Goal: Task Accomplishment & Management: Complete application form

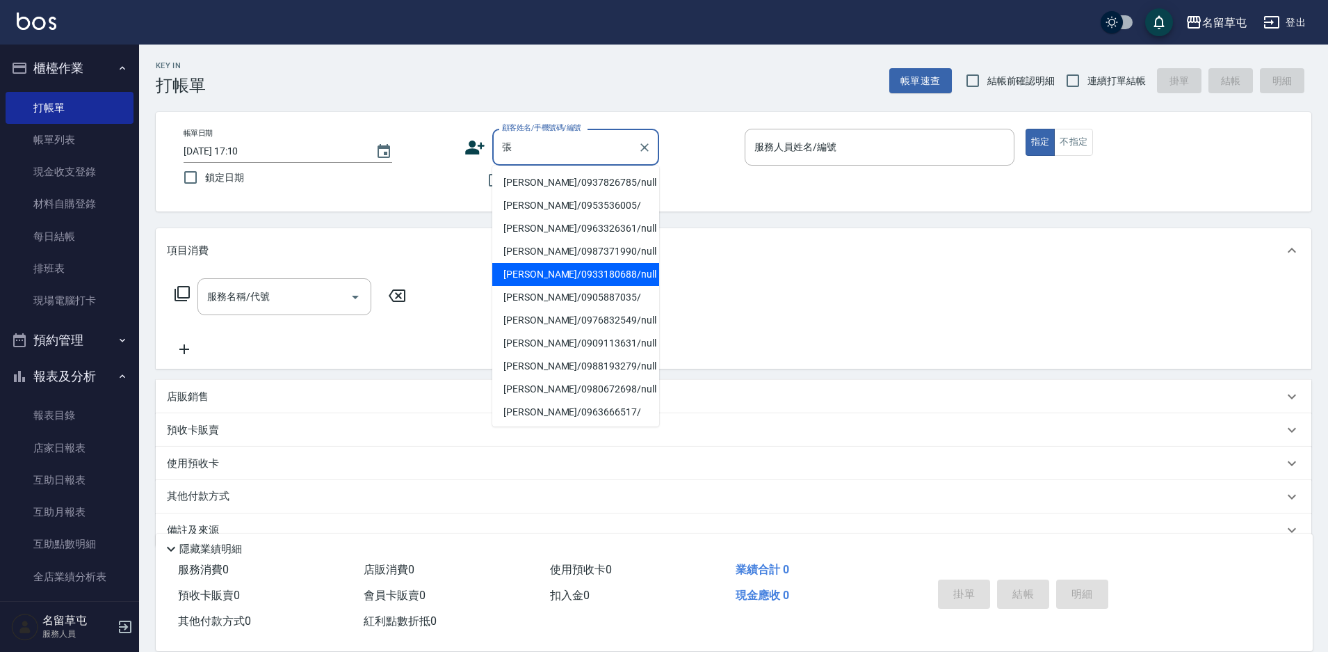
click at [568, 278] on li "[PERSON_NAME]/0933180688/null" at bounding box center [575, 274] width 167 height 23
type input "[PERSON_NAME]/0933180688/null"
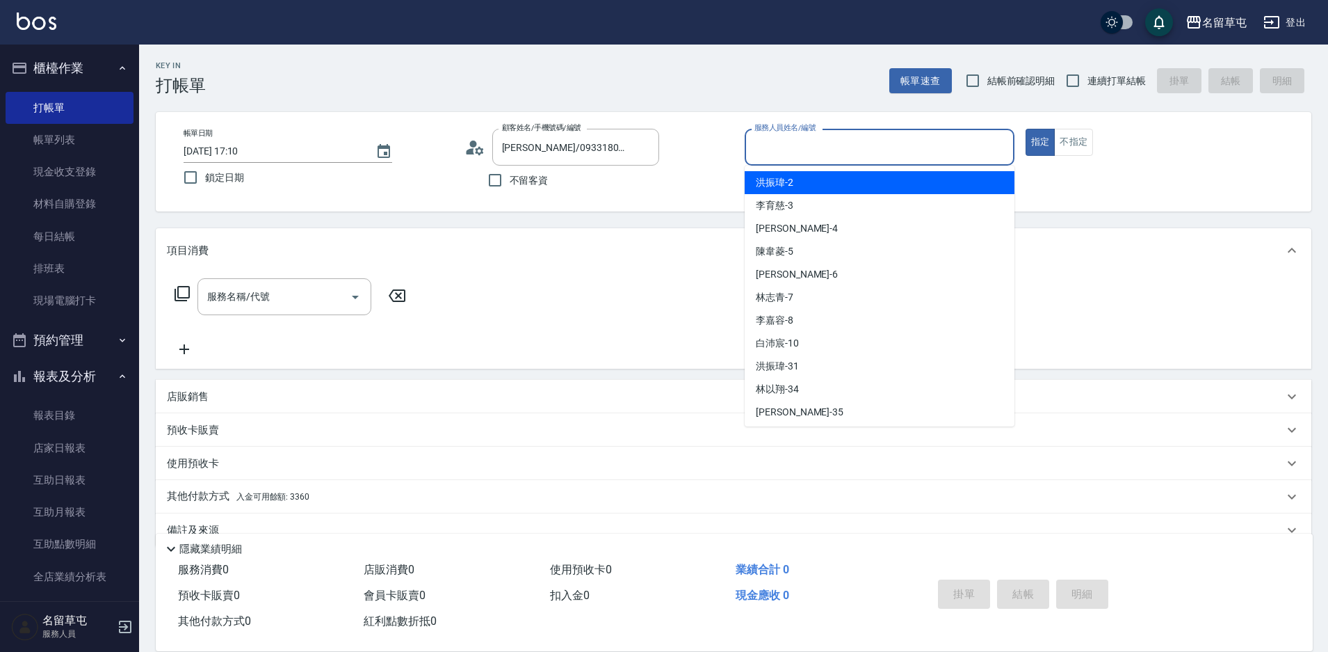
click at [793, 154] on input "服務人員姓名/編號" at bounding box center [879, 147] width 257 height 24
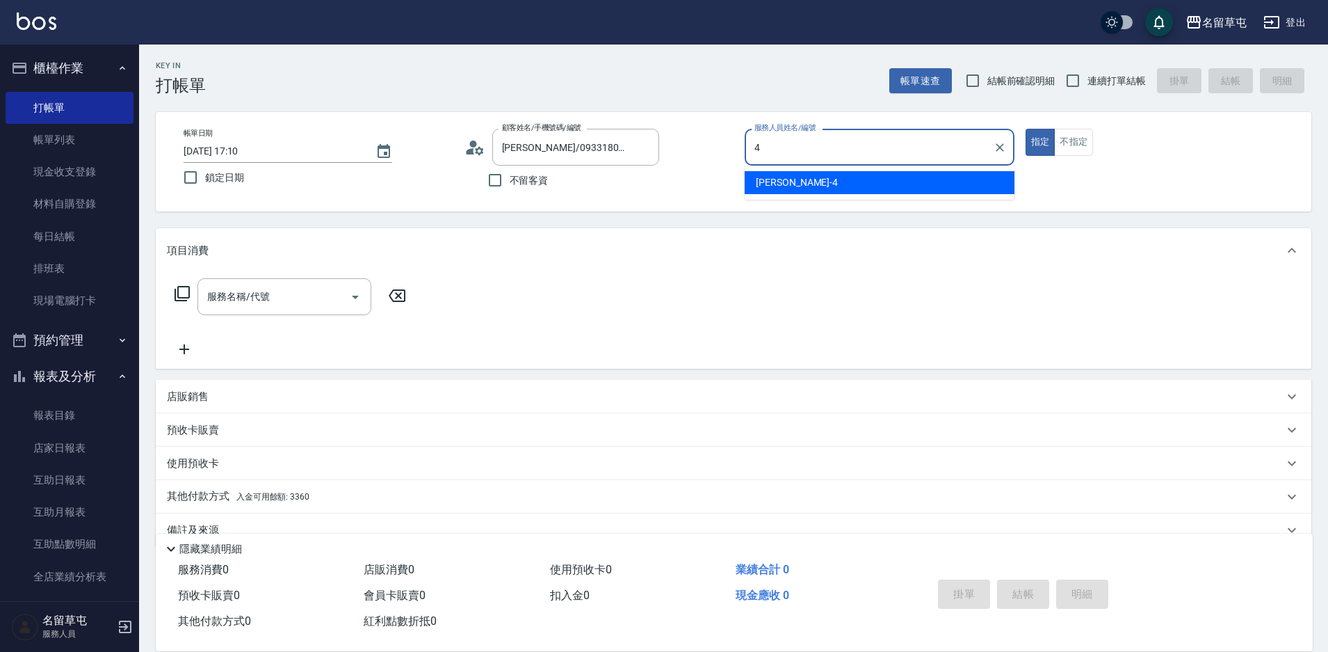
type input "[PERSON_NAME]-4"
type button "true"
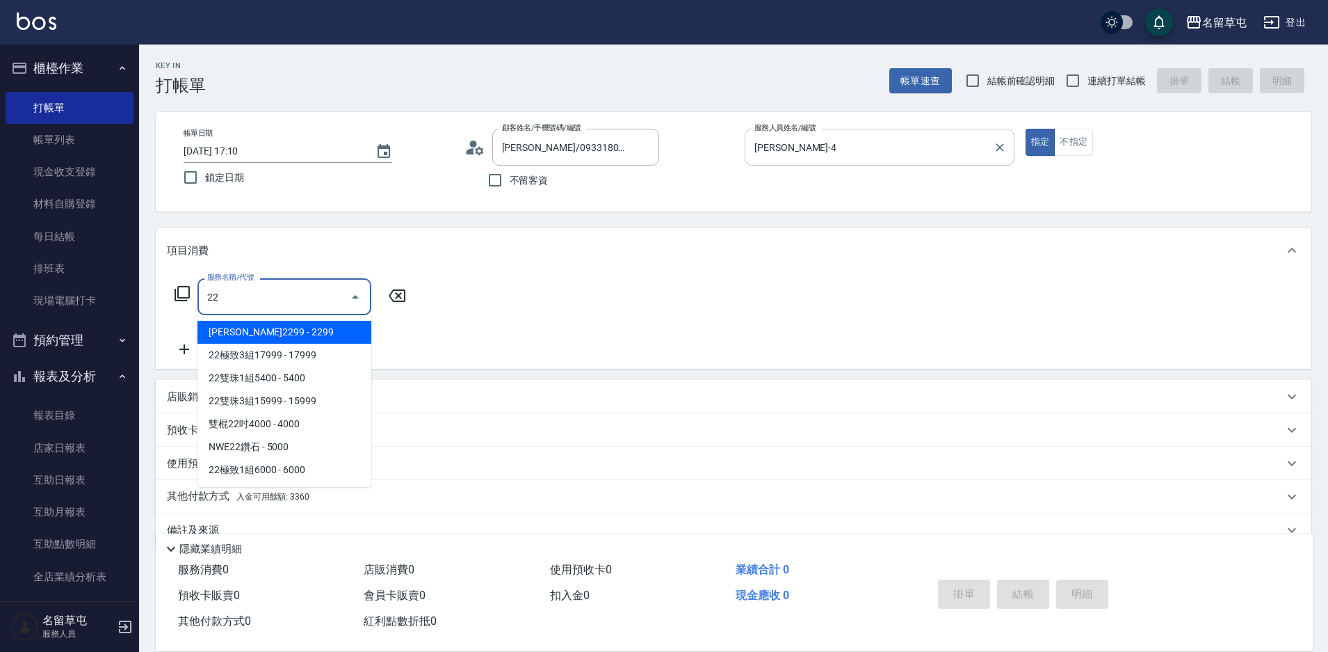
type input "2"
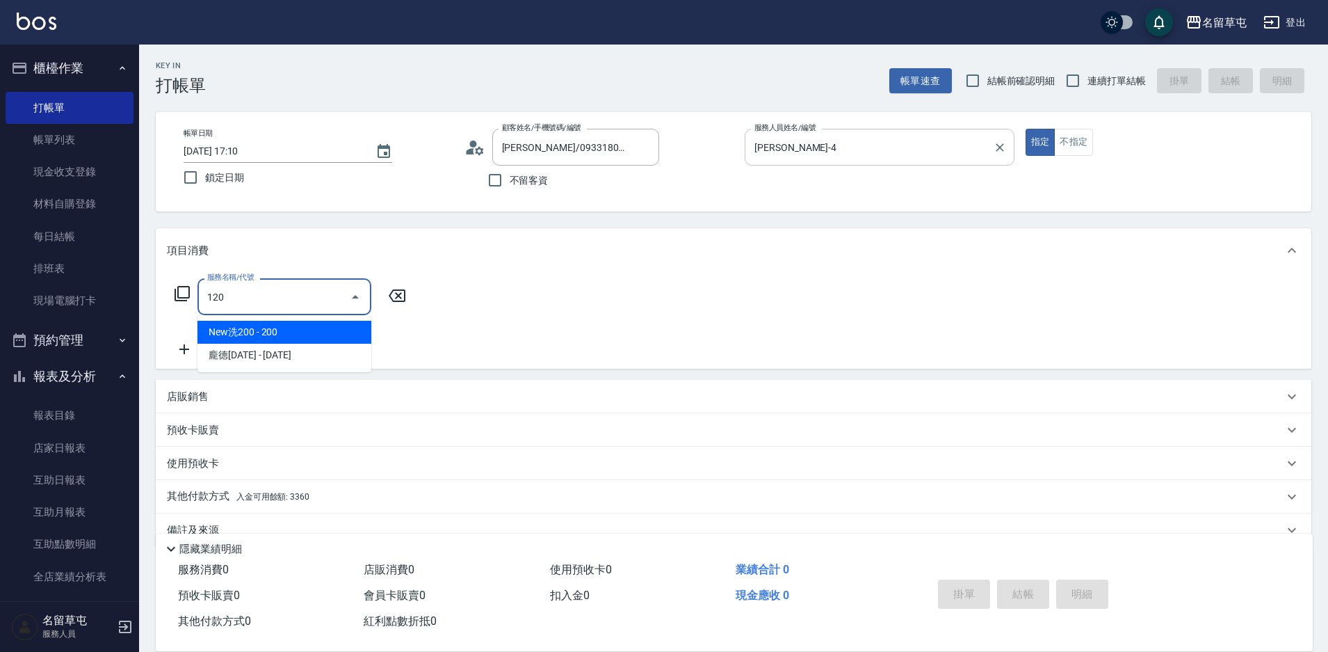
type input "New洗200(120)"
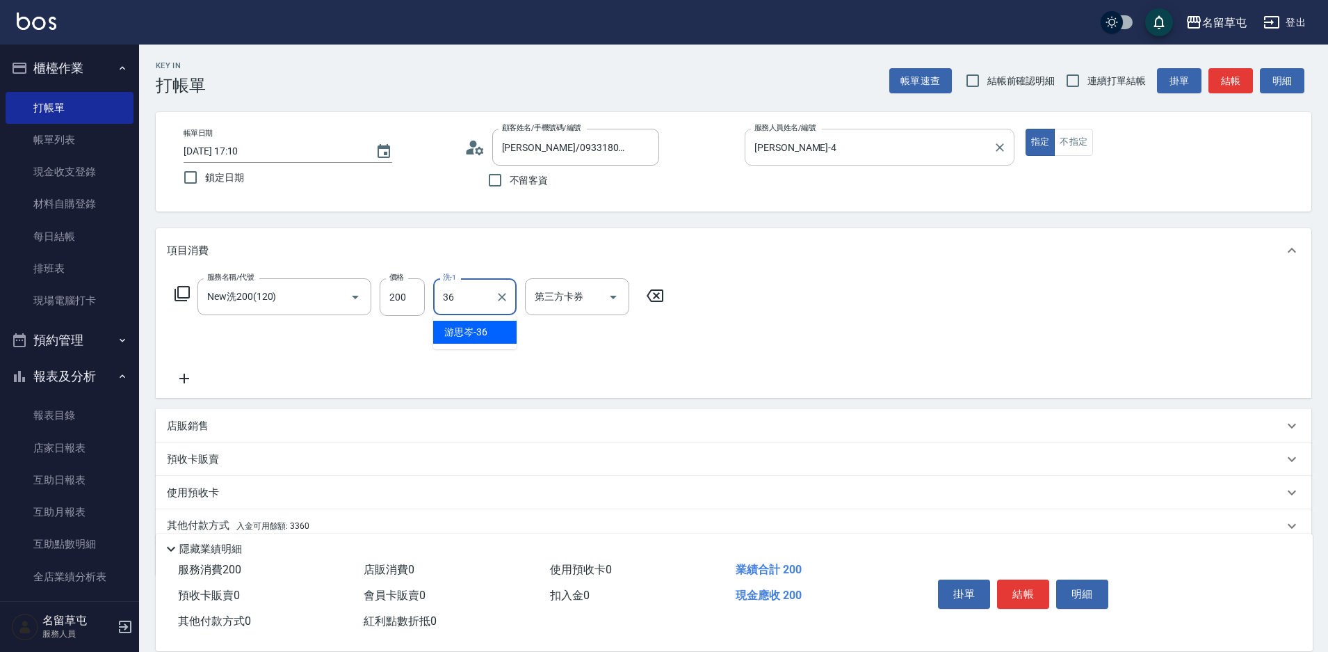
type input "[PERSON_NAME]-36"
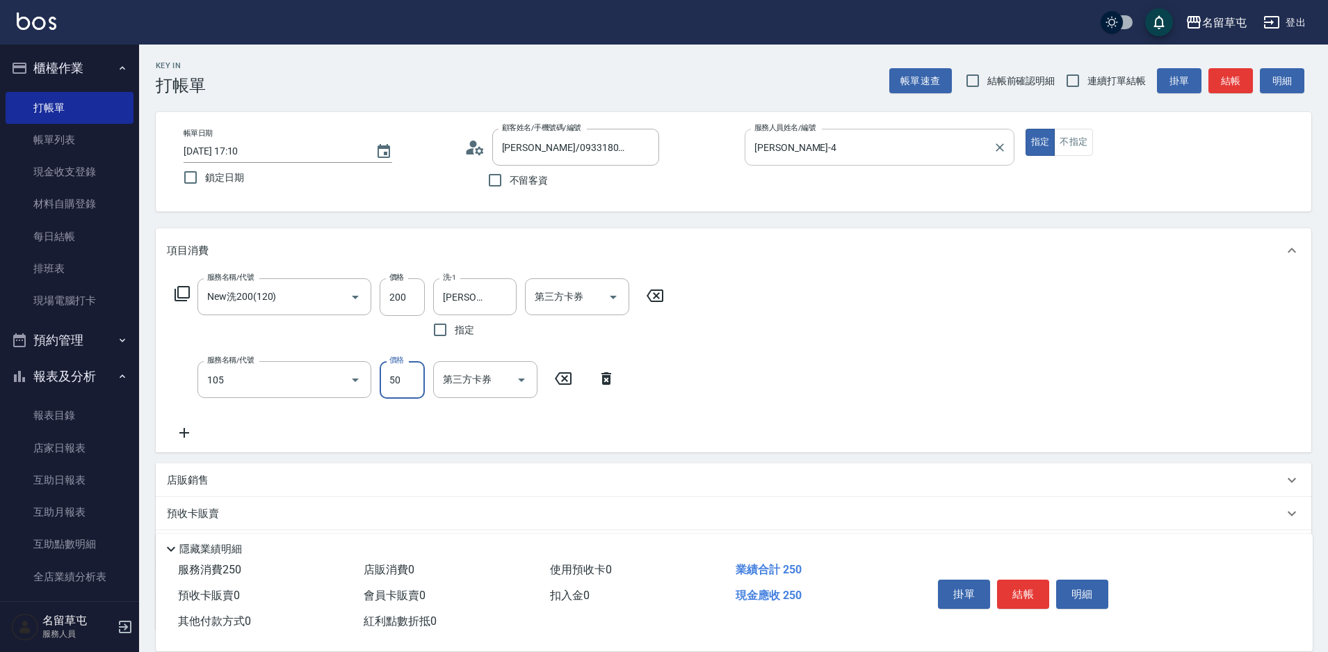
type input "精油50(105)"
type input "[PERSON_NAME]-36"
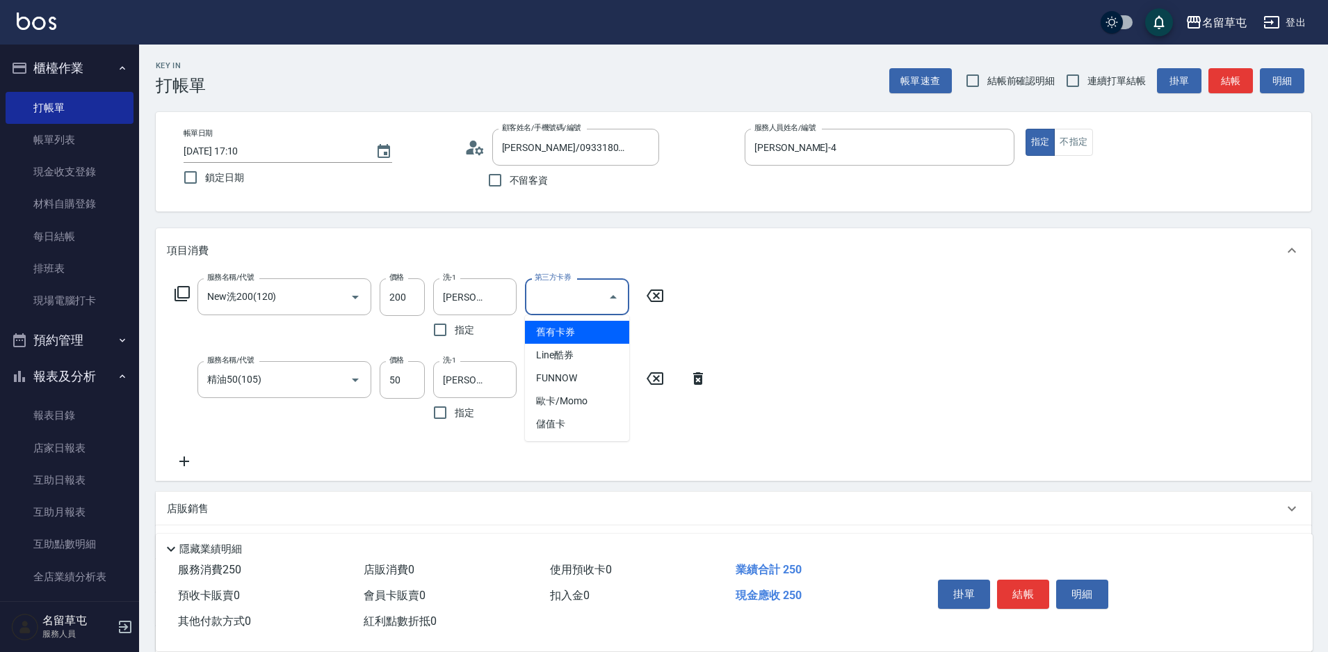
click at [572, 290] on div "第三方卡券 第三方卡券" at bounding box center [577, 296] width 104 height 37
click at [563, 415] on span "儲值卡" at bounding box center [577, 423] width 104 height 23
type input "儲值卡"
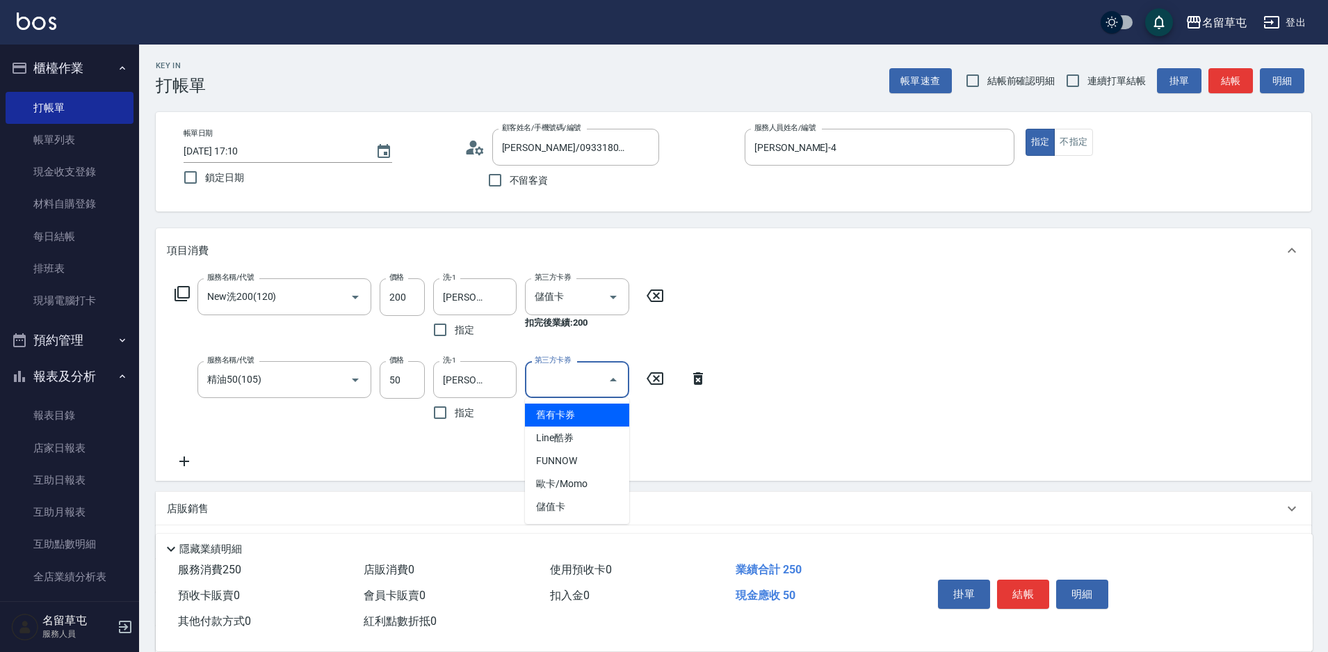
click at [553, 387] on input "第三方卡券" at bounding box center [566, 379] width 71 height 24
click at [560, 502] on span "儲值卡" at bounding box center [577, 506] width 104 height 23
type input "儲值卡"
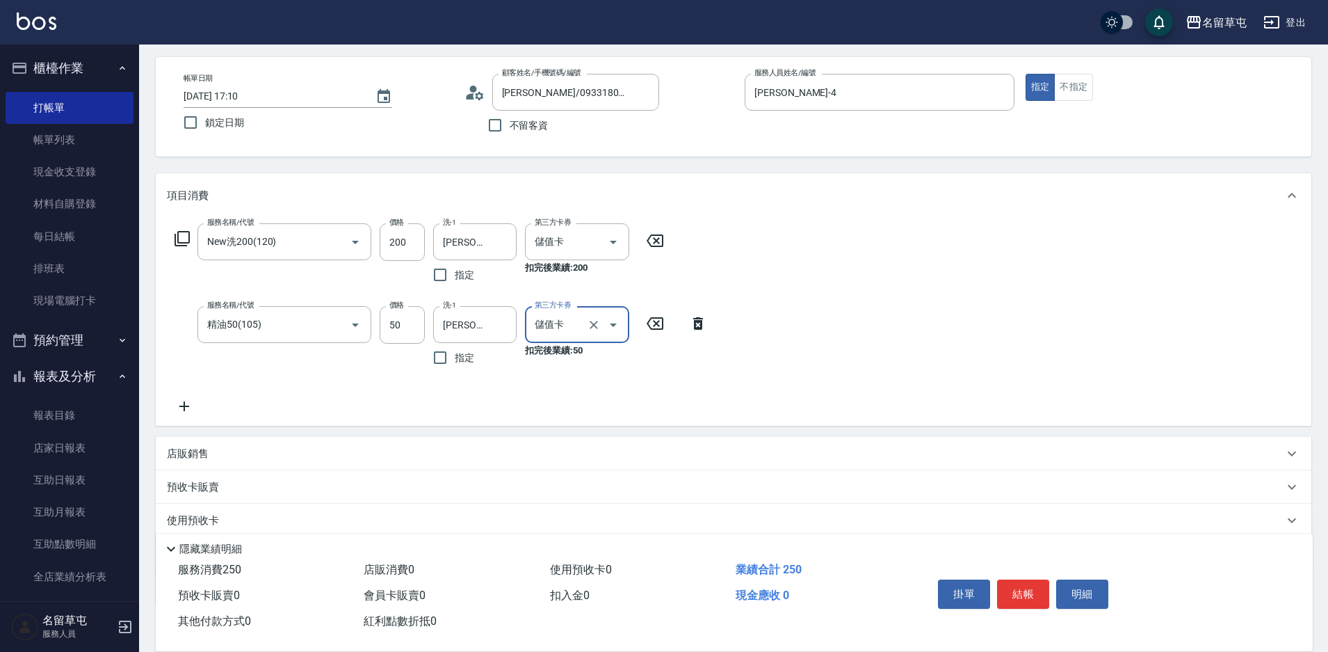
scroll to position [140, 0]
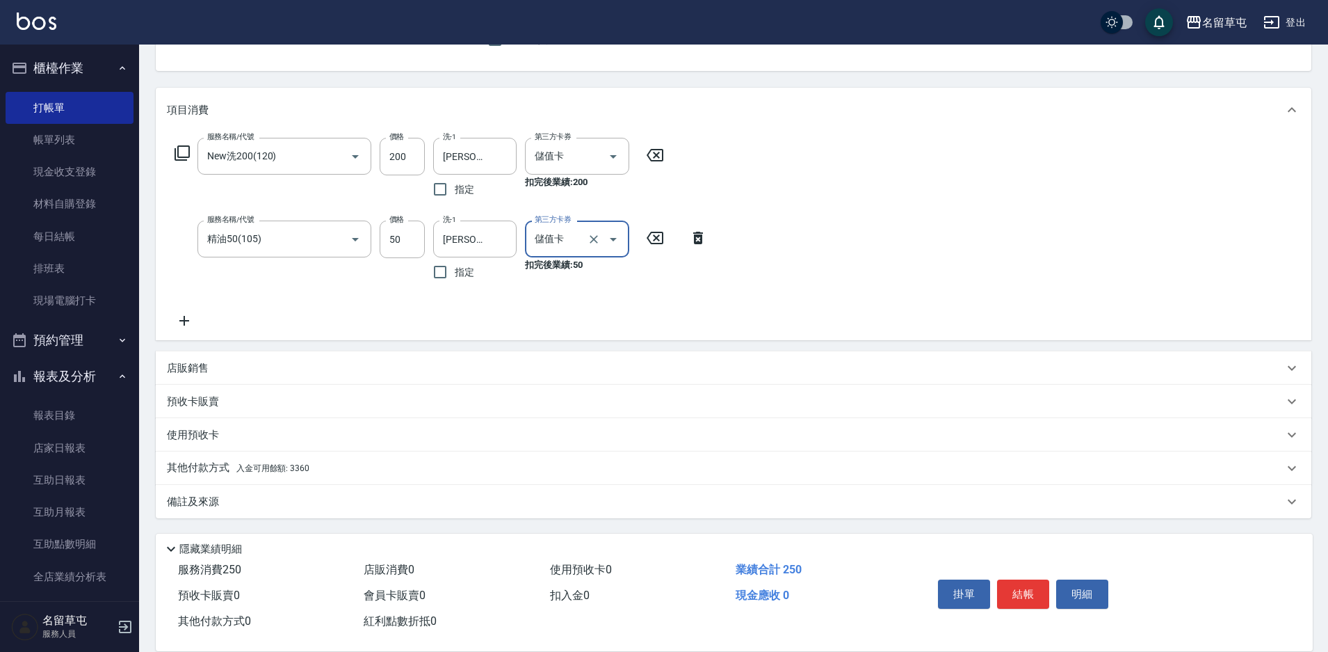
click at [216, 463] on p "其他付款方式 入金可用餘額: 3360" at bounding box center [238, 467] width 143 height 15
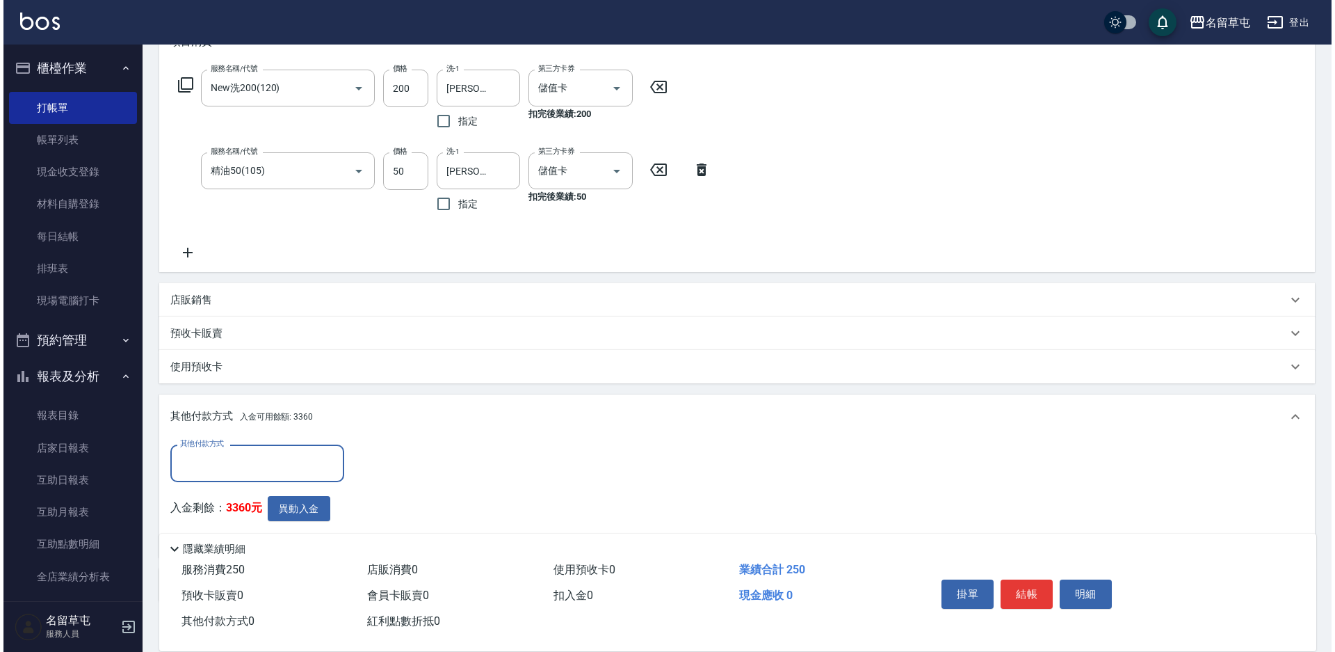
scroll to position [292, 0]
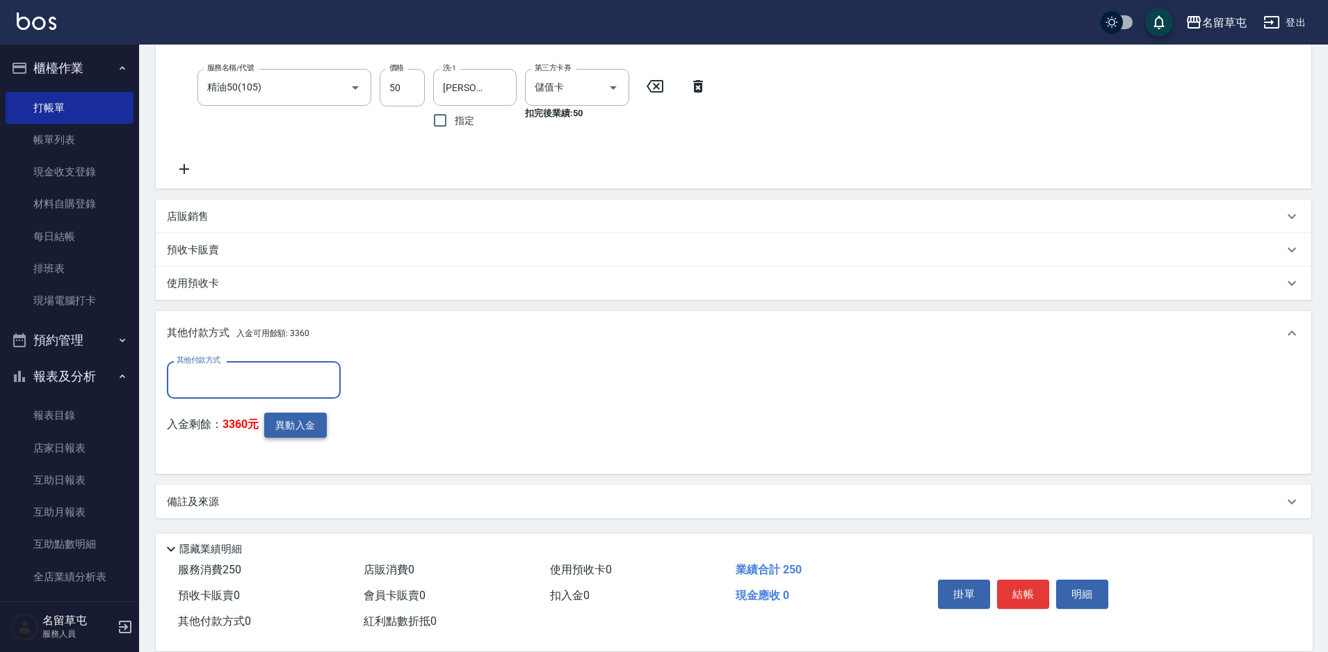
click at [308, 419] on button "異動入金" at bounding box center [295, 425] width 63 height 26
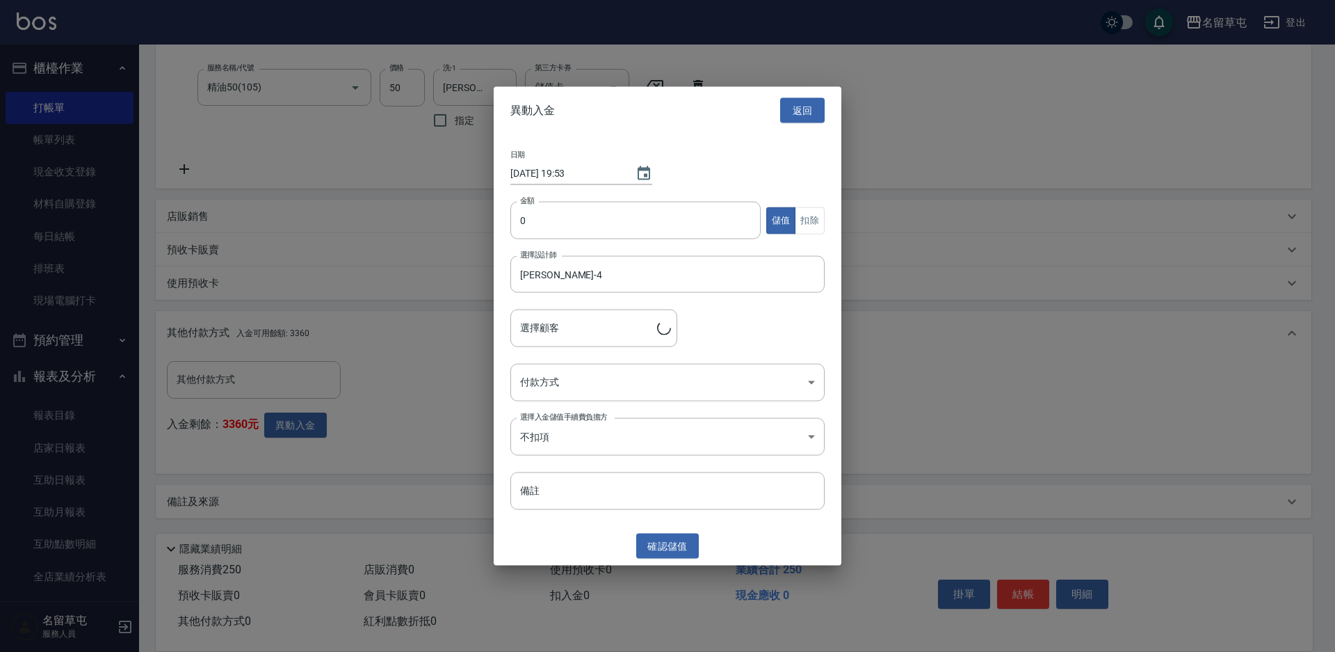
type input "[PERSON_NAME]/0933180688"
click at [588, 222] on input "0" at bounding box center [636, 221] width 250 height 38
type input "250"
click at [803, 220] on button "扣除" at bounding box center [810, 220] width 30 height 27
click at [602, 371] on body "名留草屯 登出 櫃檯作業 打帳單 帳單列表 現金收支登錄 材料自購登錄 每日結帳 排班表 現場電腦打卡 預約管理 預約管理 單日預約紀錄 單週預約紀錄 報表及…" at bounding box center [667, 180] width 1335 height 944
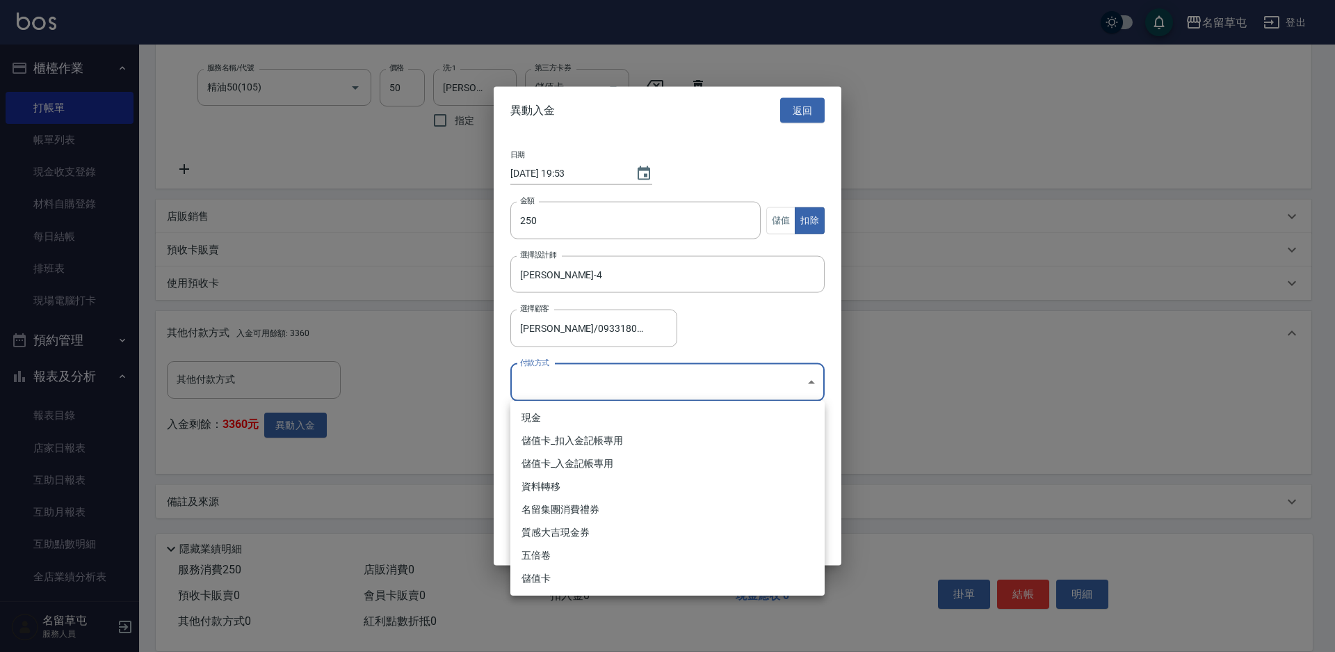
click at [585, 441] on li "儲值卡_扣入金記帳專用" at bounding box center [668, 440] width 314 height 23
type input "儲值卡_扣入金記帳專用"
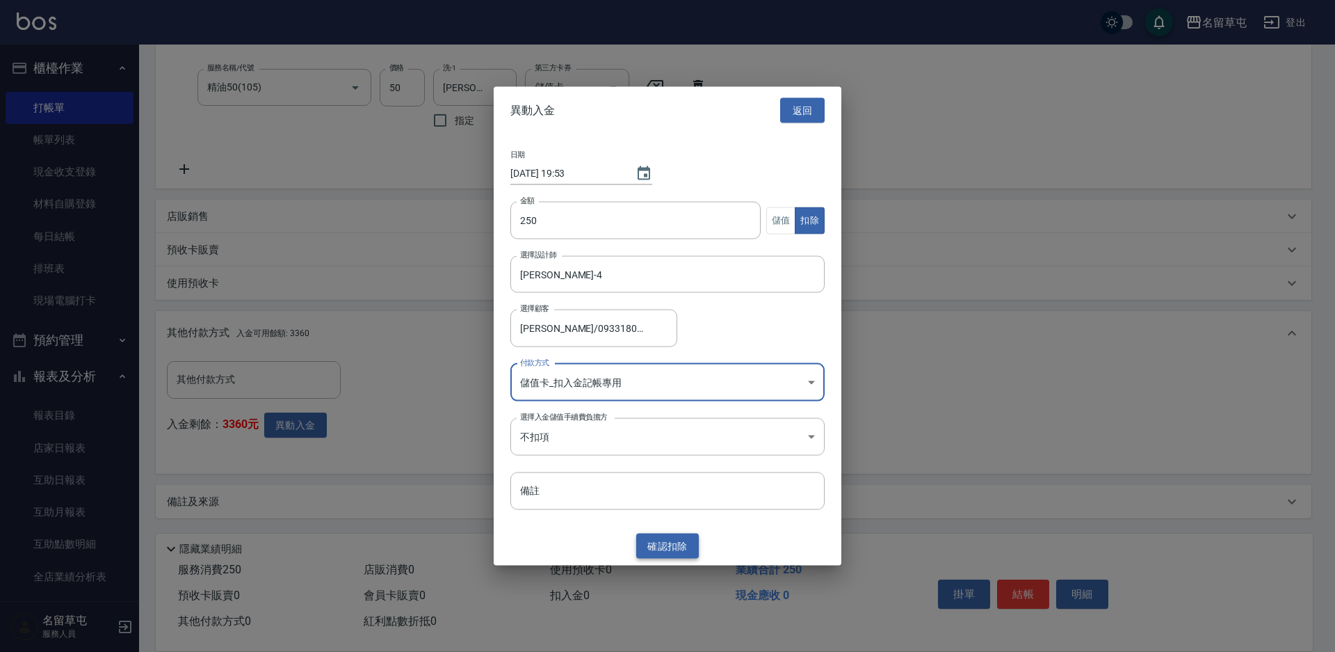
click at [671, 539] on button "確認 扣除" at bounding box center [667, 546] width 63 height 26
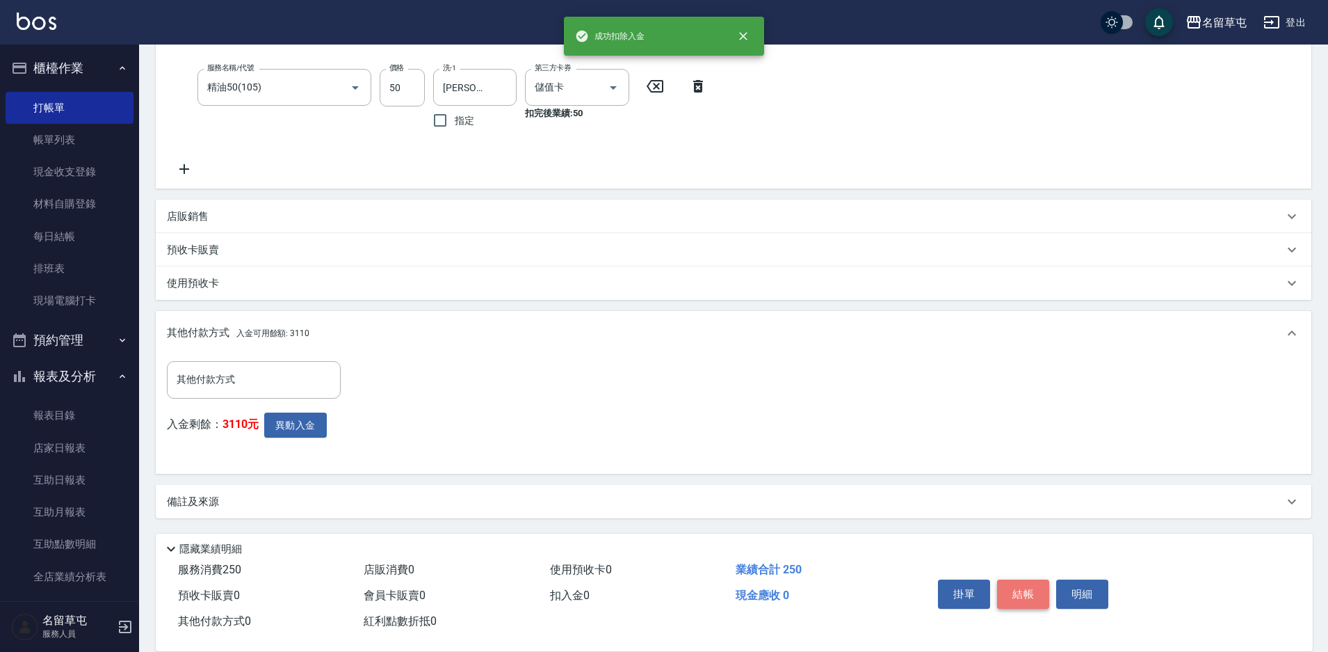
click at [1030, 587] on button "結帳" at bounding box center [1023, 593] width 52 height 29
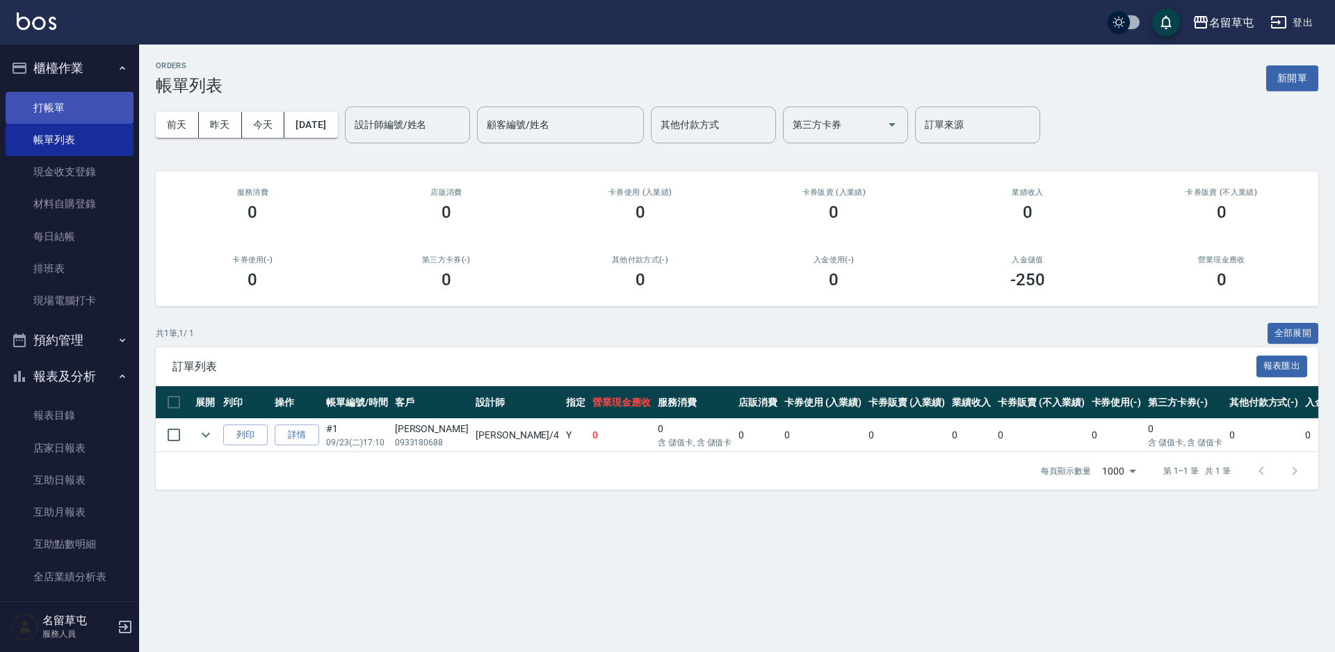
click at [67, 110] on link "打帳單" at bounding box center [70, 108] width 128 height 32
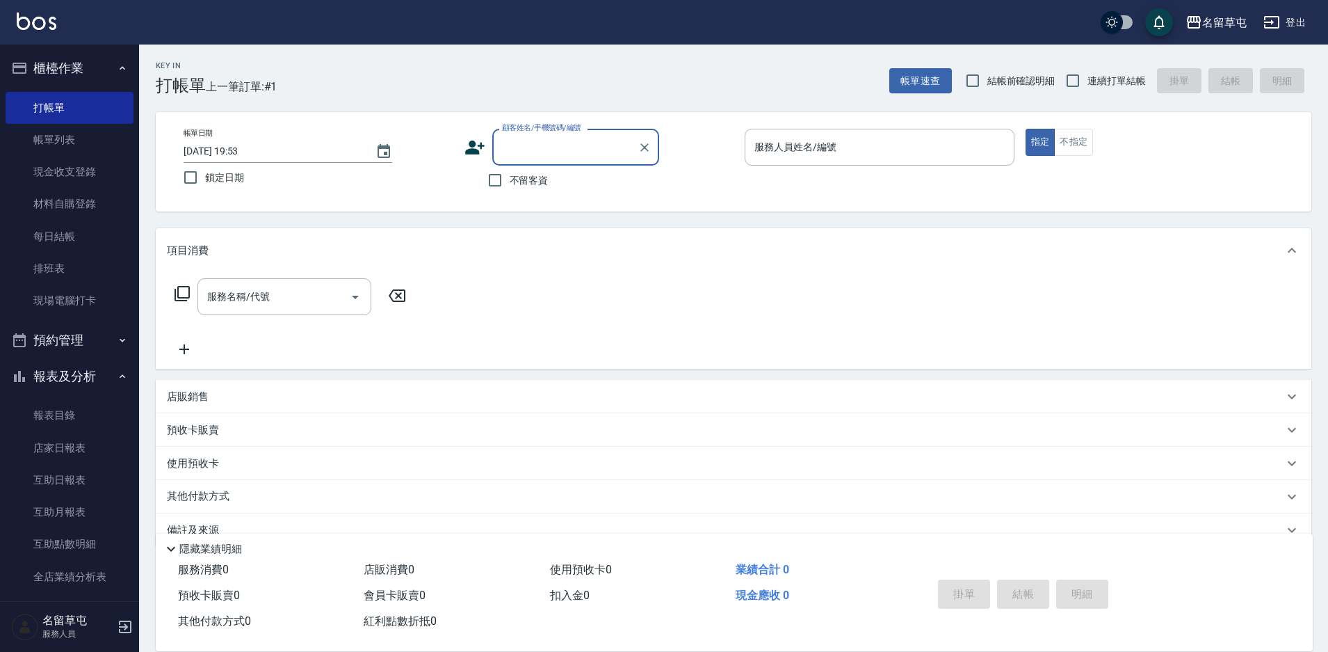
click at [520, 182] on span "不留客資" at bounding box center [529, 180] width 39 height 15
click at [510, 182] on input "不留客資" at bounding box center [495, 180] width 29 height 29
checkbox input "true"
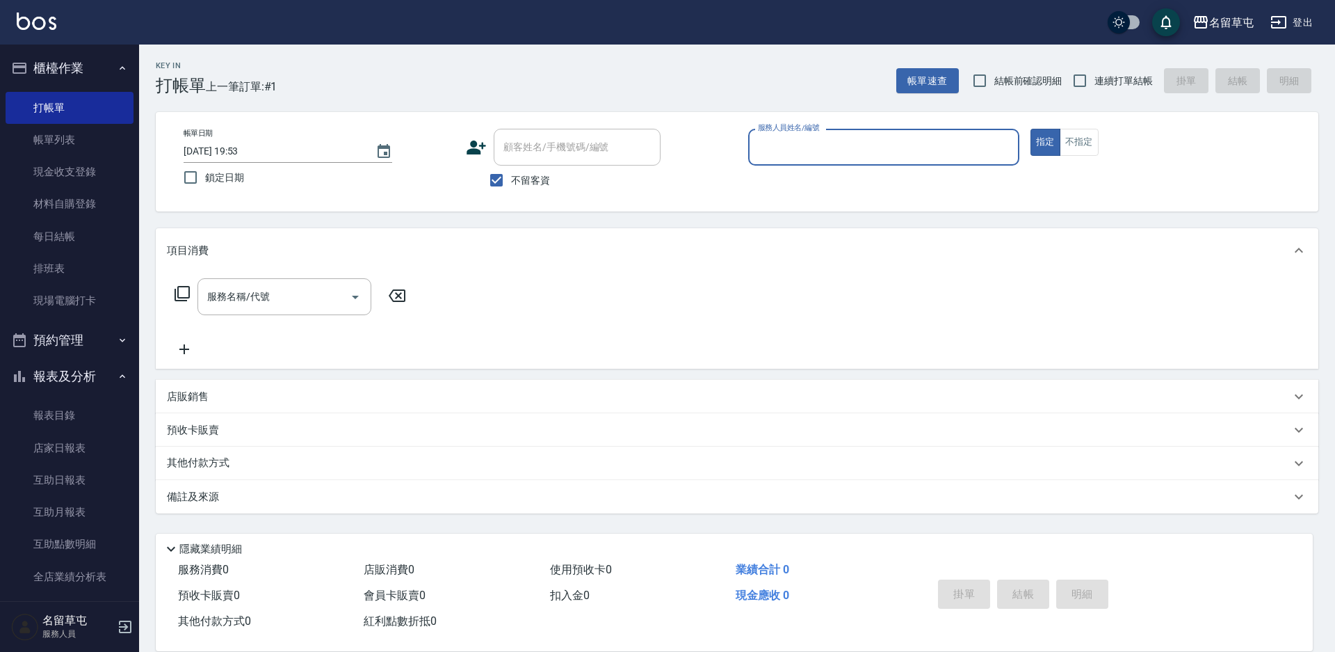
click at [1108, 86] on span "連續打單結帳" at bounding box center [1124, 81] width 58 height 15
click at [1095, 86] on input "連續打單結帳" at bounding box center [1080, 80] width 29 height 29
checkbox input "true"
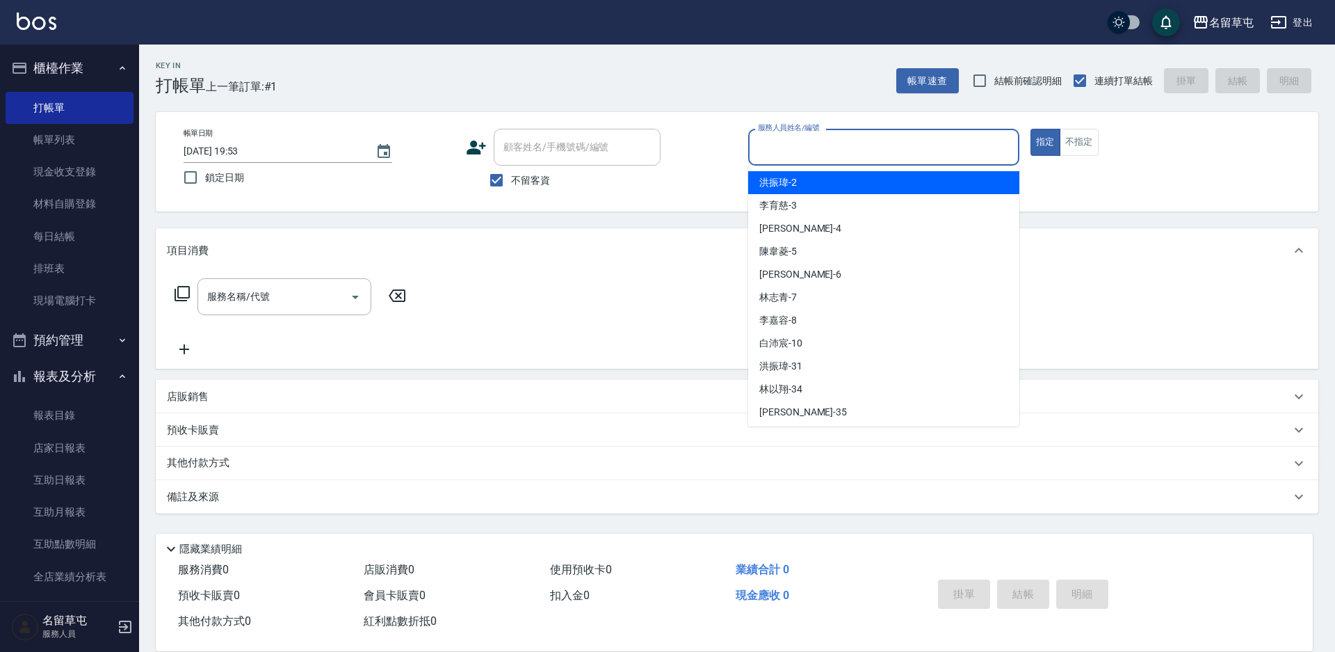
click at [924, 145] on input "服務人員姓名/編號" at bounding box center [884, 147] width 259 height 24
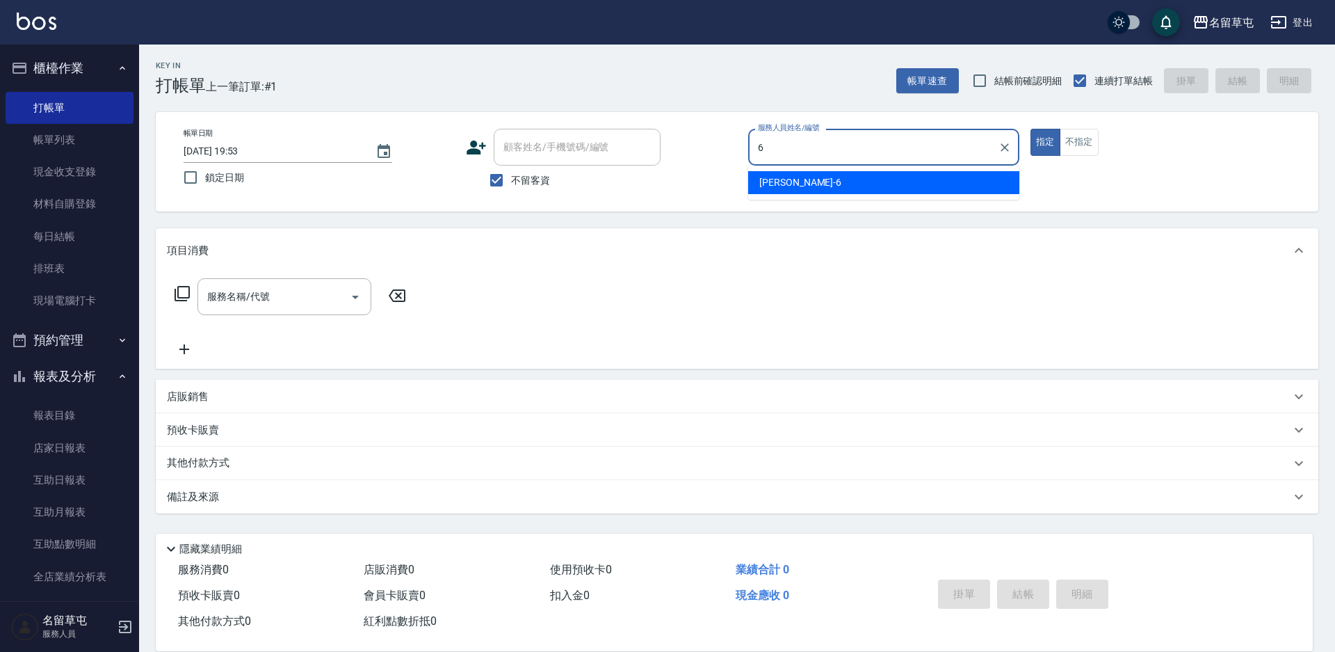
type input "[PERSON_NAME]-6"
type button "true"
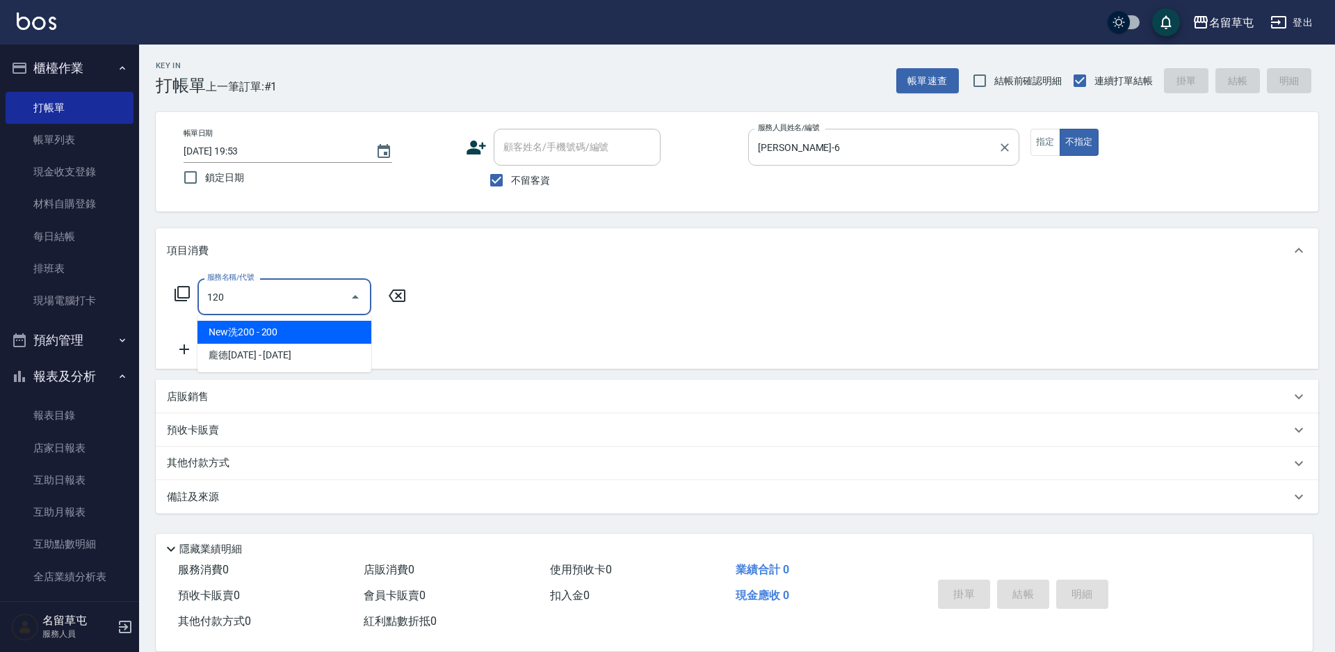
type input "New洗200(120)"
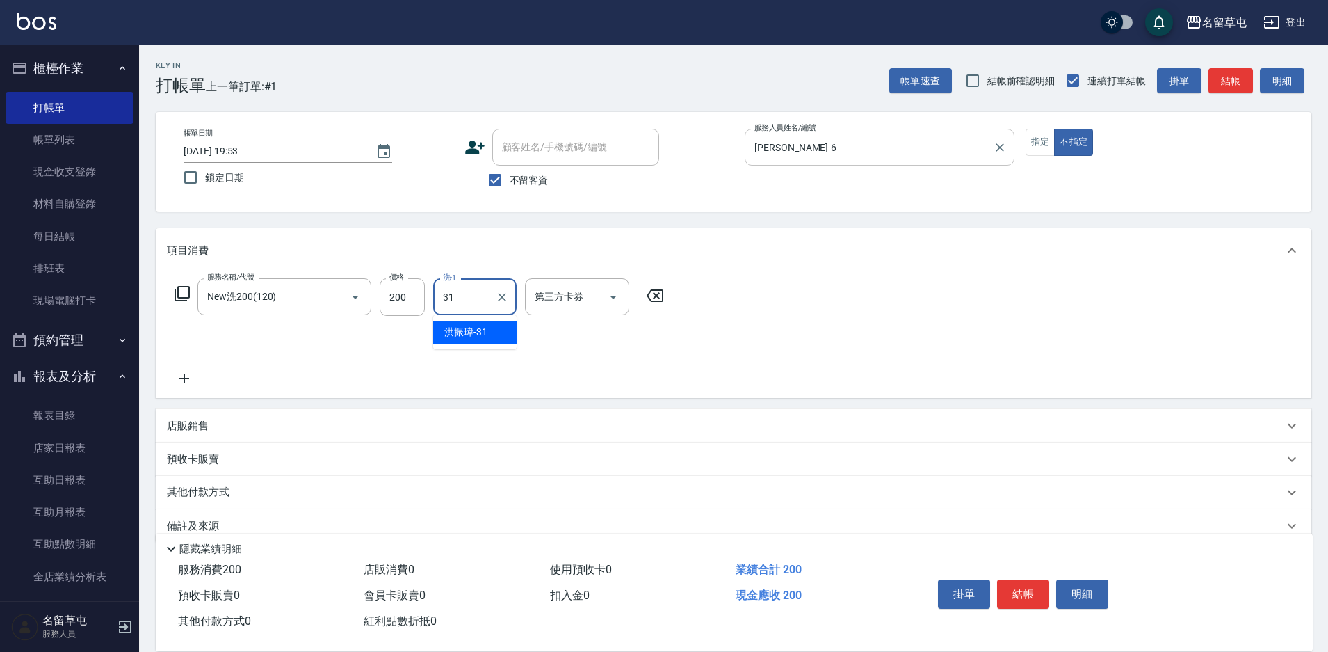
type input "[PERSON_NAME]-31"
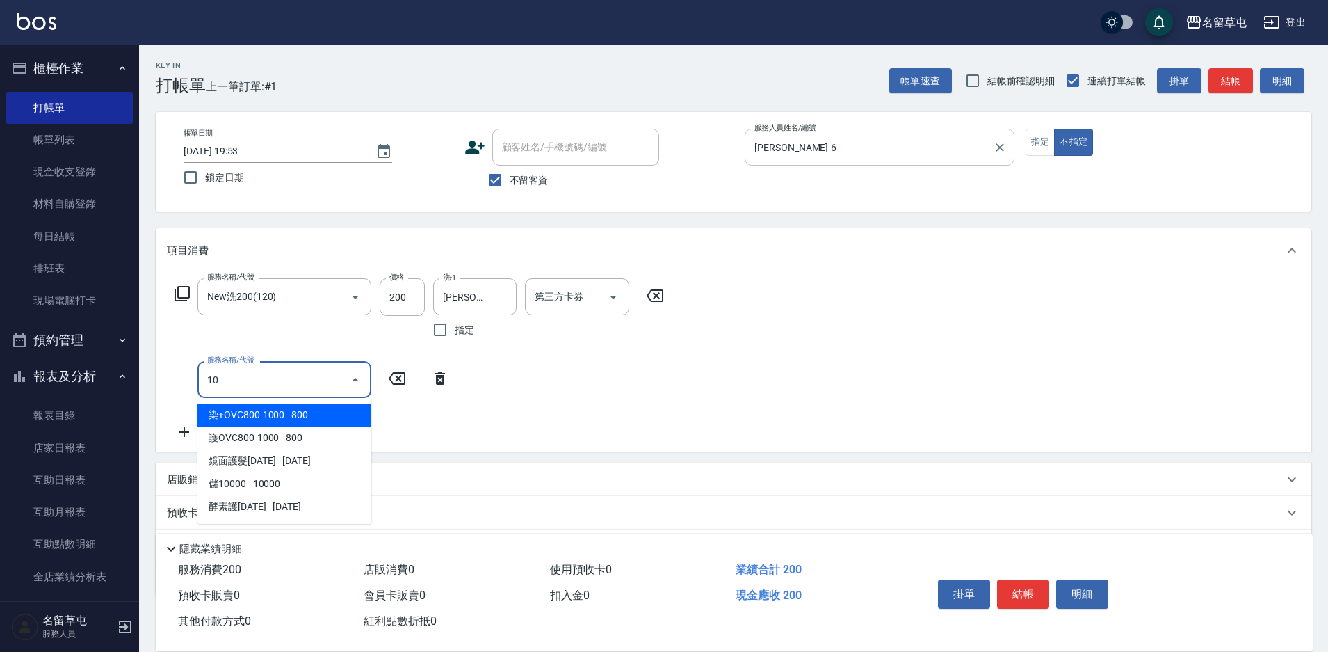
type input "1"
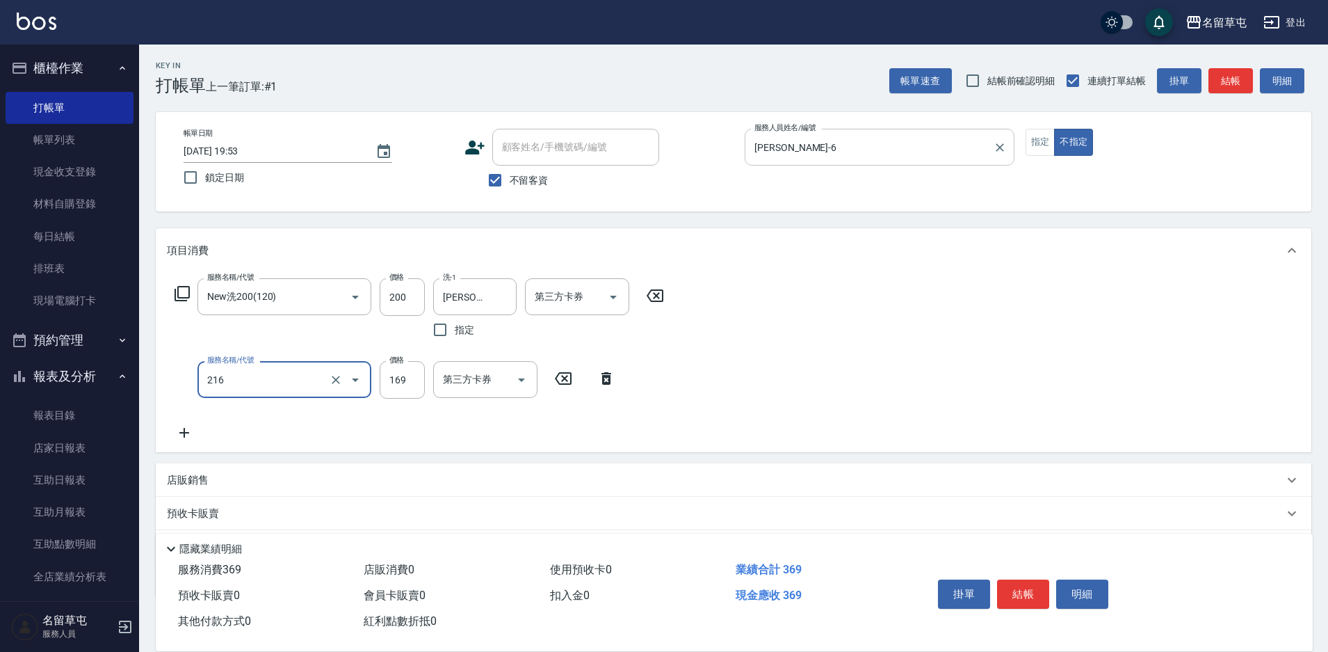
type input "剪髮169(216)"
type input "50"
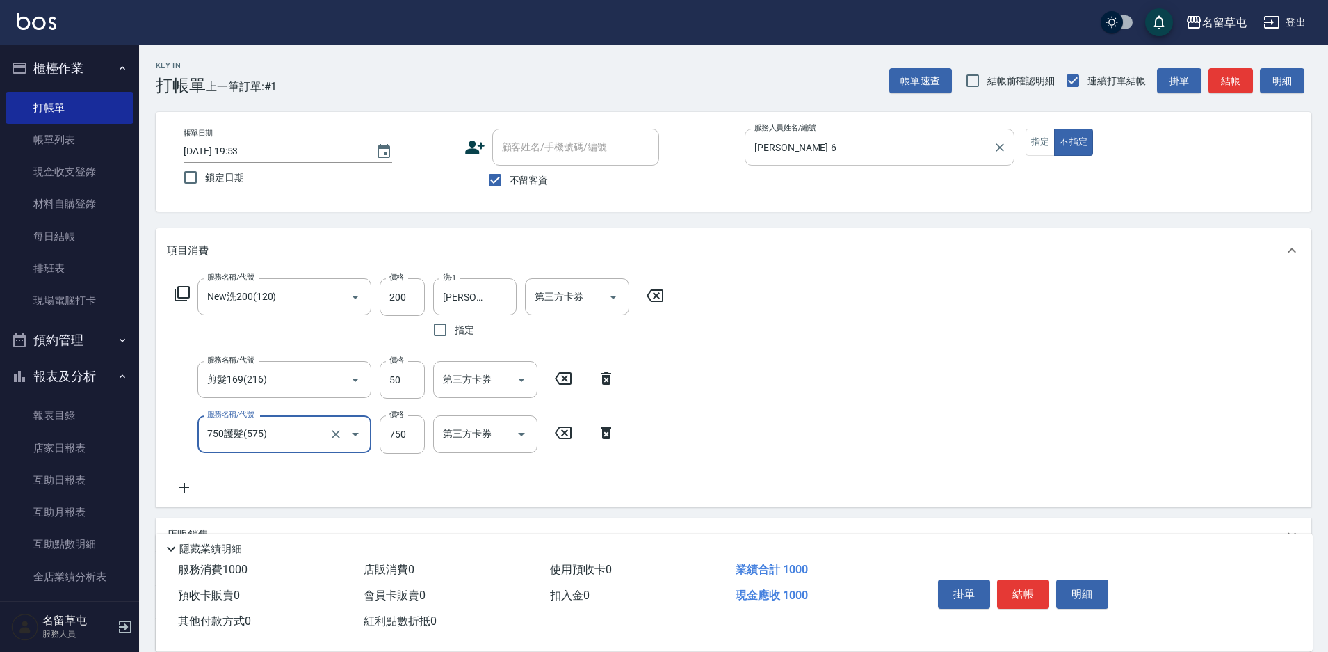
type input "750護髮(575)"
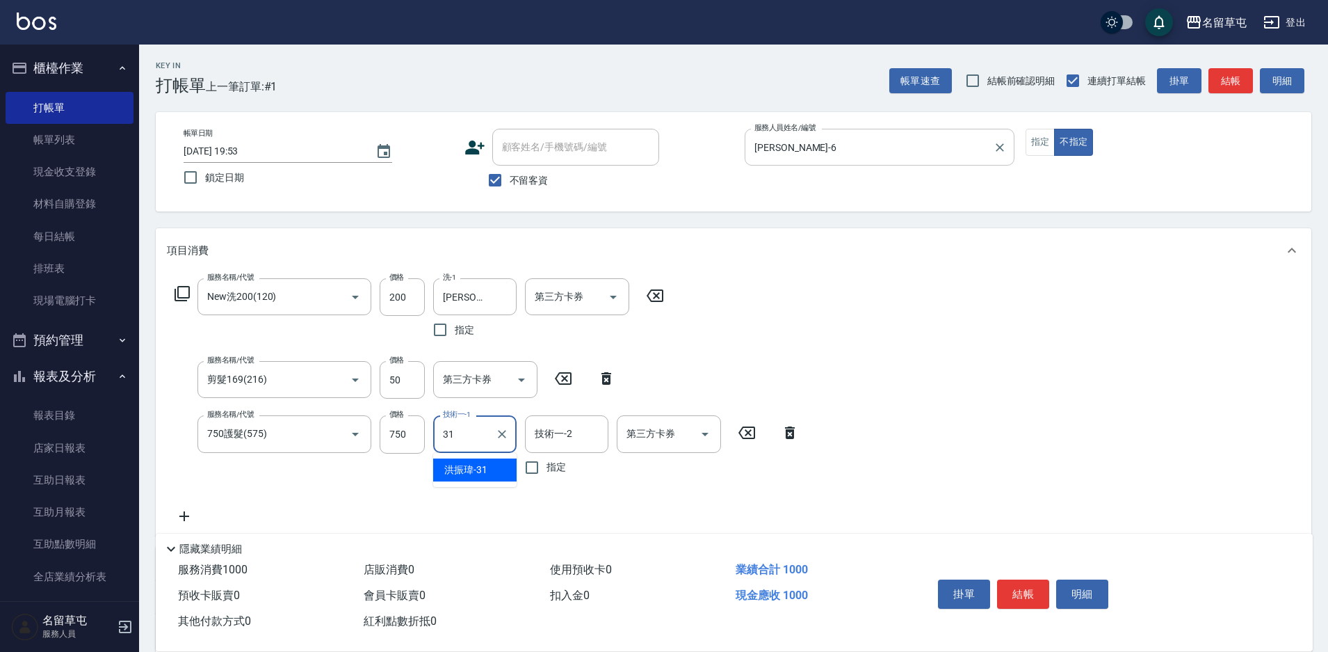
type input "[PERSON_NAME]-31"
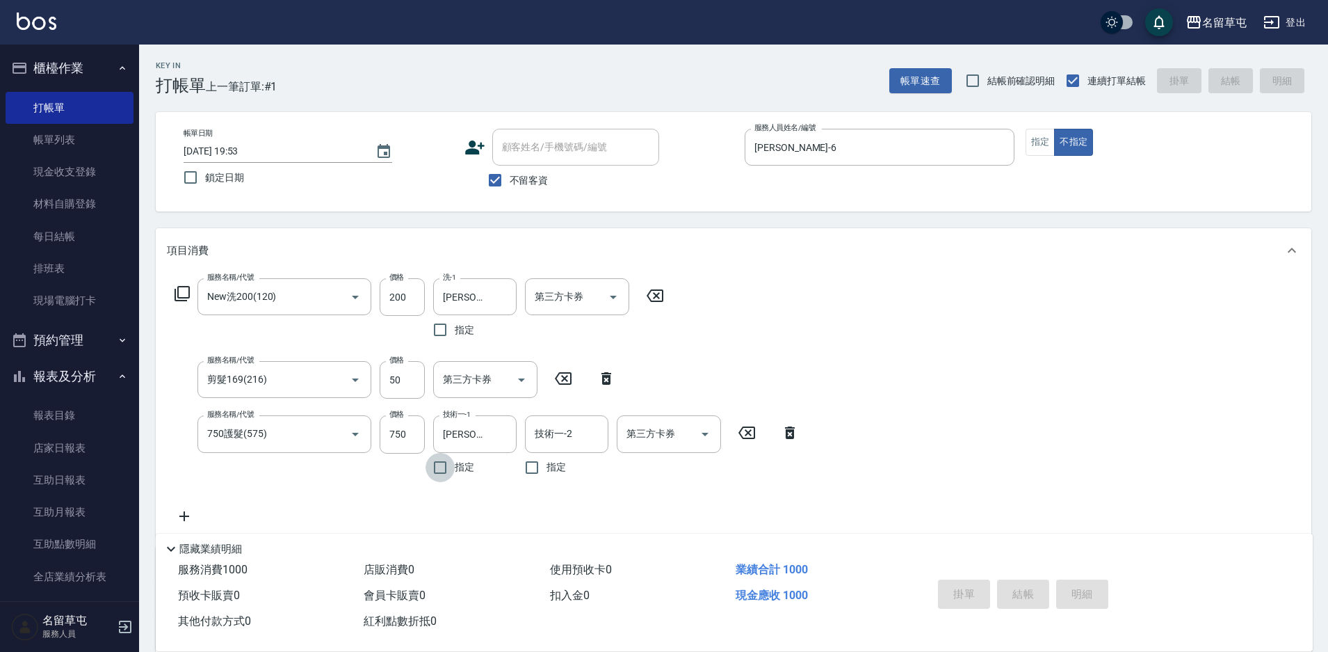
type input "[DATE] 19:54"
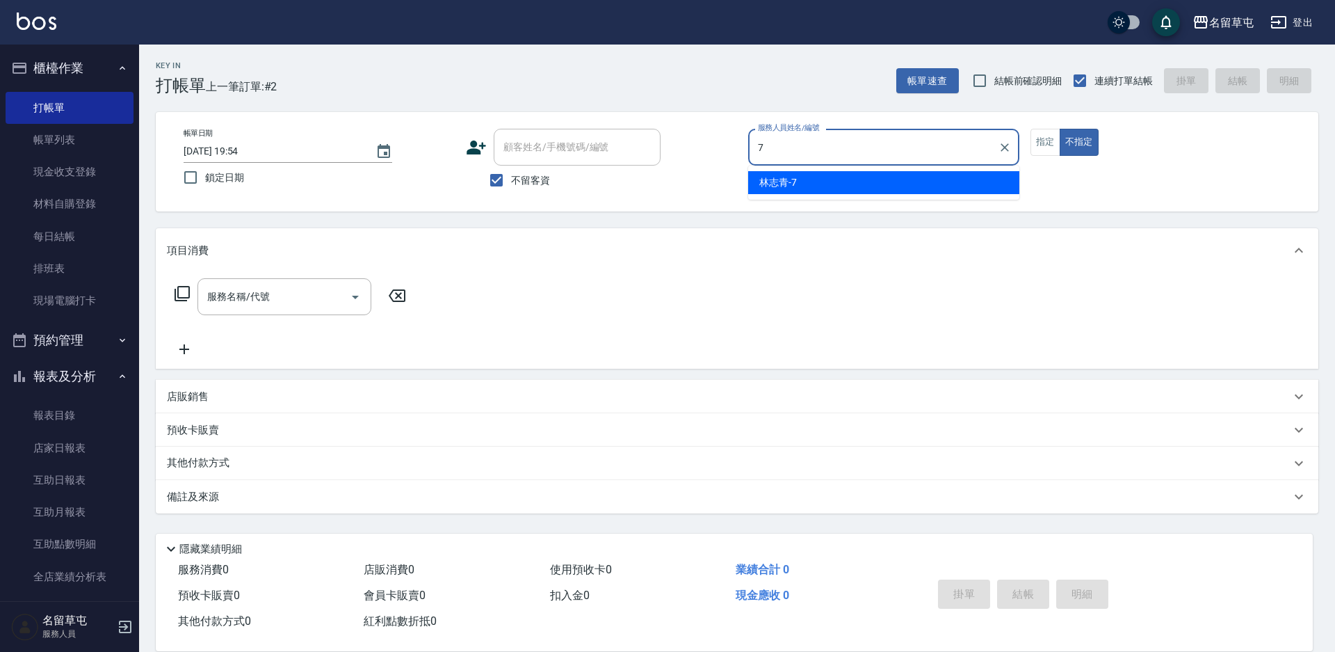
type input "[PERSON_NAME]-7"
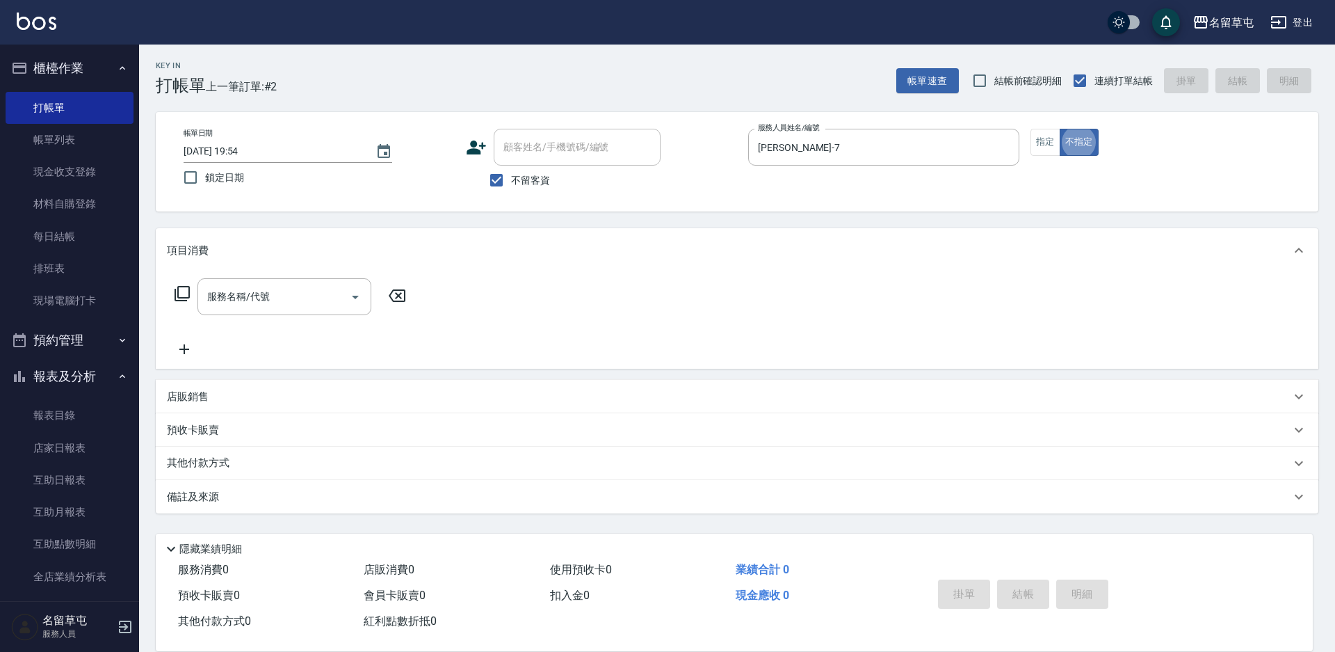
type button "false"
click at [520, 184] on span "不留客資" at bounding box center [530, 180] width 39 height 15
click at [511, 184] on input "不留客資" at bounding box center [496, 180] width 29 height 29
checkbox input "false"
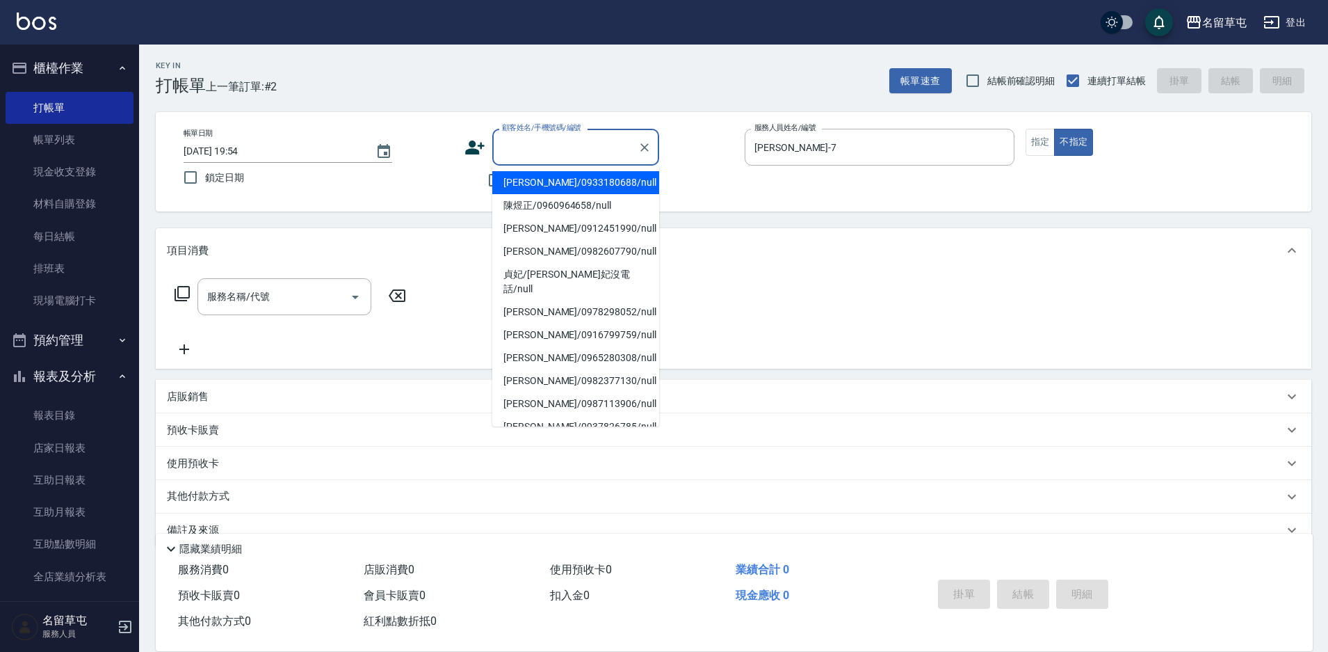
click at [533, 151] on input "顧客姓名/手機號碼/編號" at bounding box center [566, 147] width 134 height 24
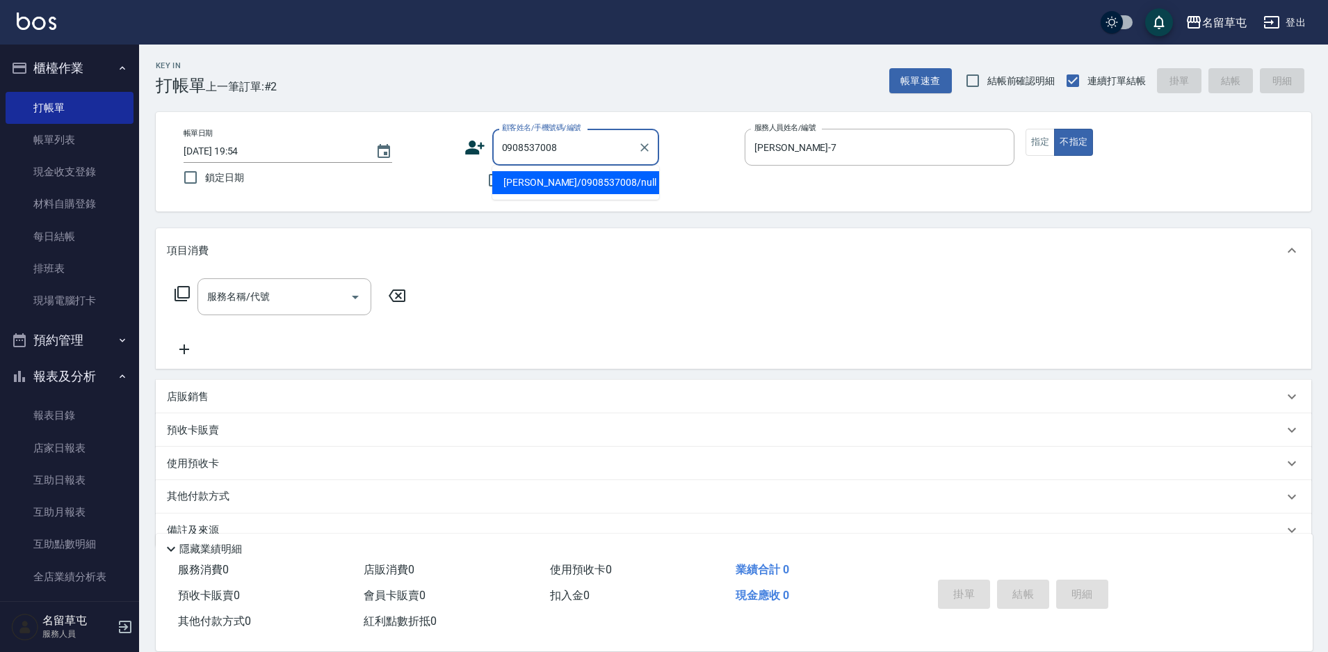
type input "[PERSON_NAME]/0908537008/null"
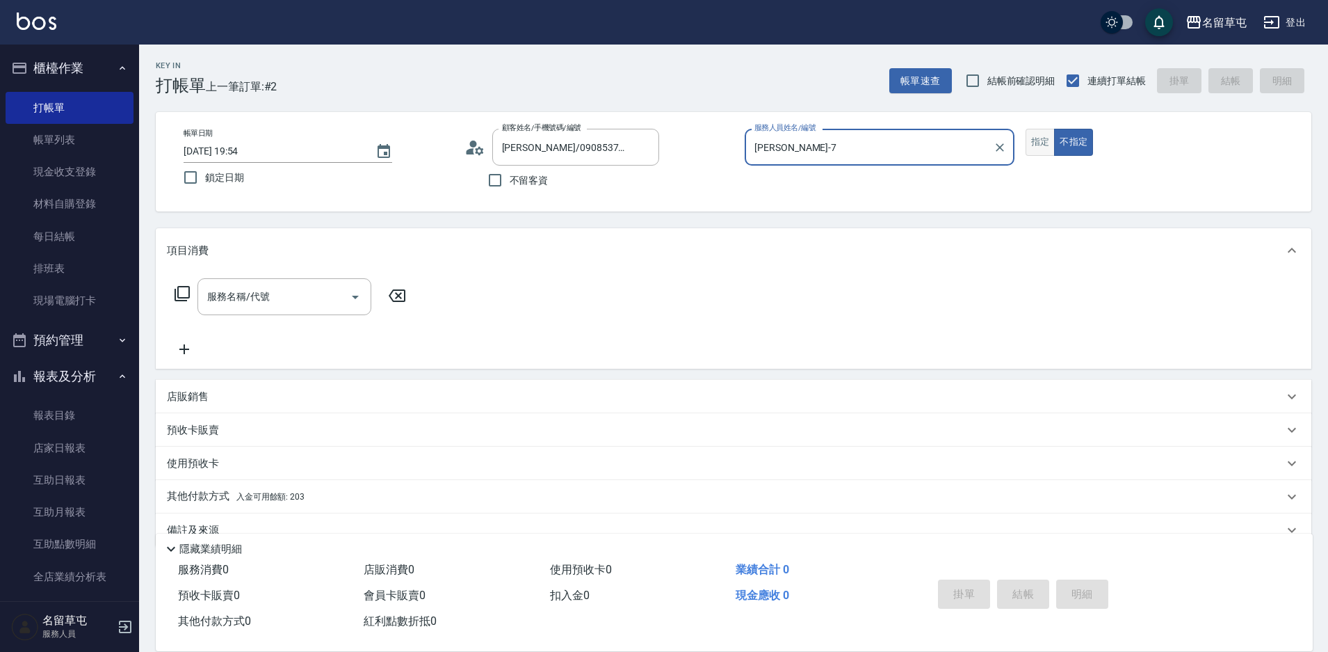
click at [1049, 145] on button "指定" at bounding box center [1041, 142] width 30 height 27
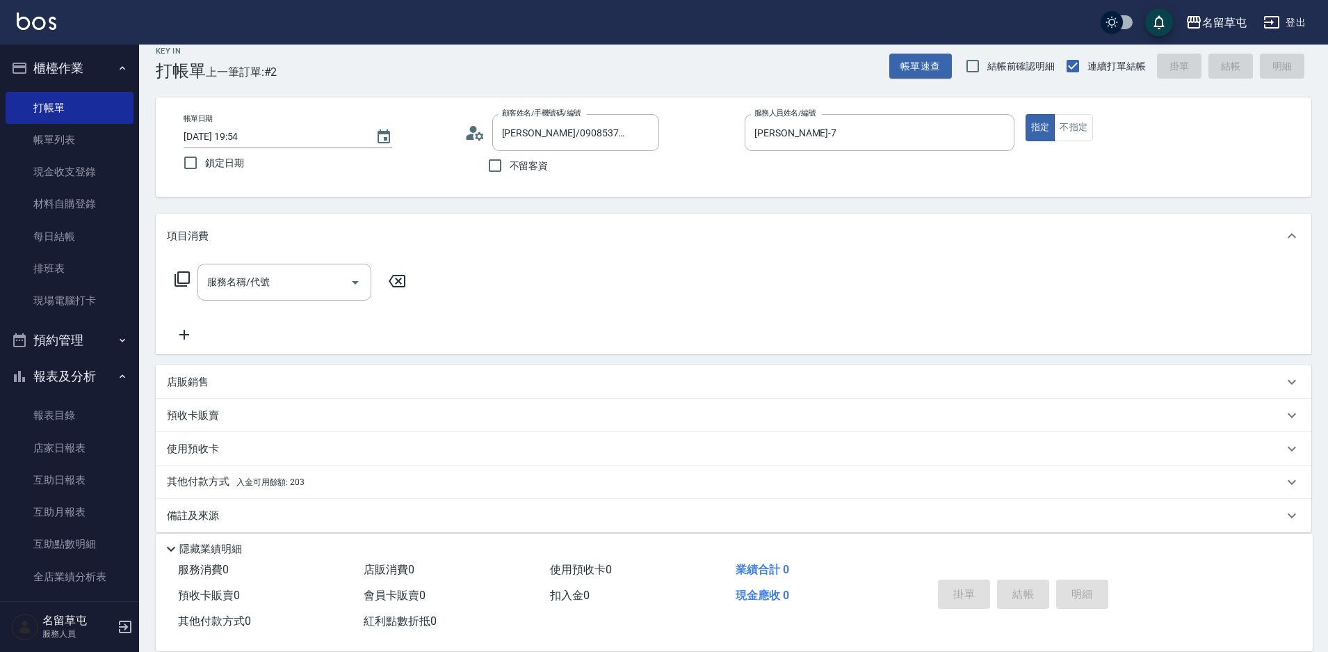
scroll to position [29, 0]
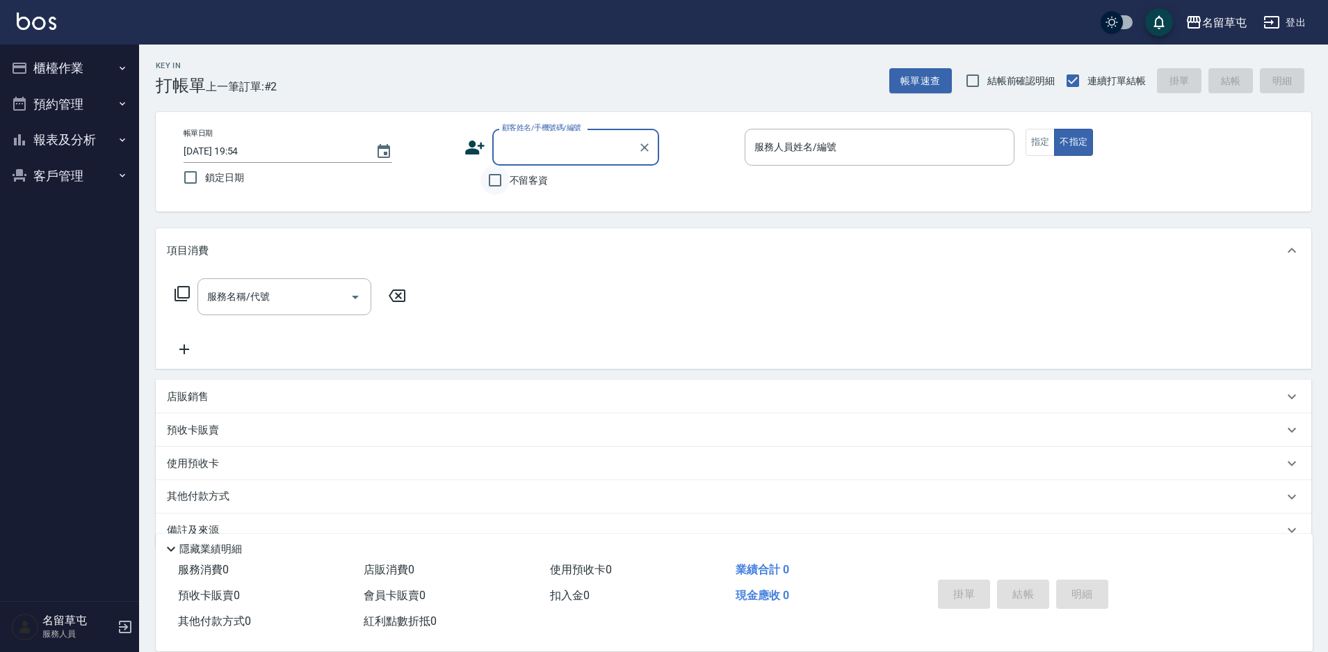
click at [497, 184] on input "不留客資" at bounding box center [495, 180] width 29 height 29
checkbox input "true"
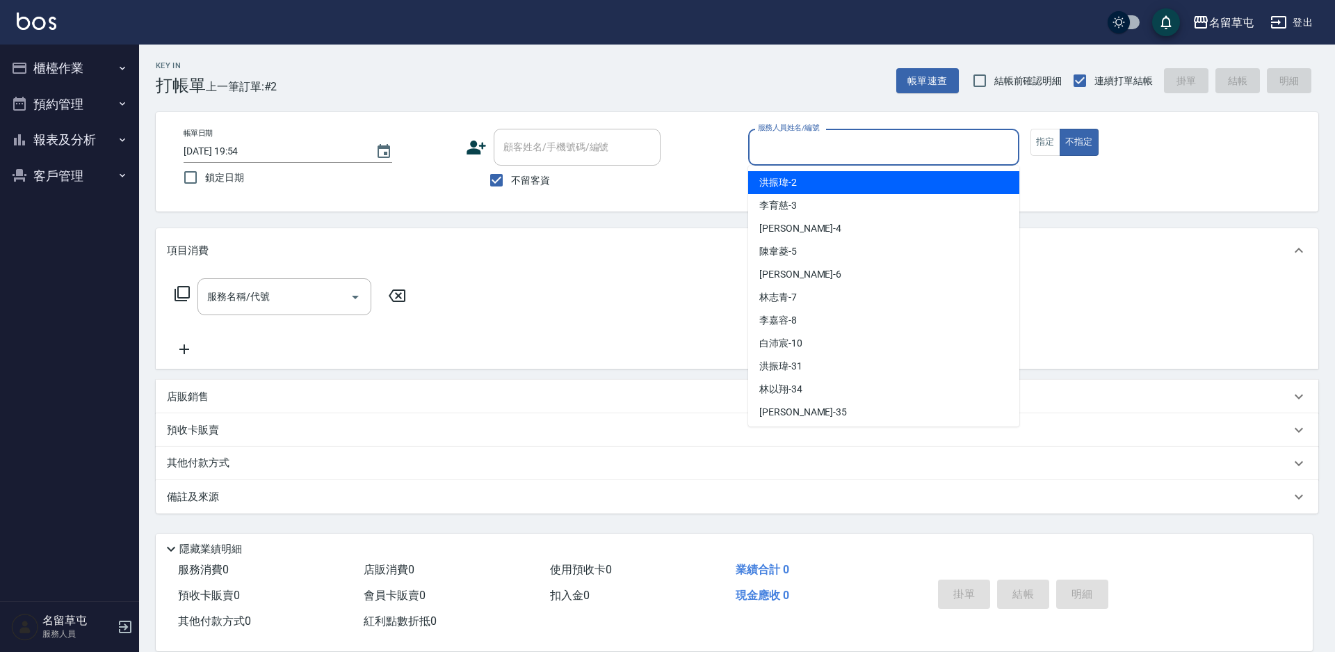
click at [846, 147] on input "服務人員姓名/編號" at bounding box center [884, 147] width 259 height 24
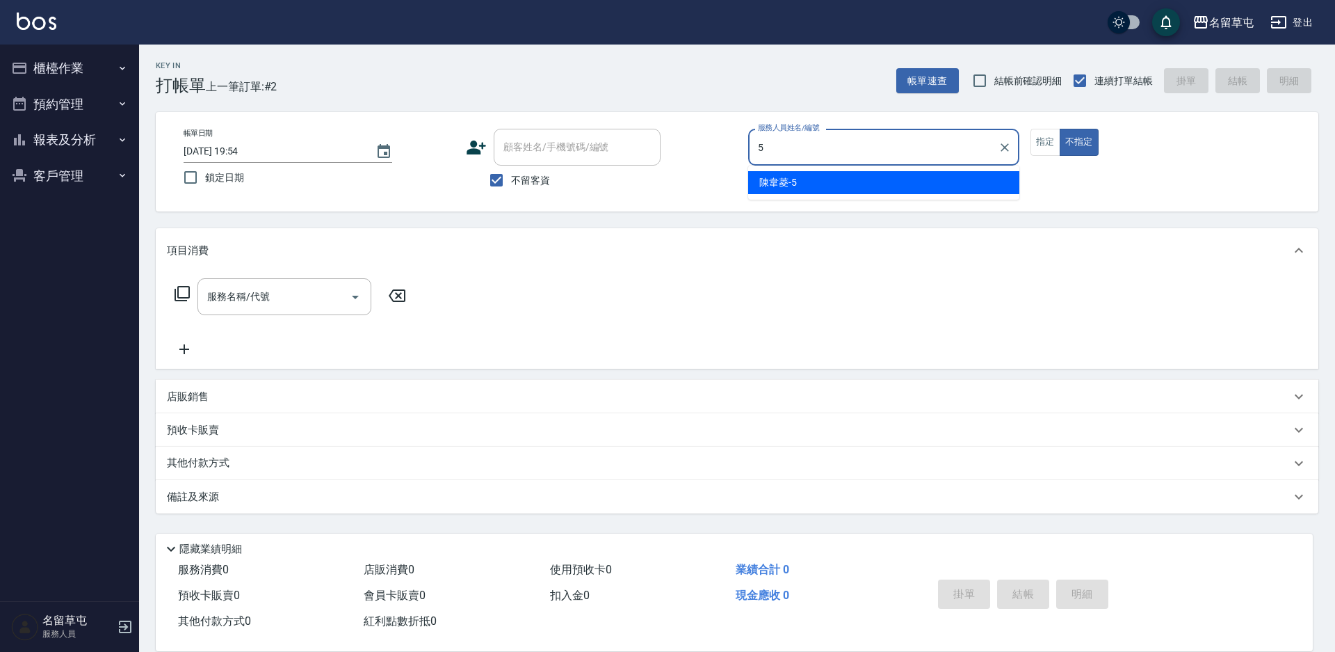
type input "陳韋菱-5"
type button "false"
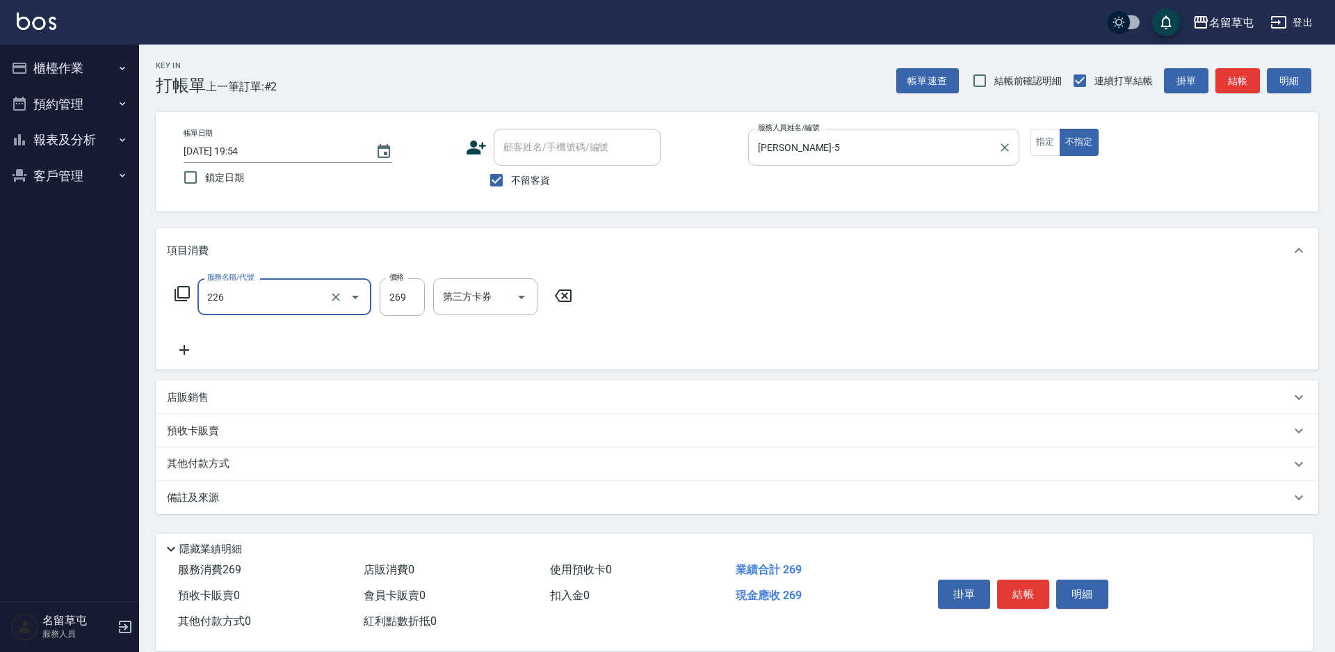
type input "洗剪269(226)"
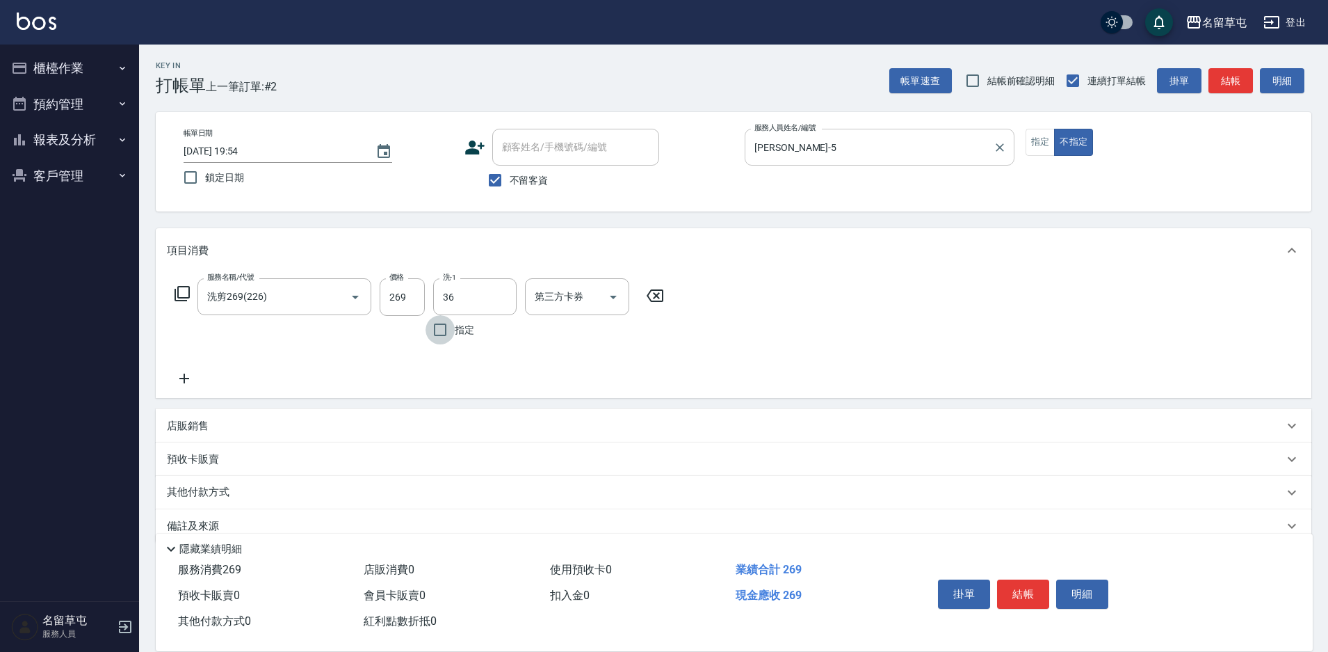
type input "[PERSON_NAME]-36"
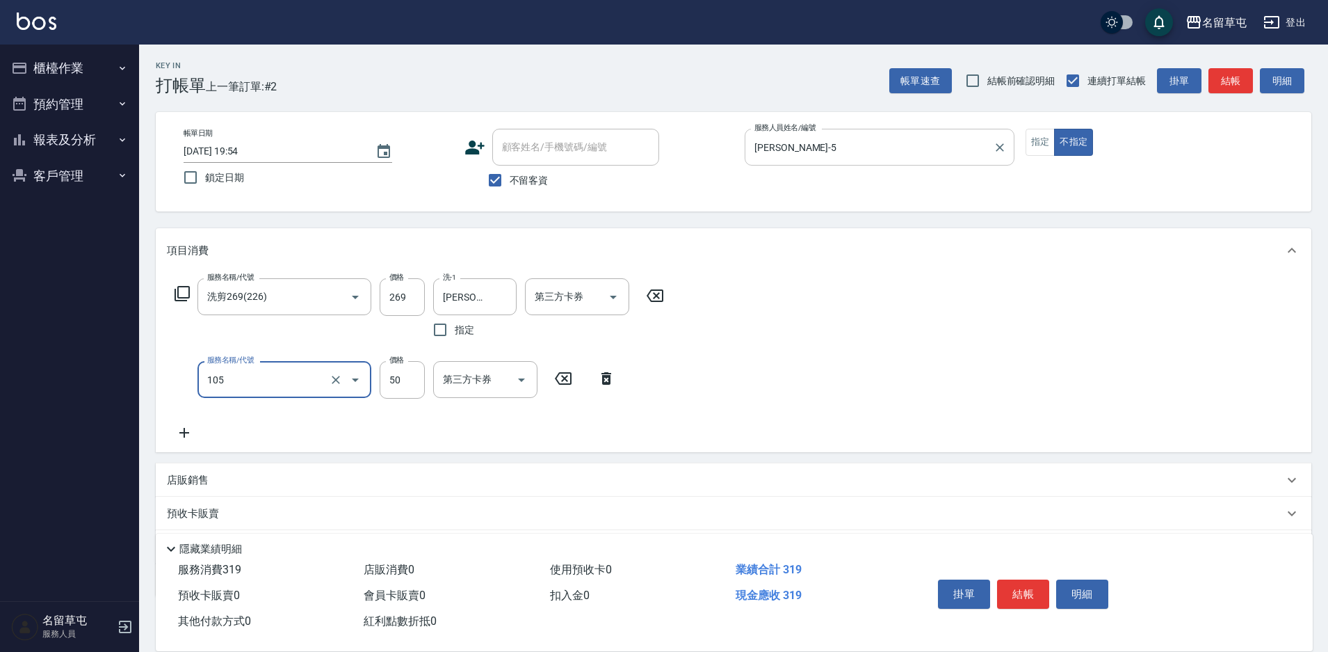
type input "精油50(105)"
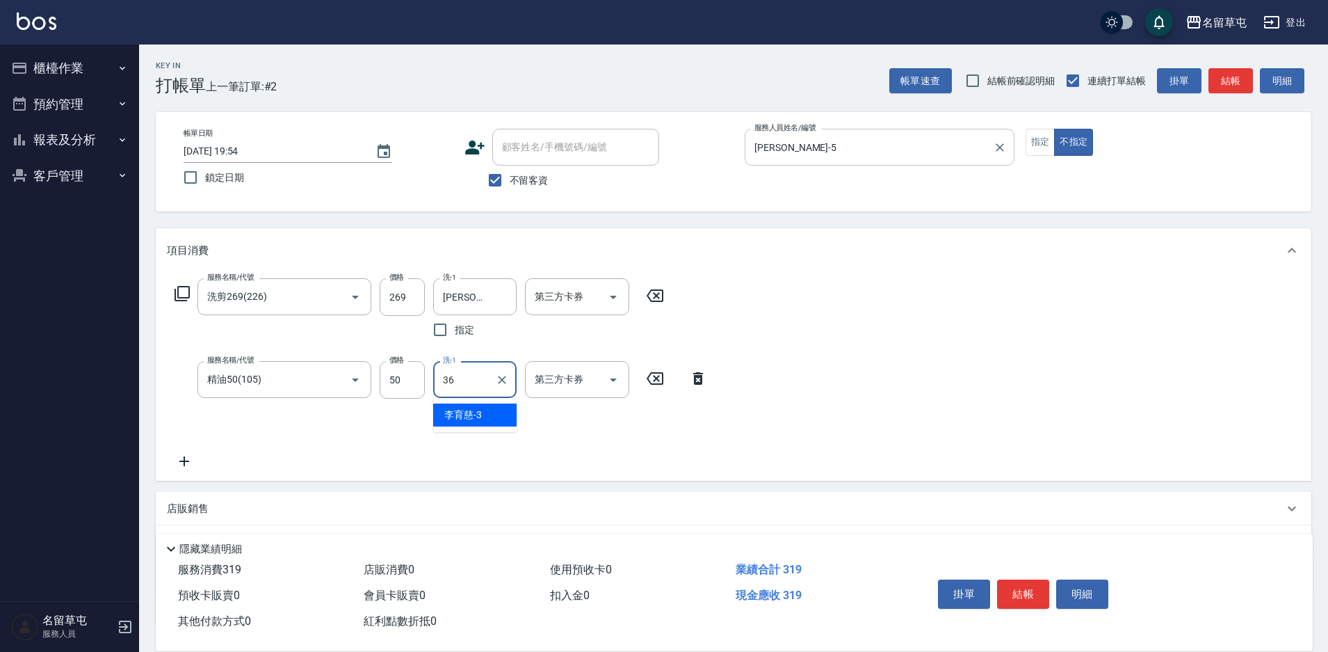
type input "[PERSON_NAME]-36"
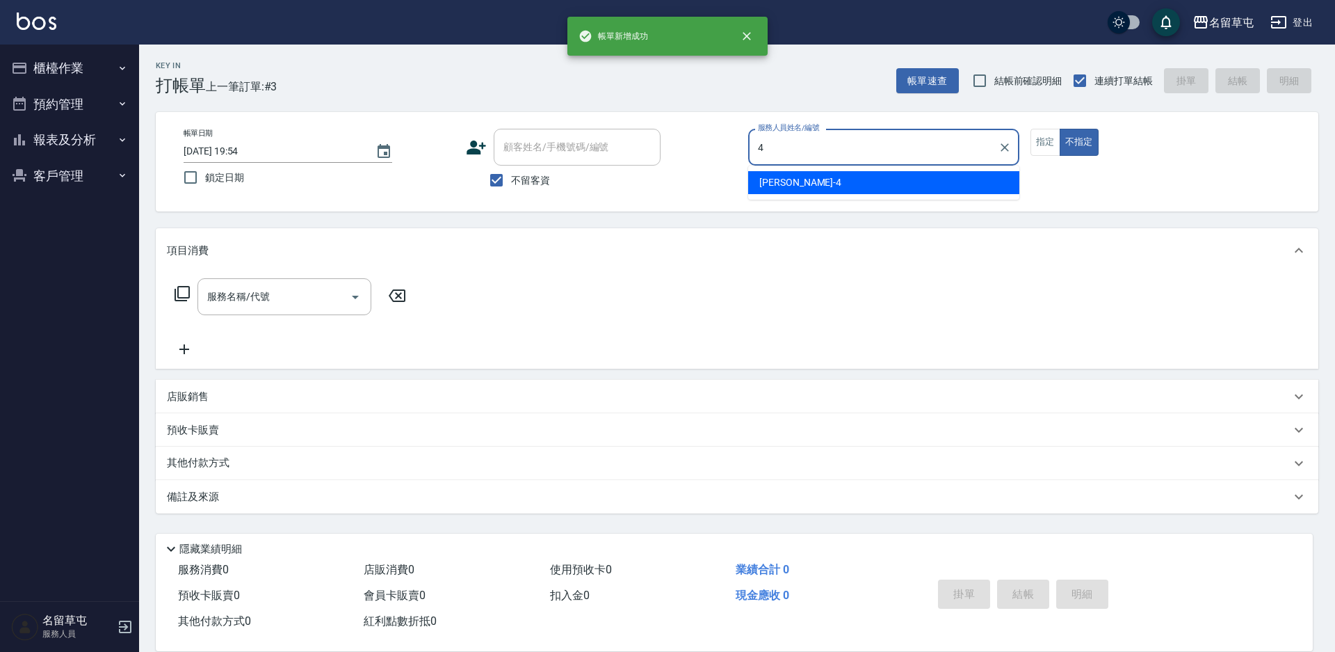
type input "[PERSON_NAME]-4"
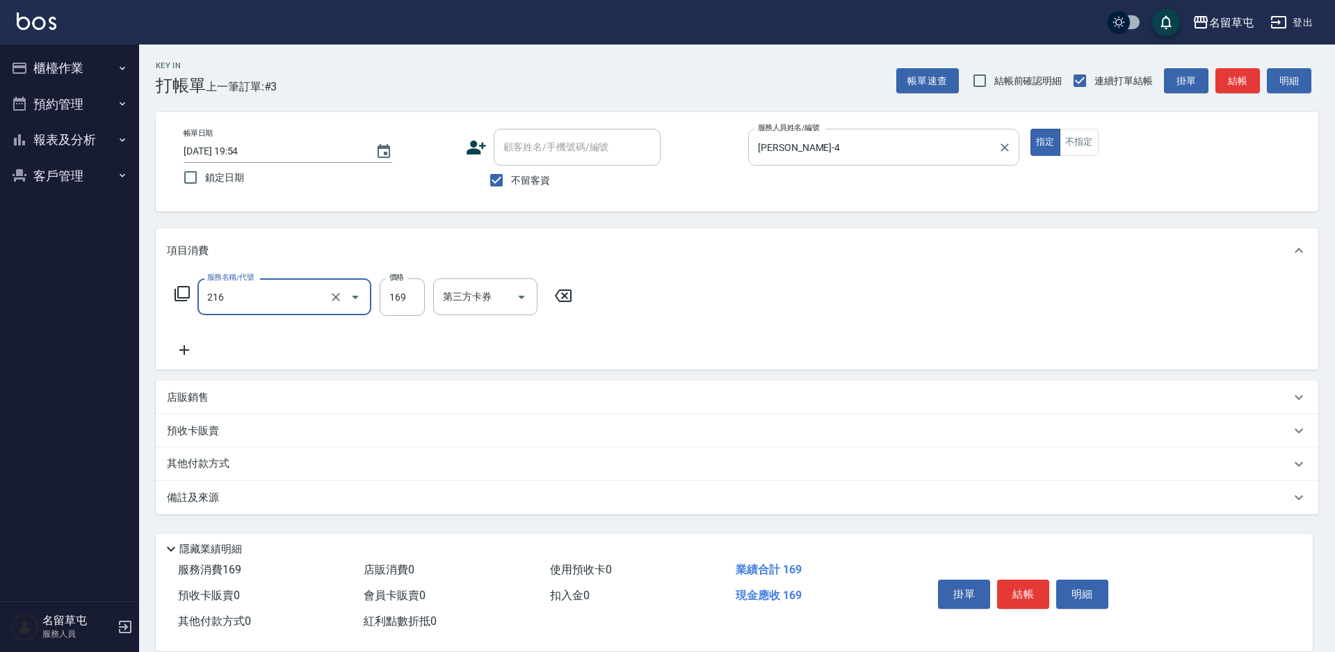
type input "剪髮169(216)"
type input "200"
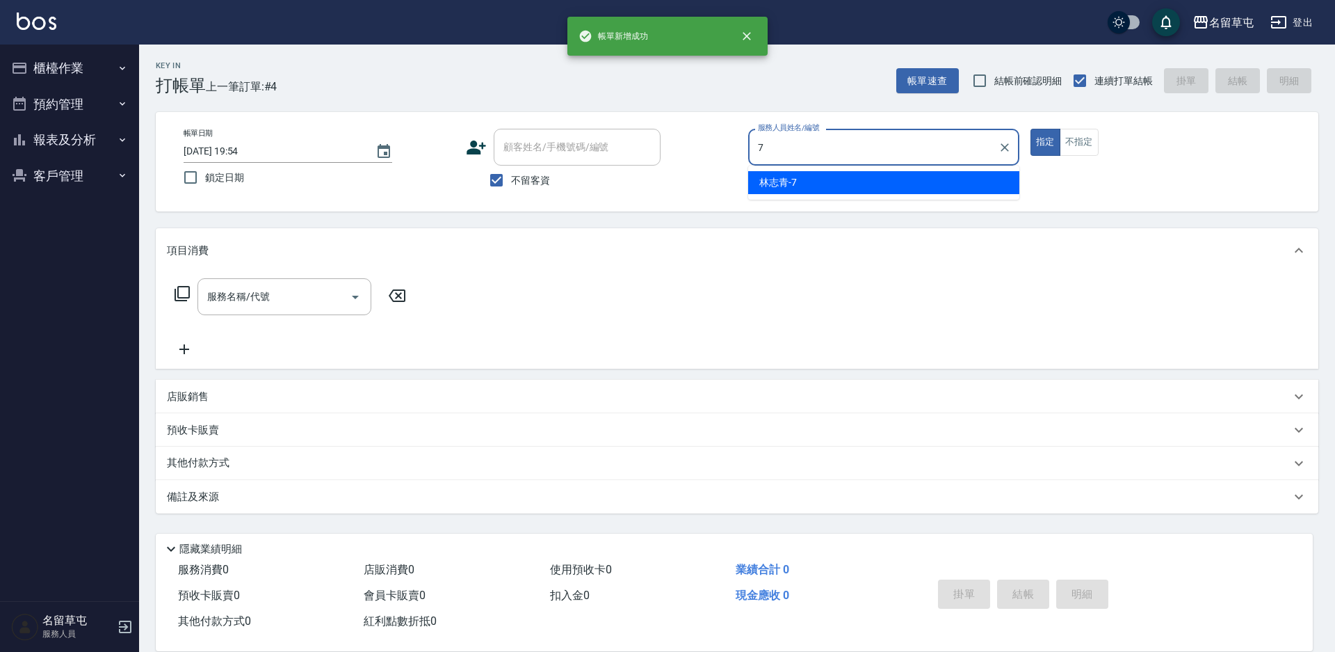
type input "[PERSON_NAME]-7"
type button "true"
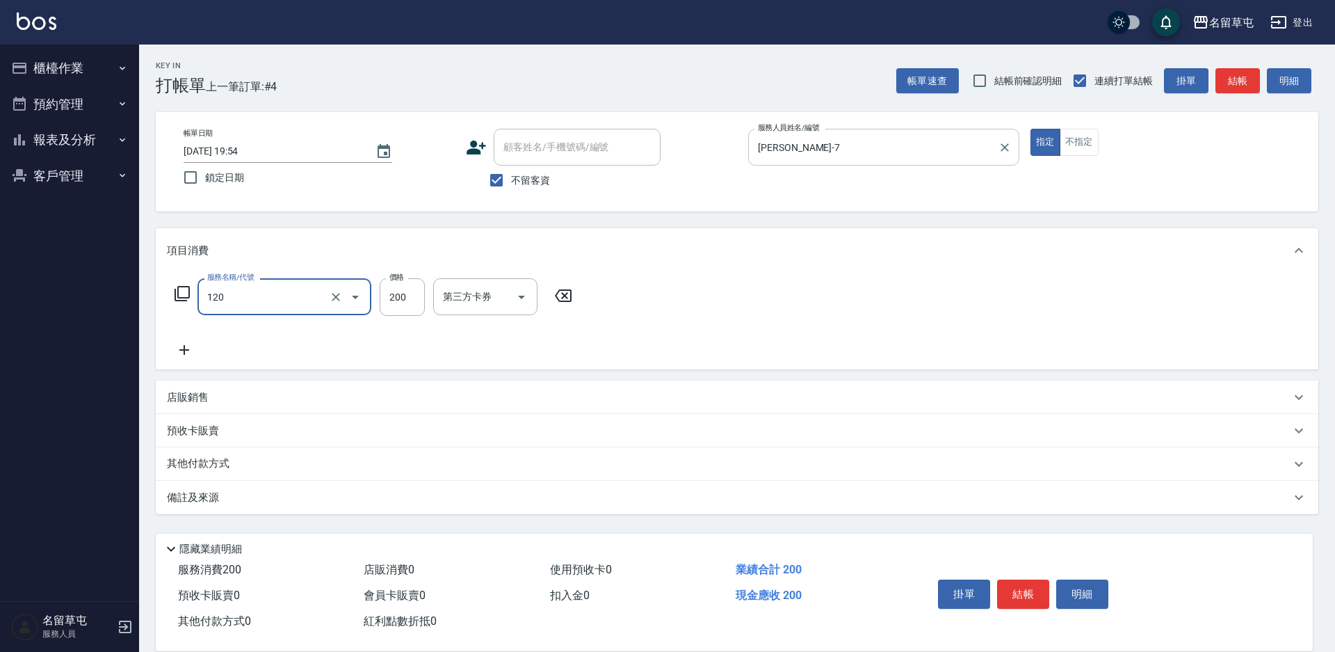
type input "New洗200(120)"
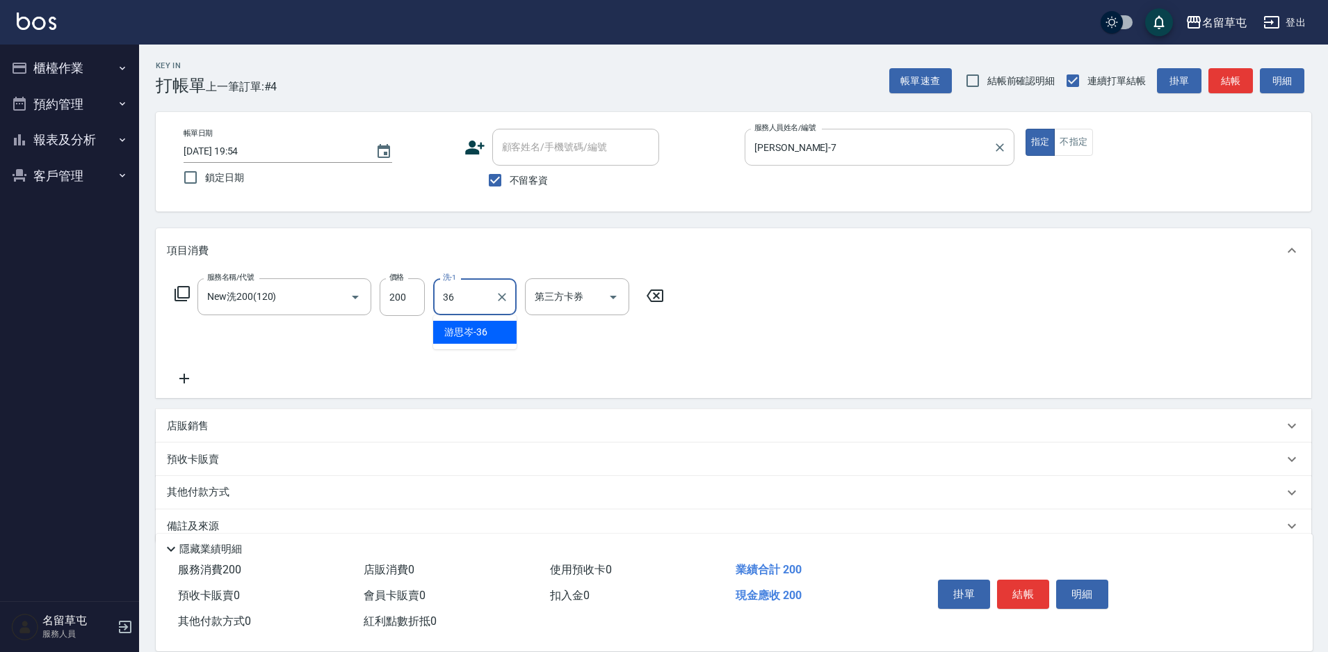
type input "[PERSON_NAME]-36"
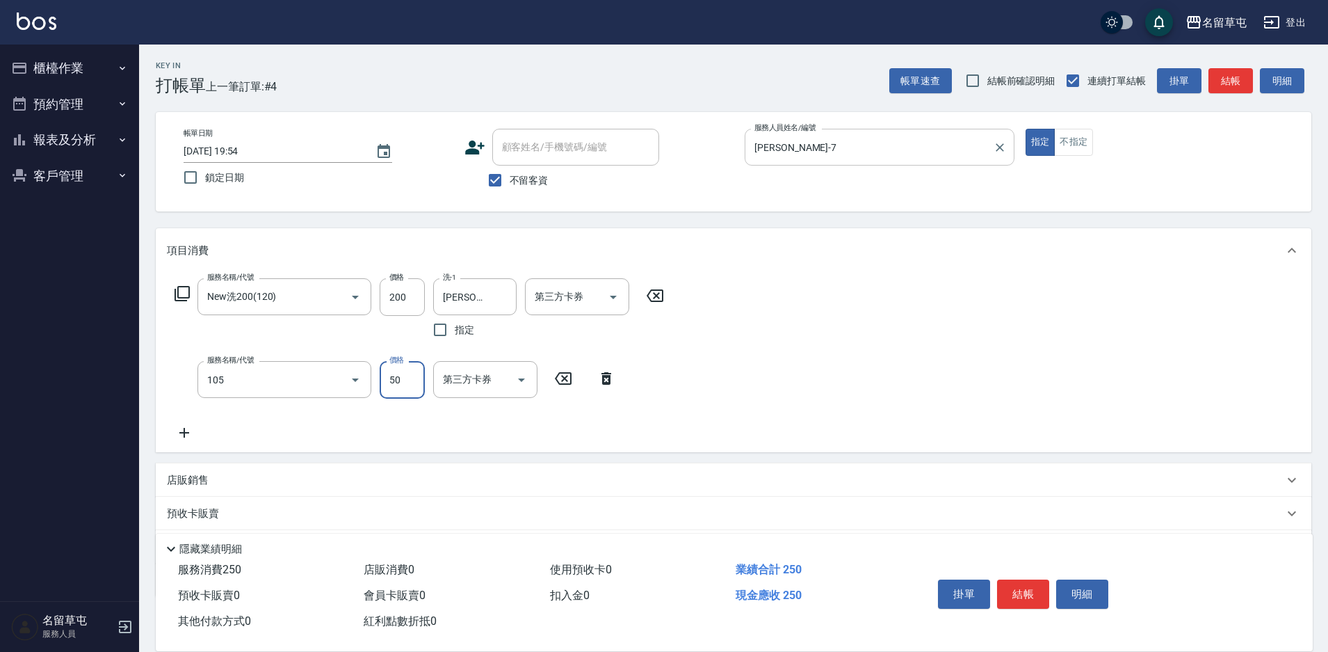
type input "精油50(105)"
type input "[PERSON_NAME]-36"
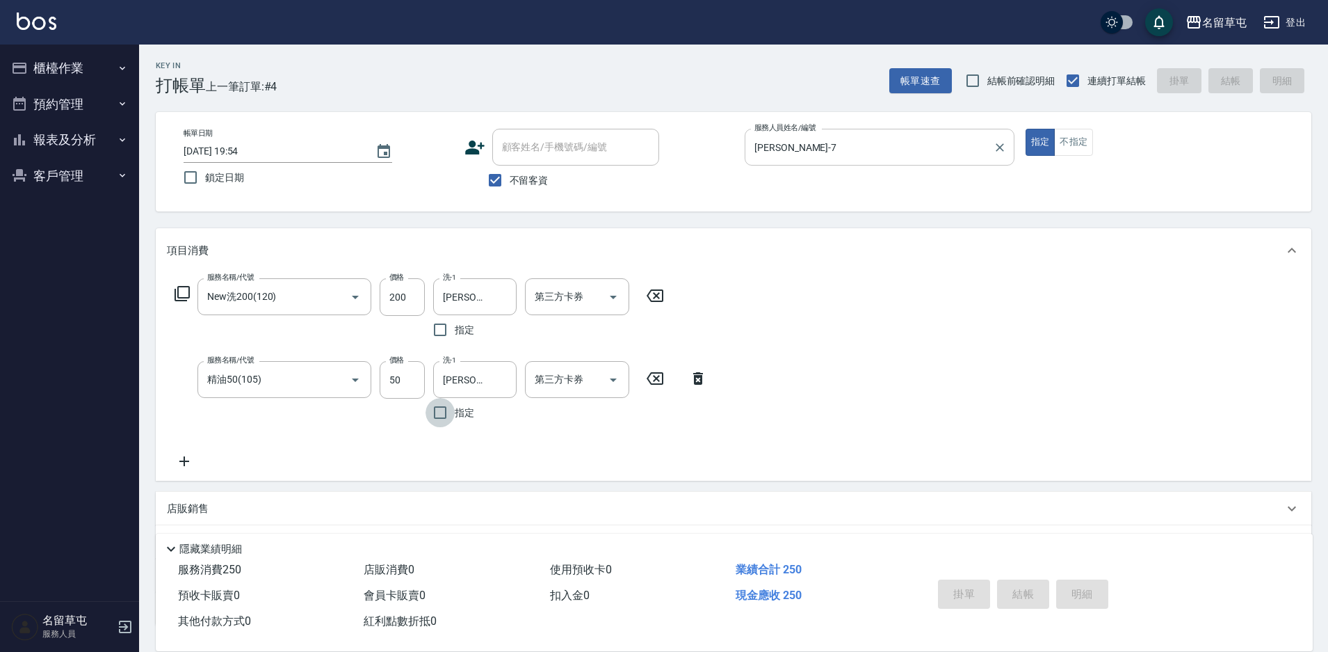
type input "2025/09/23 19:55"
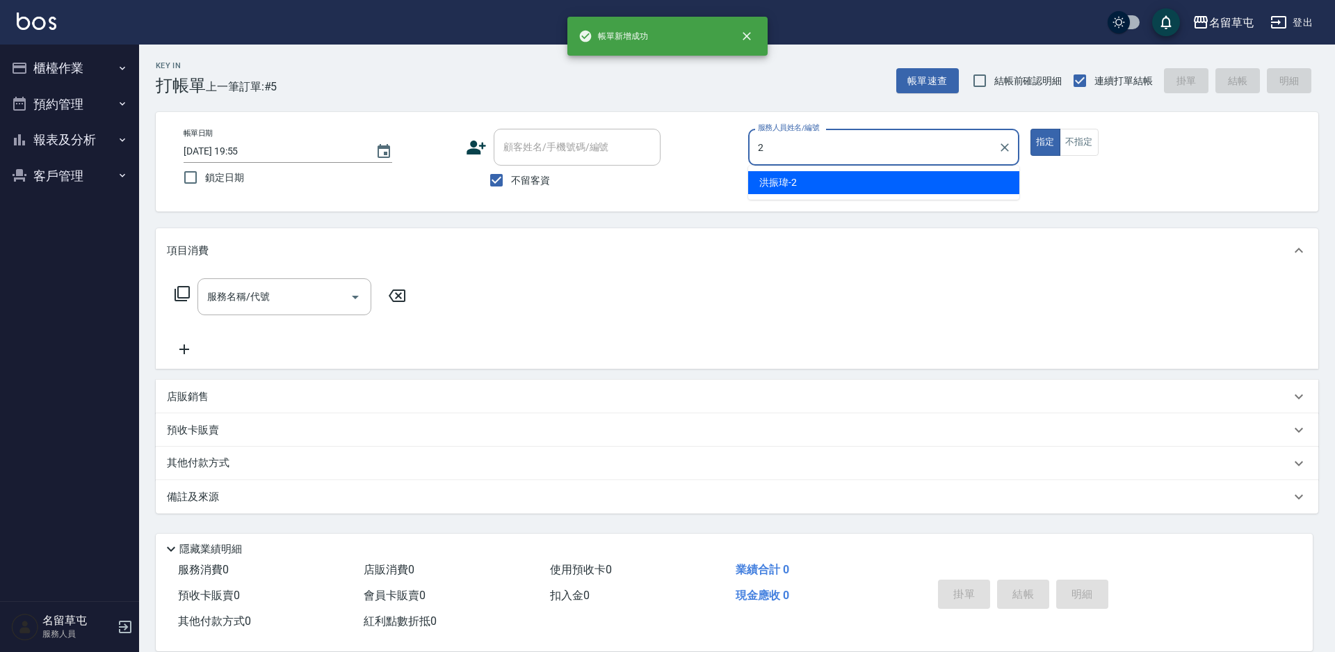
type input "洪振瑋-2"
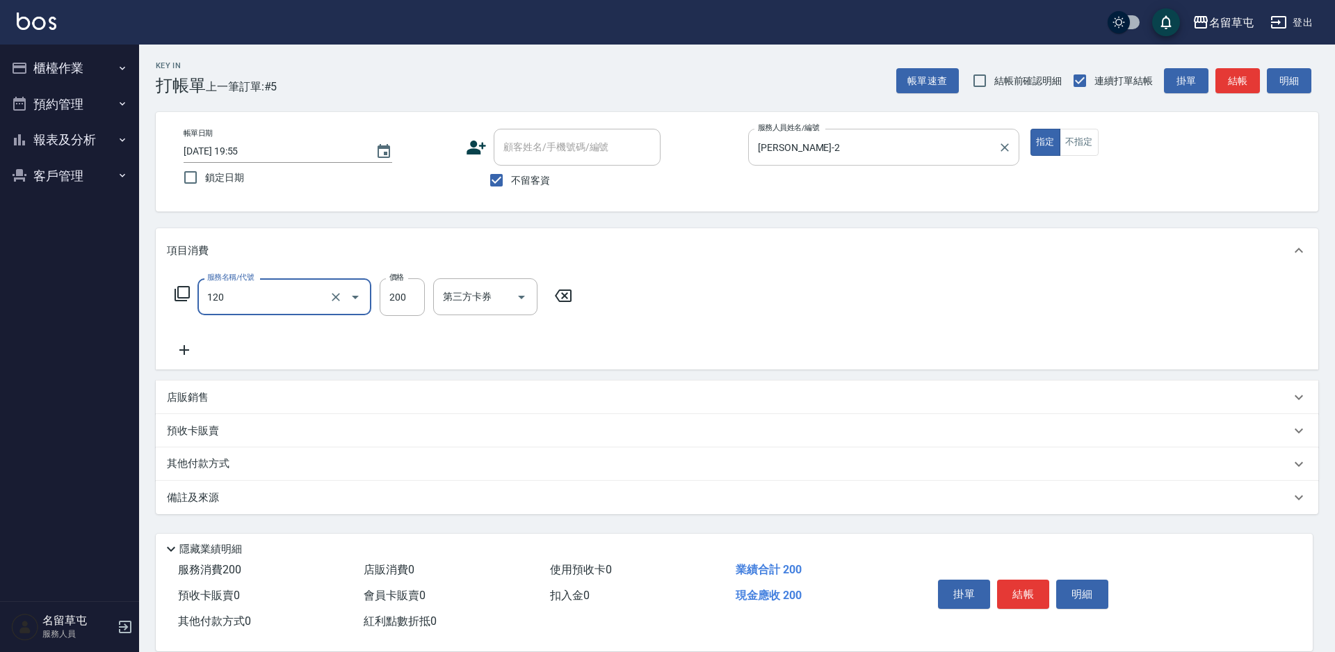
type input "New洗200(120)"
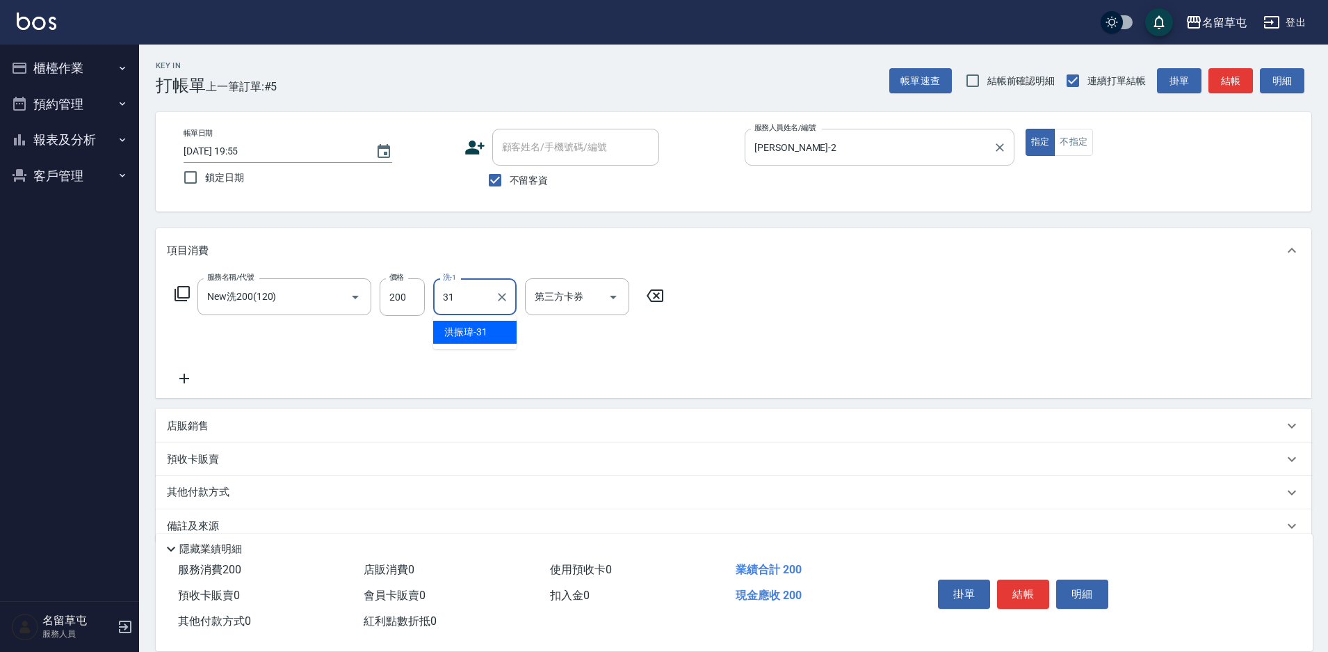
type input "[PERSON_NAME]-31"
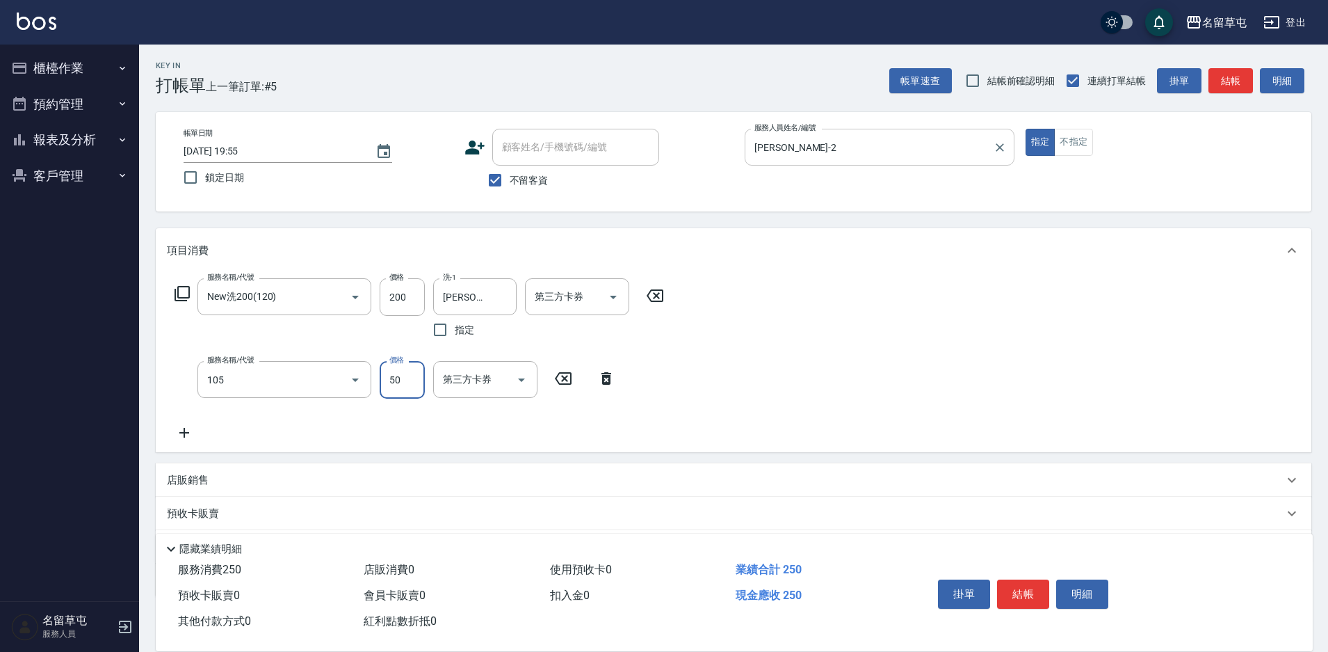
type input "精油50(105)"
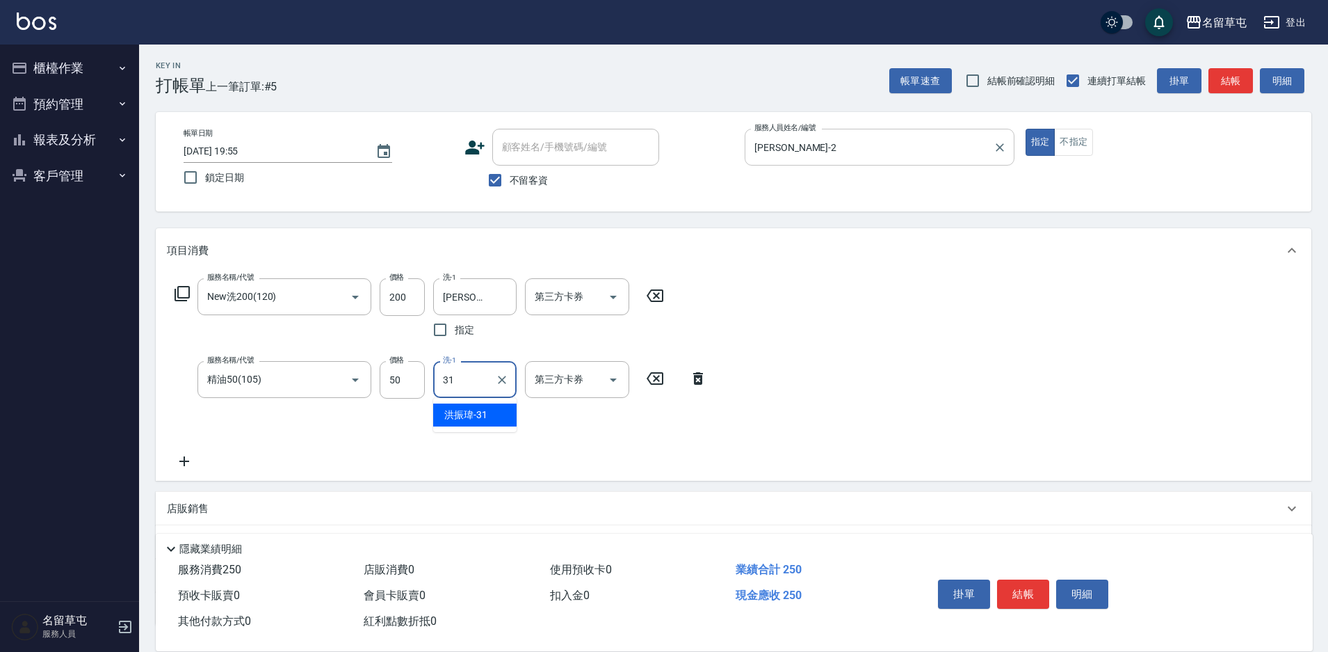
type input "[PERSON_NAME]-31"
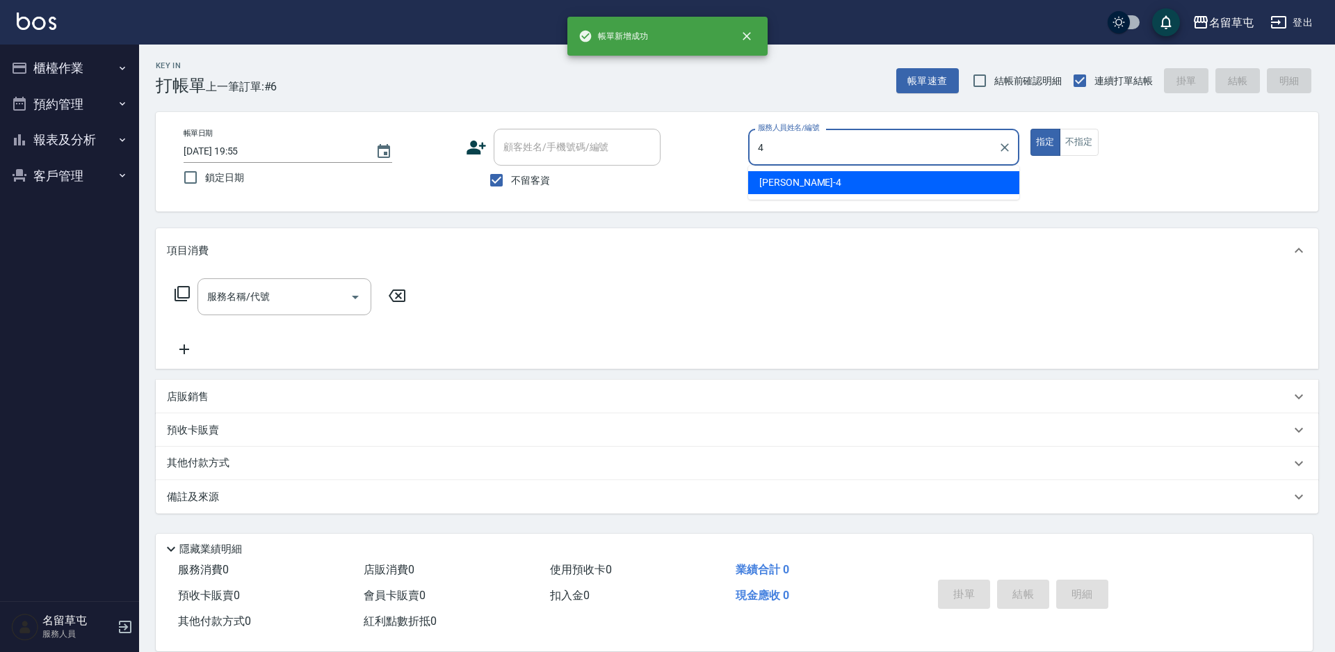
type input "[PERSON_NAME]-4"
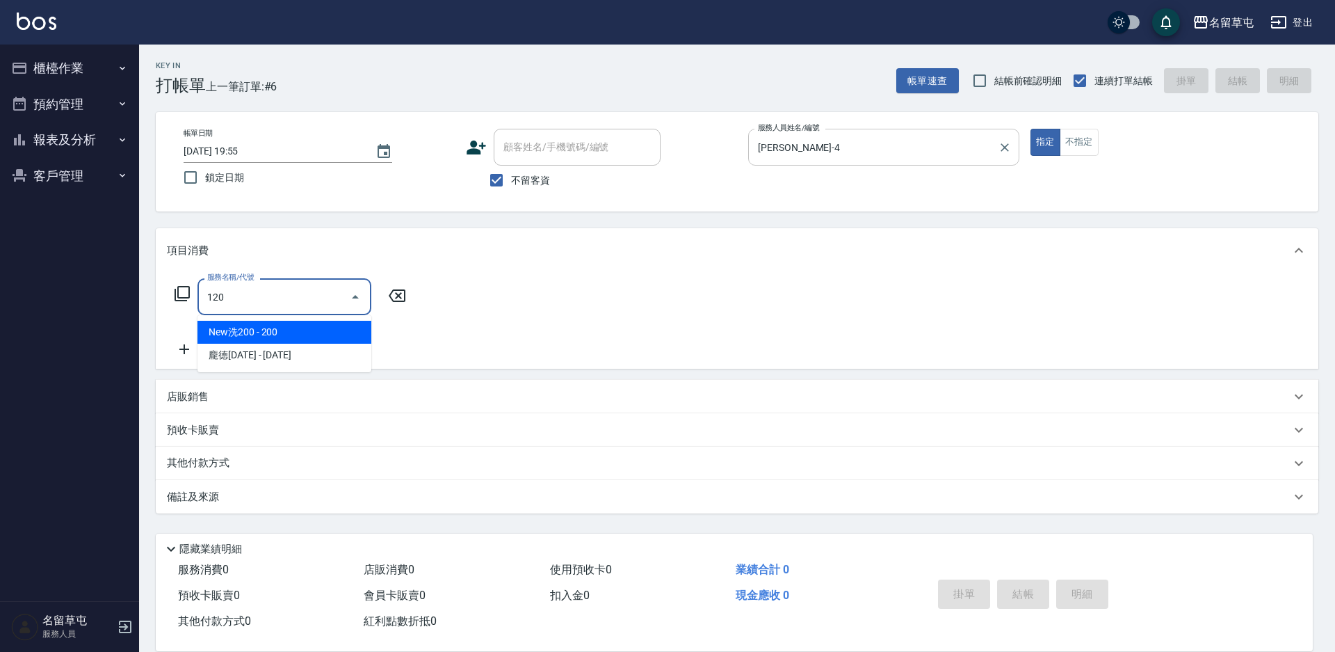
type input "New洗200(120)"
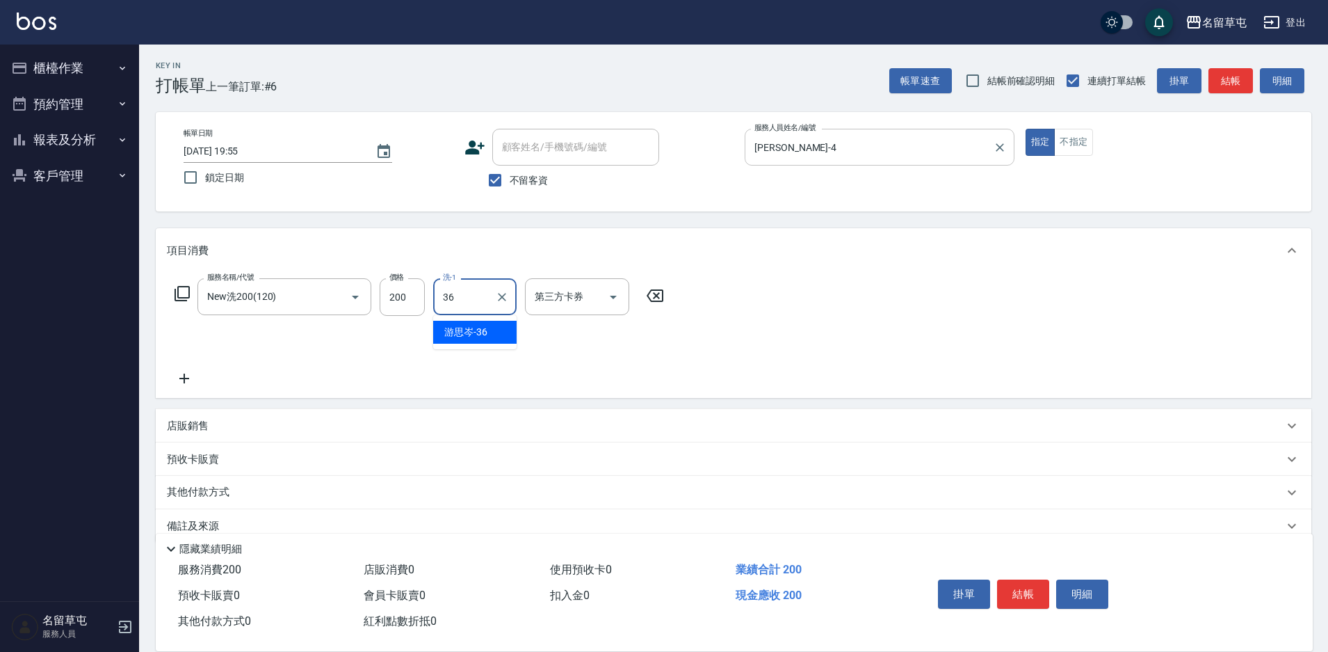
type input "[PERSON_NAME]-36"
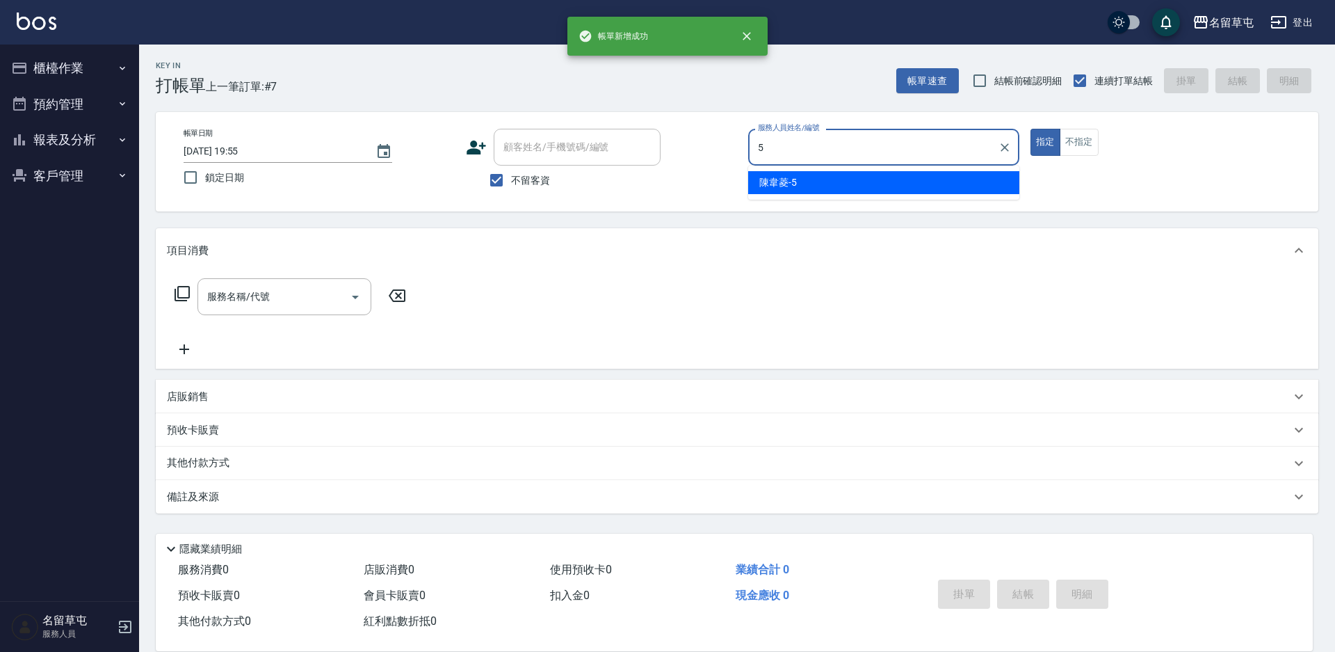
type input "陳韋菱-5"
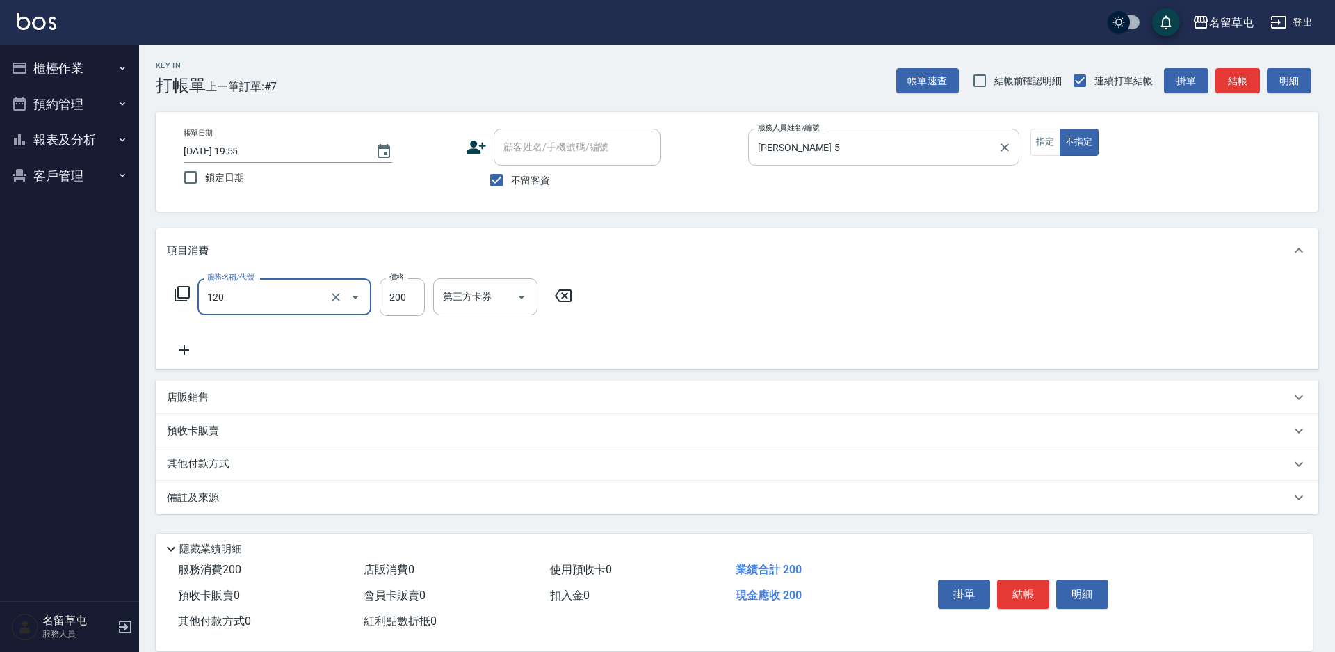
type input "New洗200(120)"
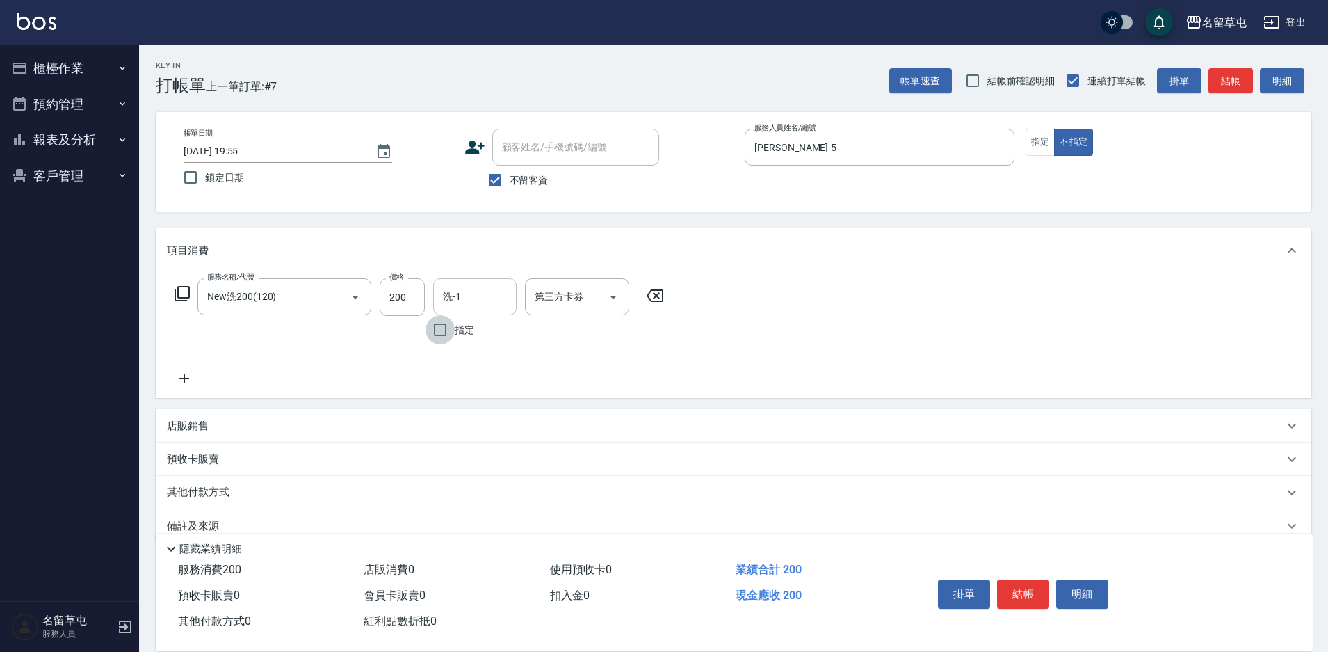
click at [468, 299] on input "洗-1" at bounding box center [475, 296] width 71 height 24
type input "[PERSON_NAME]-31"
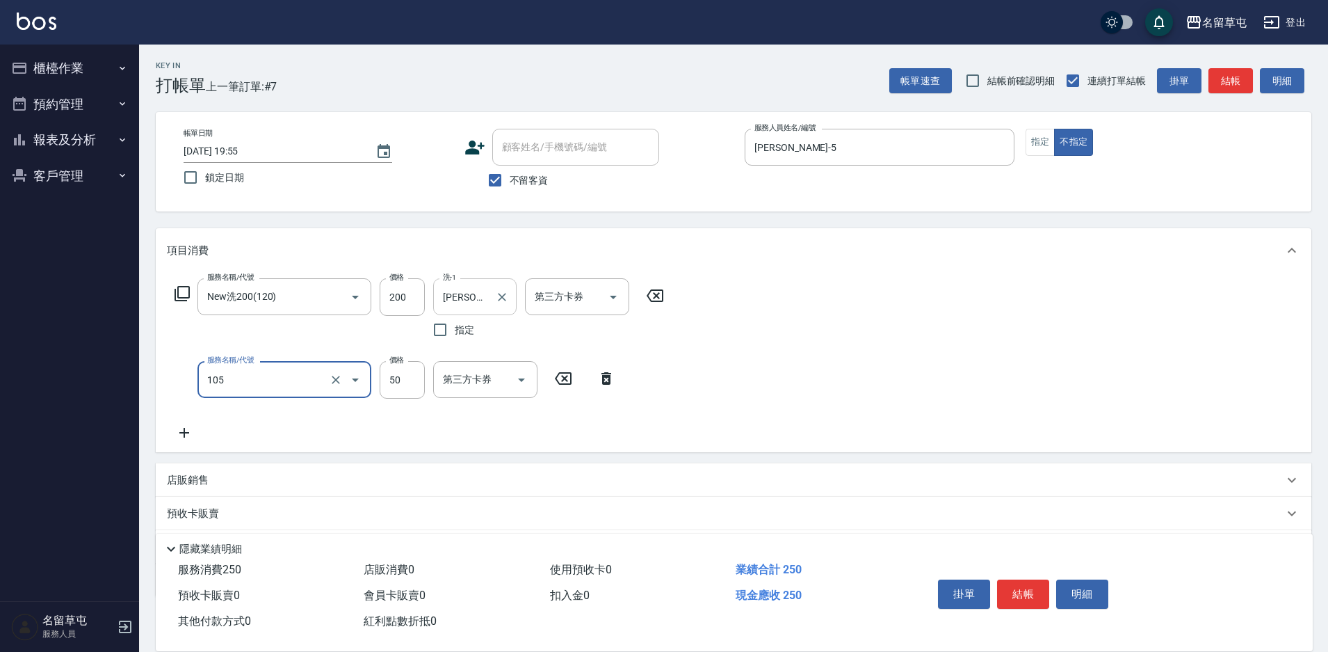
type input "精油50(105)"
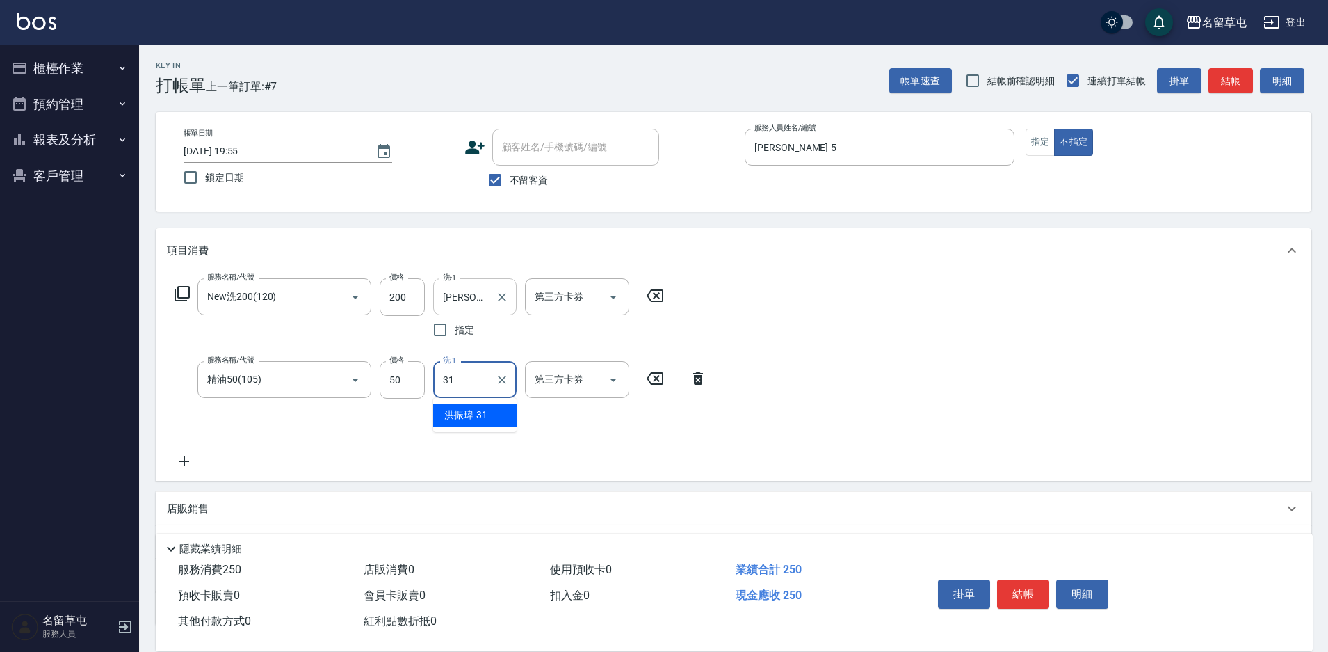
type input "[PERSON_NAME]-31"
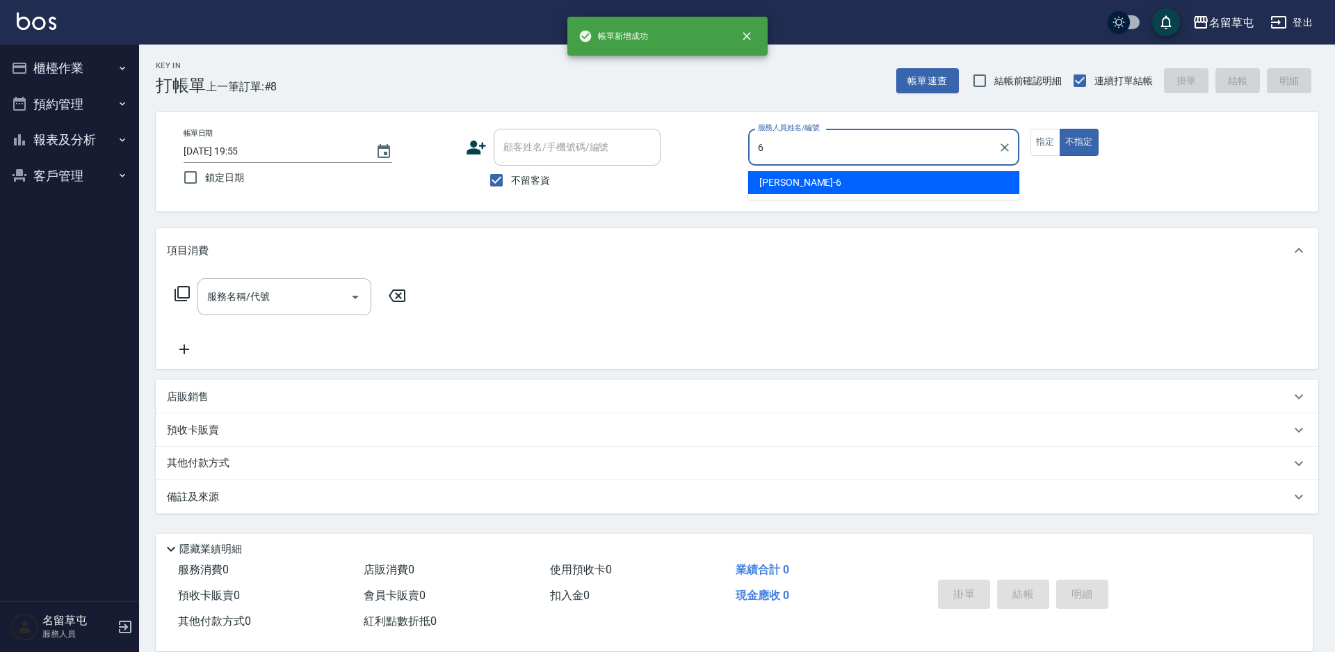
type input "[PERSON_NAME]-6"
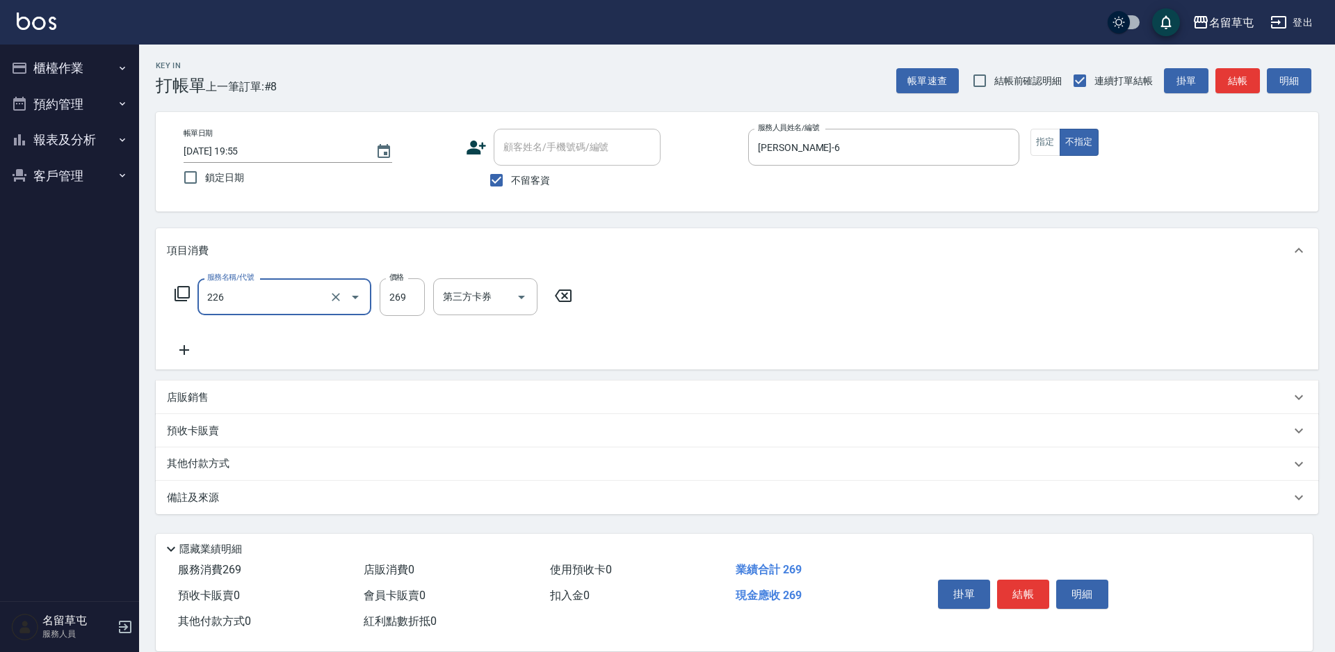
type input "洗剪269(226)"
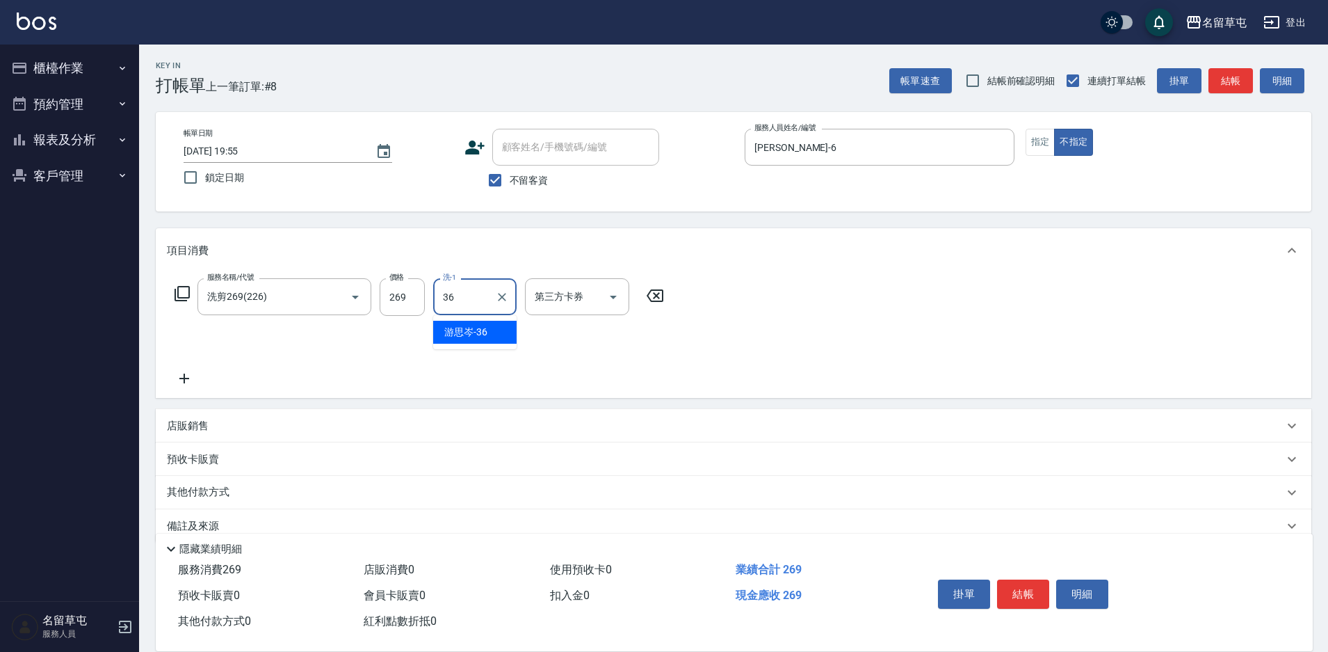
type input "[PERSON_NAME]-36"
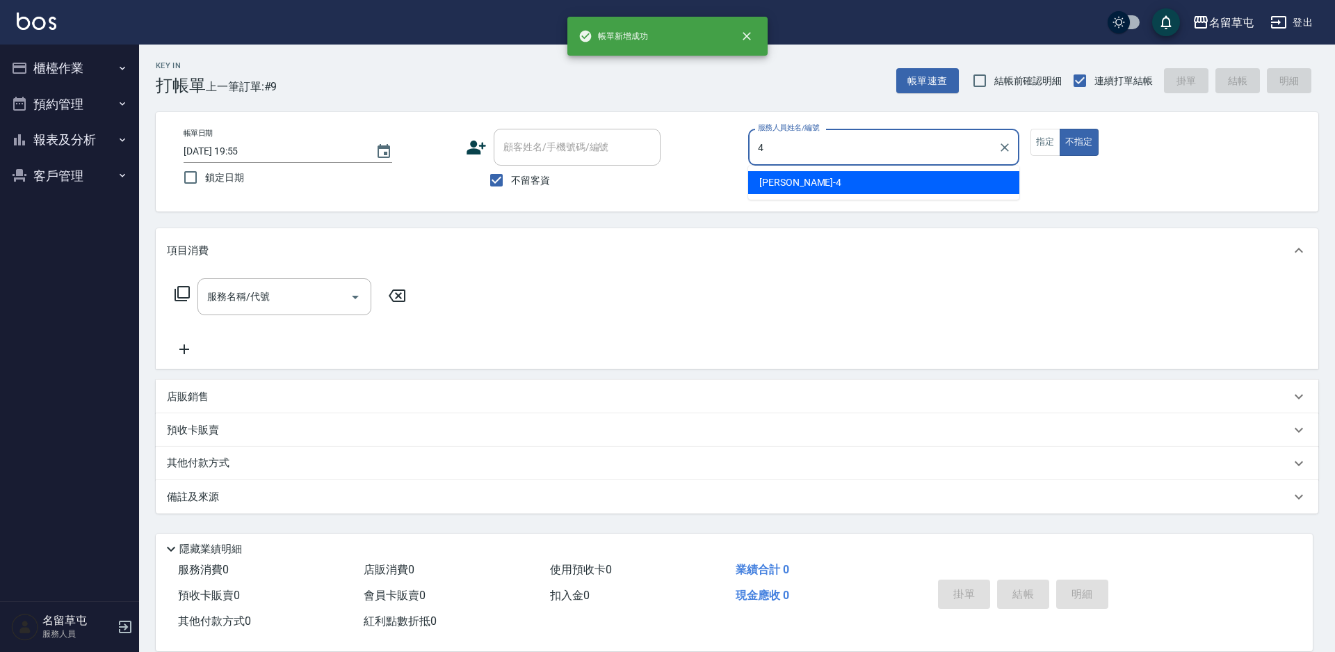
type input "[PERSON_NAME]-4"
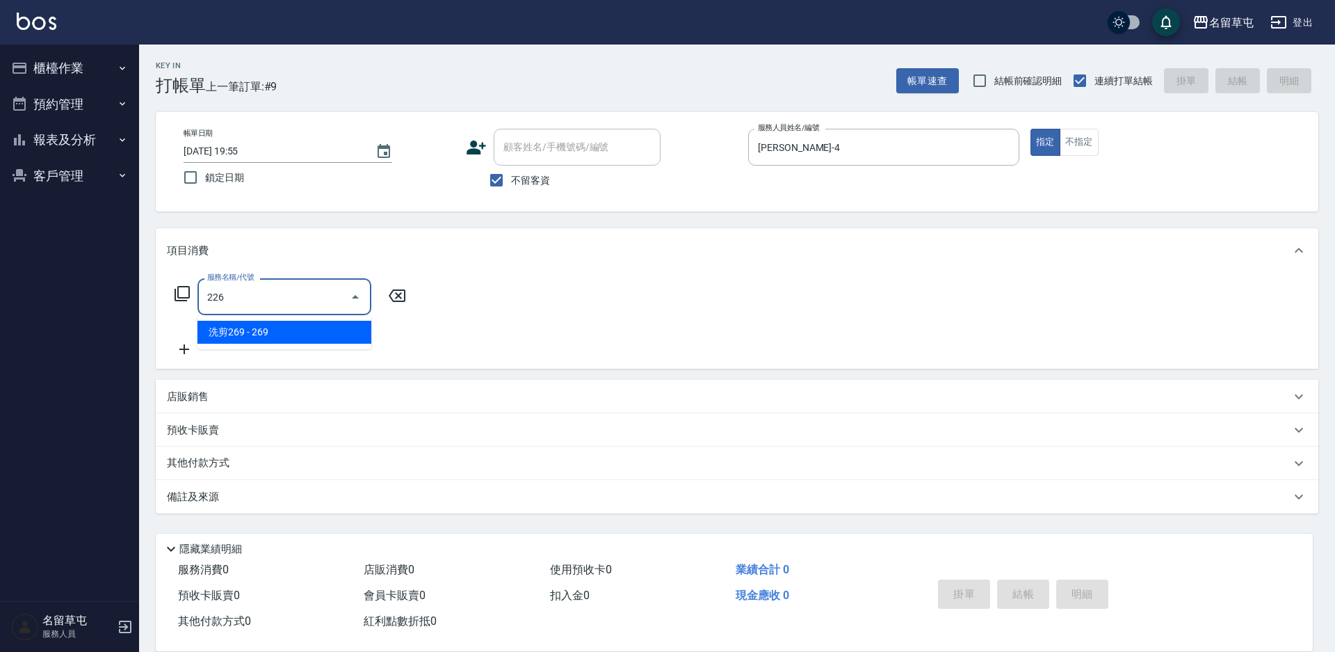
type input "洗剪269(226)"
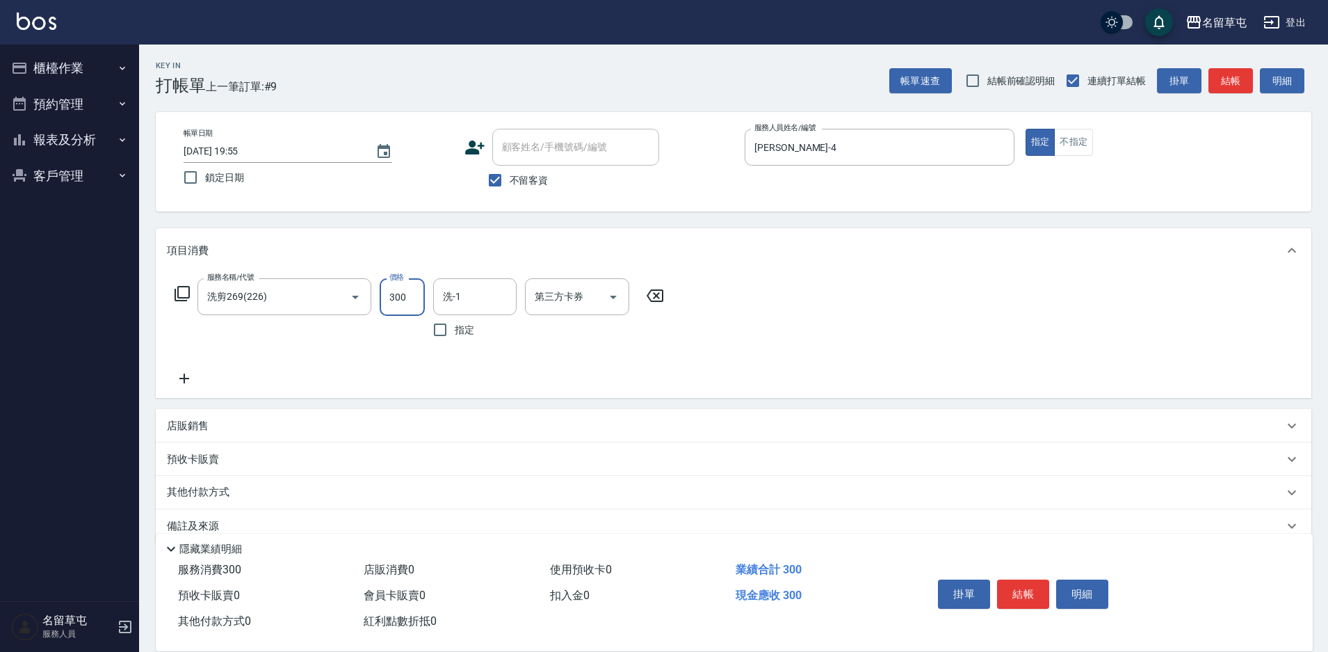
type input "300"
type input "[PERSON_NAME]-31"
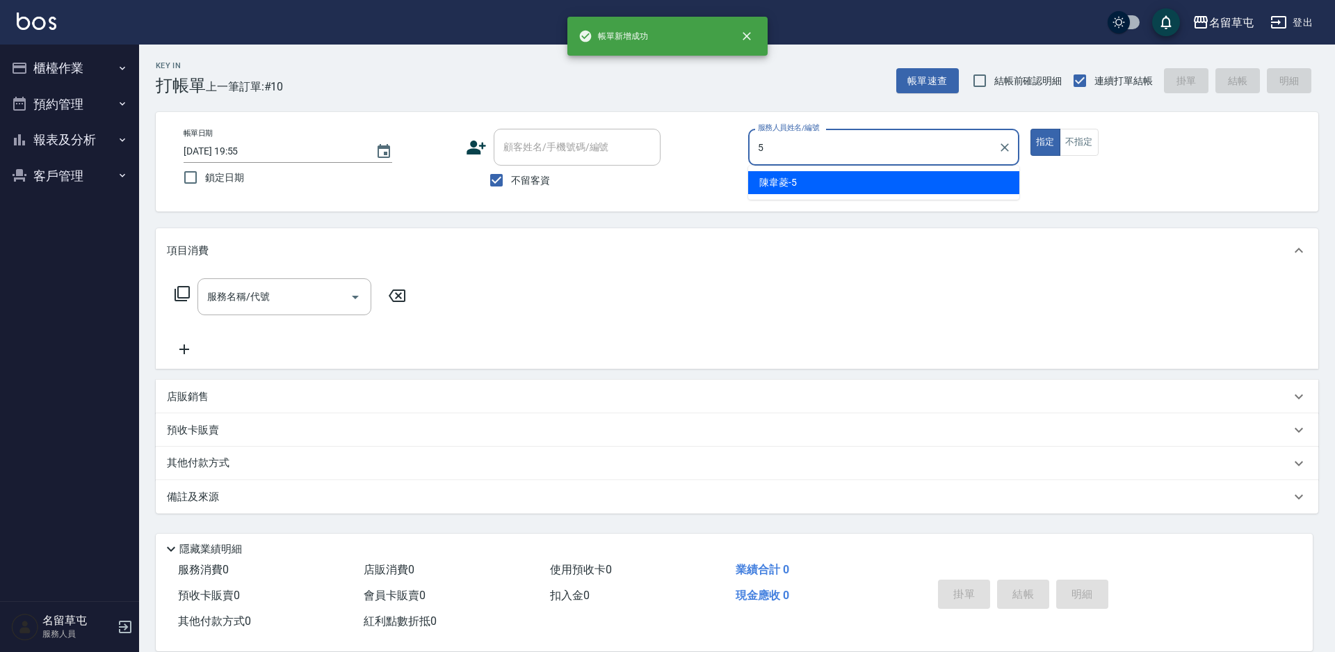
type input "陳韋菱-5"
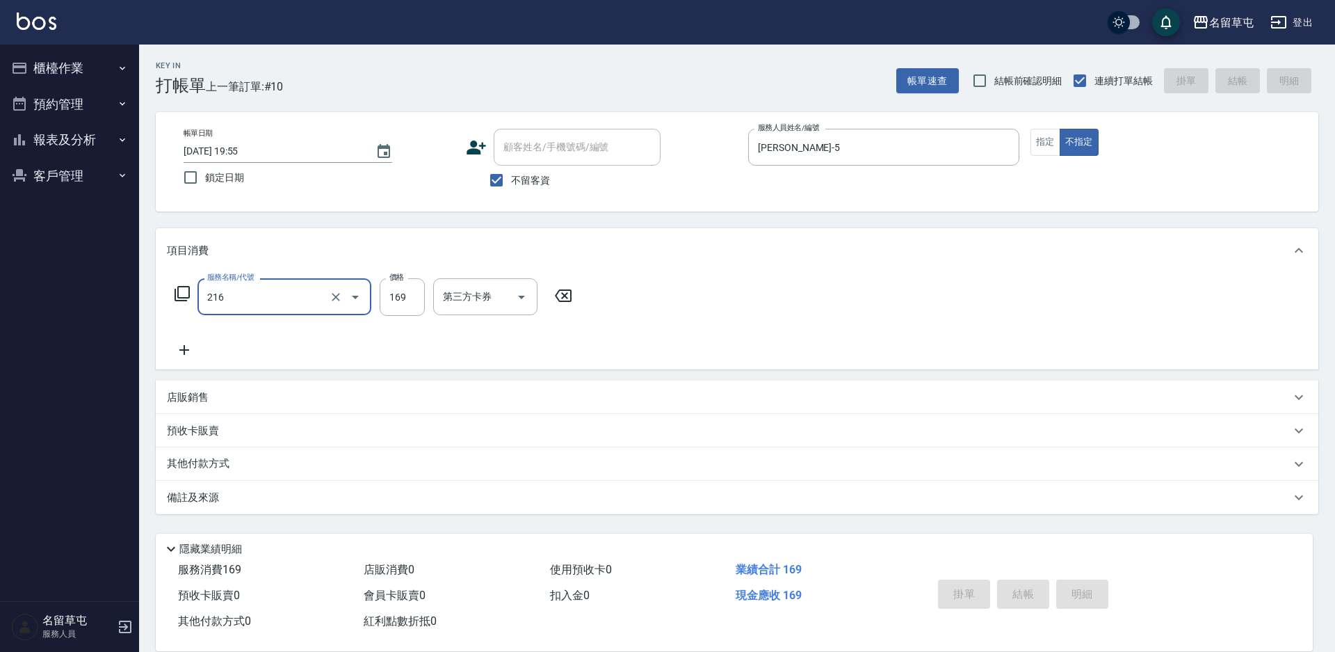
type input "216"
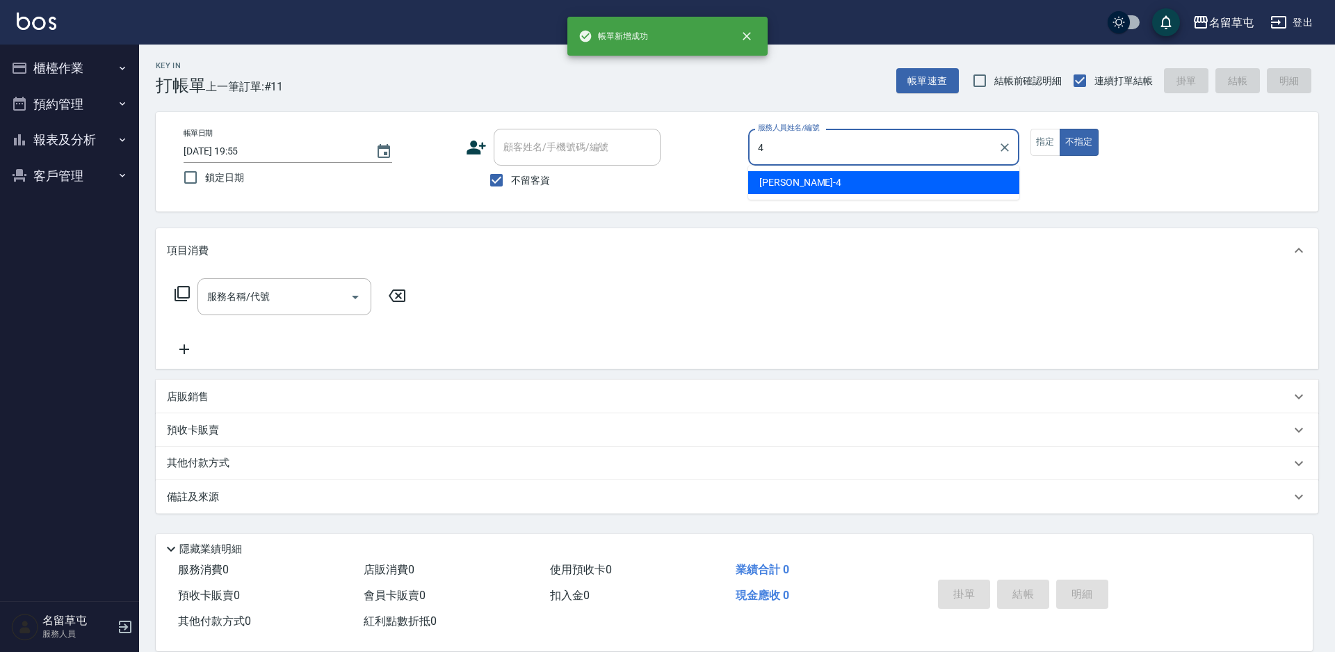
type input "[PERSON_NAME]-4"
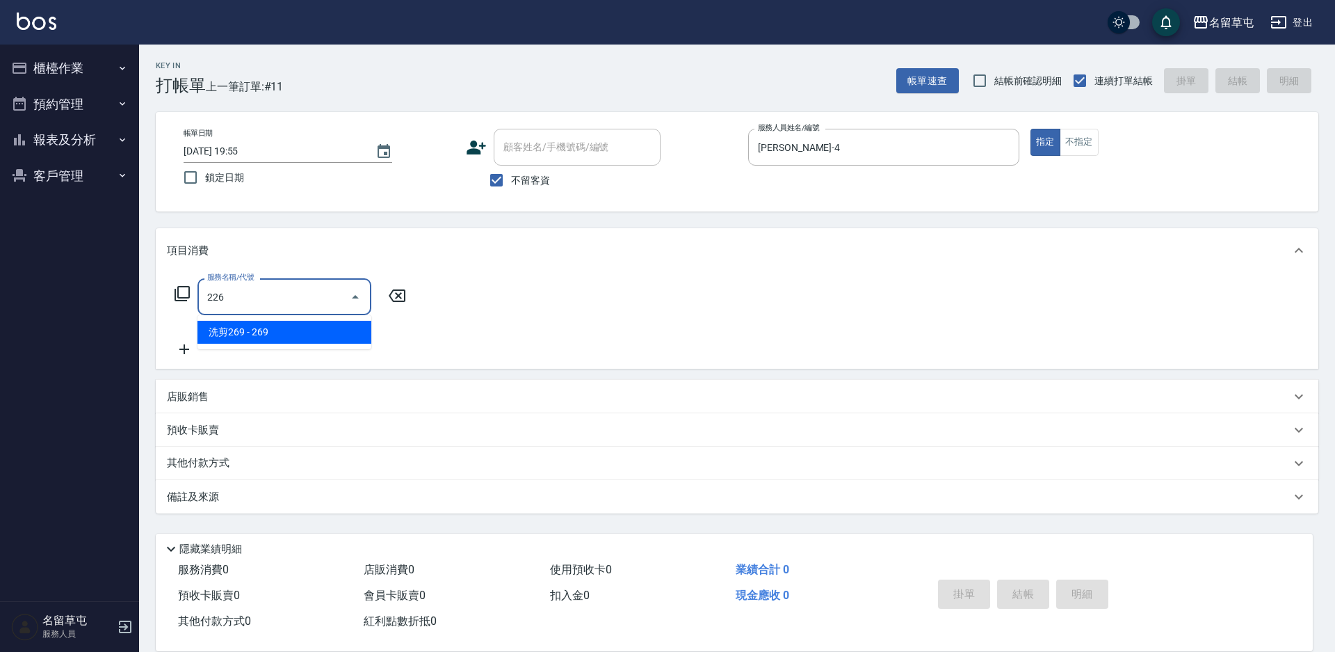
type input "洗剪269(226)"
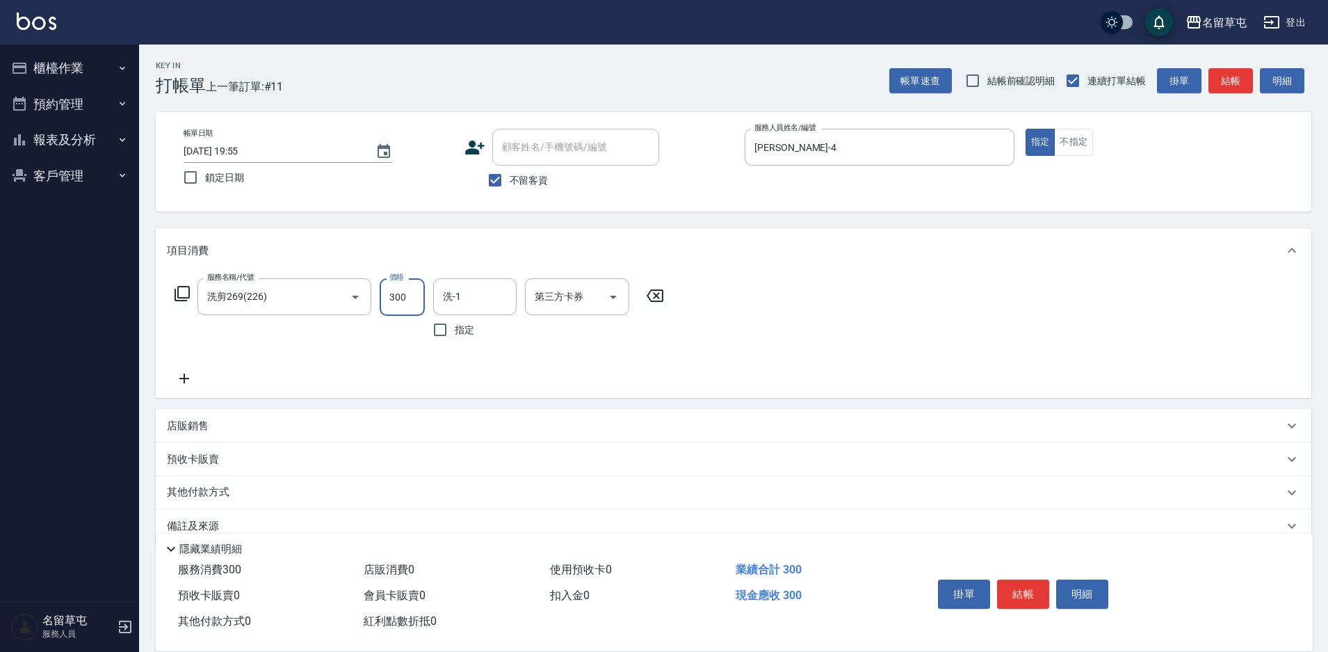
type input "300"
type input "[PERSON_NAME]-36"
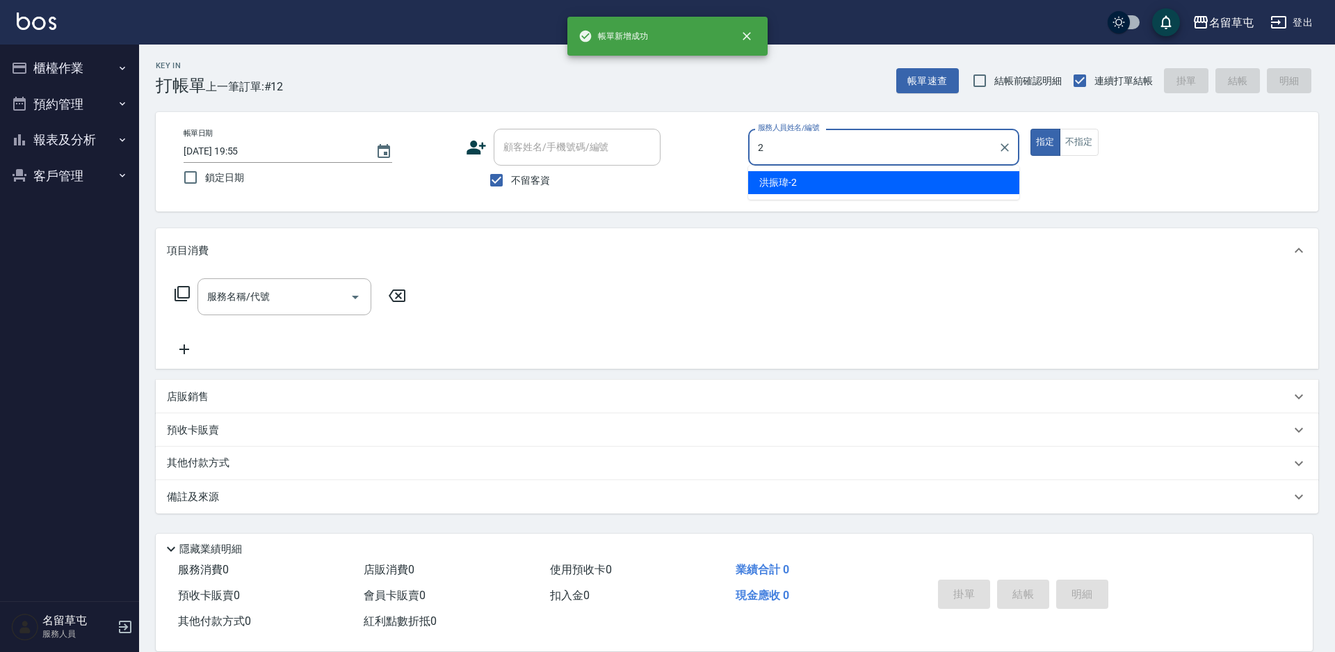
type input "洪振瑋-2"
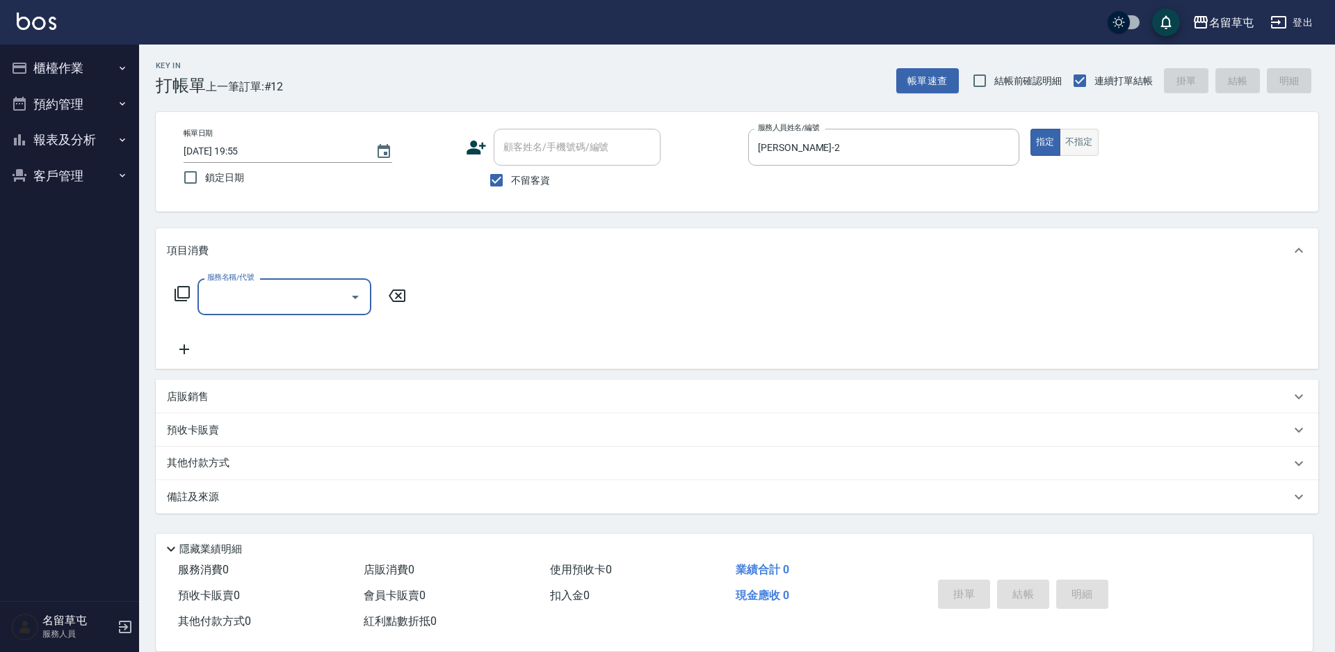
drag, startPoint x: 1077, startPoint y: 109, endPoint x: 1075, endPoint y: 144, distance: 34.9
click at [1077, 117] on div "Key In 打帳單 上一筆訂單:#12 帳單速查 結帳前確認明細 連續打單結帳 掛單 結帳 明細 帳單日期 2025/09/23 19:55 鎖定日期 顧客…" at bounding box center [737, 346] width 1196 height 602
click at [1075, 144] on button "不指定" at bounding box center [1079, 142] width 39 height 27
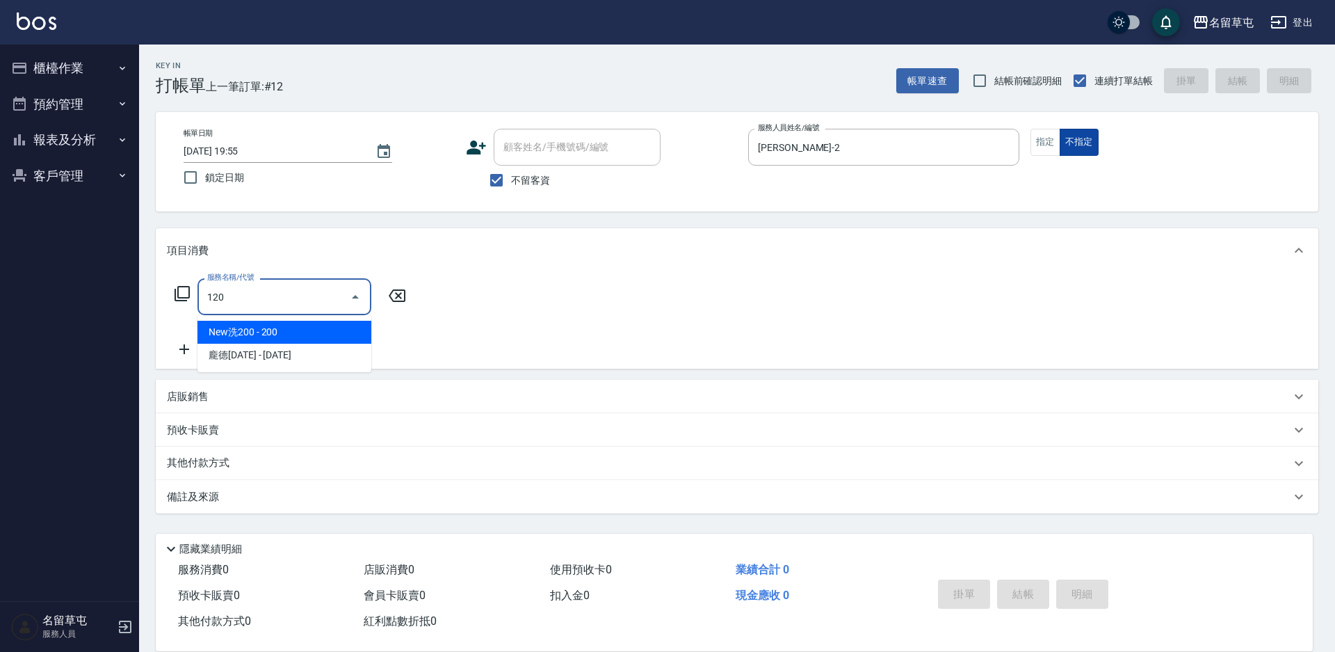
type input "New洗200(120)"
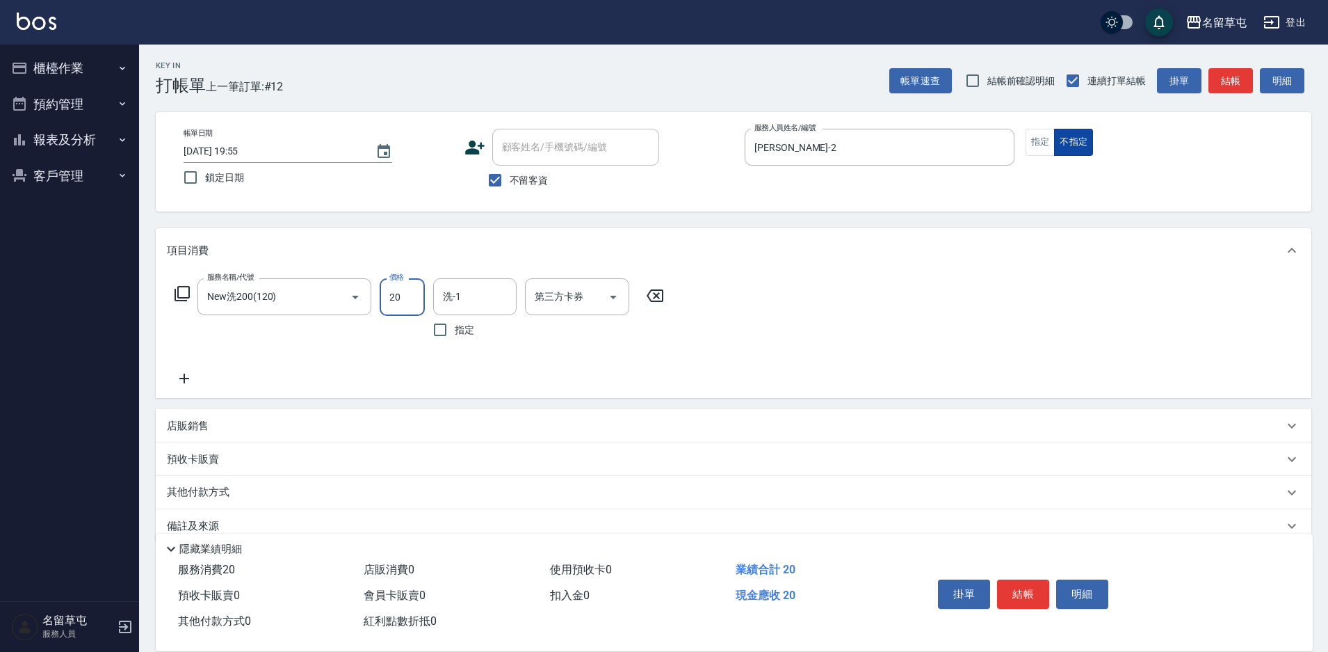
type input "200"
type input "[PERSON_NAME]-31"
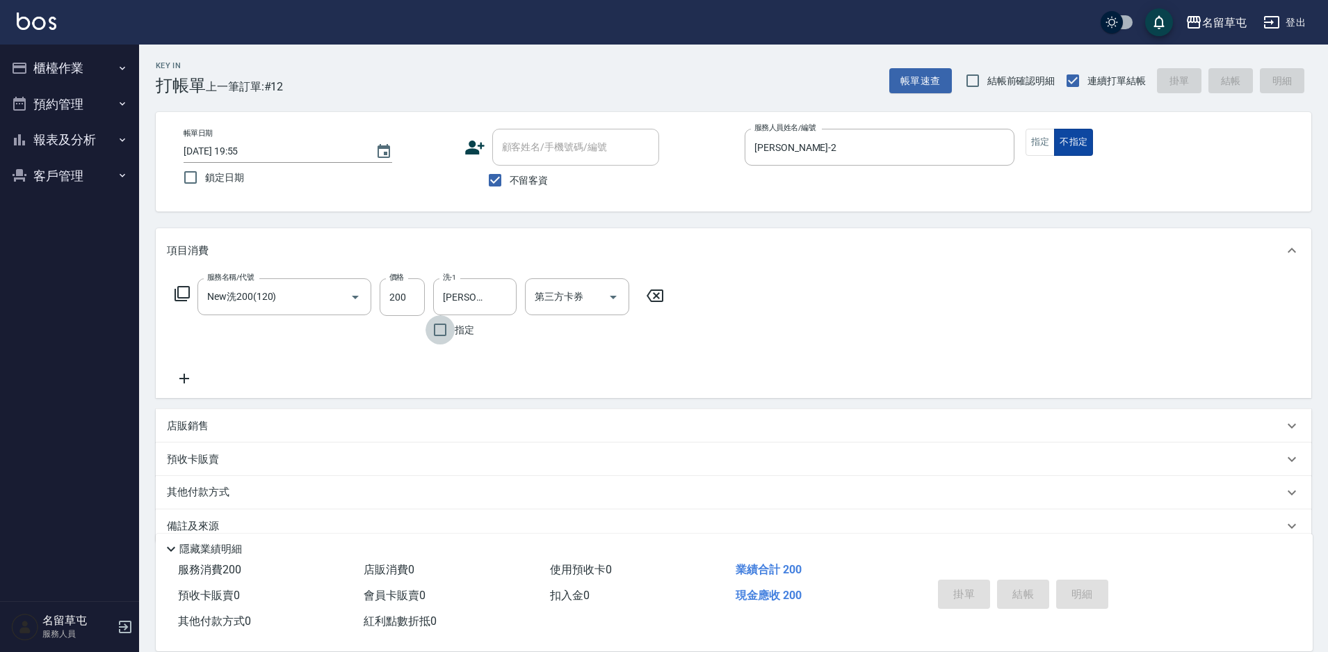
type input "2025/09/23 19:56"
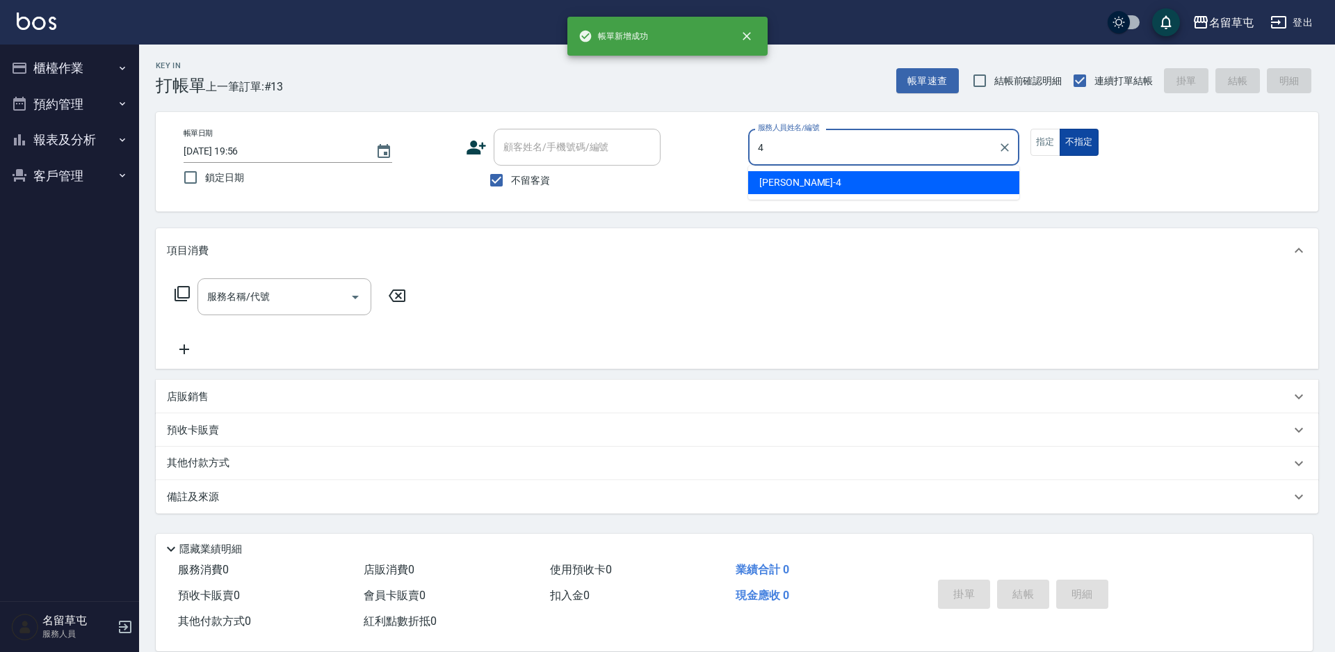
type input "[PERSON_NAME]-4"
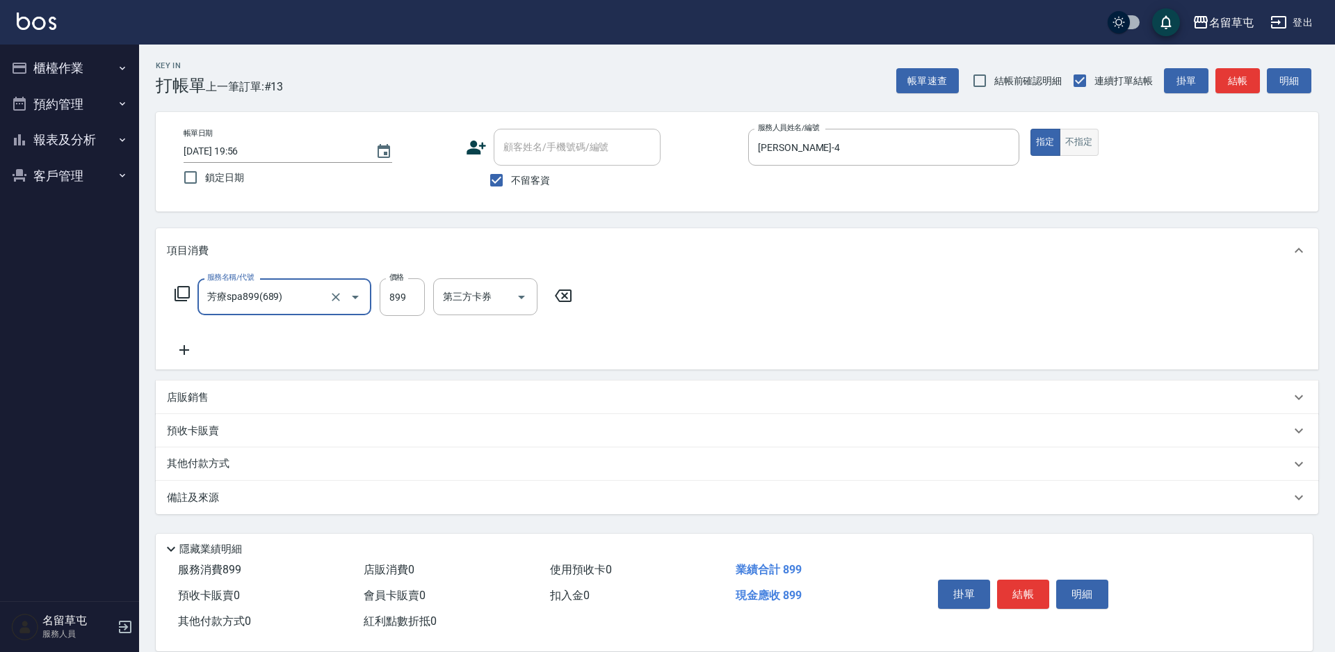
type input "芳療spa899(689)"
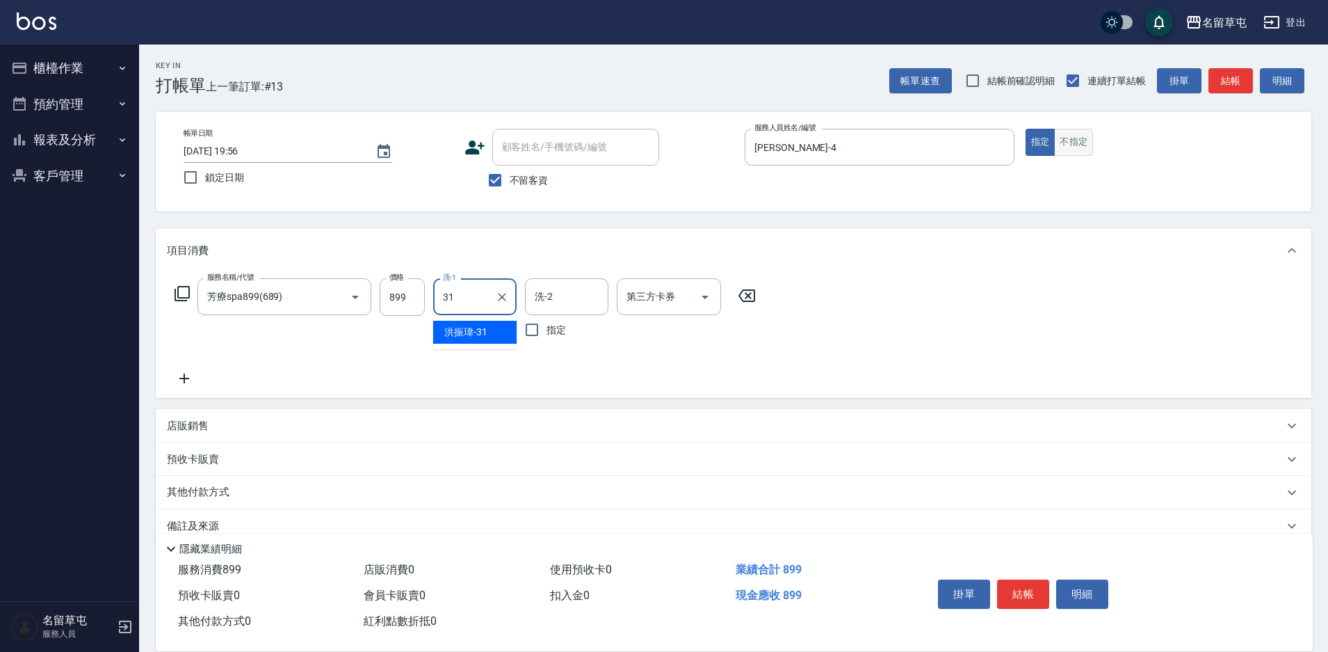
type input "[PERSON_NAME]-31"
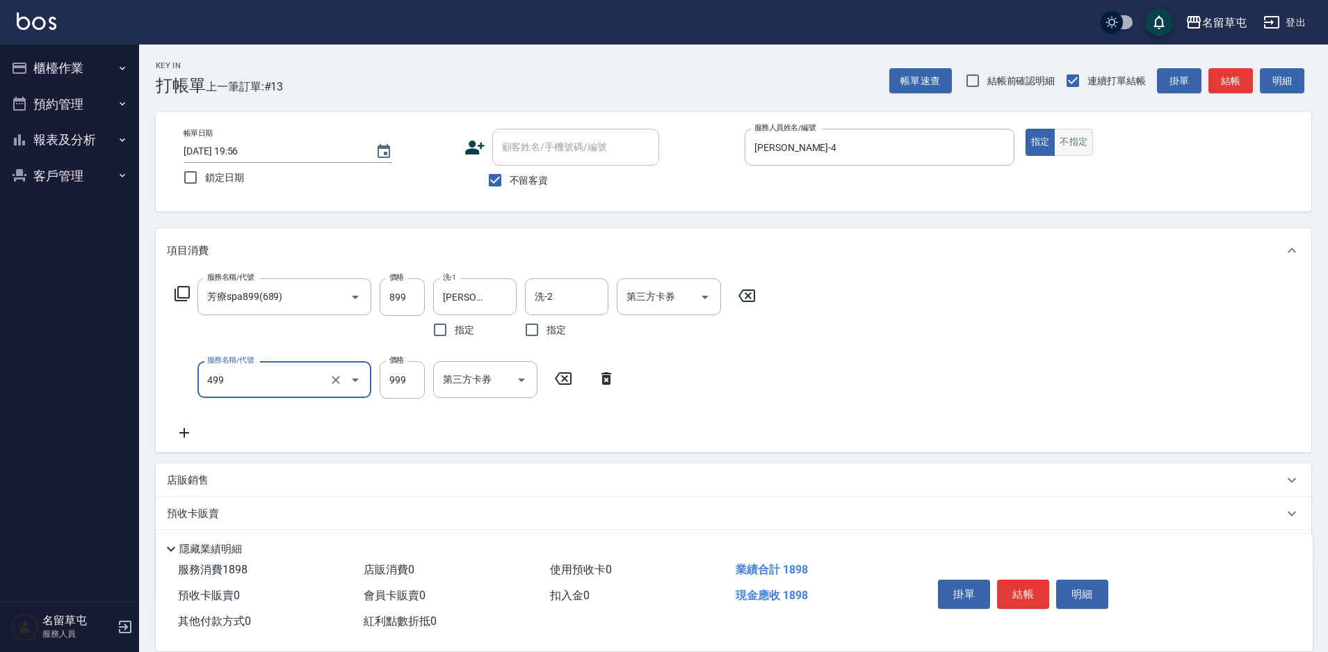
type input "染髮999(499)"
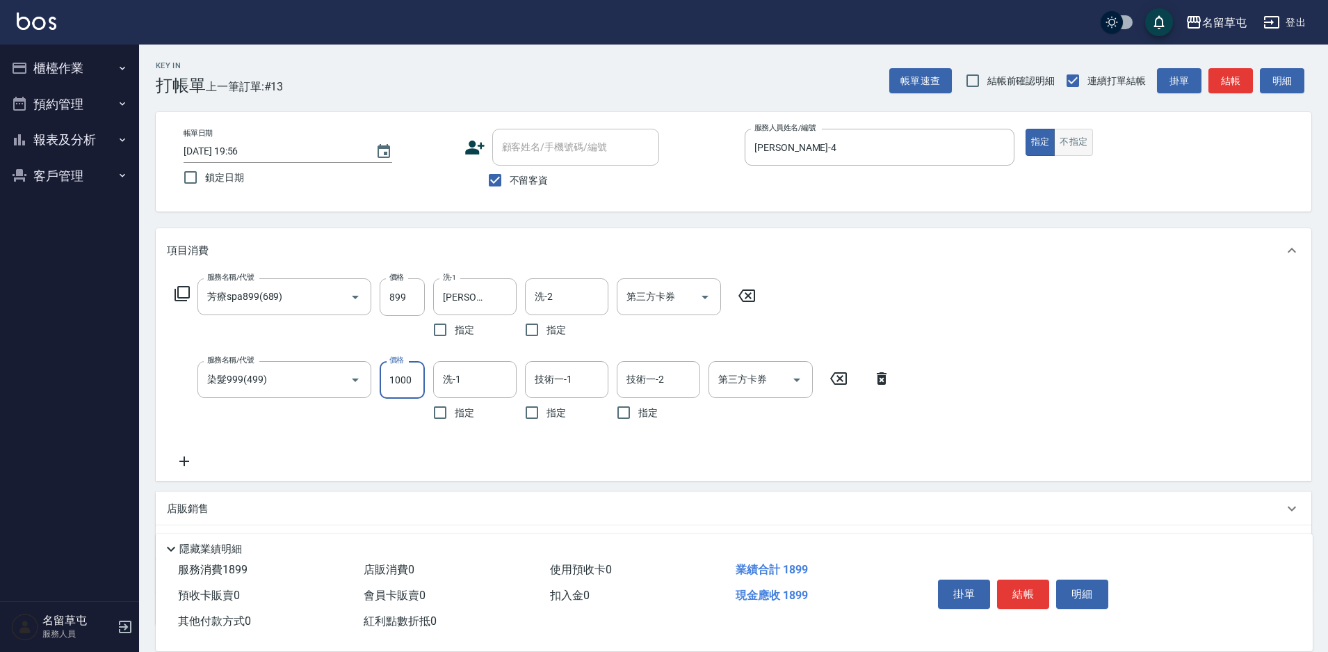
type input "1000"
type input "3"
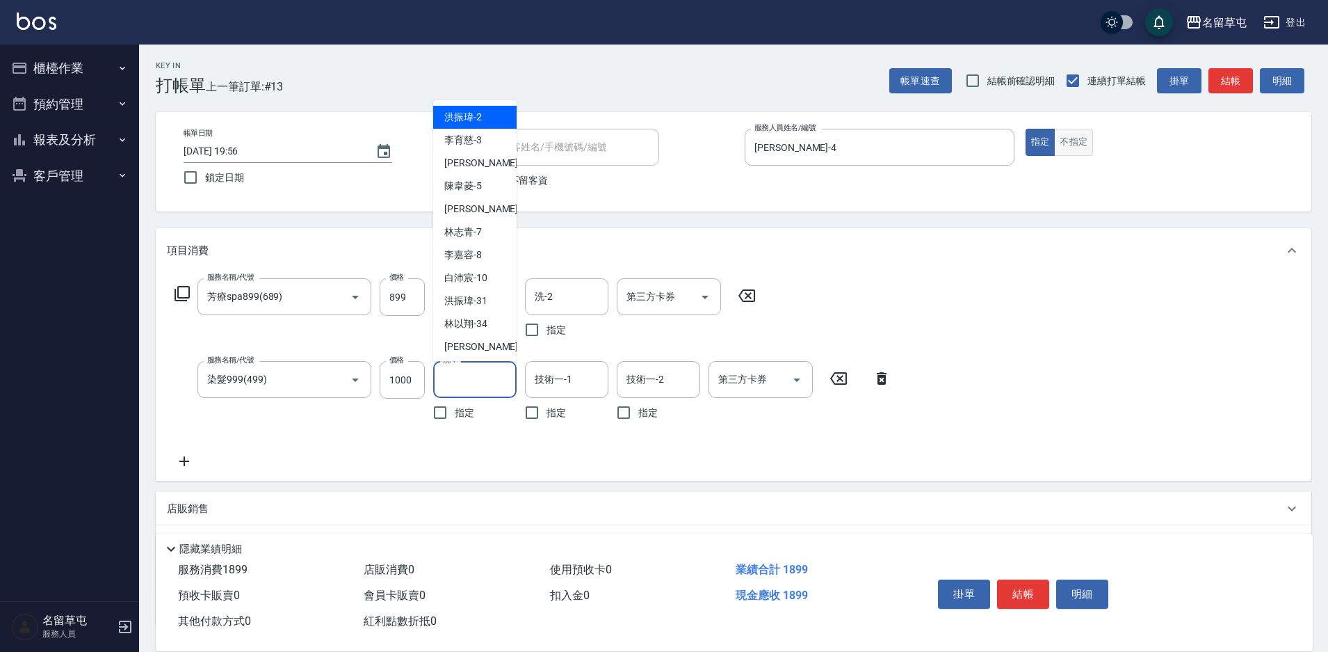
type input "洪振瑋-2"
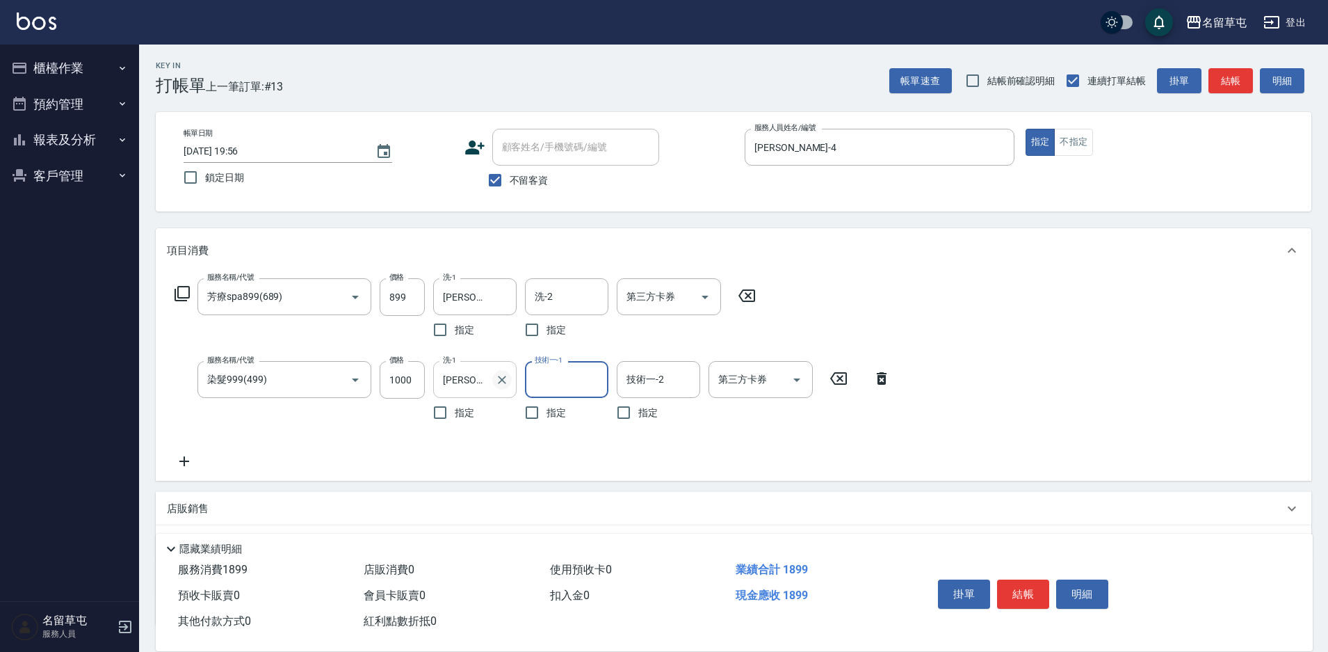
click at [495, 378] on icon "Clear" at bounding box center [502, 380] width 14 height 14
click at [620, 380] on div "技術一-2" at bounding box center [658, 379] width 83 height 37
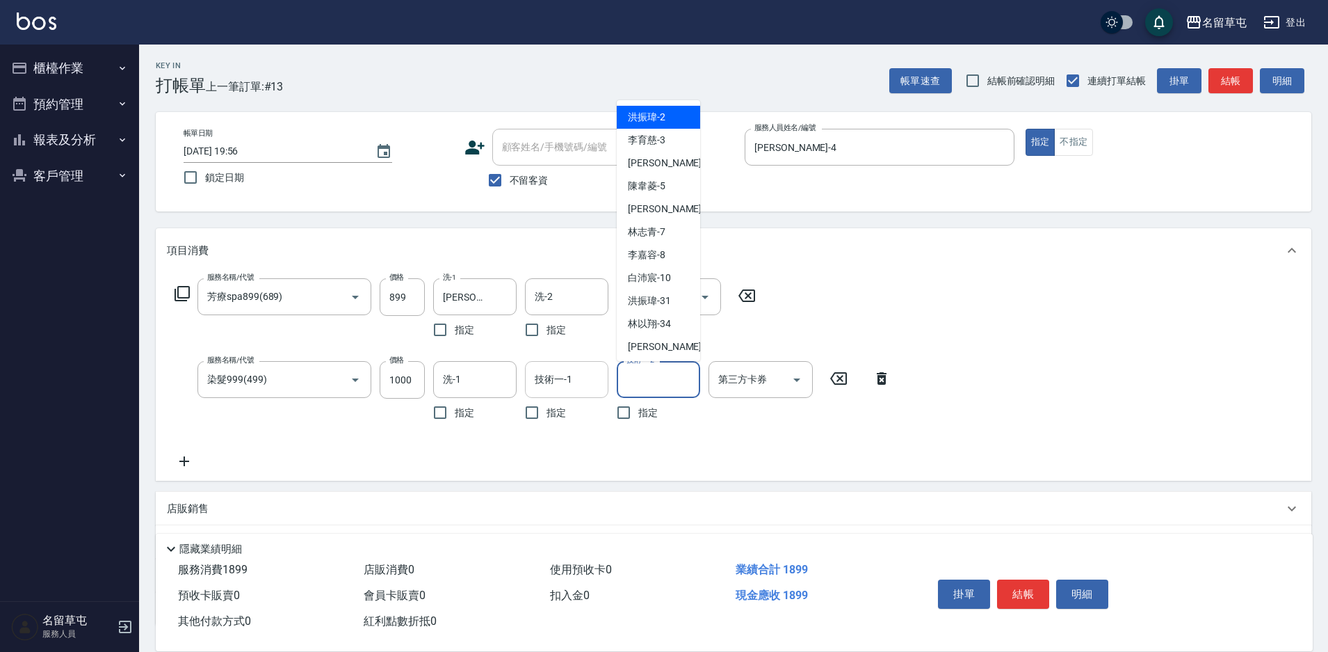
click at [549, 384] on div "技術一-1 技術一-1" at bounding box center [566, 379] width 83 height 37
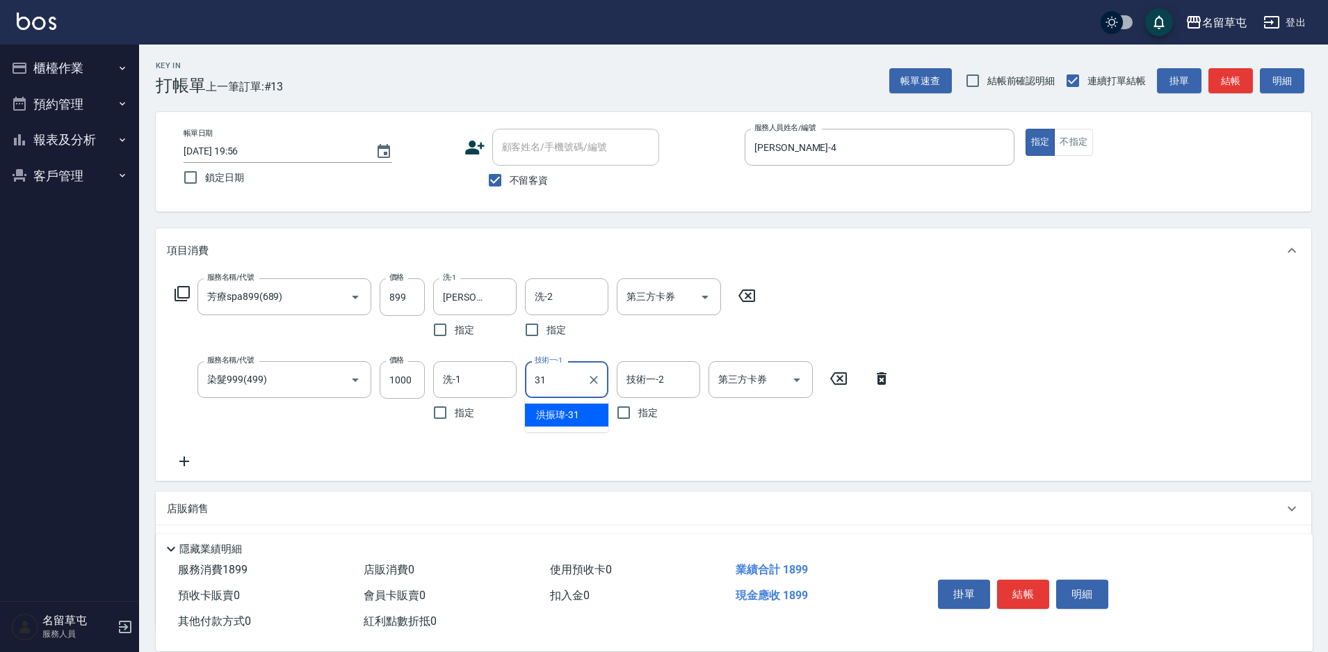
type input "[PERSON_NAME]-31"
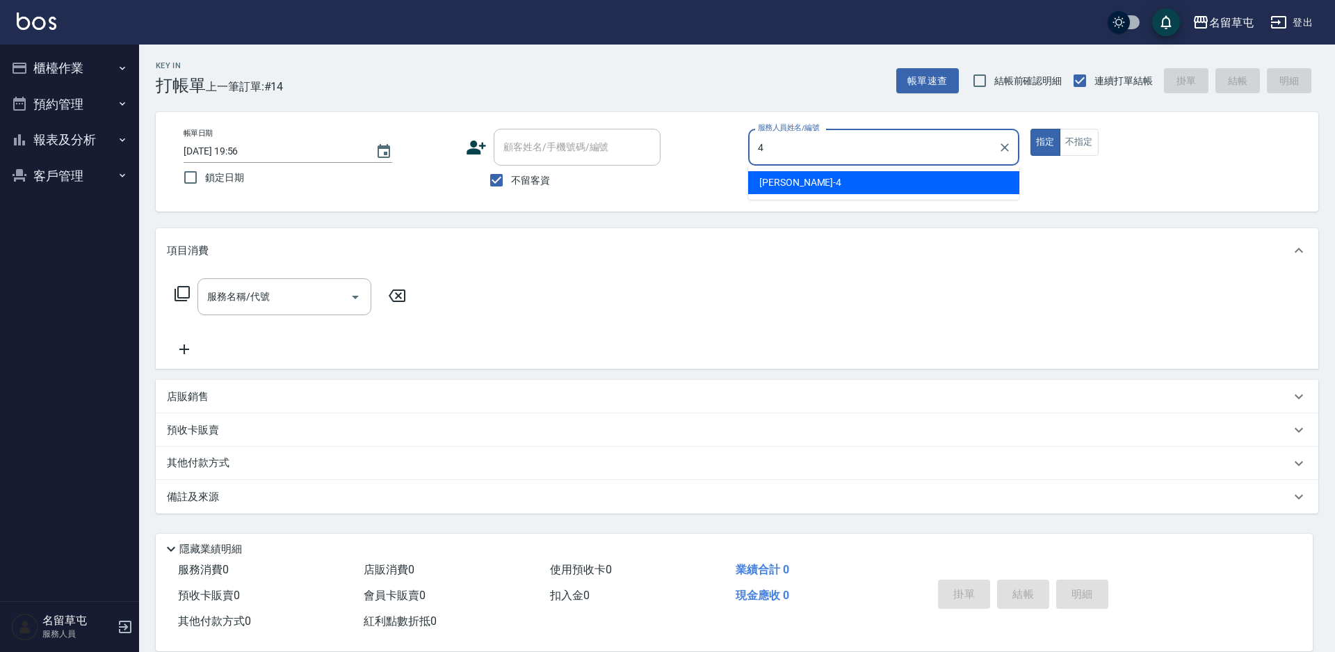
type input "[PERSON_NAME]-4"
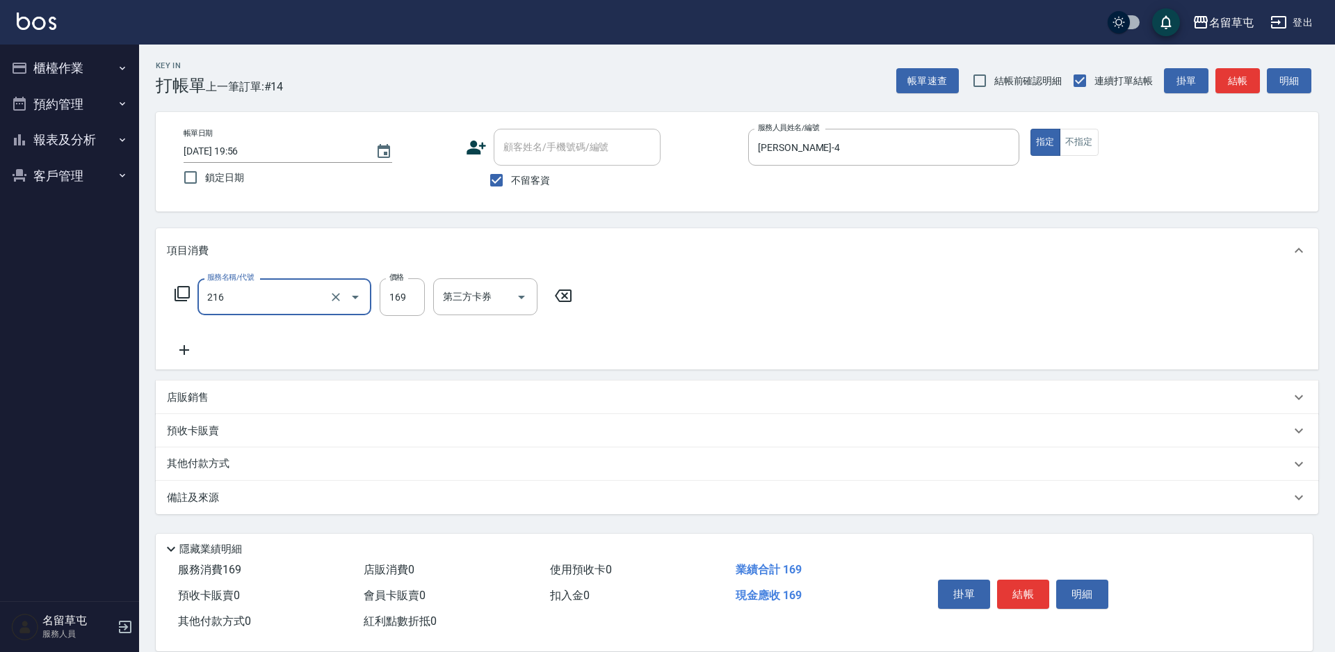
type input "剪髮169(216)"
type input "200"
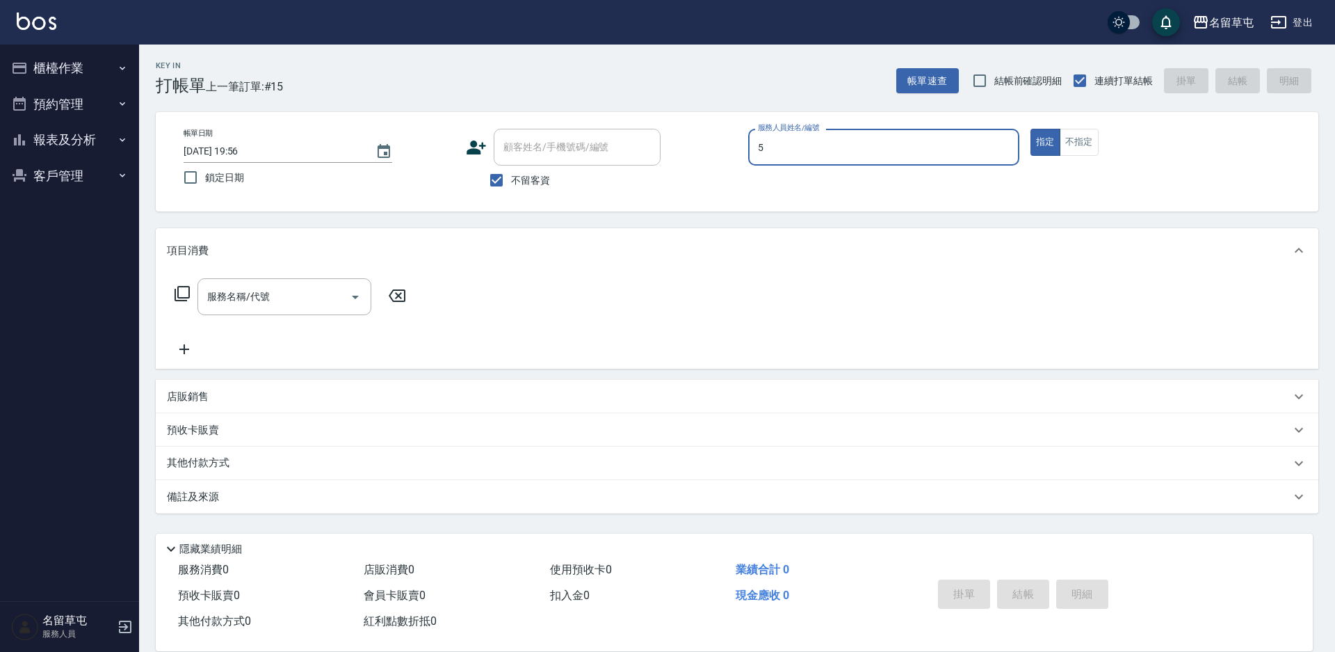
type input "陳韋菱-5"
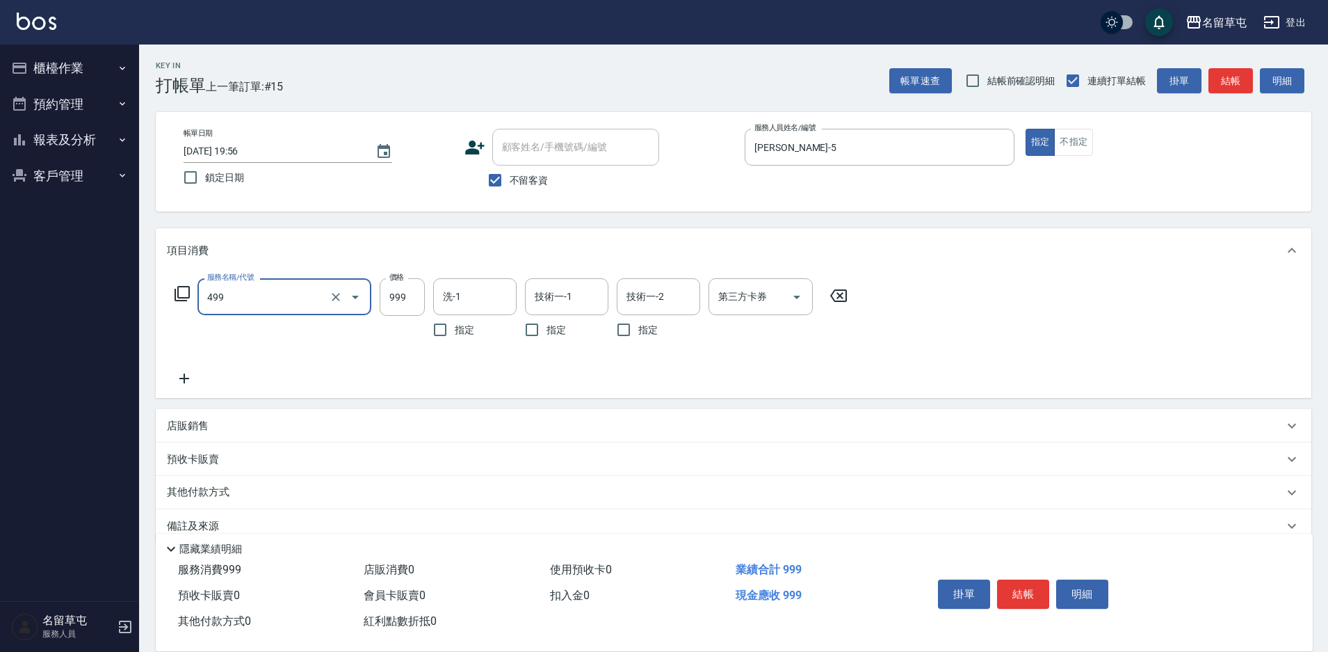
type input "染髮999(499)"
type input "1299"
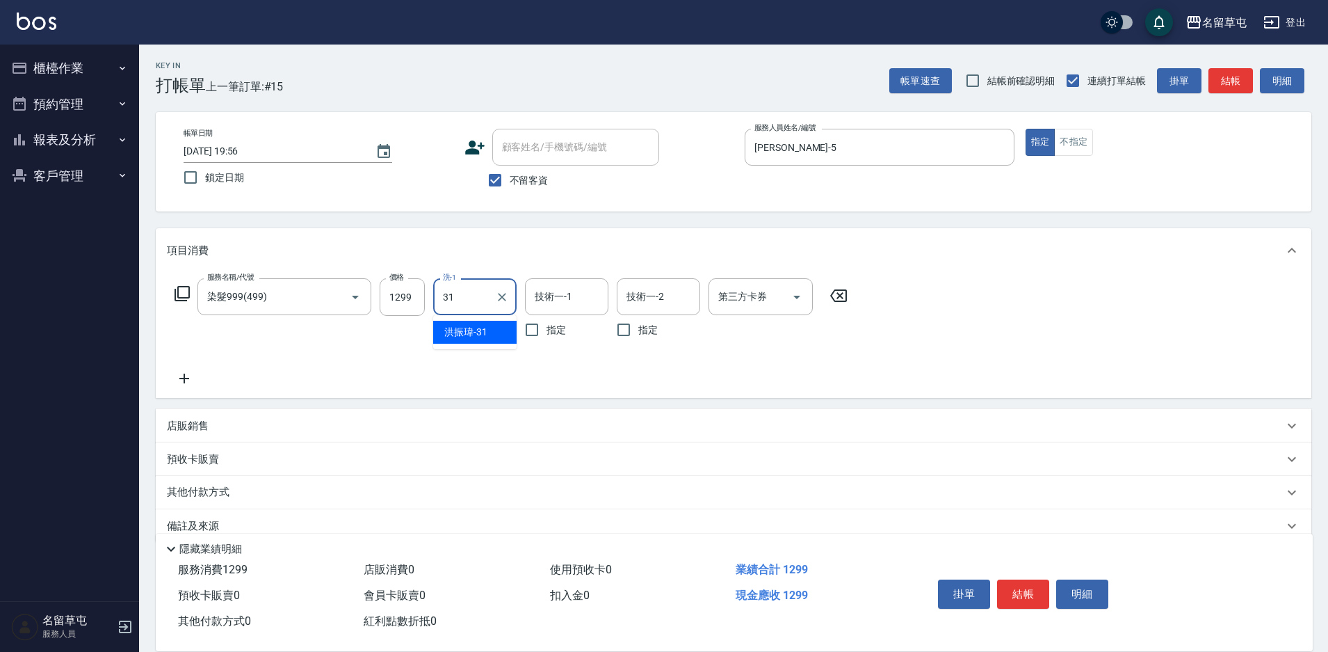
type input "[PERSON_NAME]-31"
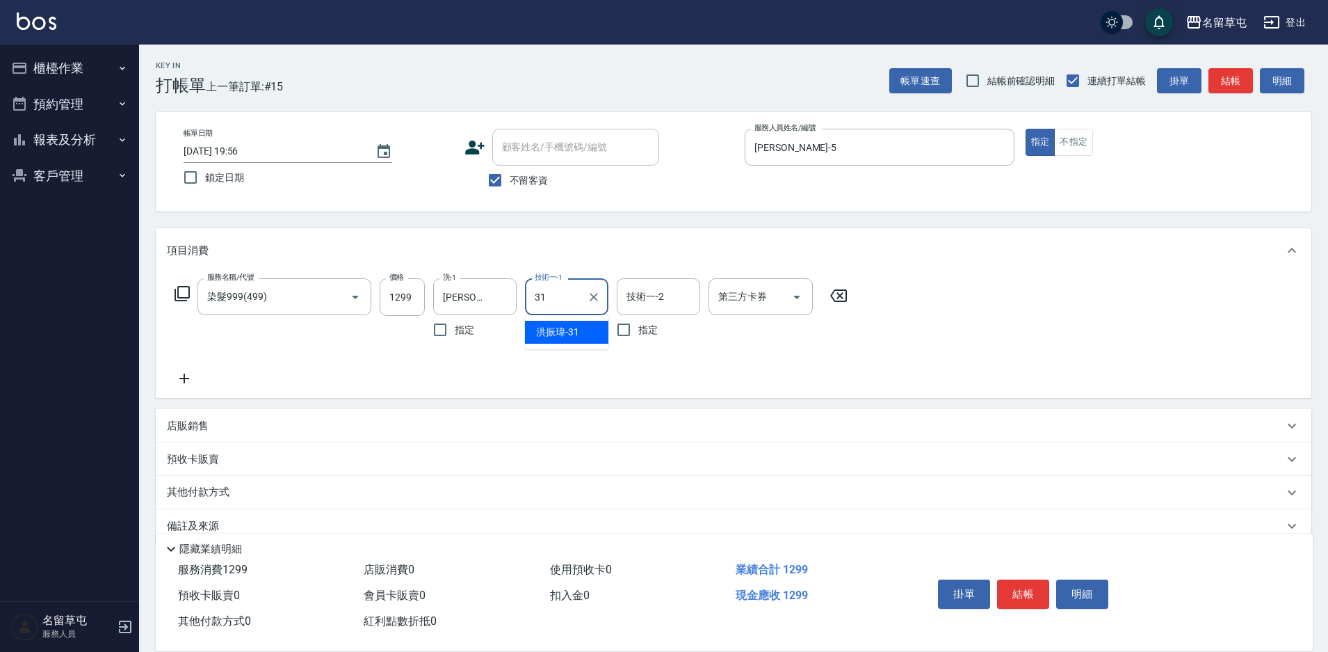
type input "[PERSON_NAME]-31"
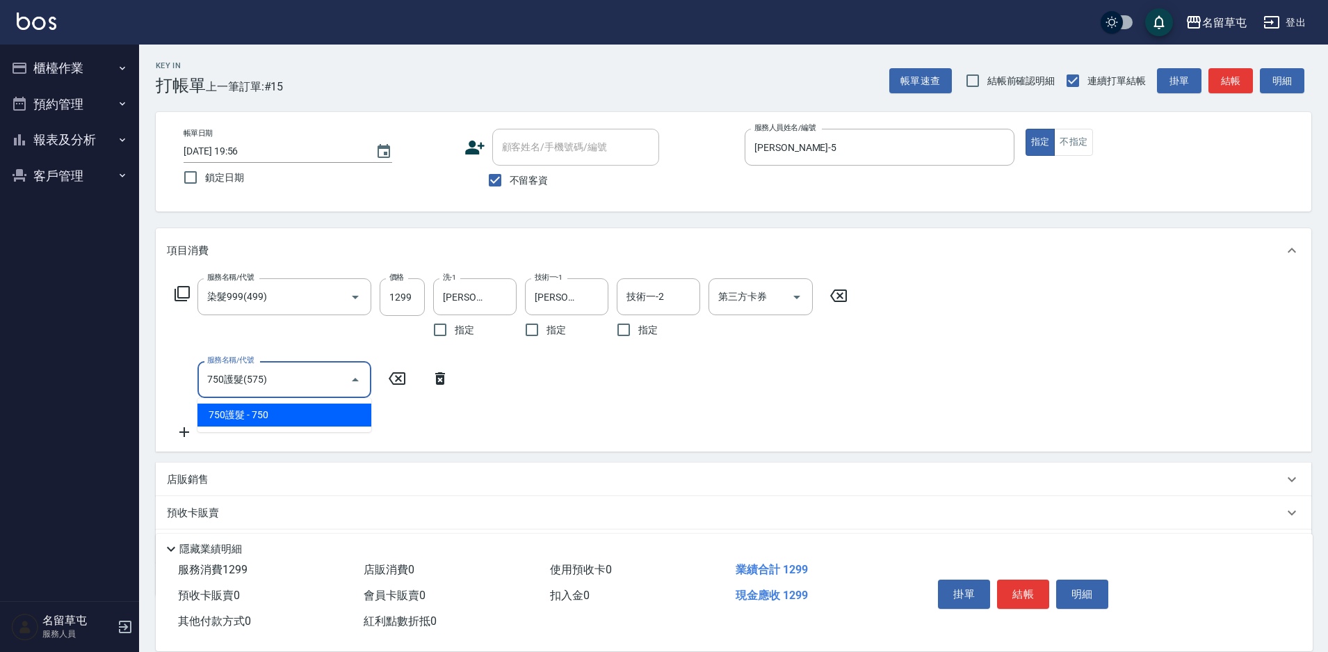
type input "750護髮(575)"
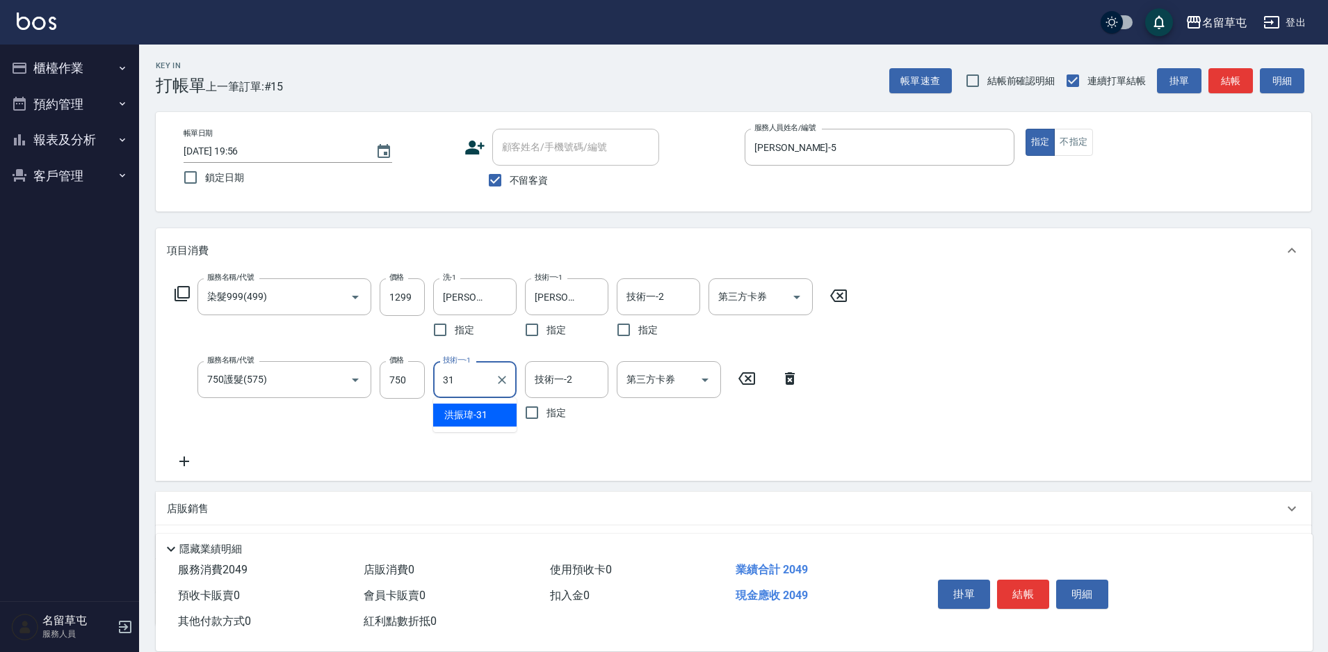
type input "[PERSON_NAME]-31"
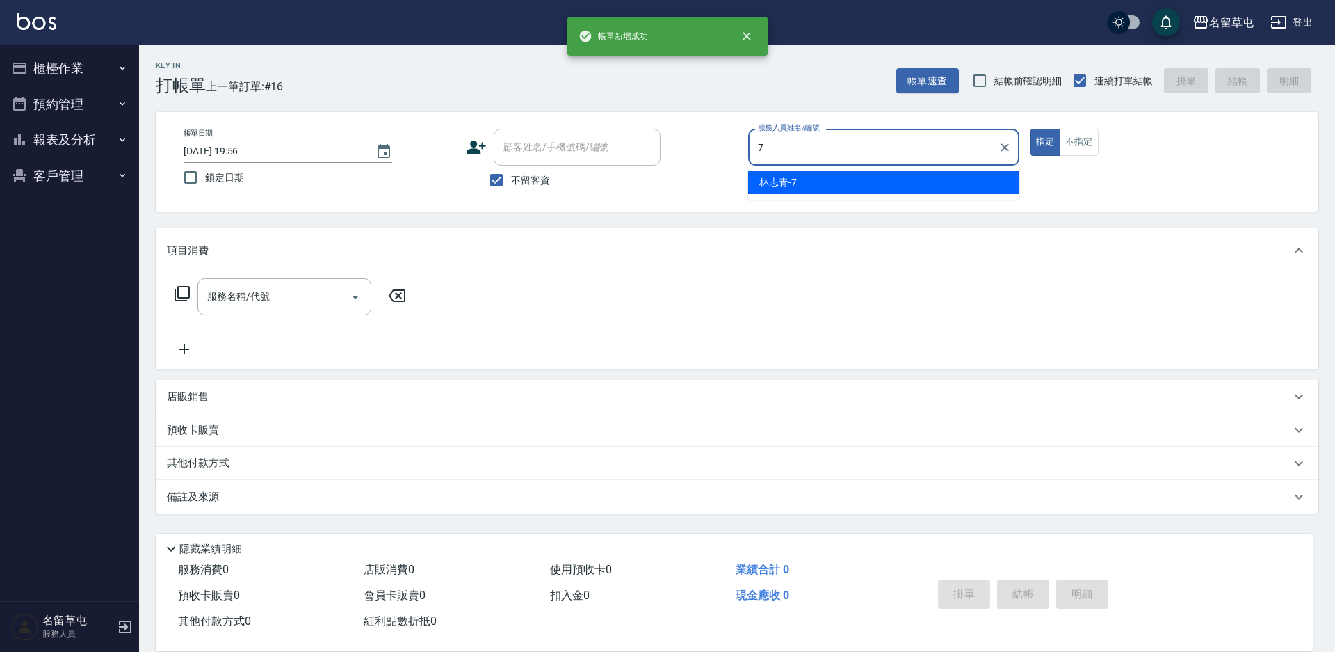
type input "[PERSON_NAME]-7"
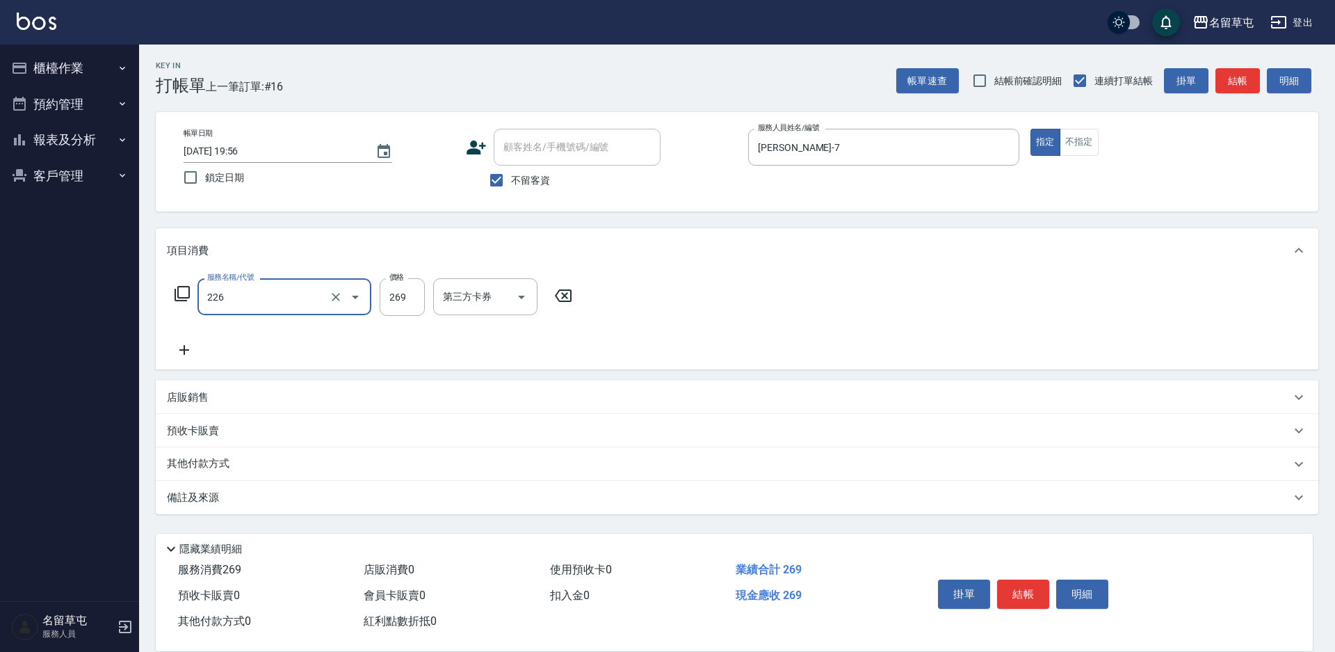
type input "洗剪269(226)"
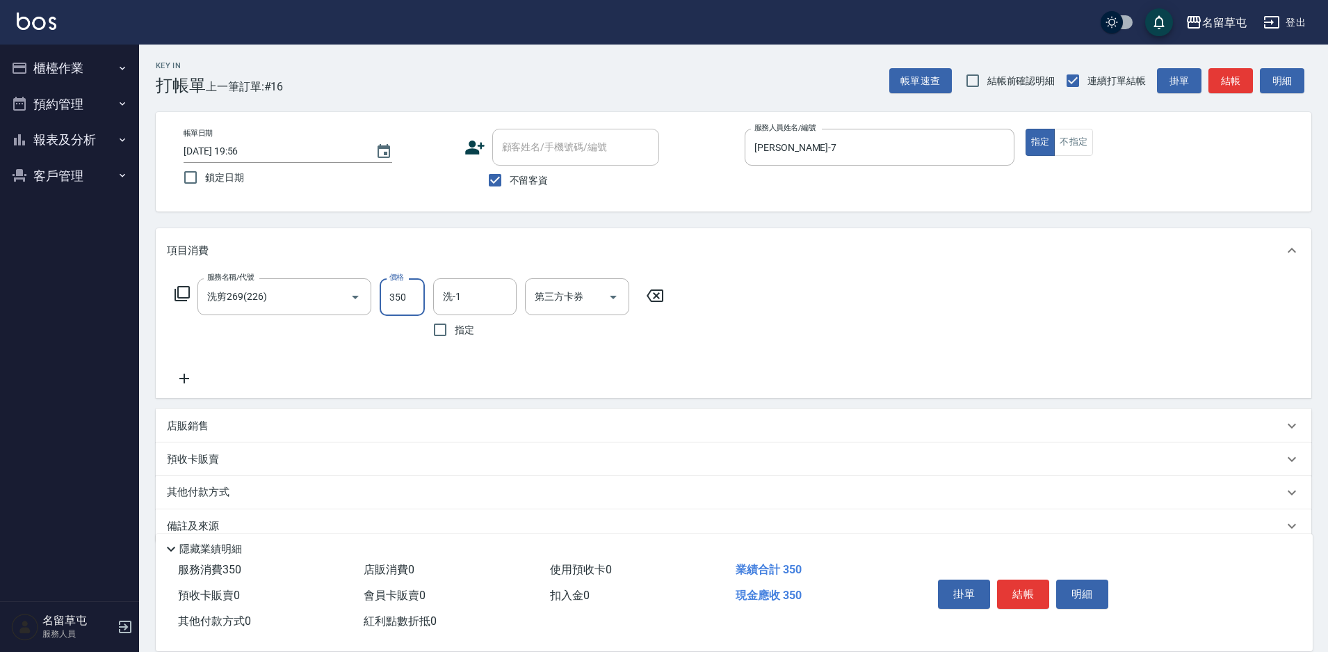
type input "350"
type input "[PERSON_NAME]-36"
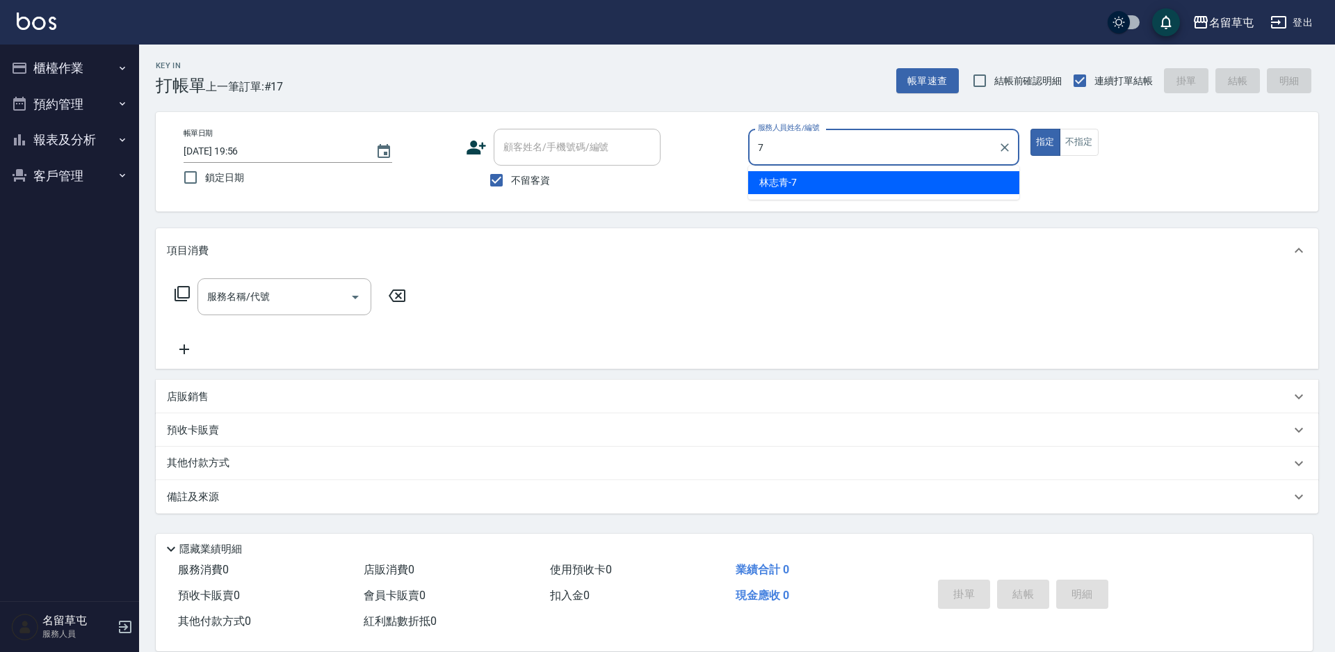
type input "[PERSON_NAME]-7"
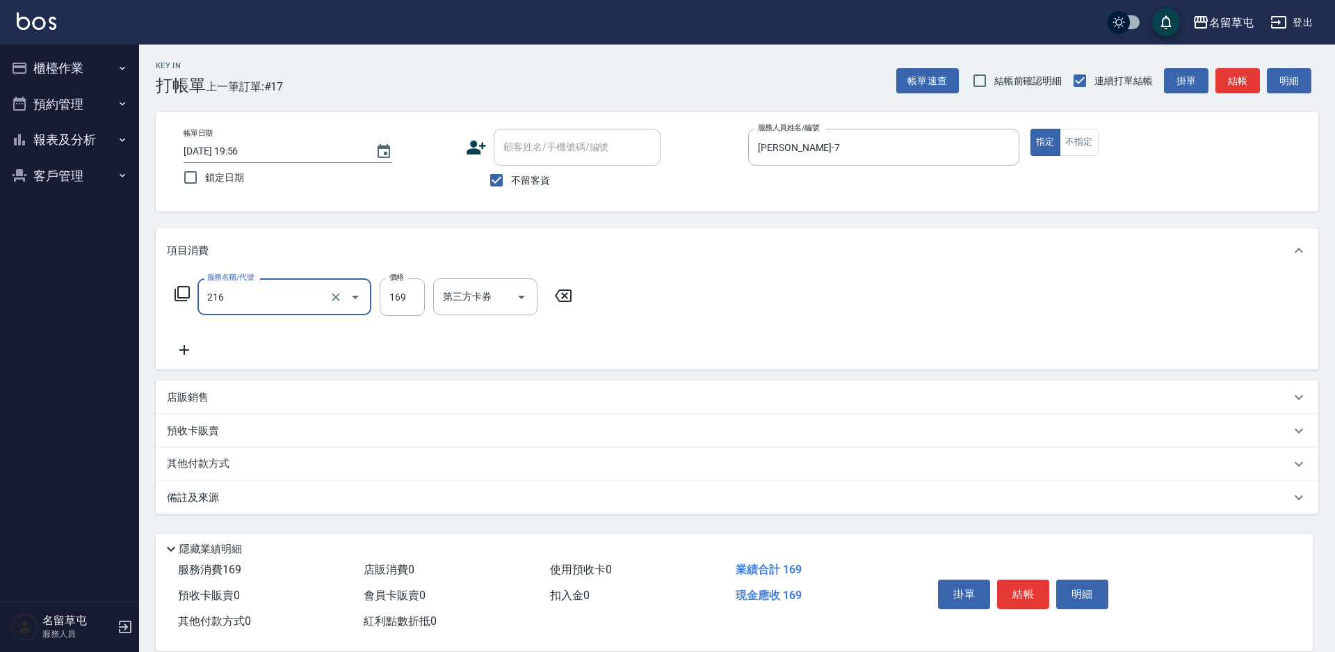
type input "剪髮169(216)"
type input "50"
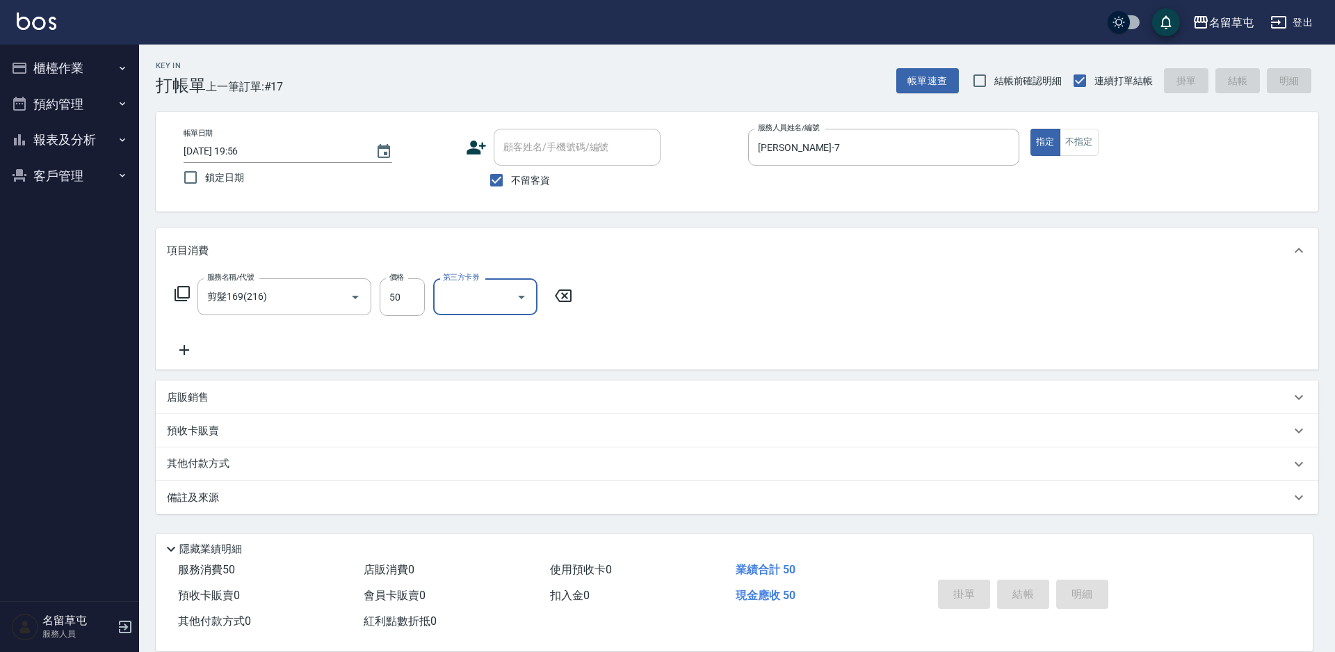
type input "2025/09/23 19:57"
drag, startPoint x: 815, startPoint y: 302, endPoint x: 777, endPoint y: 286, distance: 41.5
click at [814, 296] on div "服務名稱/代號 服務名稱/代號" at bounding box center [737, 321] width 1163 height 96
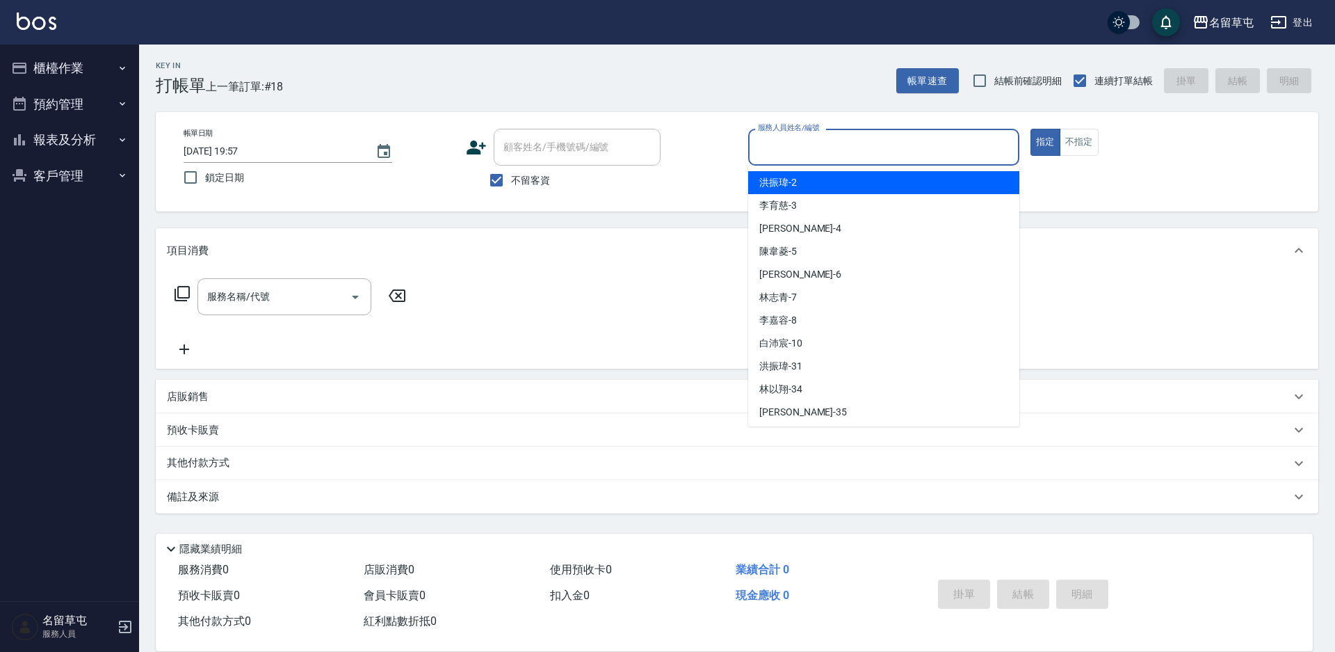
drag, startPoint x: 790, startPoint y: 145, endPoint x: 518, endPoint y: 190, distance: 275.6
click at [782, 145] on input "服務人員姓名/編號" at bounding box center [884, 147] width 259 height 24
type input "[PERSON_NAME]-7"
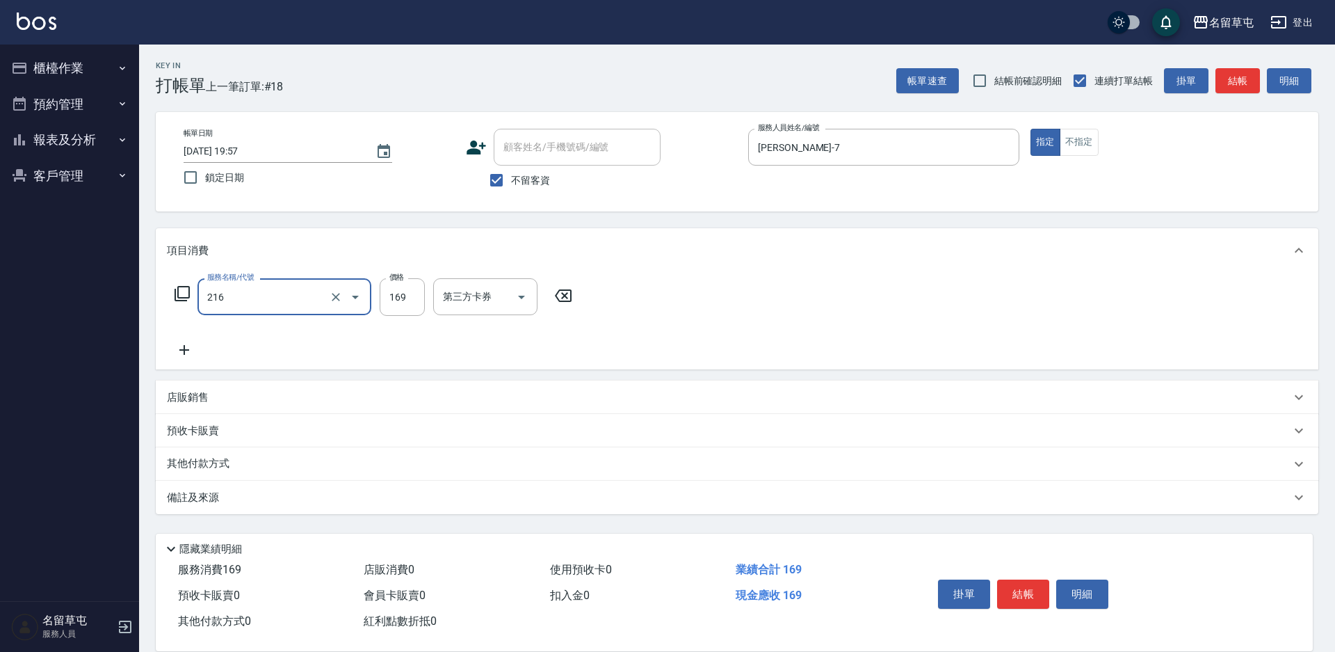
type input "剪髮169(216)"
type input "250"
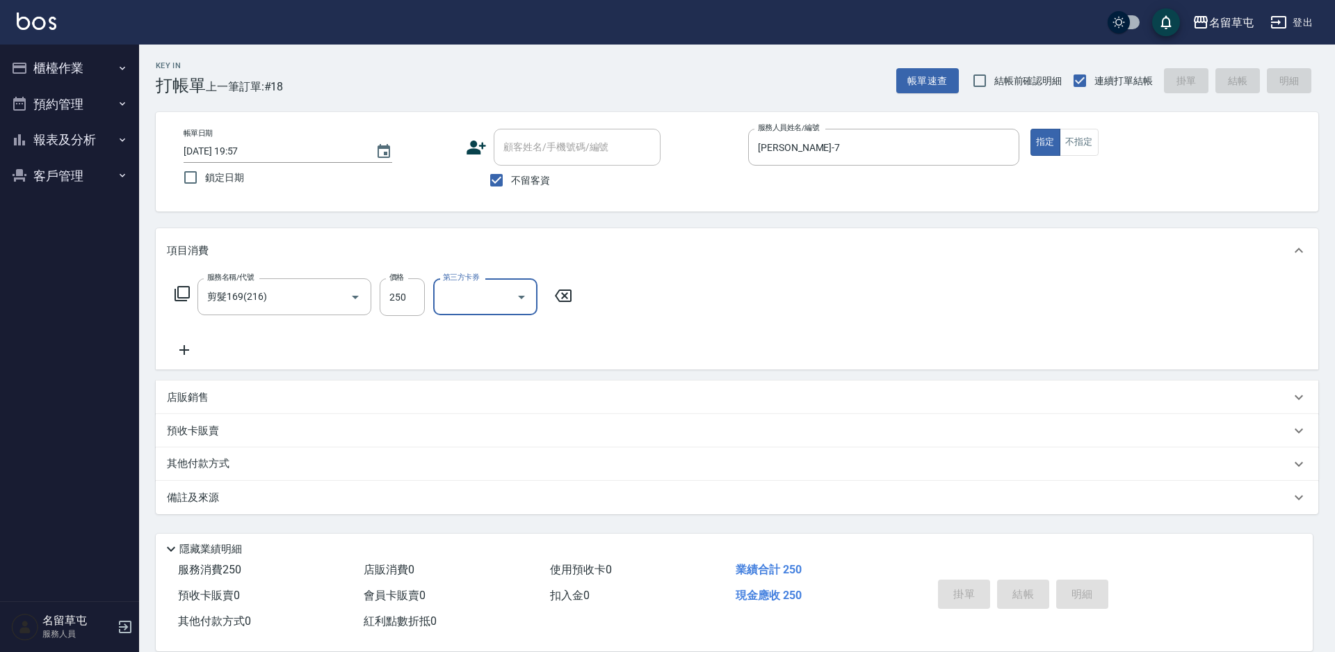
type input "2025/09/23 20:20"
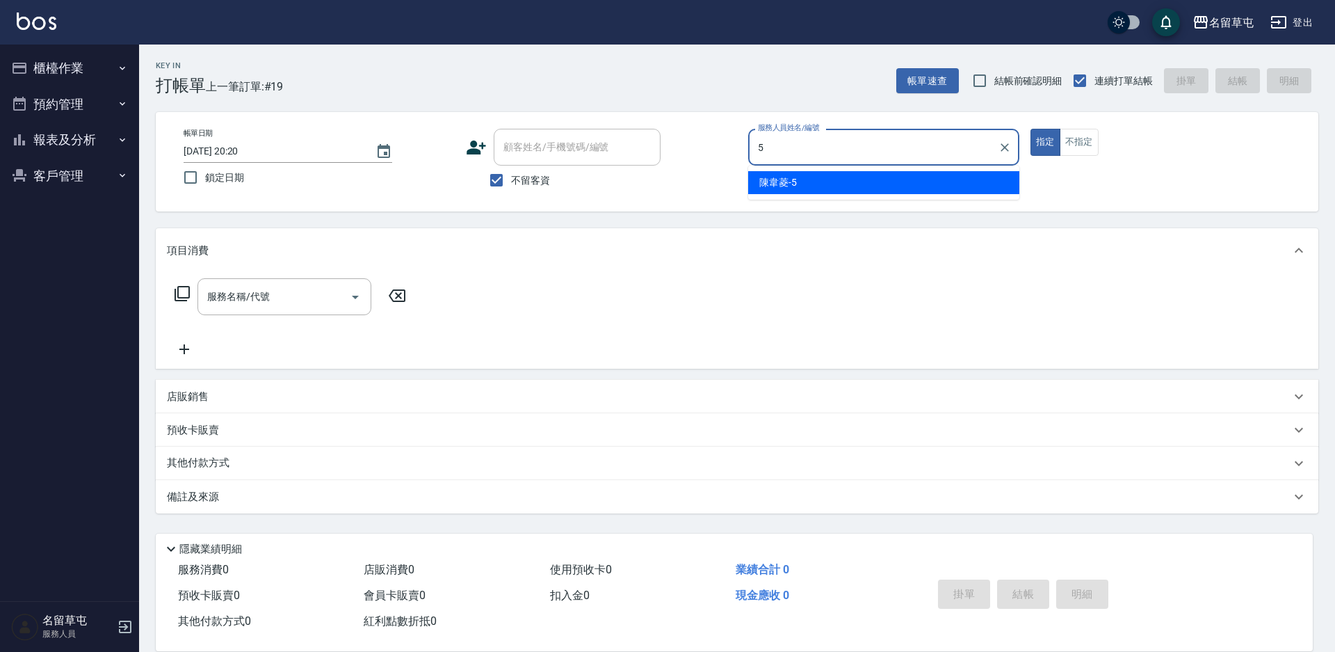
type input "陳韋菱-5"
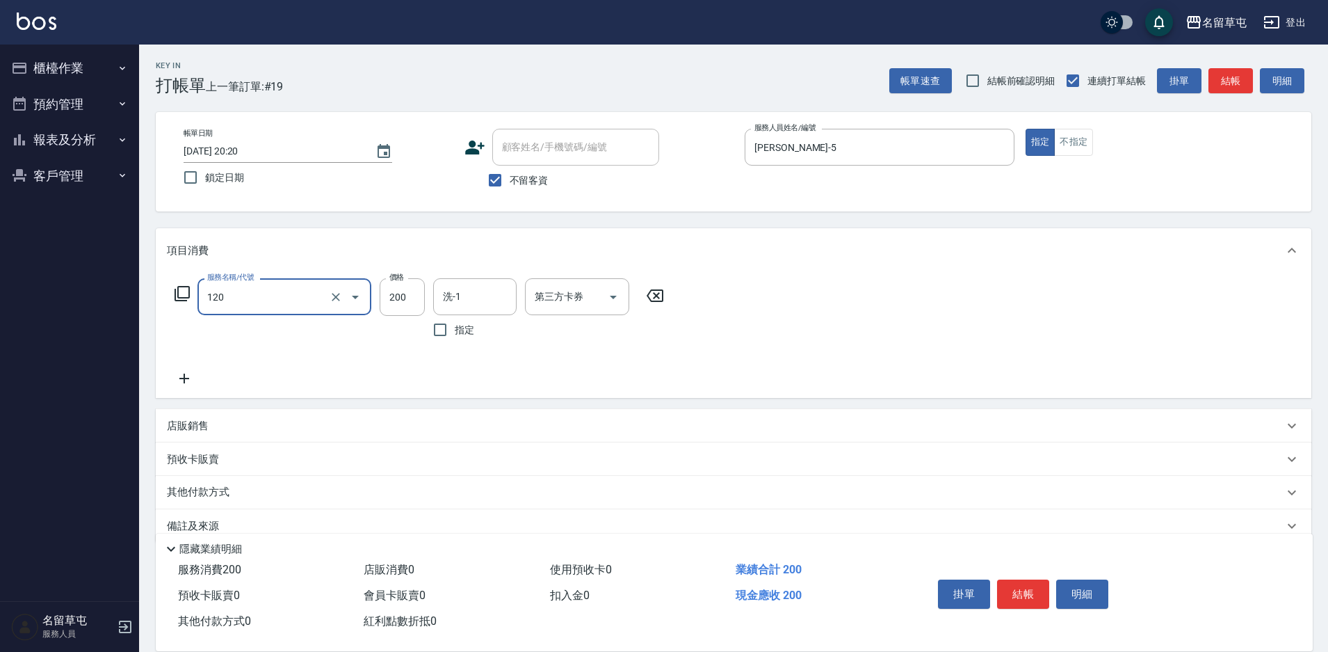
type input "New洗200(120)"
type input "[PERSON_NAME]-31"
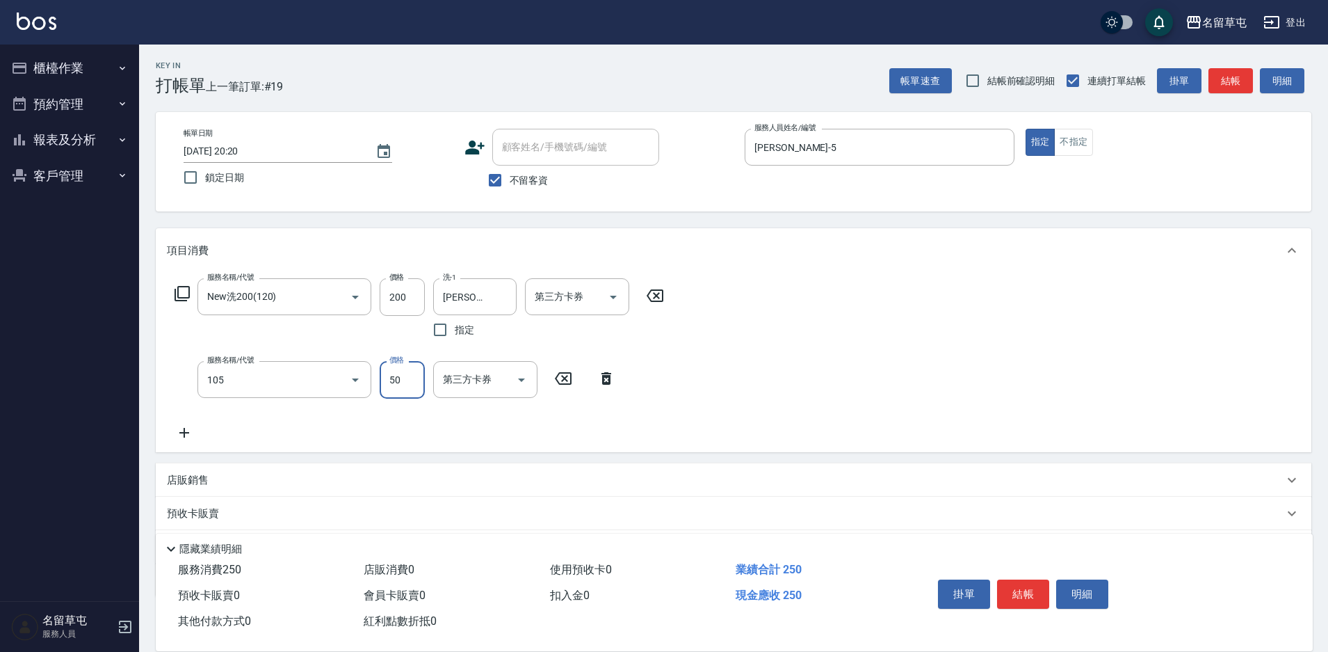
type input "精油50(105)"
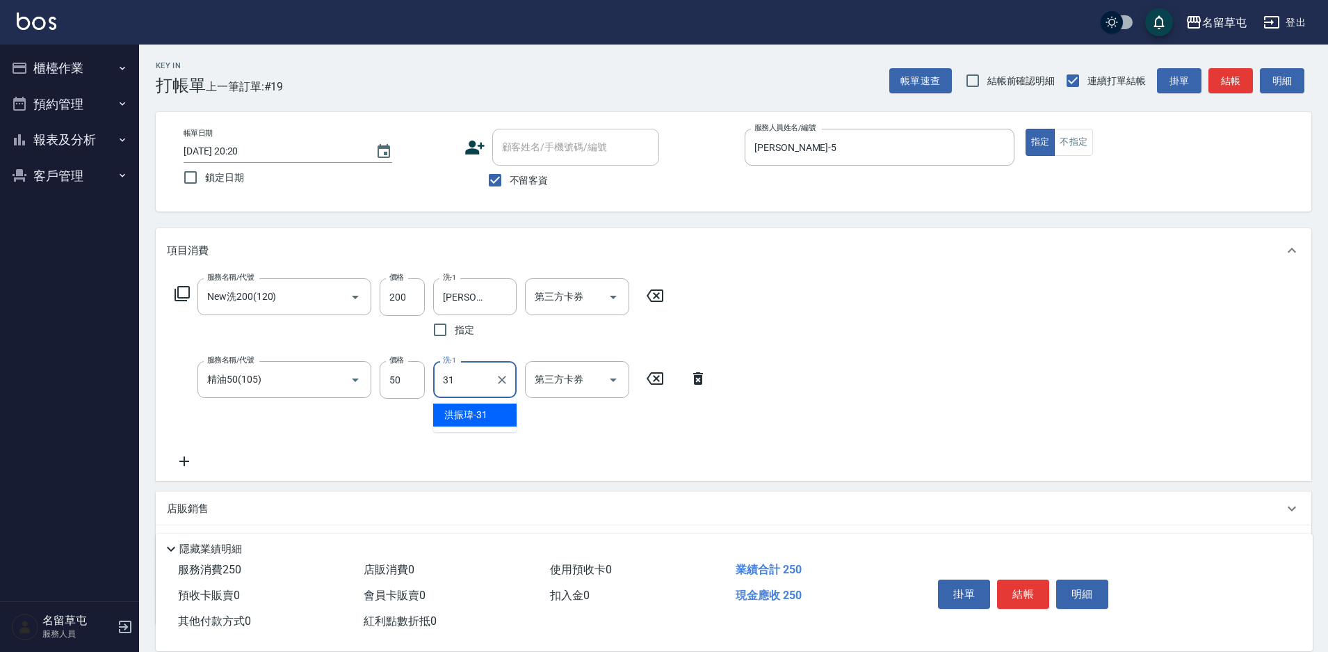
type input "[PERSON_NAME]-31"
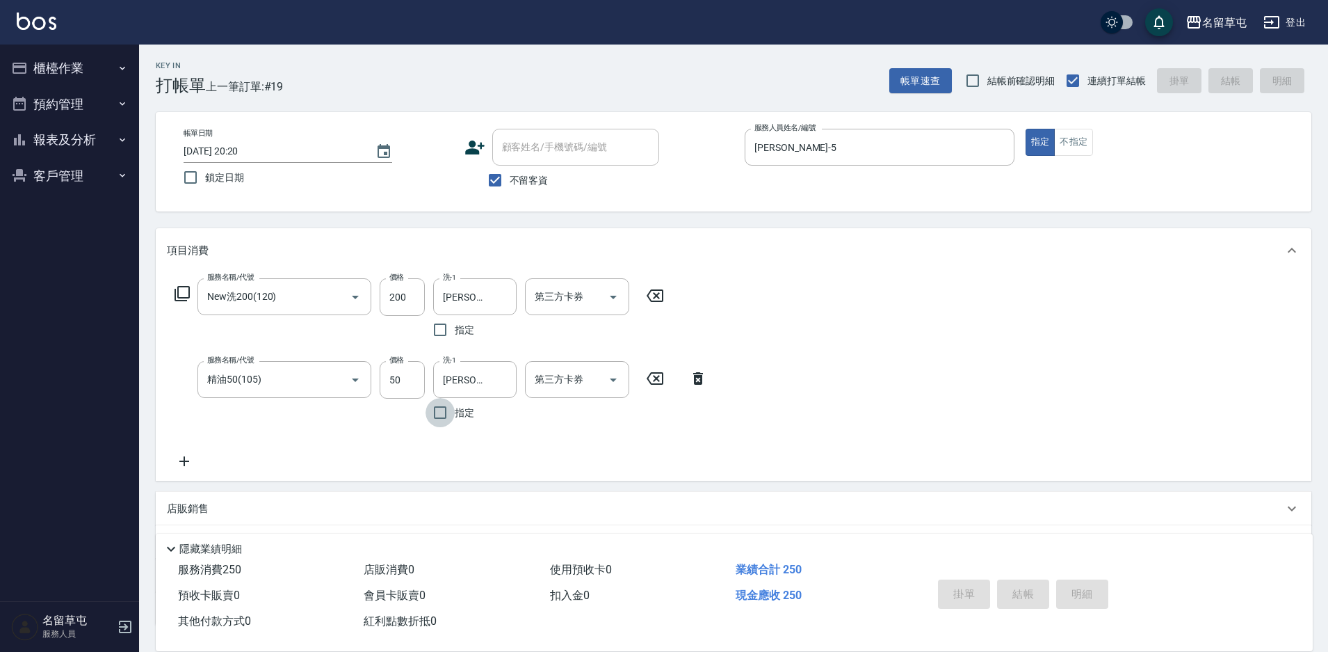
type input "2025/09/23 20:21"
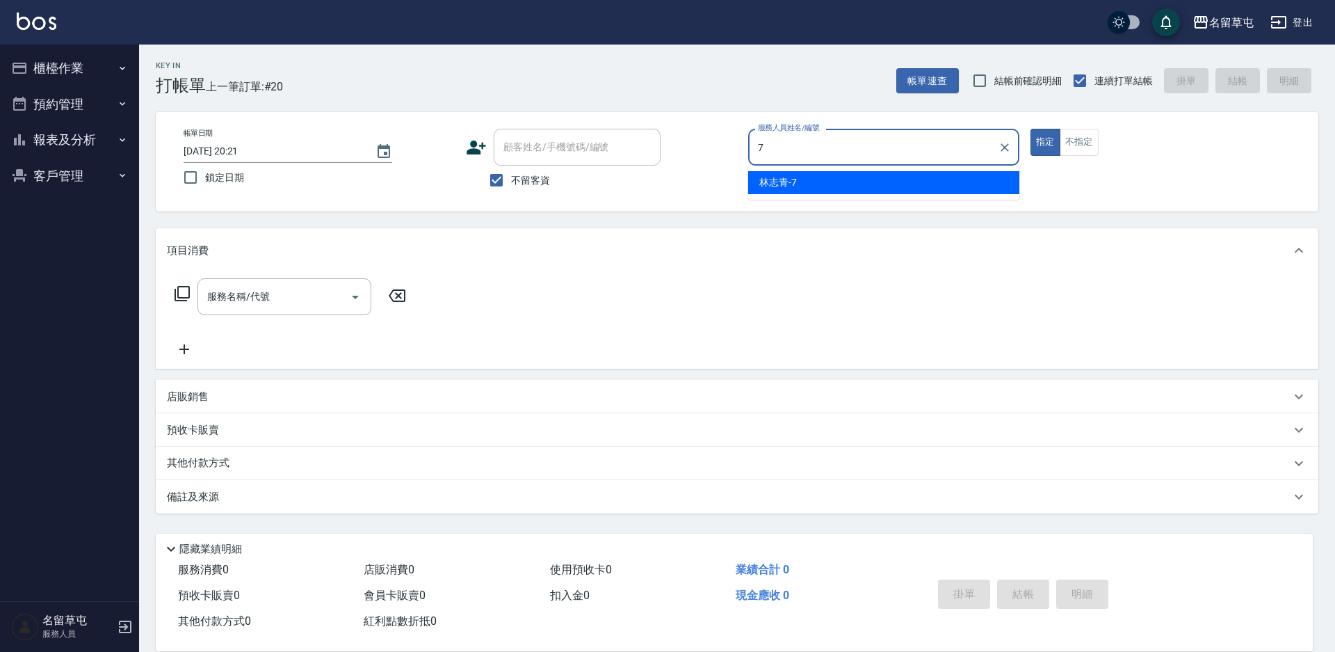
type input "[PERSON_NAME]-7"
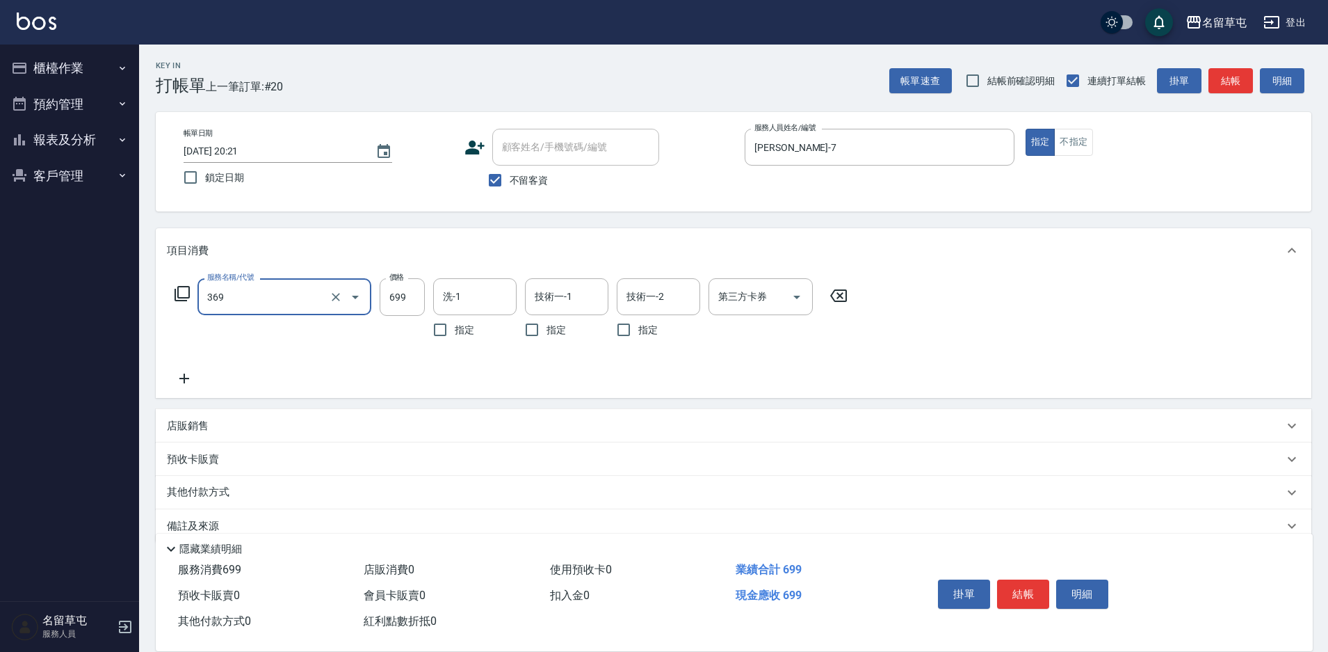
type input "基礎燙699(369)"
type input "1000"
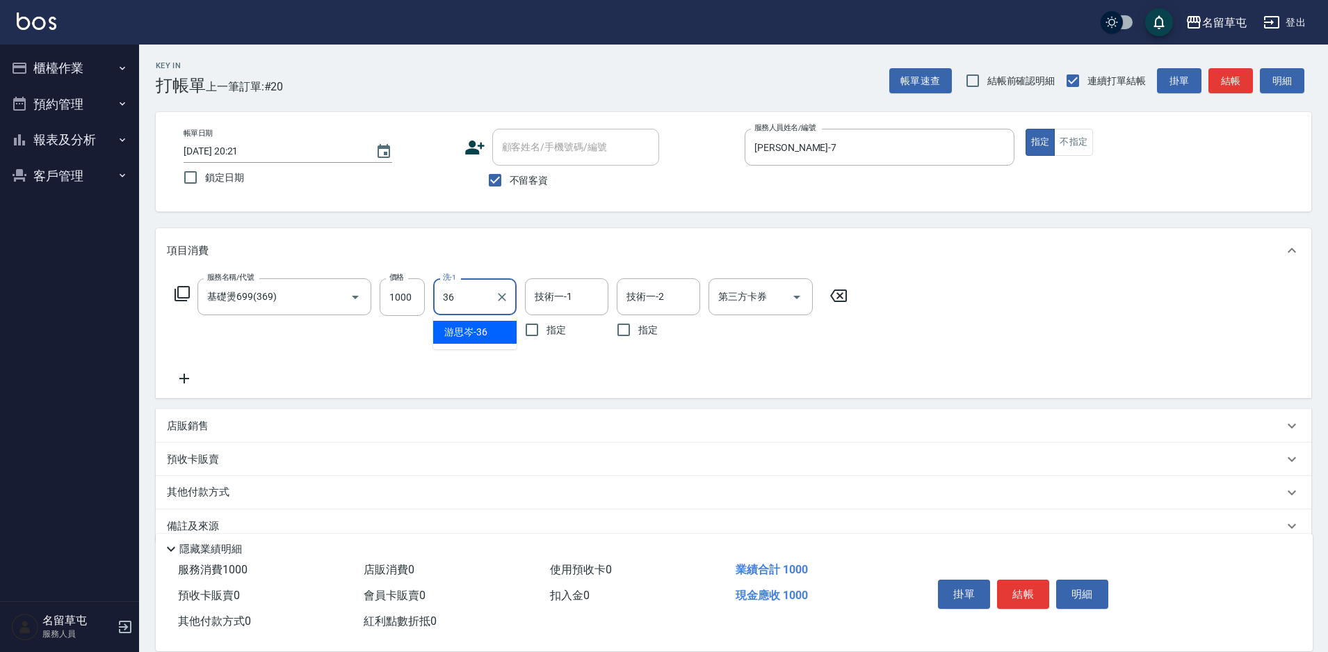
type input "[PERSON_NAME]-36"
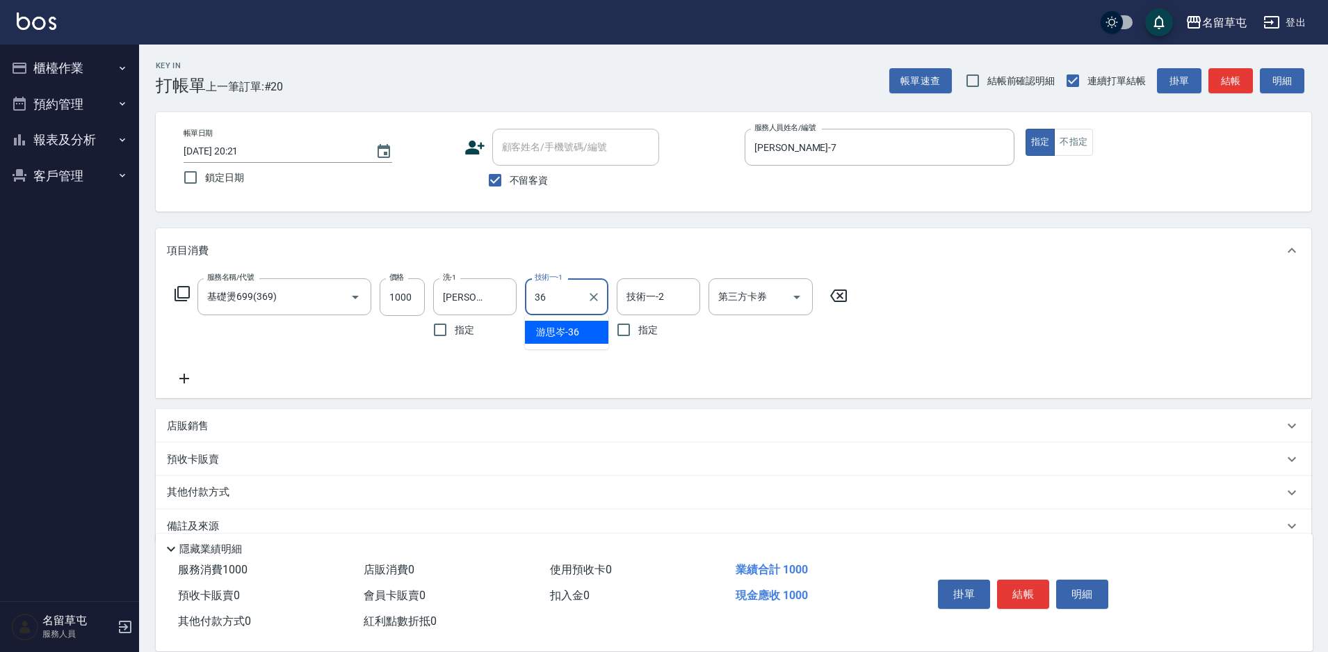
type input "[PERSON_NAME]-36"
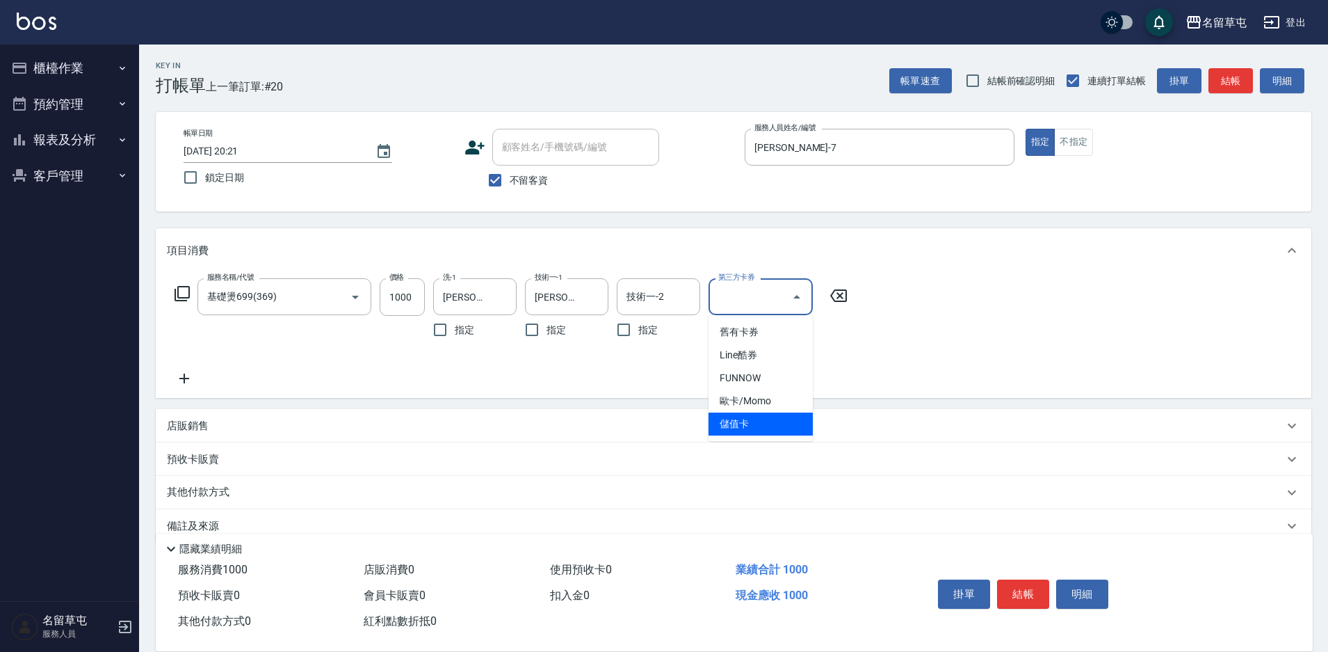
type input "儲值卡"
click at [499, 181] on input "不留客資" at bounding box center [495, 180] width 29 height 29
checkbox input "false"
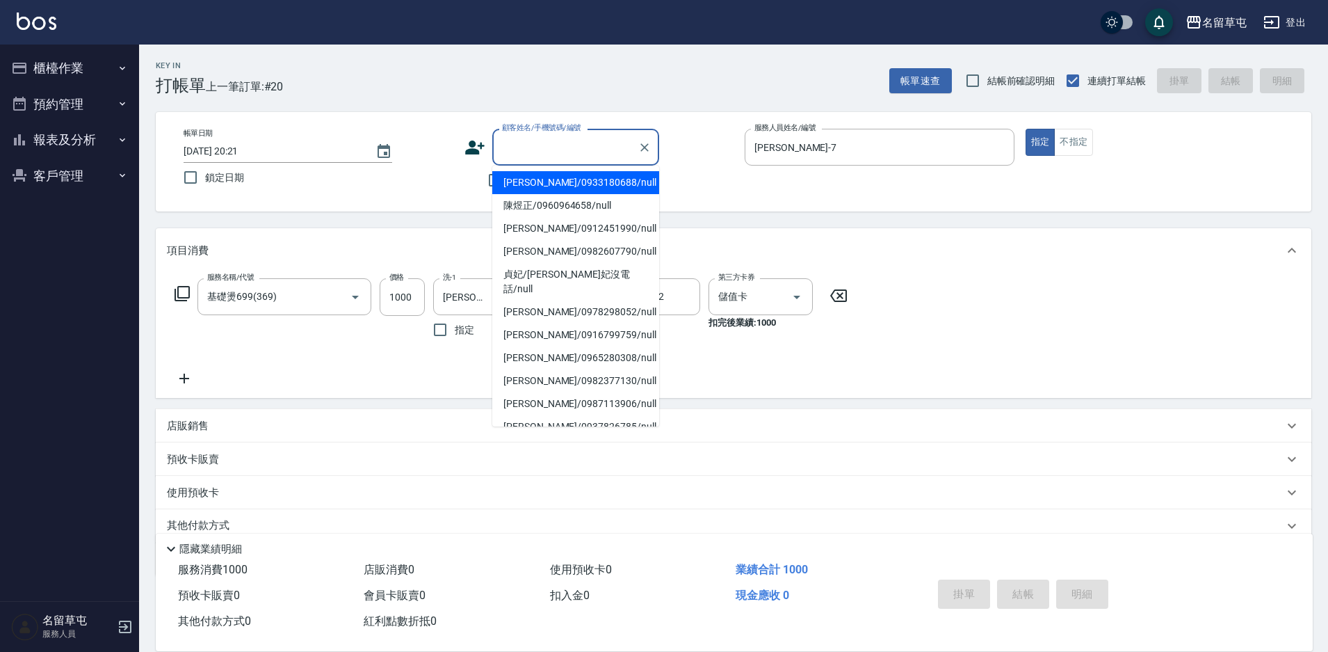
click at [515, 154] on input "顧客姓名/手機號碼/編號" at bounding box center [566, 147] width 134 height 24
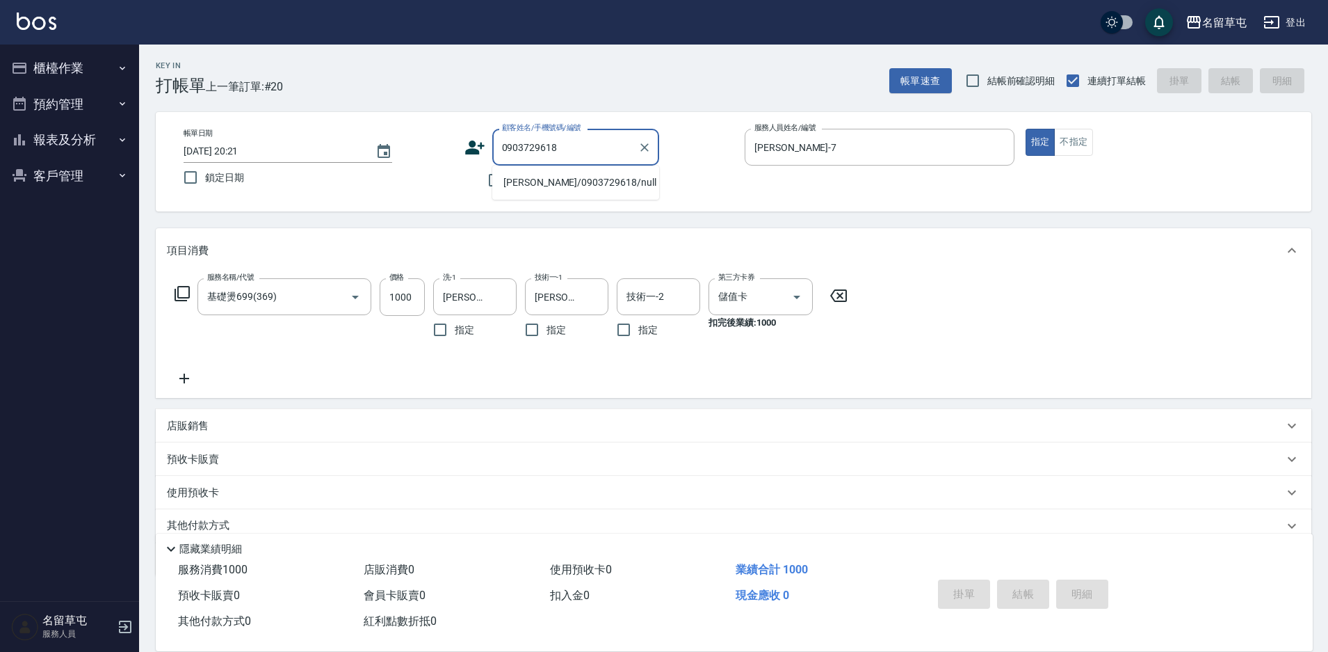
type input "白竣仁/0903729618/null"
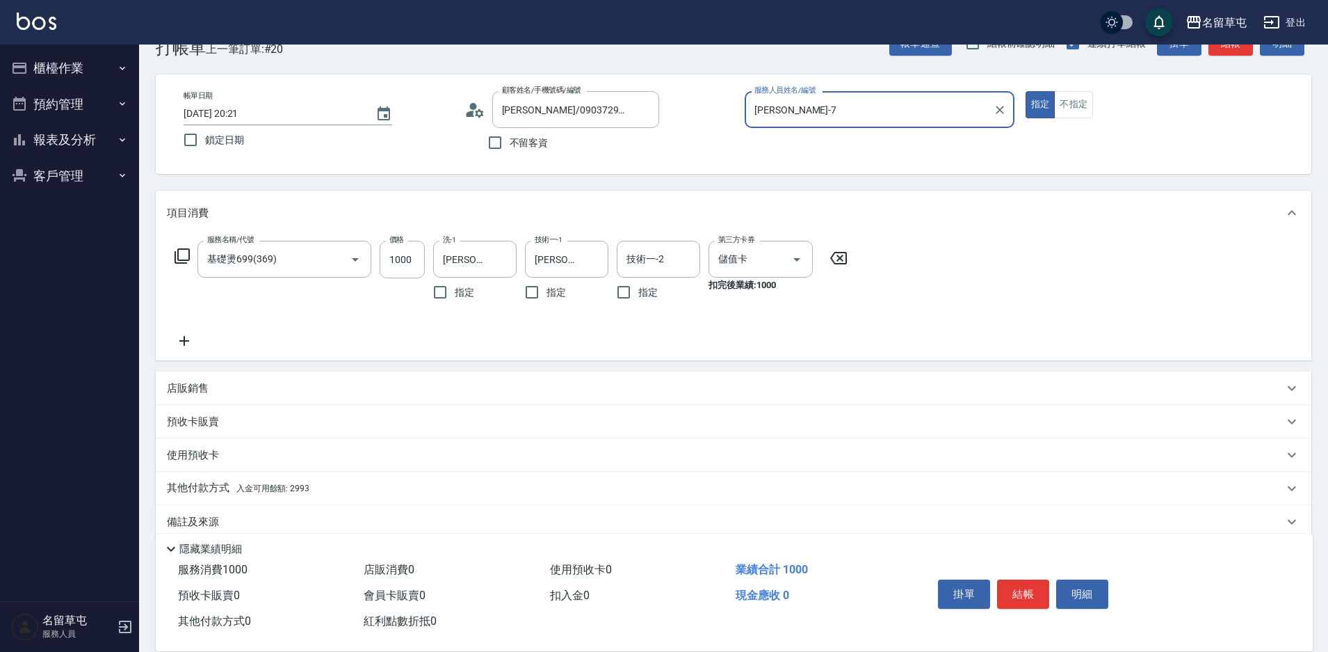
scroll to position [58, 0]
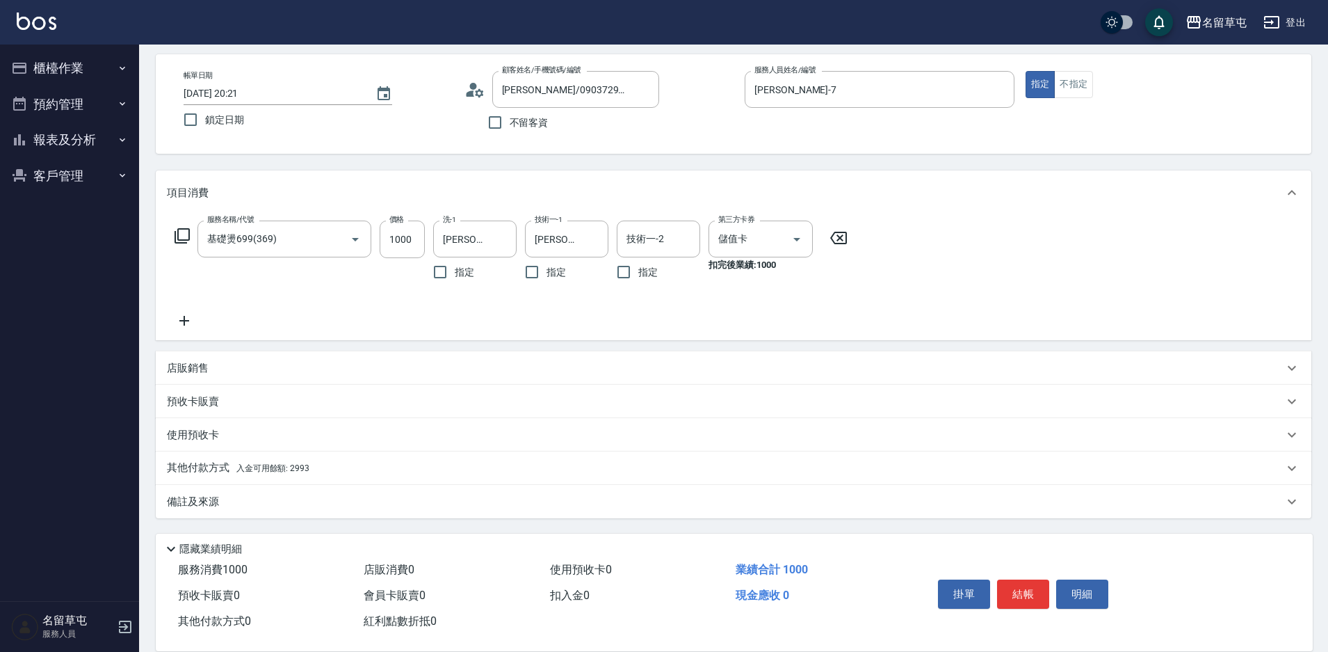
click at [227, 477] on div "其他付款方式 入金可用餘額: 2993" at bounding box center [734, 467] width 1156 height 33
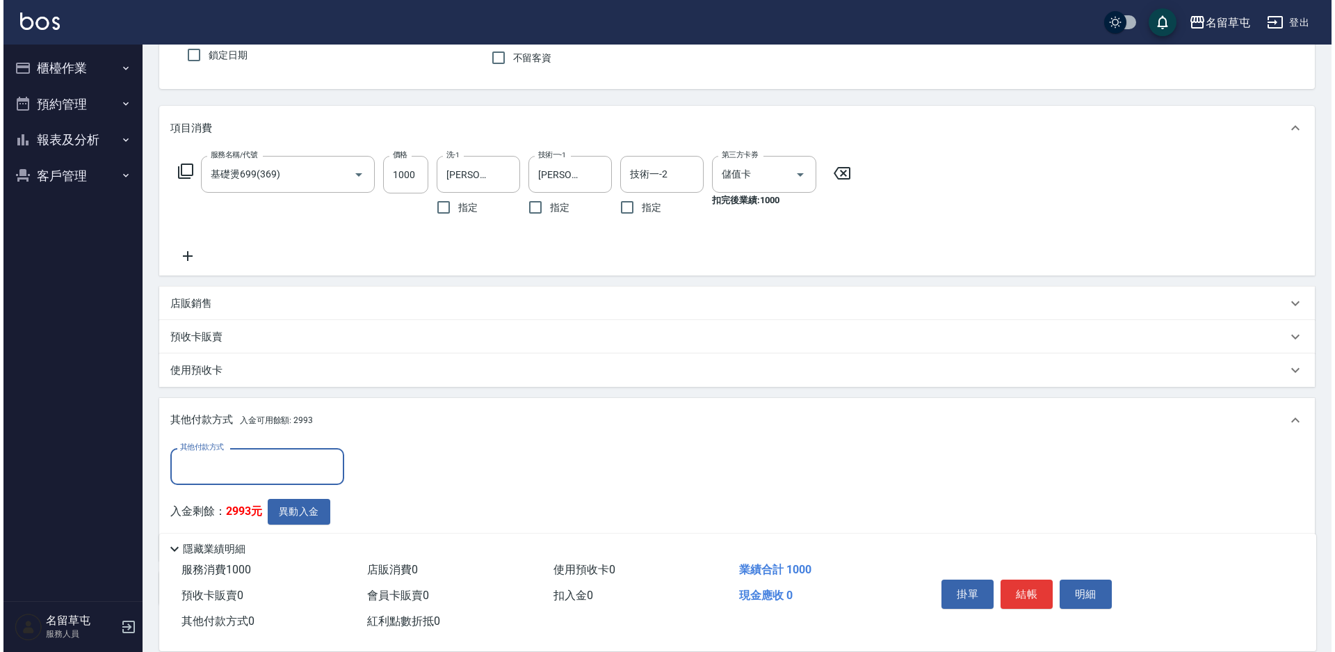
scroll to position [197, 0]
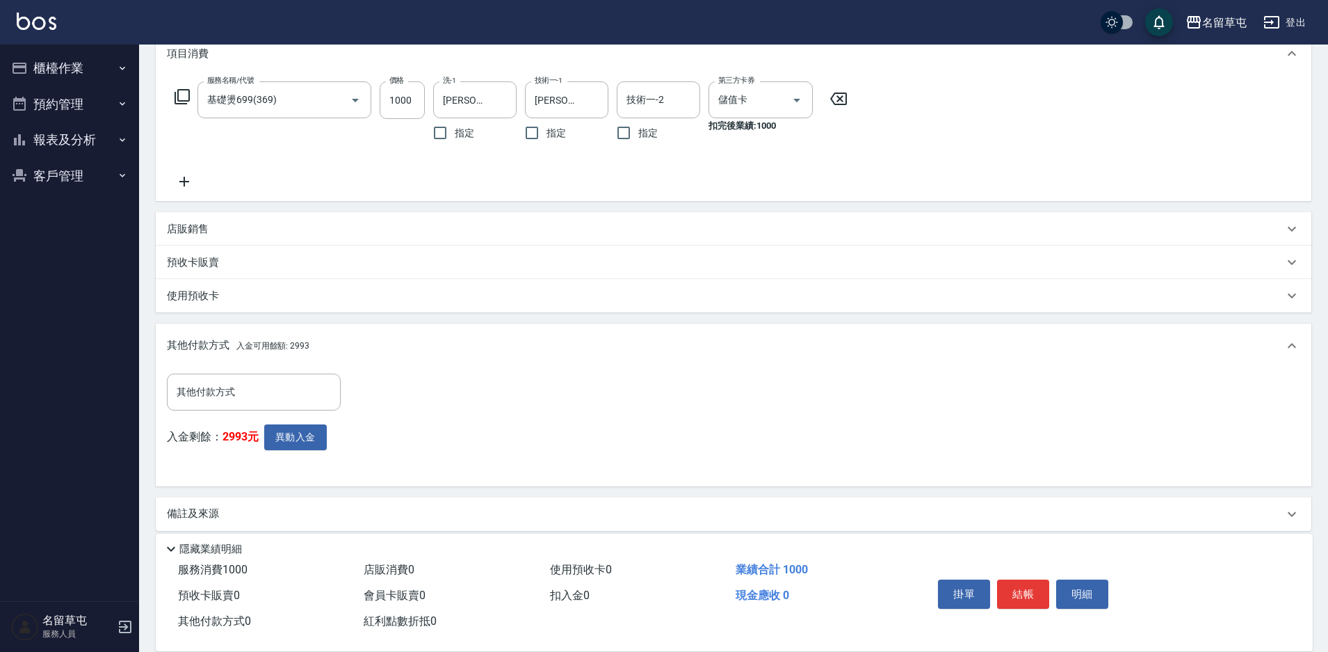
click at [284, 453] on div "入金剩餘： 2993元 異動入金" at bounding box center [258, 449] width 182 height 51
click at [292, 442] on button "異動入金" at bounding box center [295, 437] width 63 height 26
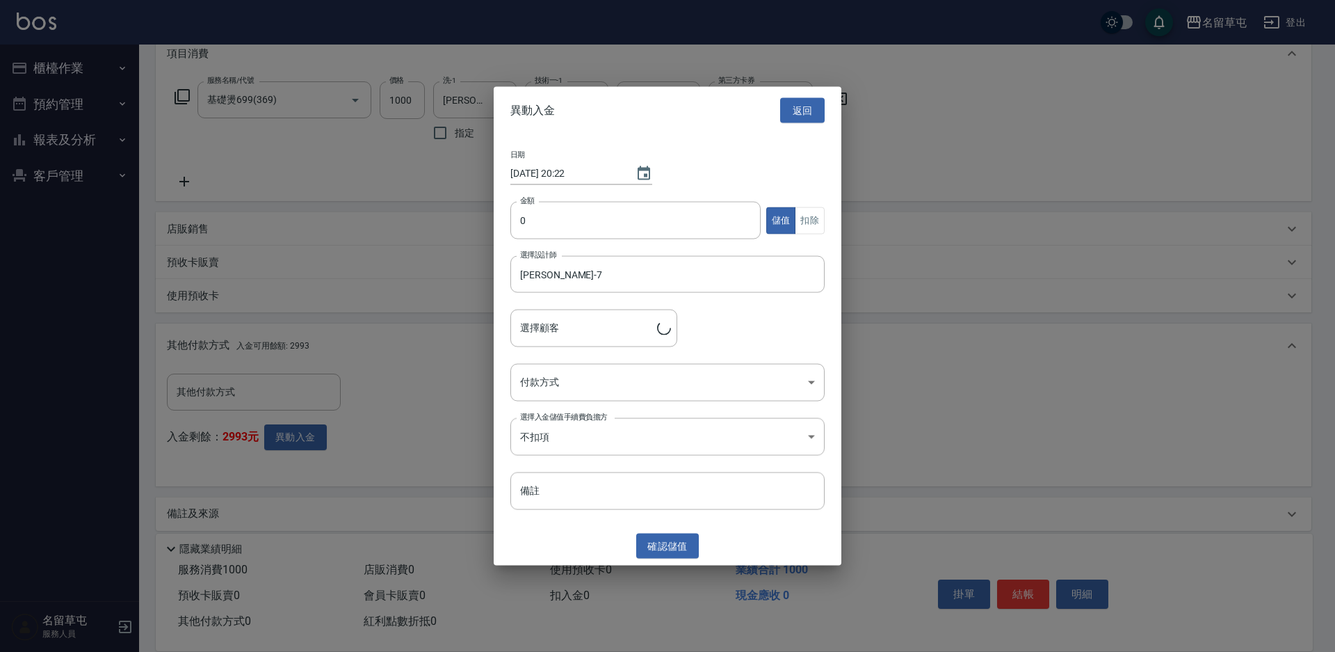
type input "白竣仁/0903729618"
click at [571, 236] on input "0" at bounding box center [636, 221] width 250 height 38
type input "1000"
click at [807, 227] on button "扣除" at bounding box center [810, 220] width 30 height 27
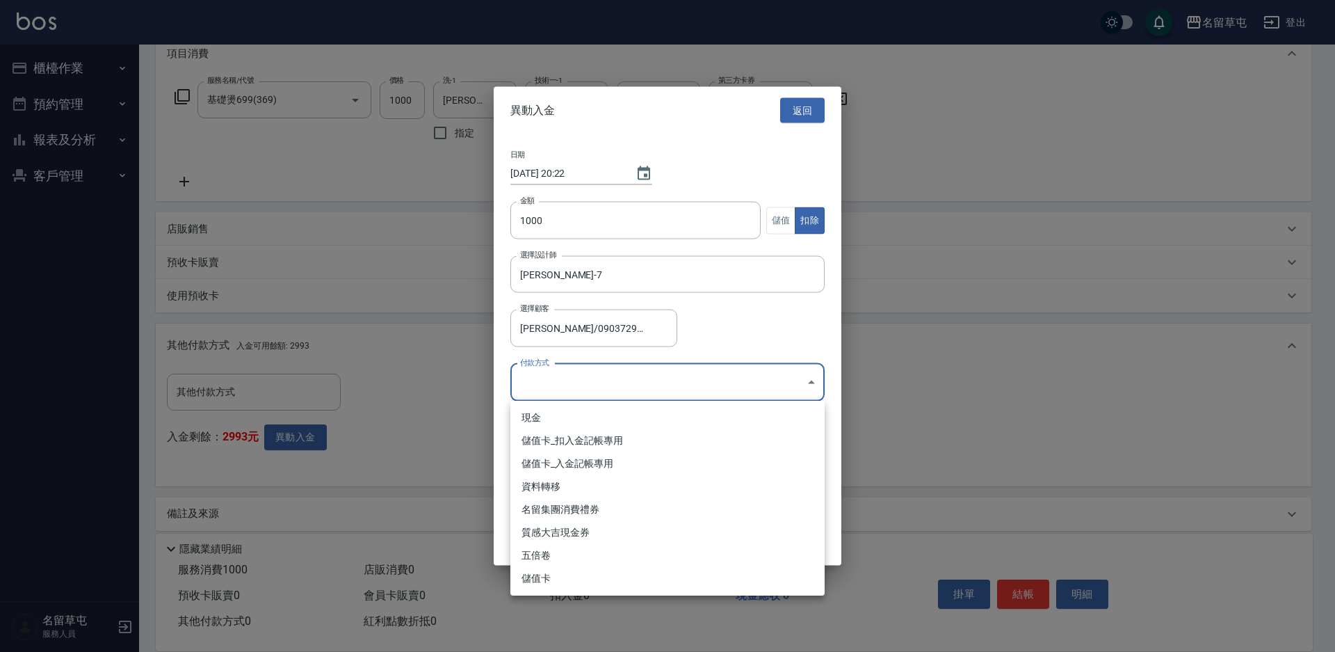
click at [600, 379] on body "名留草屯 登出 櫃檯作業 打帳單 帳單列表 現金收支登錄 材料自購登錄 每日結帳 排班表 現場電腦打卡 預約管理 預約管理 單日預約紀錄 單週預約紀錄 報表及…" at bounding box center [667, 233] width 1335 height 861
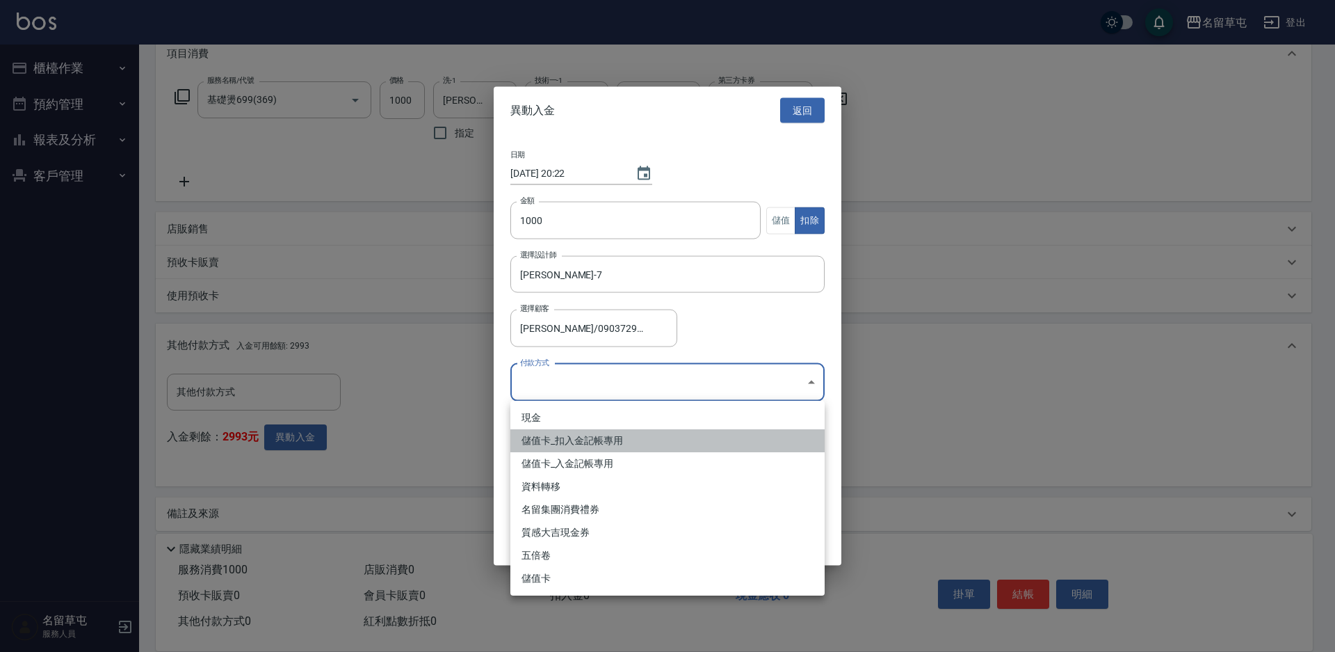
click at [544, 436] on li "儲值卡_扣入金記帳專用" at bounding box center [668, 440] width 314 height 23
type input "儲值卡_扣入金記帳專用"
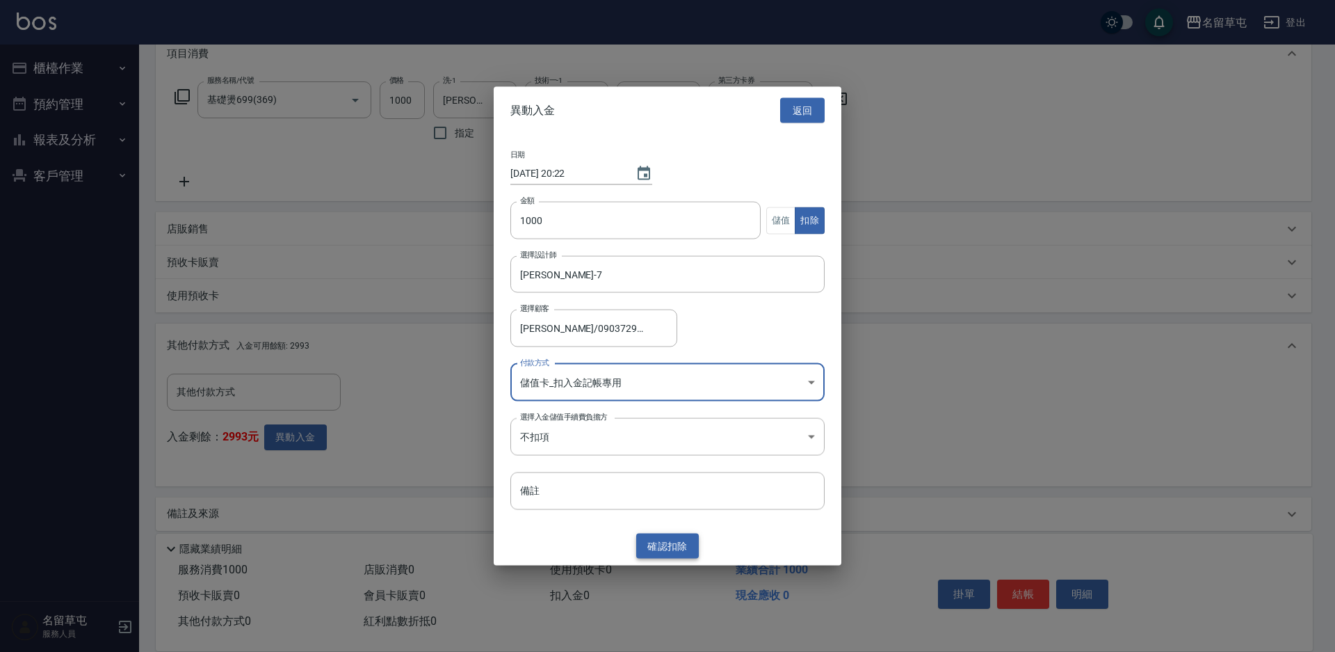
click at [682, 546] on button "確認 扣除" at bounding box center [667, 546] width 63 height 26
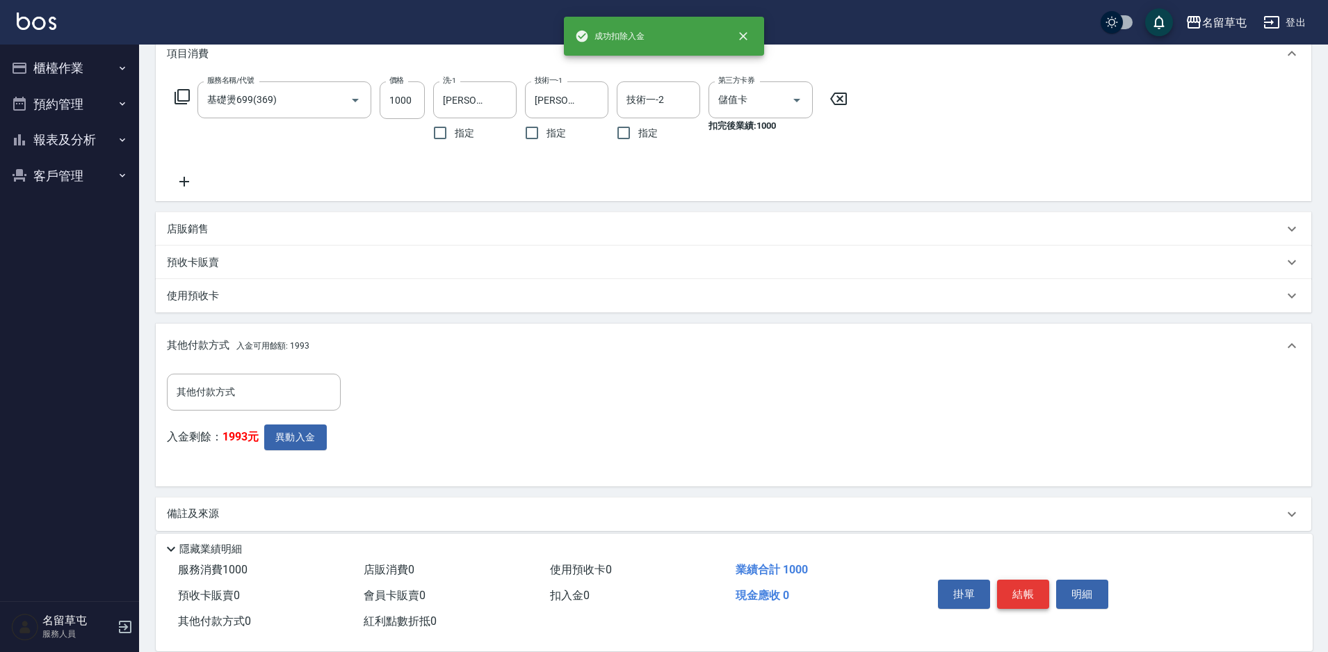
click at [1015, 588] on button "結帳" at bounding box center [1023, 593] width 52 height 29
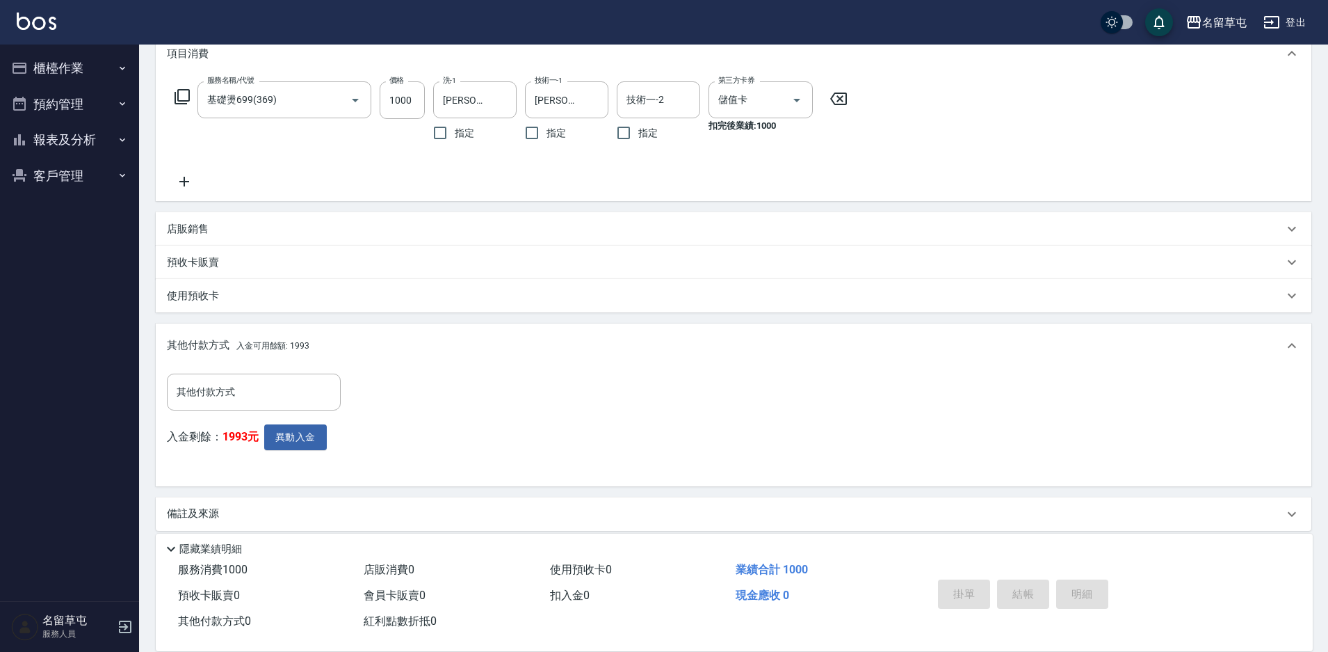
type input "2025/09/23 20:22"
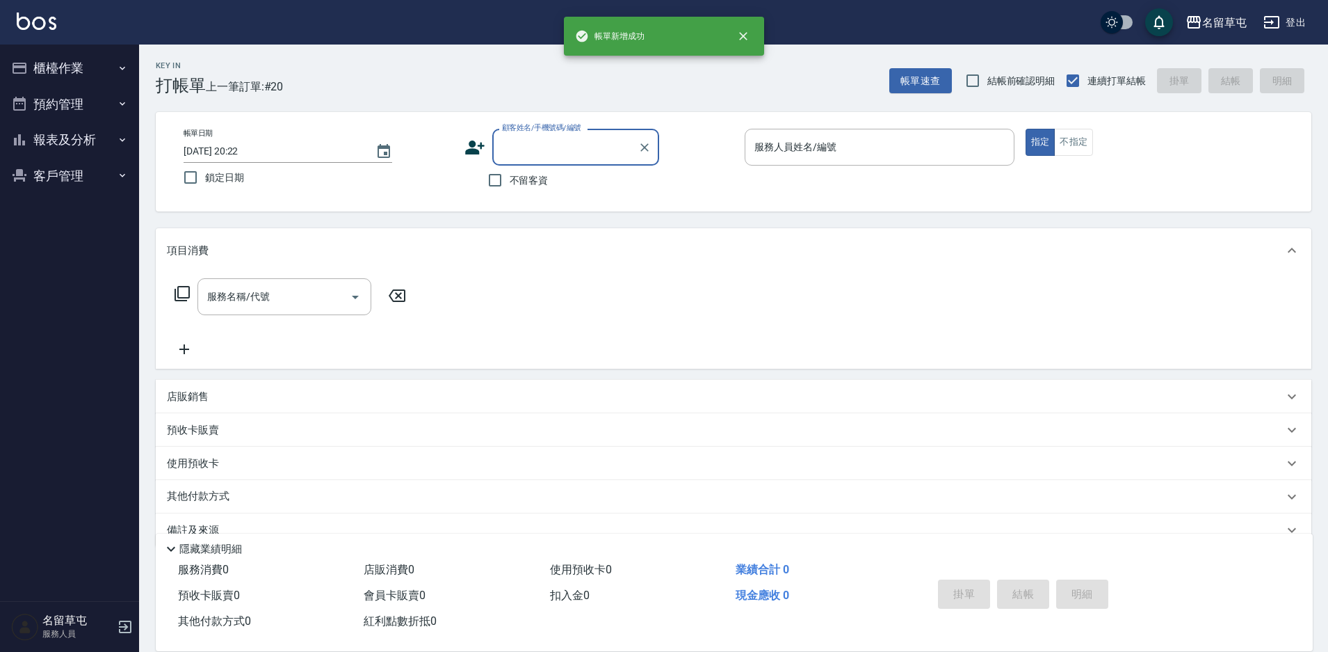
scroll to position [0, 0]
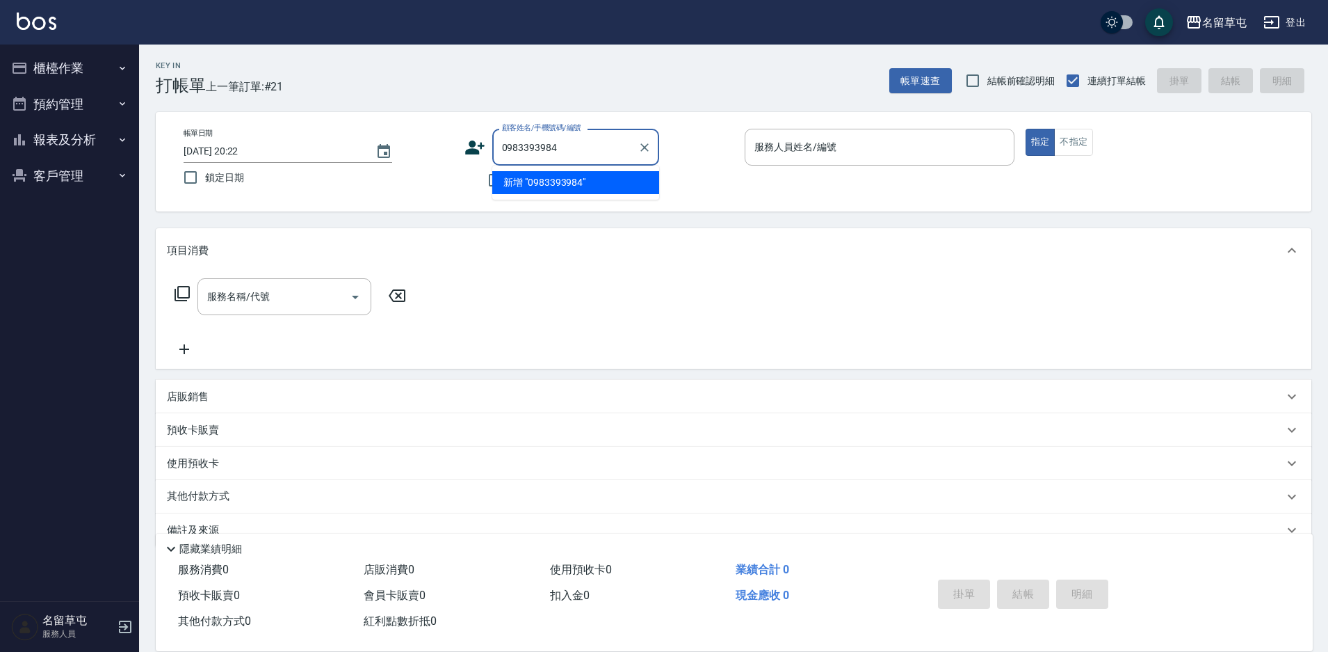
type input "0983393984"
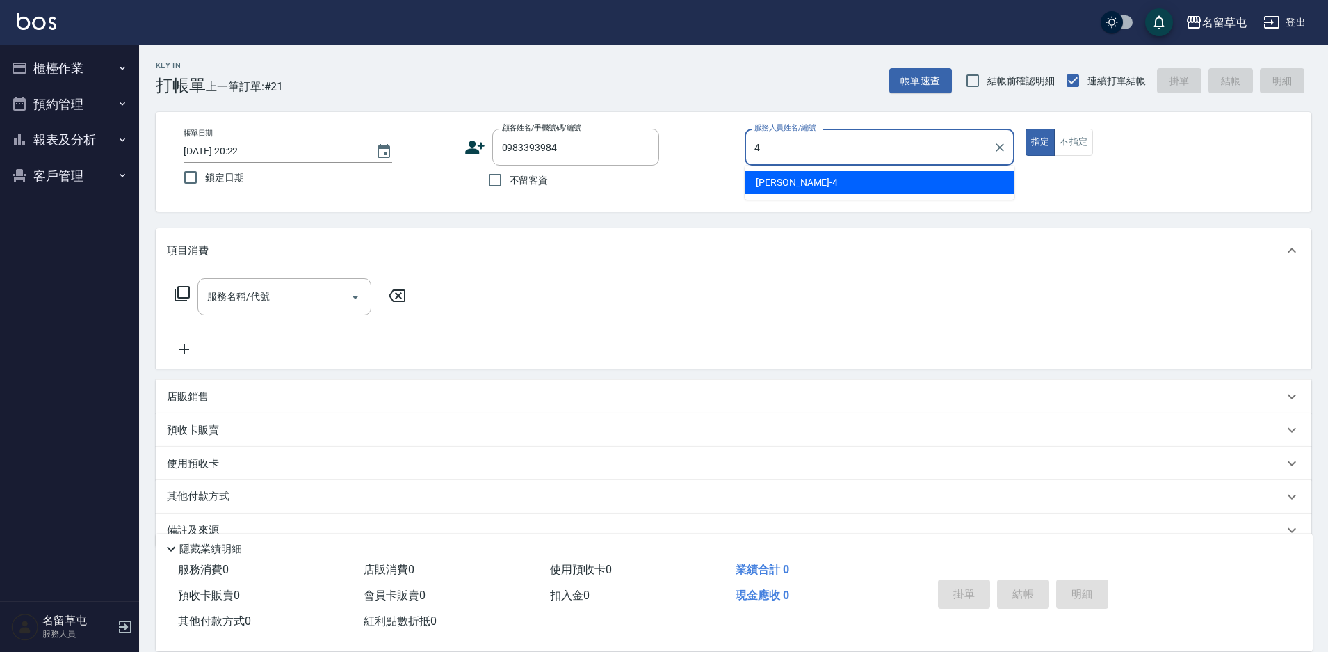
type input "[PERSON_NAME]-4"
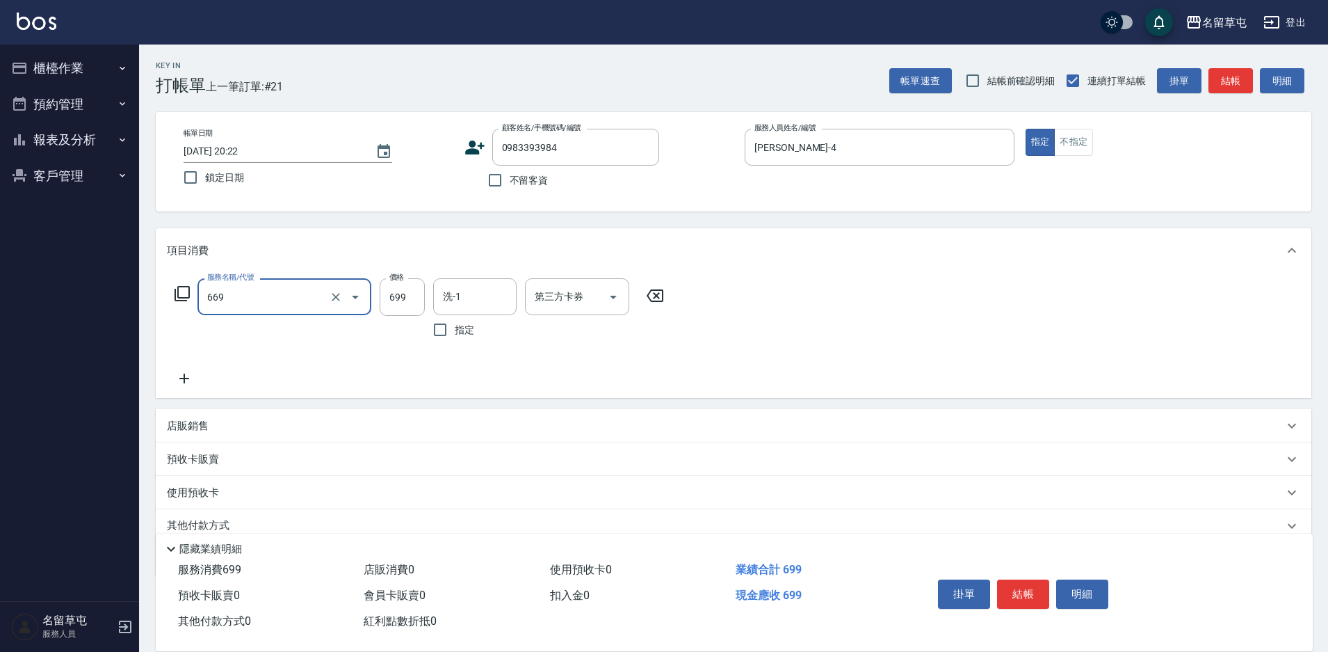
type input "精油699(669)"
type input "[PERSON_NAME]-31"
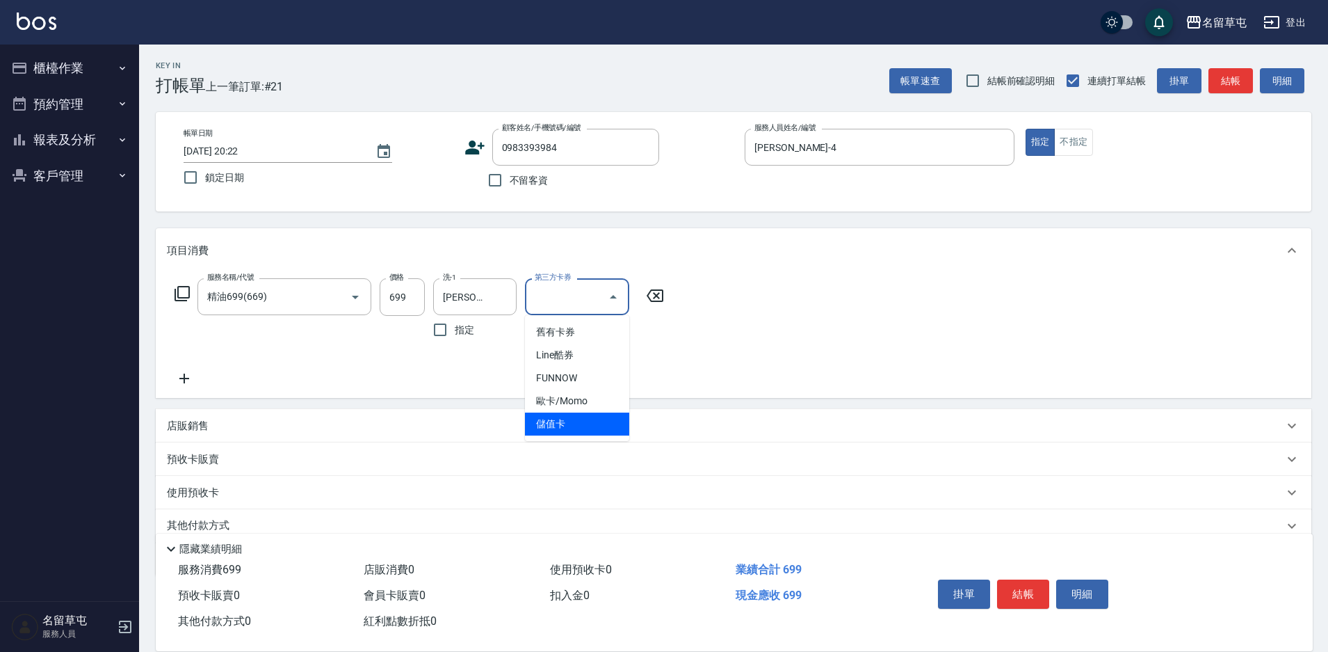
type input "儲值卡"
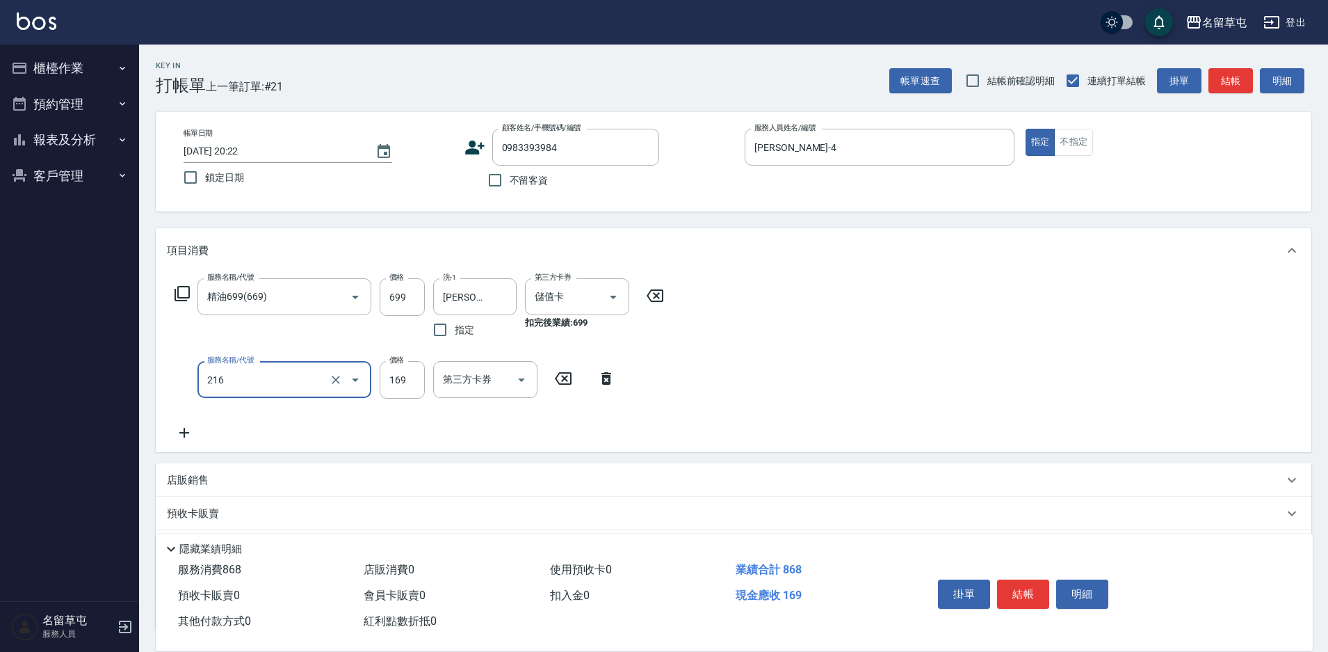
type input "剪髮169(216)"
type input "200"
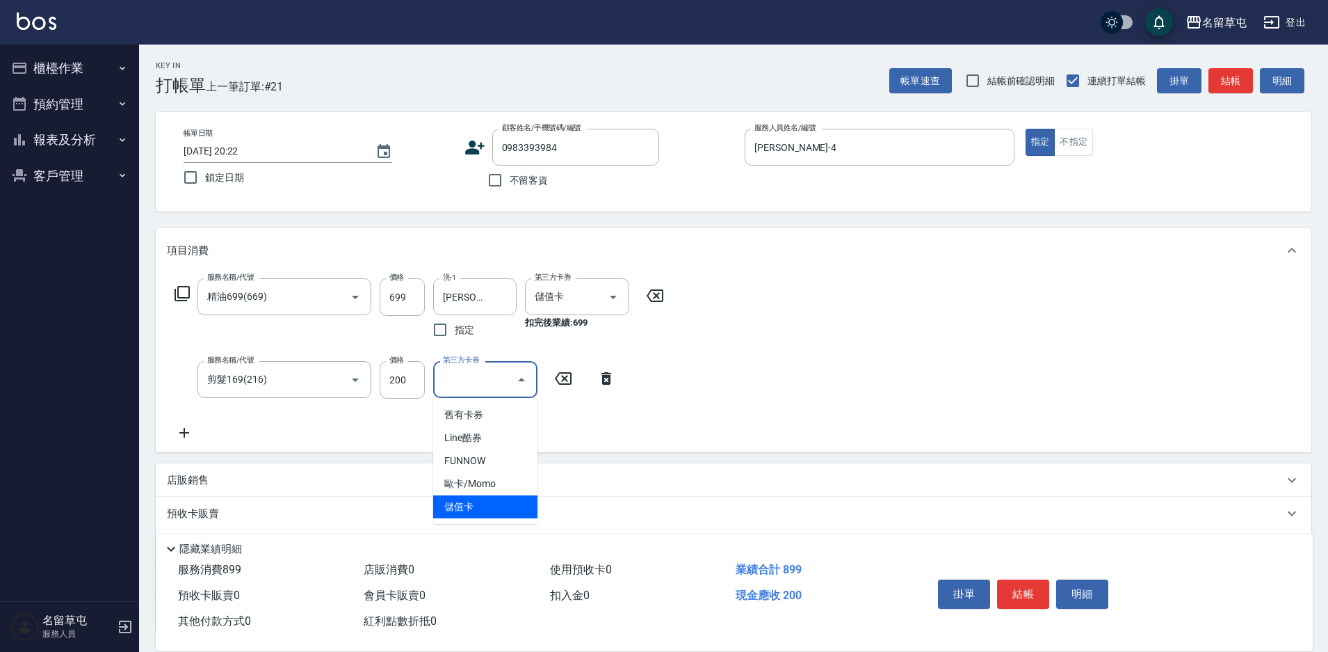
type input "儲值卡"
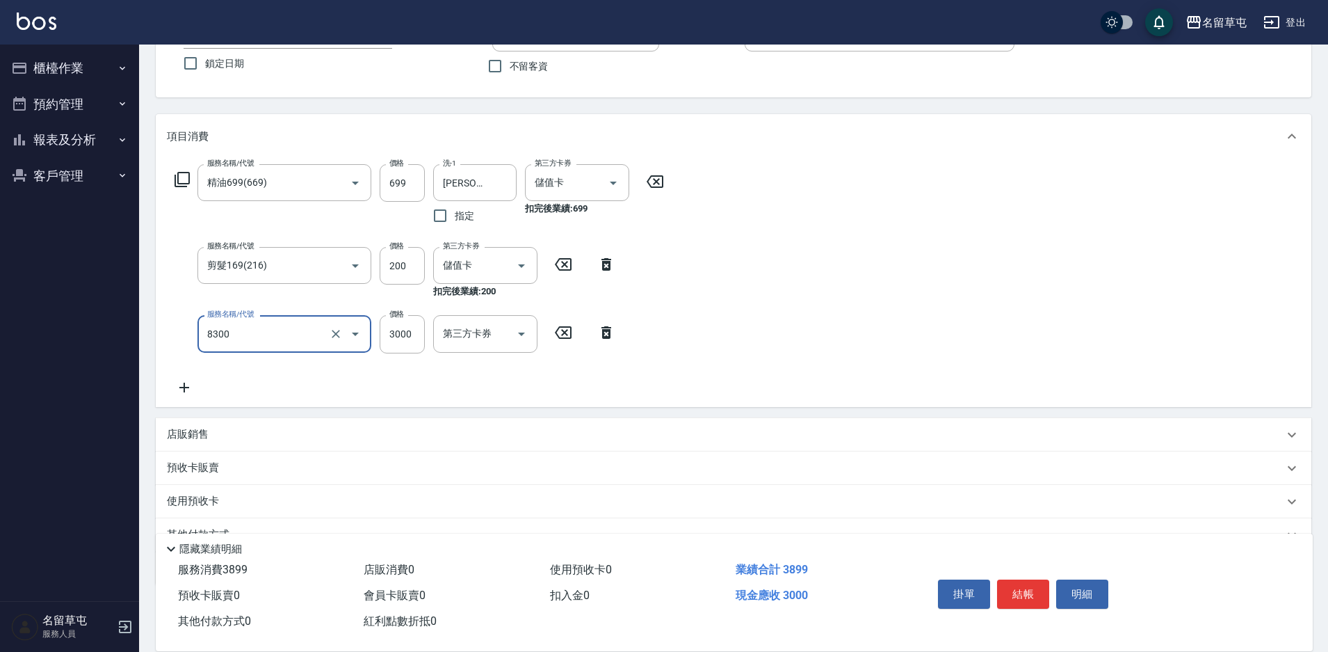
scroll to position [139, 0]
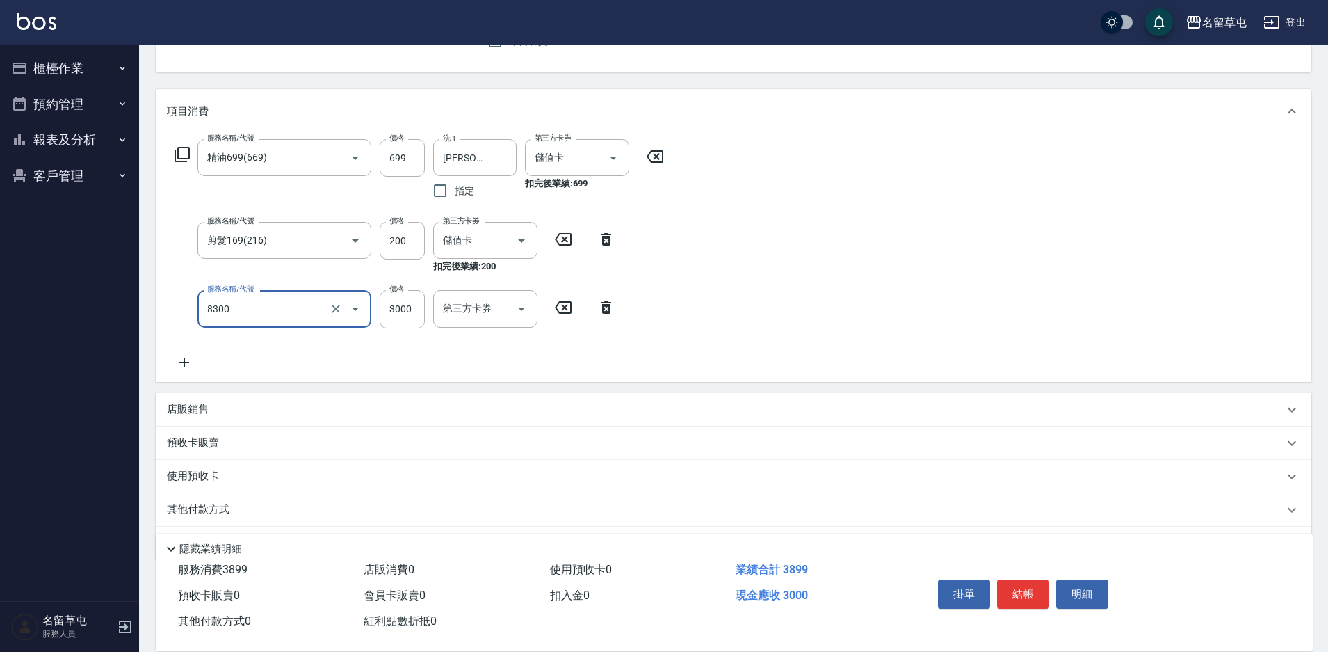
type input "儲3000(8300)"
click at [208, 502] on p "其他付款方式" at bounding box center [202, 509] width 70 height 15
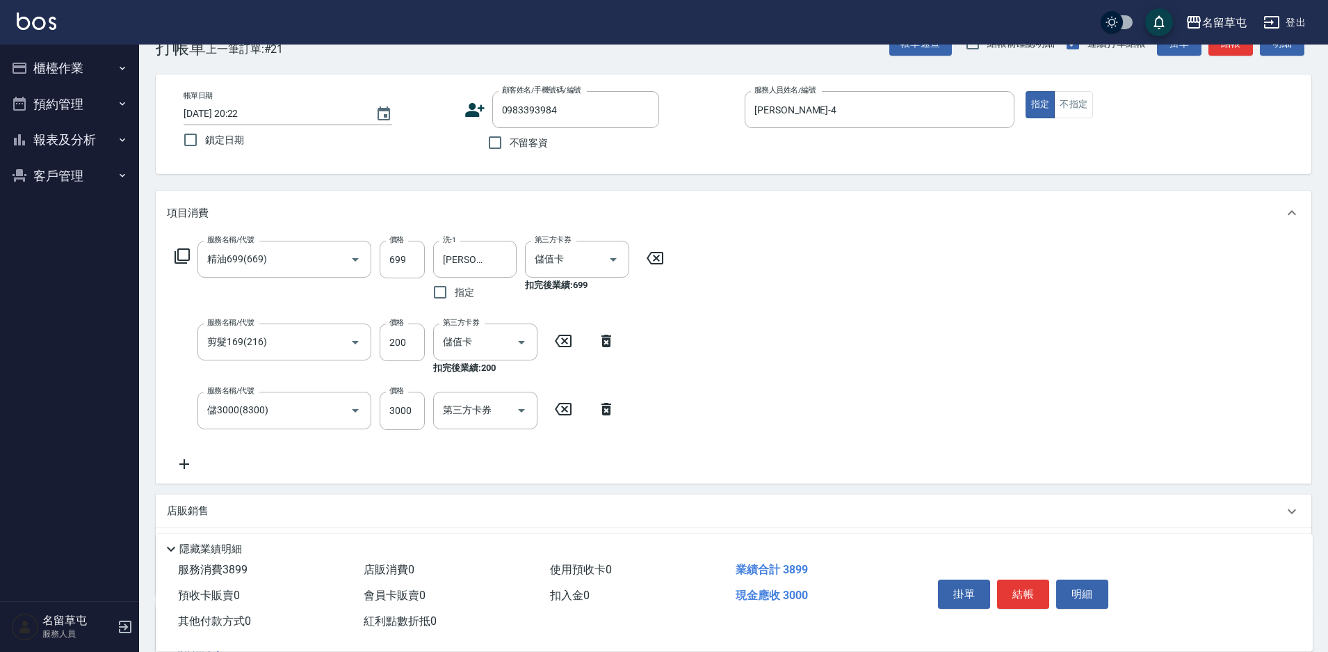
scroll to position [0, 0]
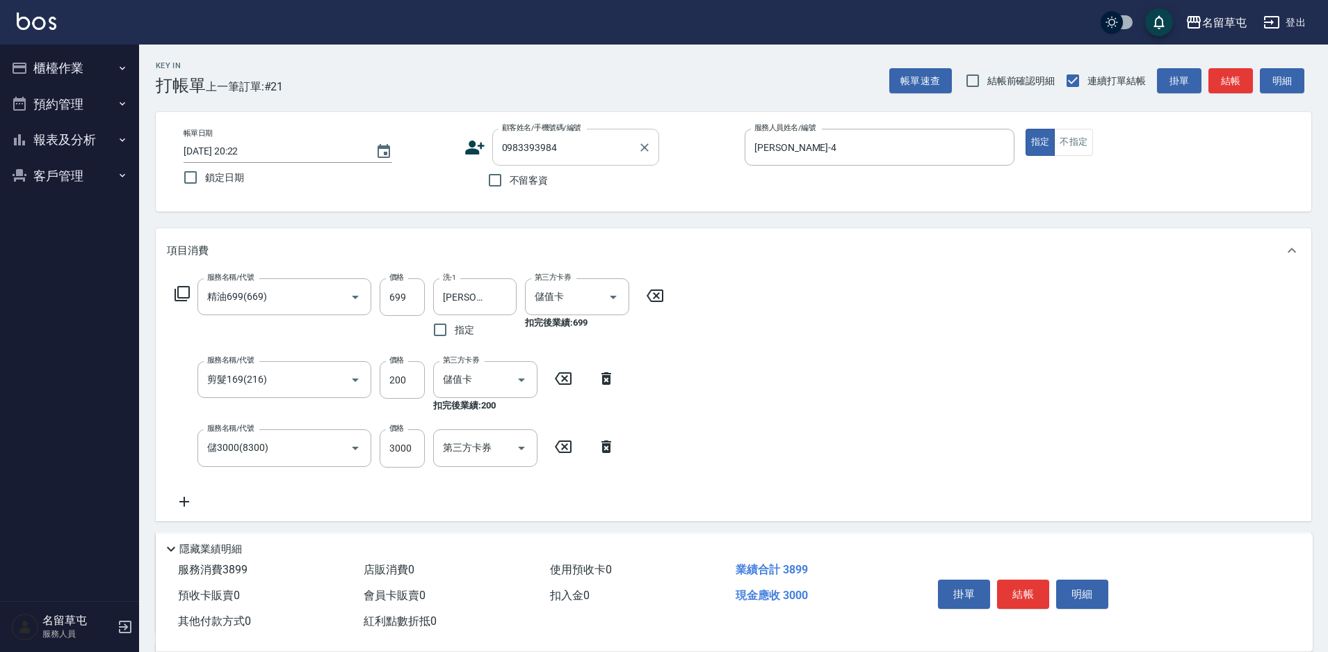
click at [588, 140] on input "0983393984" at bounding box center [566, 147] width 134 height 24
click at [518, 149] on input "0983393984" at bounding box center [566, 147] width 134 height 24
click at [520, 150] on input "0983393984" at bounding box center [566, 147] width 134 height 24
click at [522, 144] on input "0983393984" at bounding box center [566, 147] width 134 height 24
type input "簡佑勳/0982393984/null"
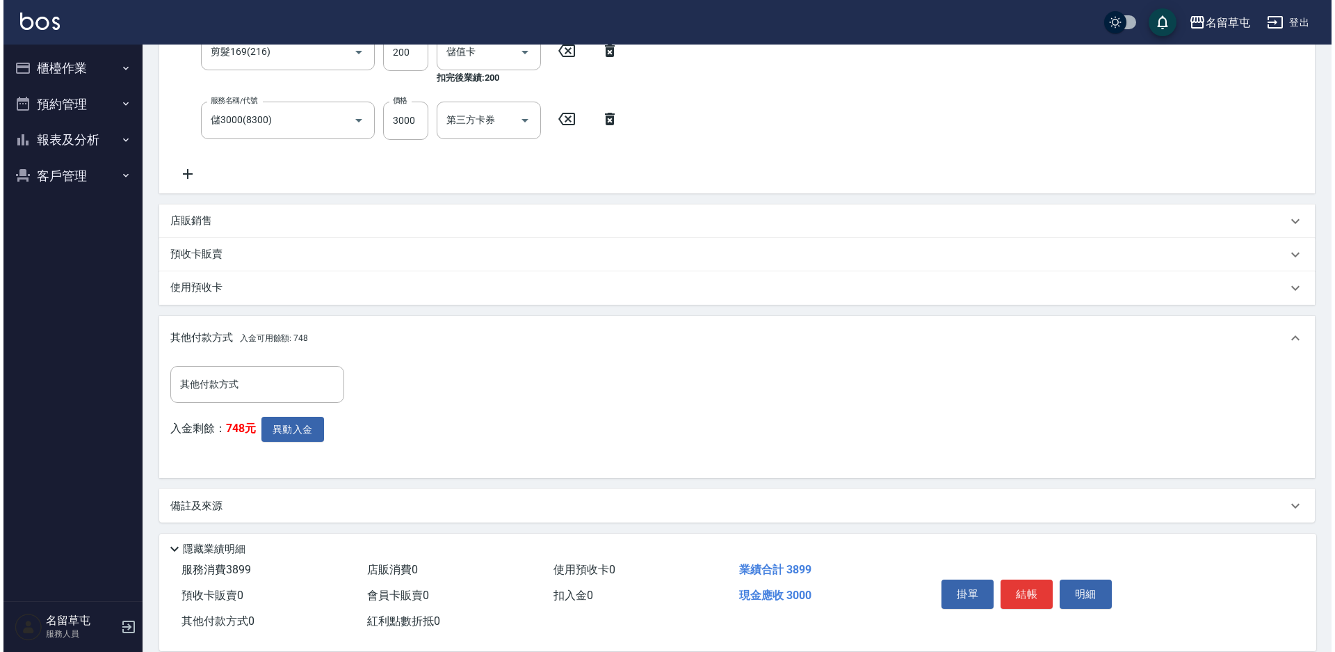
scroll to position [332, 0]
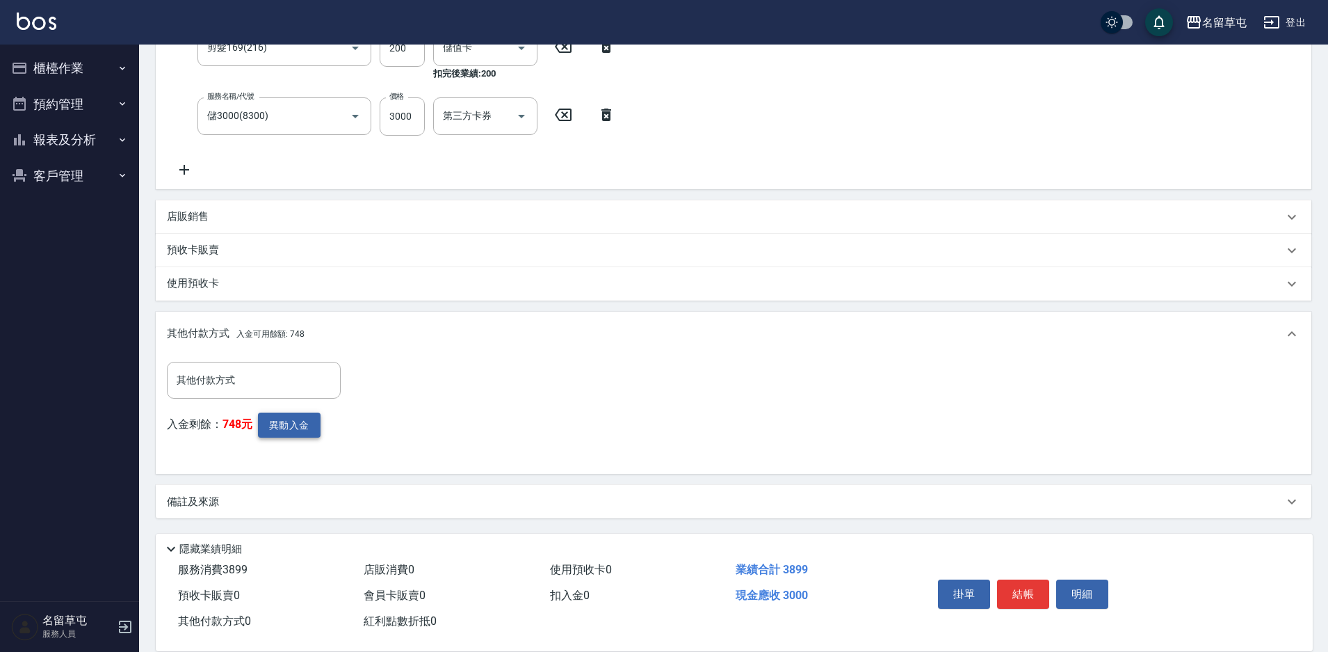
click at [278, 428] on button "異動入金" at bounding box center [289, 425] width 63 height 26
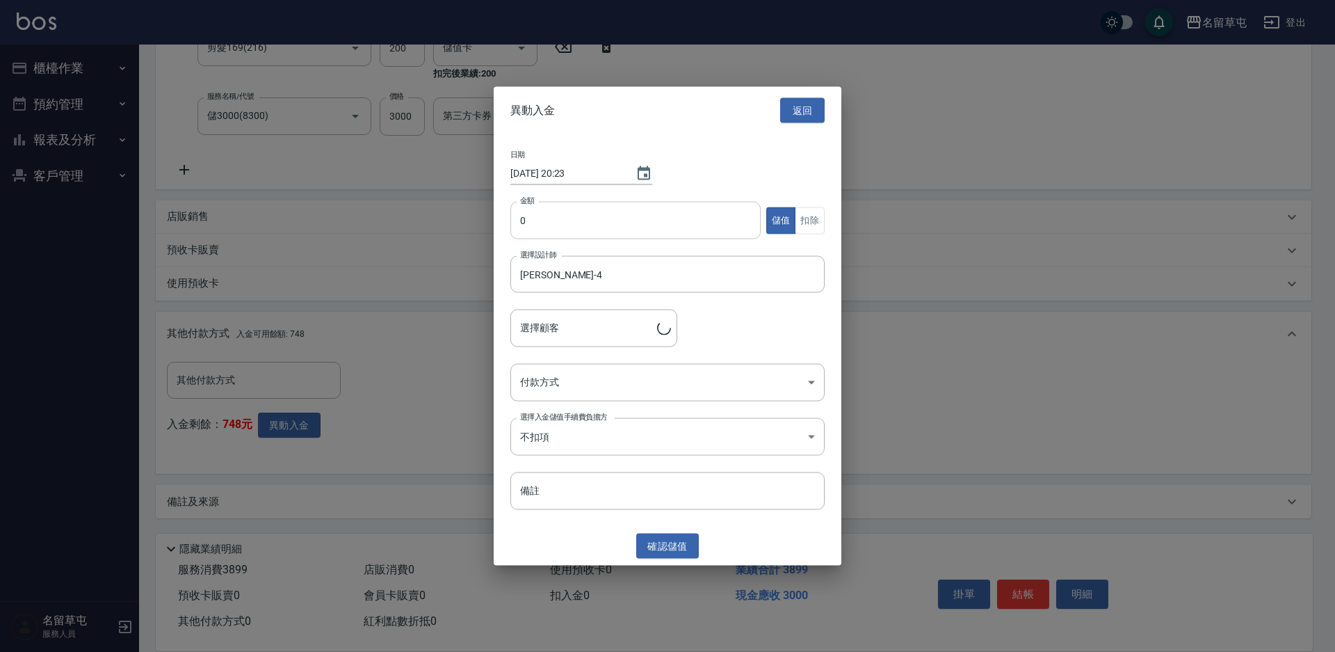
type input "簡佑勳/0982393984"
click at [555, 230] on input "0" at bounding box center [636, 221] width 250 height 38
type input "3000"
click at [542, 385] on body "名留草屯 登出 櫃檯作業 打帳單 帳單列表 現金收支登錄 材料自購登錄 每日結帳 排班表 現場電腦打卡 預約管理 預約管理 單日預約紀錄 單週預約紀錄 報表及…" at bounding box center [667, 159] width 1335 height 983
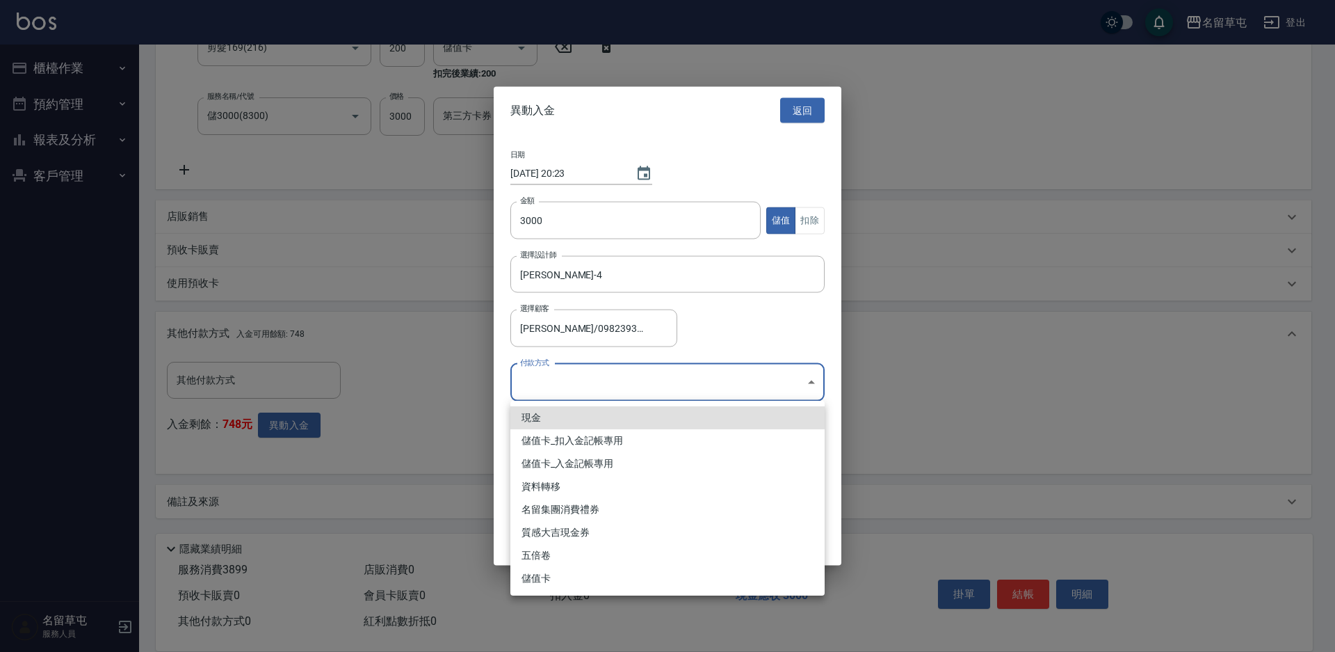
click at [577, 467] on li "儲值卡_入金記帳專用" at bounding box center [668, 463] width 314 height 23
type input "儲值卡_入金記帳專用"
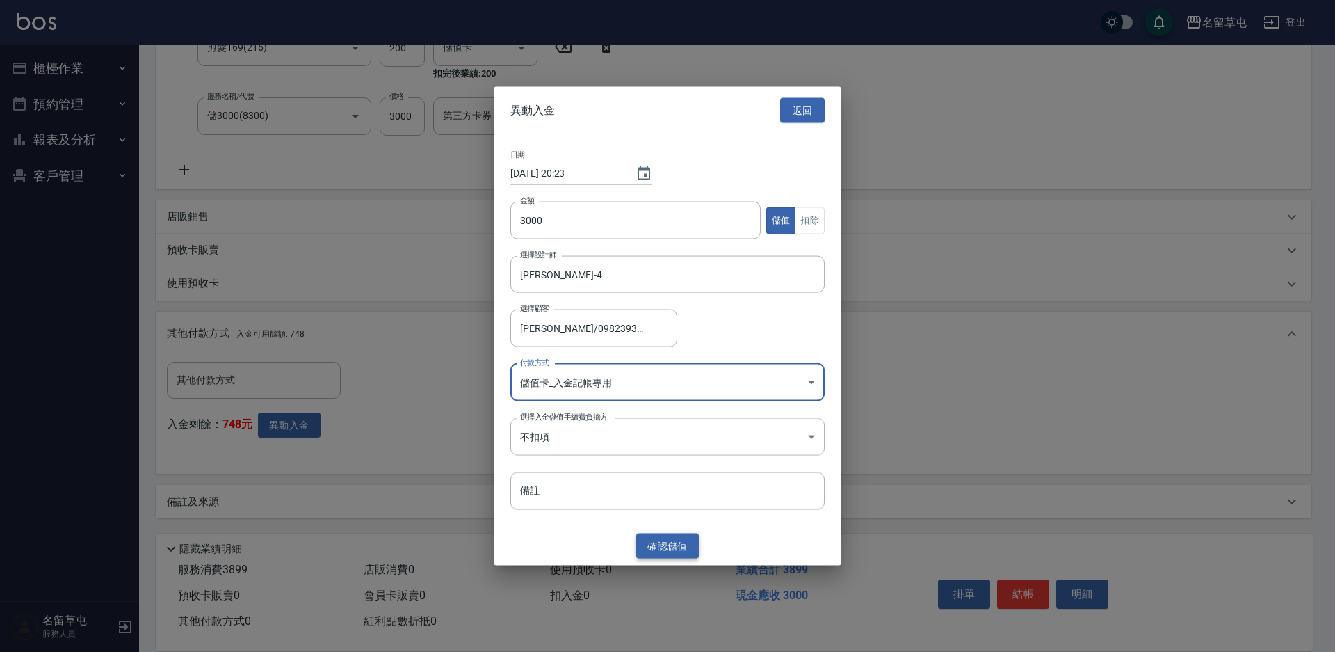
click at [661, 552] on button "確認 儲值" at bounding box center [667, 546] width 63 height 26
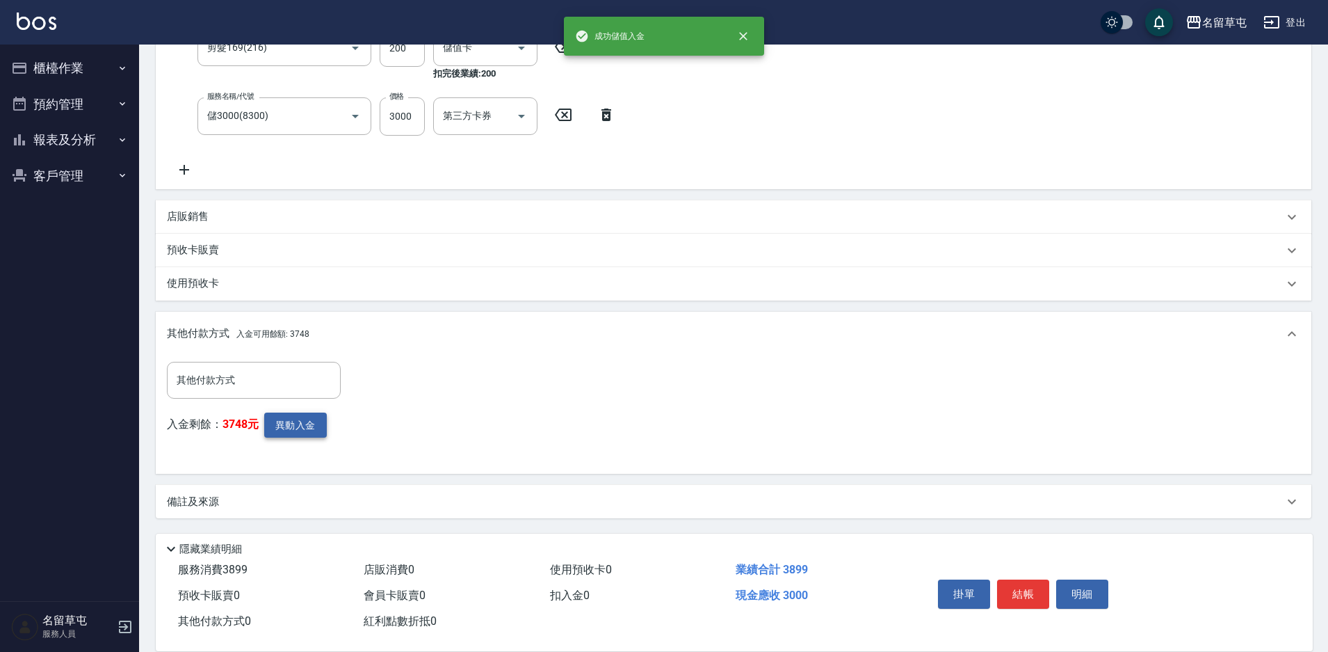
click at [312, 427] on button "異動入金" at bounding box center [295, 425] width 63 height 26
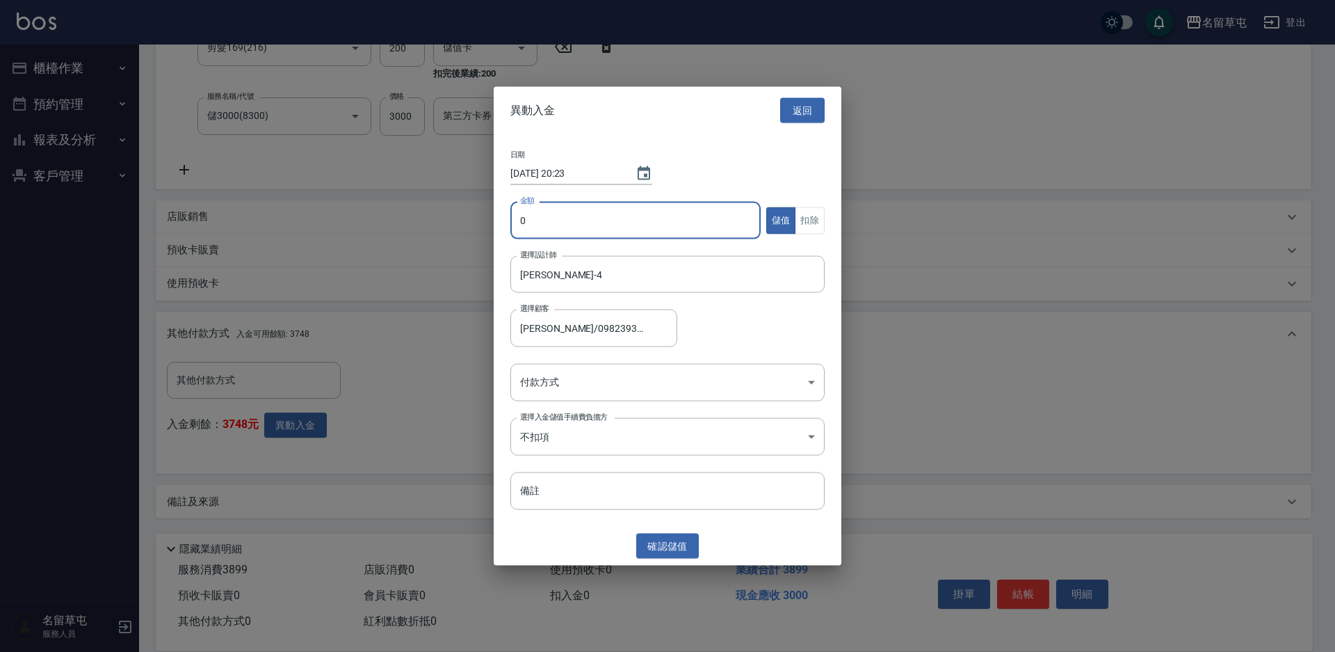
click at [540, 236] on input "0" at bounding box center [636, 221] width 250 height 38
type input "899"
click at [800, 216] on button "扣除" at bounding box center [810, 220] width 30 height 27
click at [597, 397] on body "名留草屯 登出 櫃檯作業 打帳單 帳單列表 現金收支登錄 材料自購登錄 每日結帳 排班表 現場電腦打卡 預約管理 預約管理 單日預約紀錄 單週預約紀錄 報表及…" at bounding box center [667, 159] width 1335 height 983
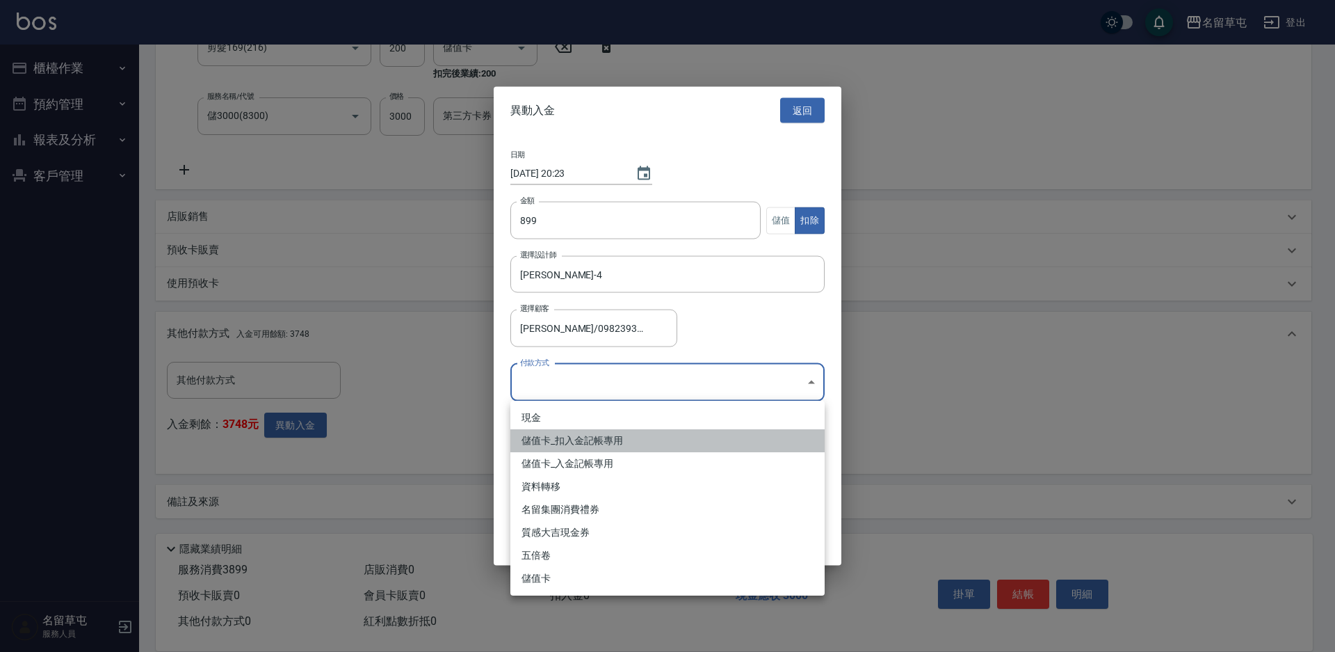
click at [574, 434] on li "儲值卡_扣入金記帳專用" at bounding box center [668, 440] width 314 height 23
type input "儲值卡_扣入金記帳專用"
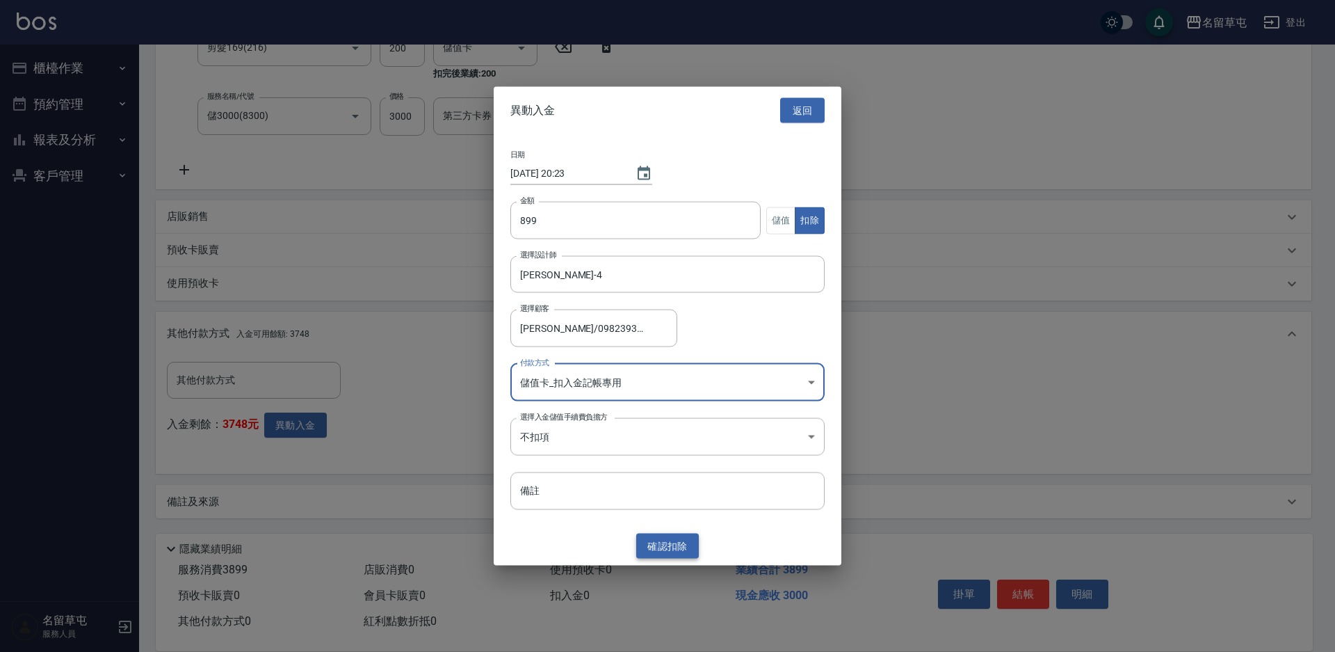
click at [673, 545] on button "確認 扣除" at bounding box center [667, 546] width 63 height 26
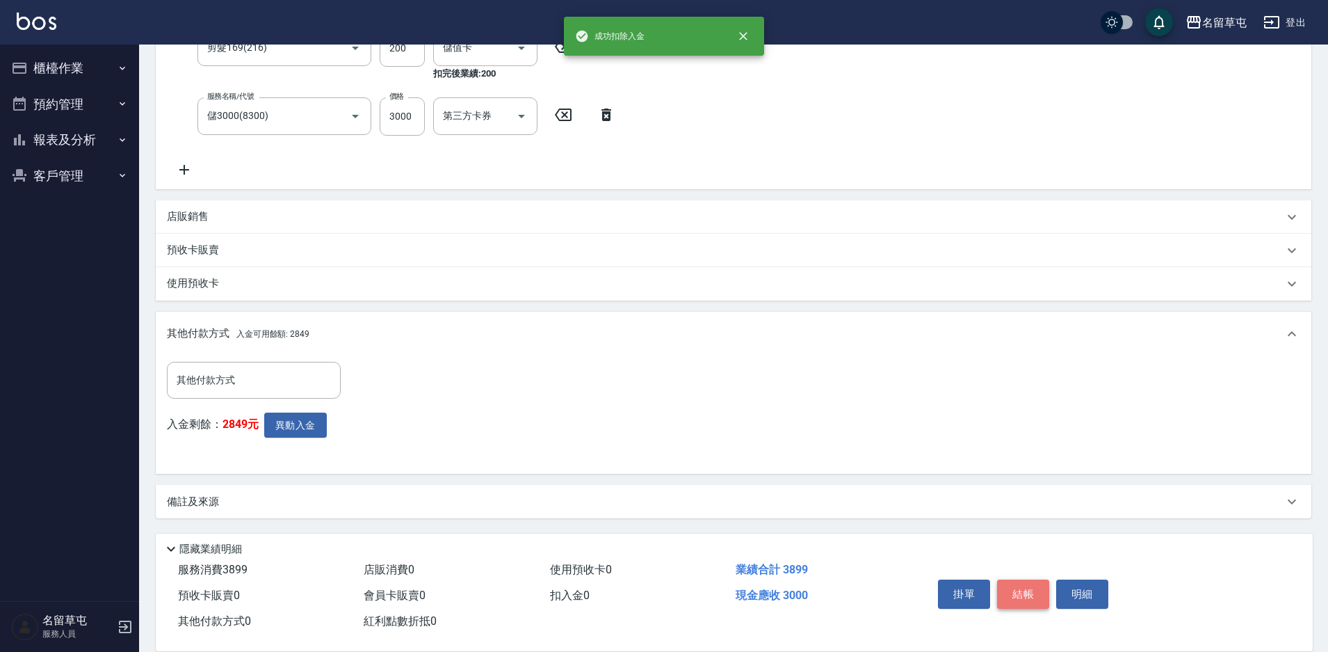
click at [1023, 589] on button "結帳" at bounding box center [1023, 593] width 52 height 29
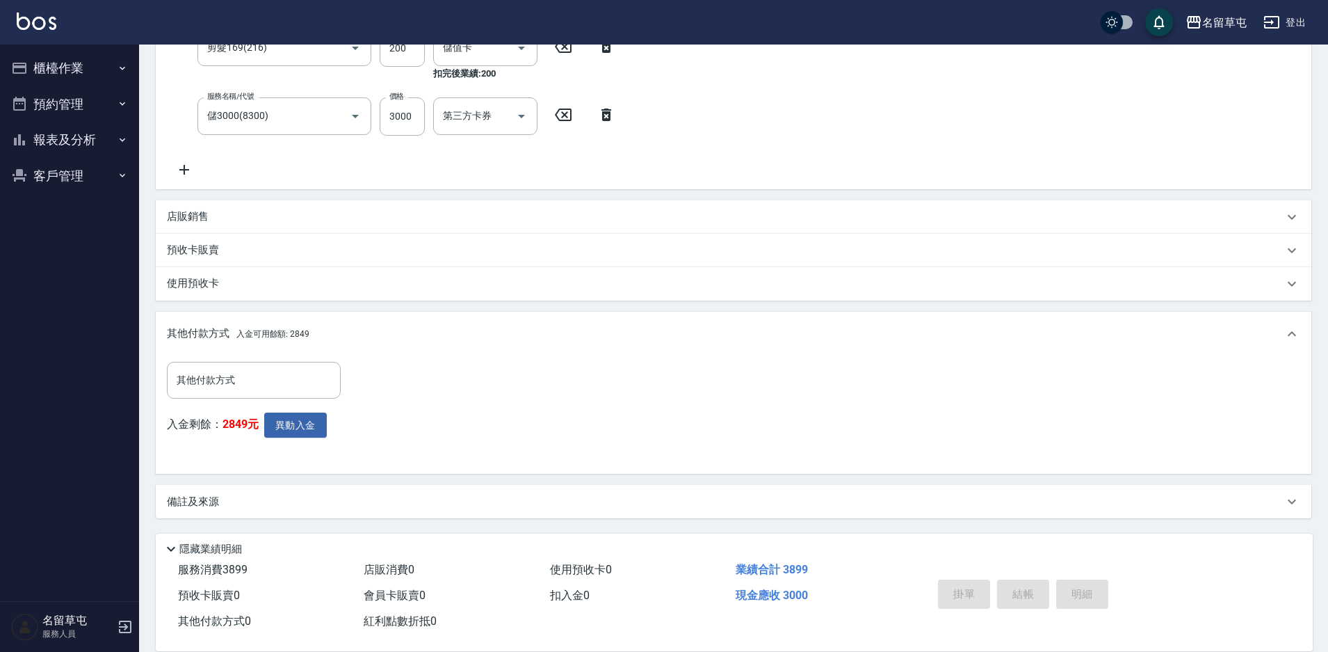
type input "2025/09/23 20:23"
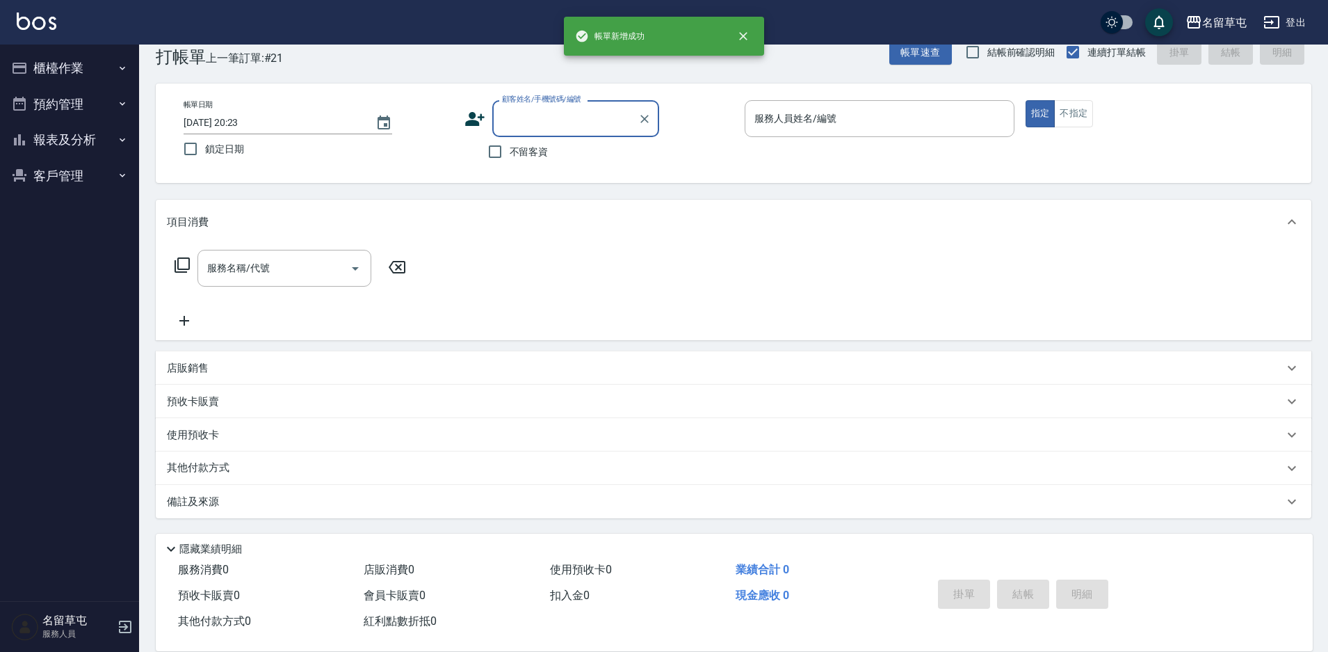
scroll to position [0, 0]
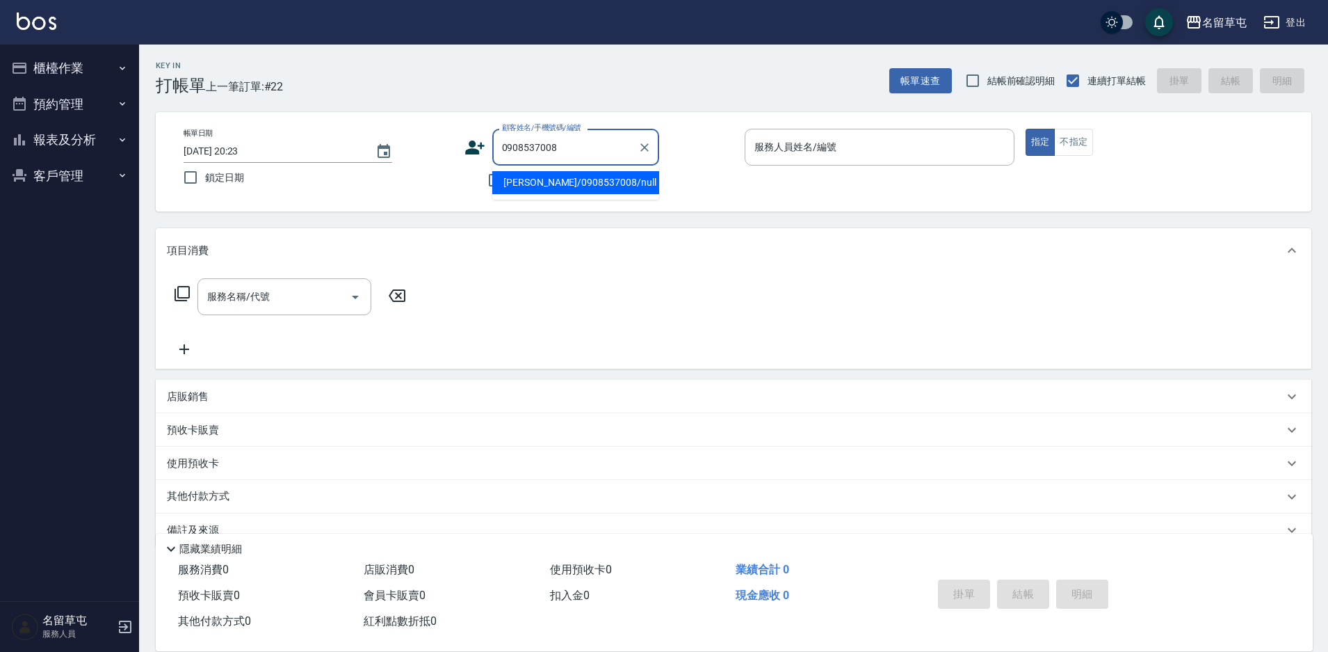
type input "[PERSON_NAME]/0908537008/null"
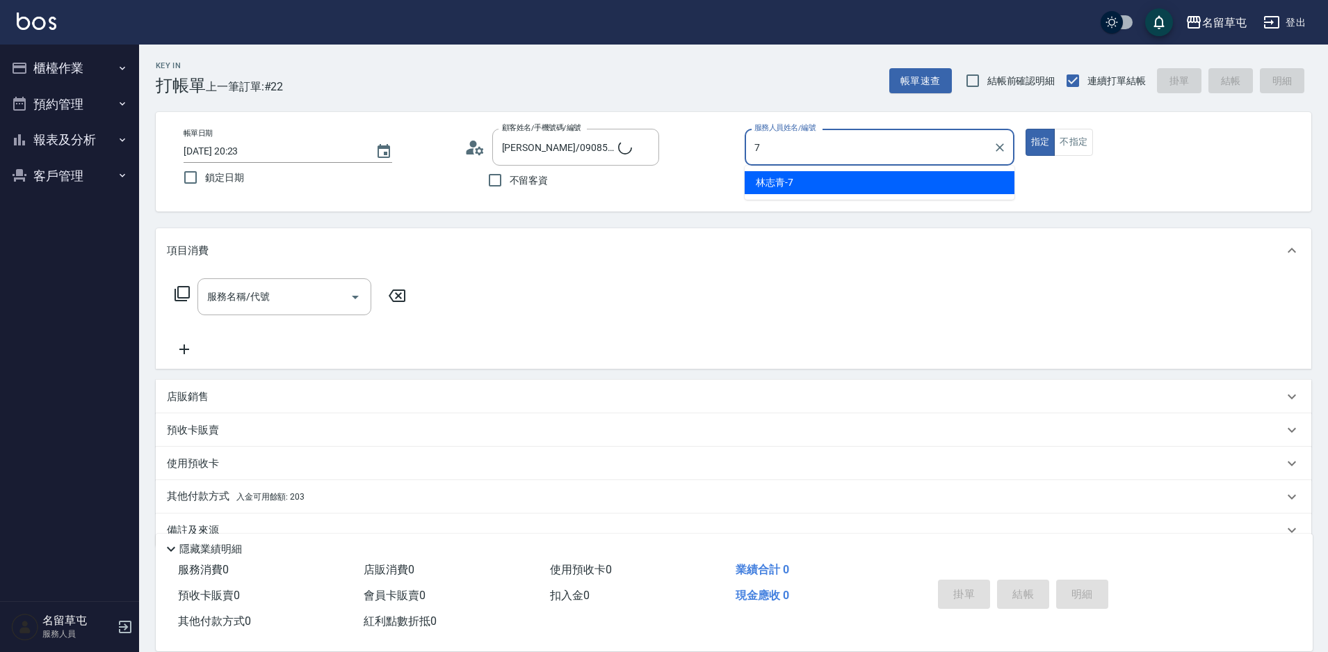
type input "[PERSON_NAME]-7"
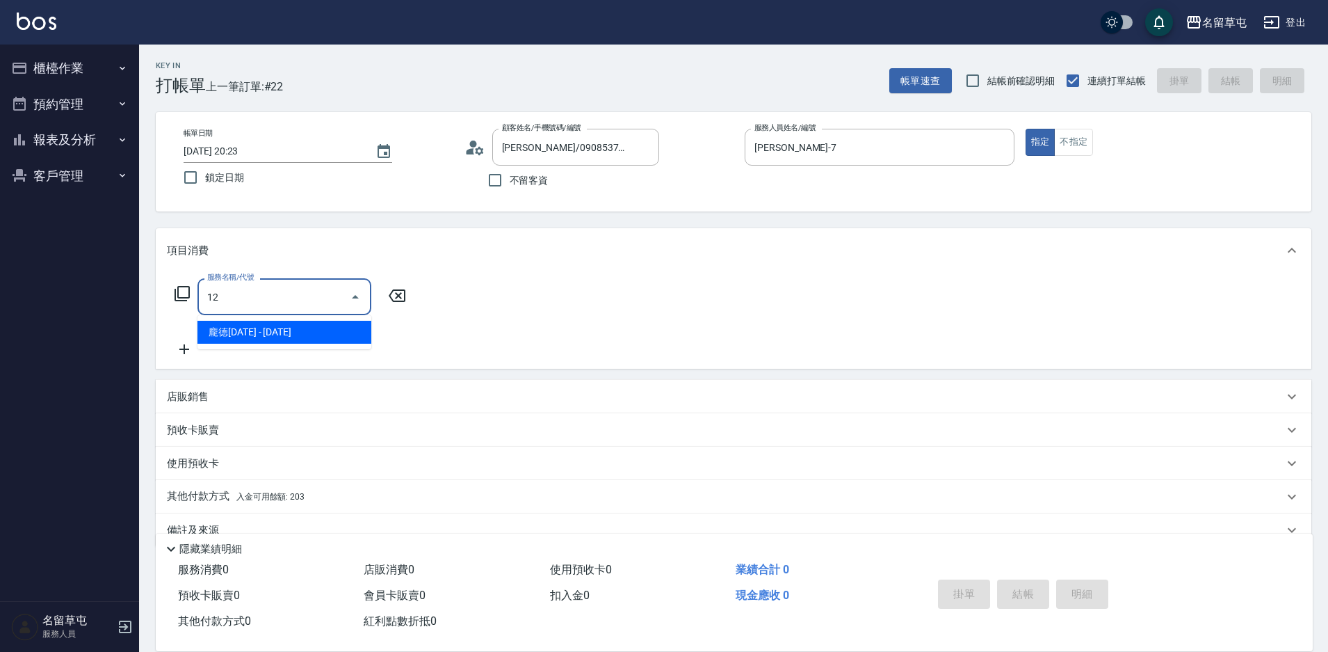
type input "1"
type input "剪髮169(216)"
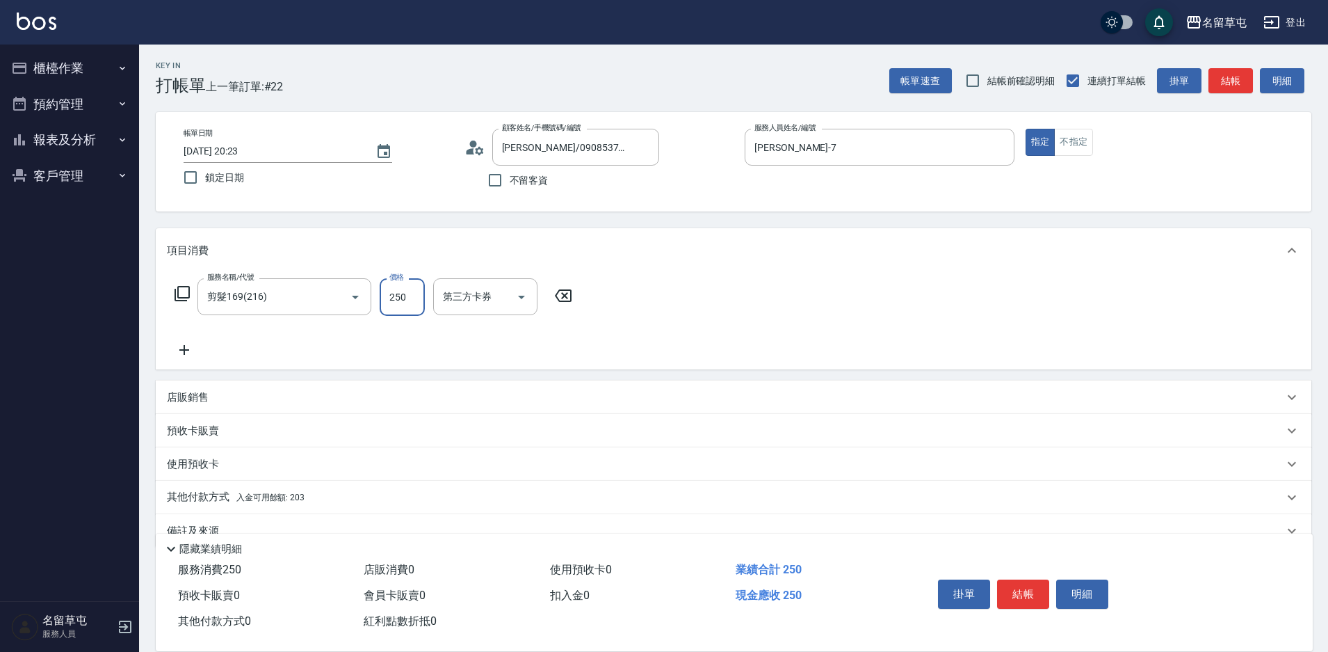
type input "250"
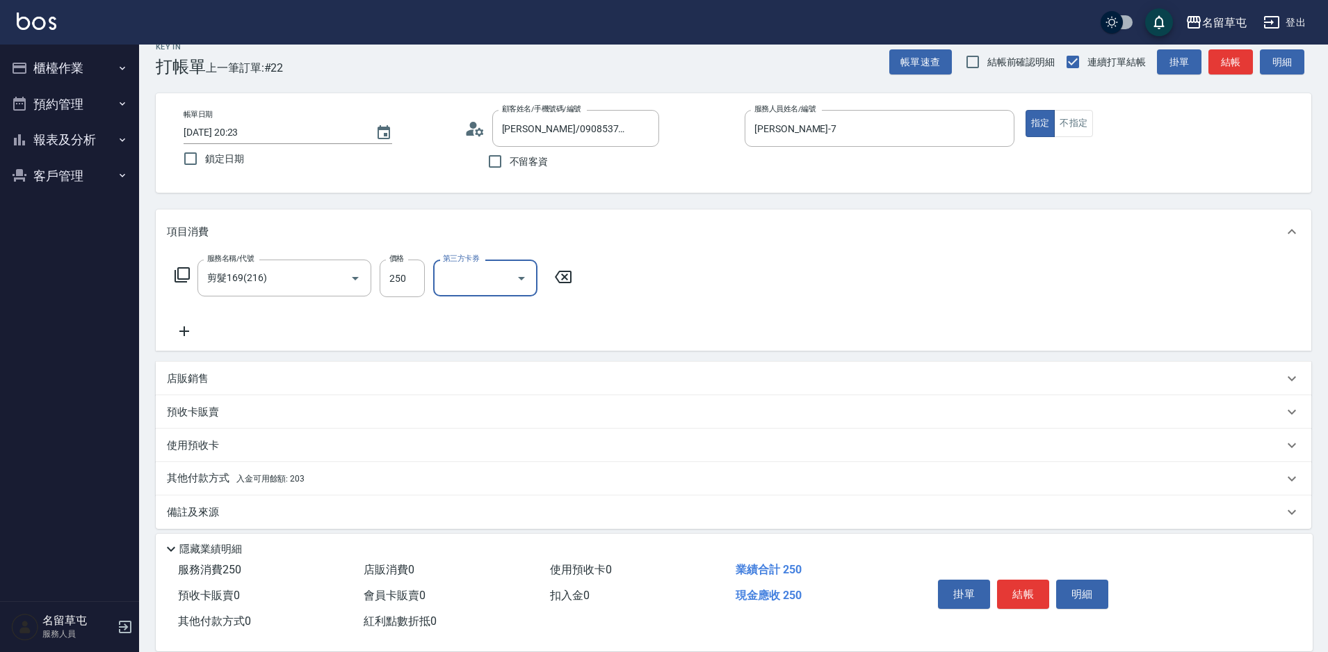
scroll to position [29, 0]
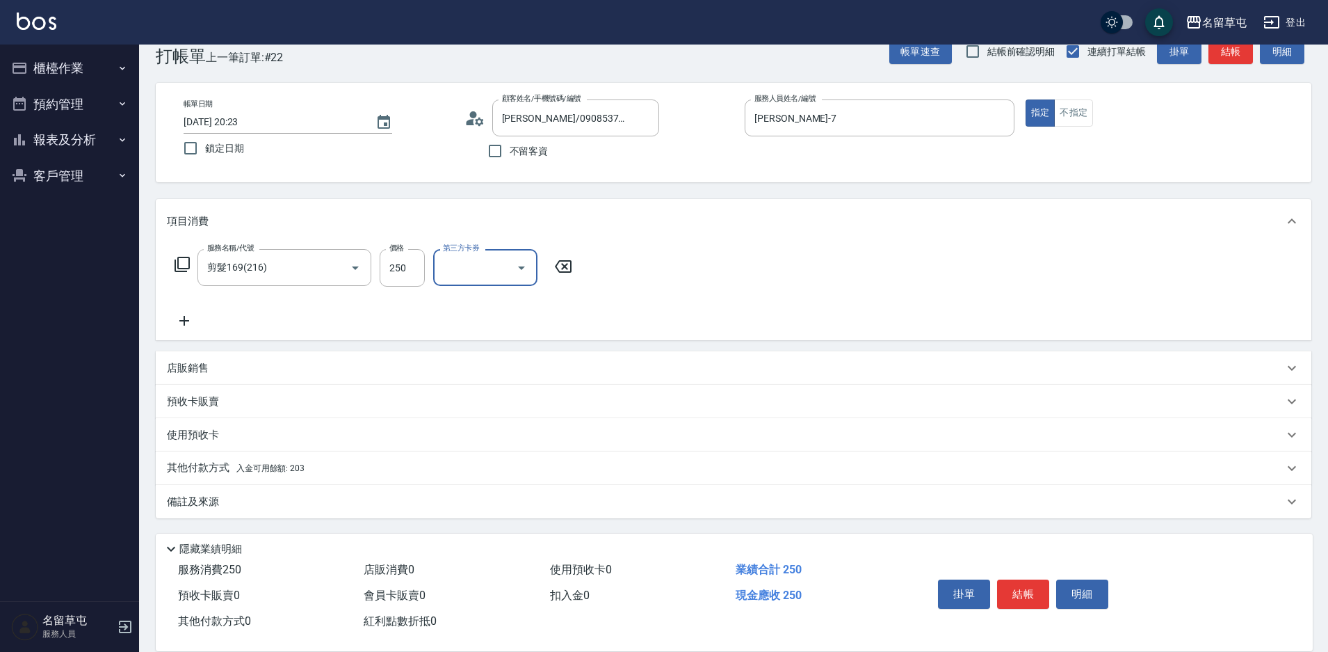
click at [192, 467] on p "其他付款方式 入金可用餘額: 203" at bounding box center [236, 467] width 138 height 15
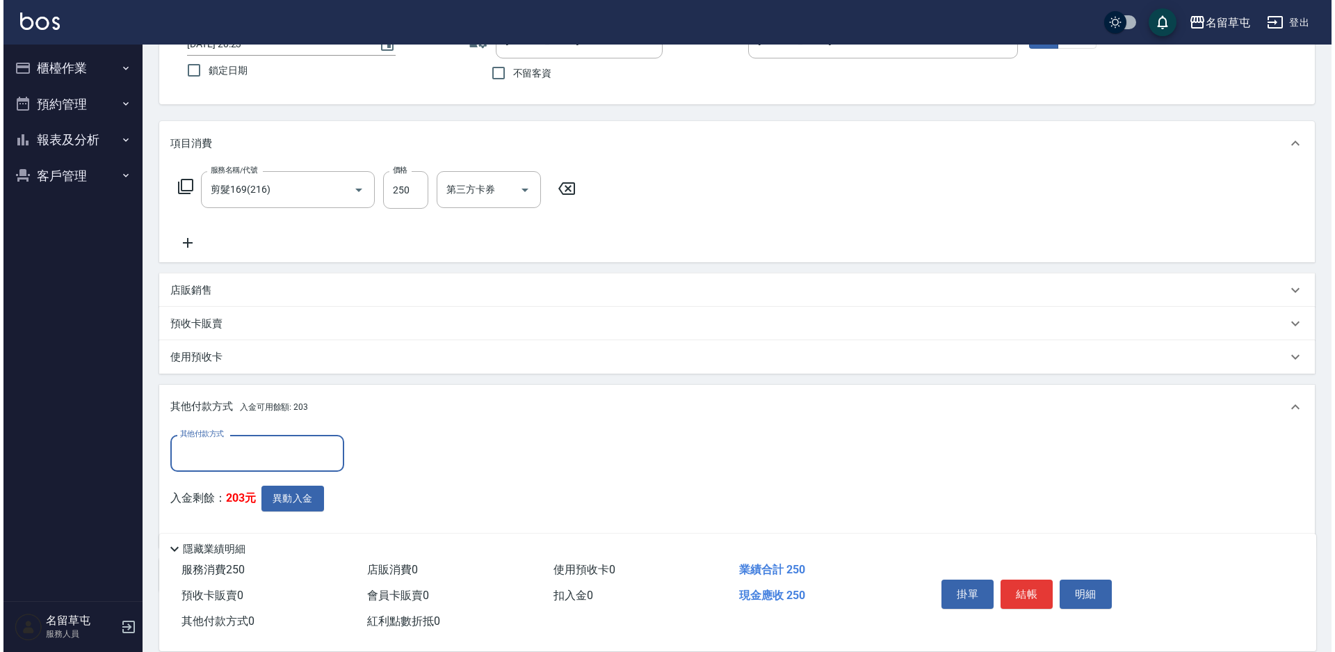
scroll to position [181, 0]
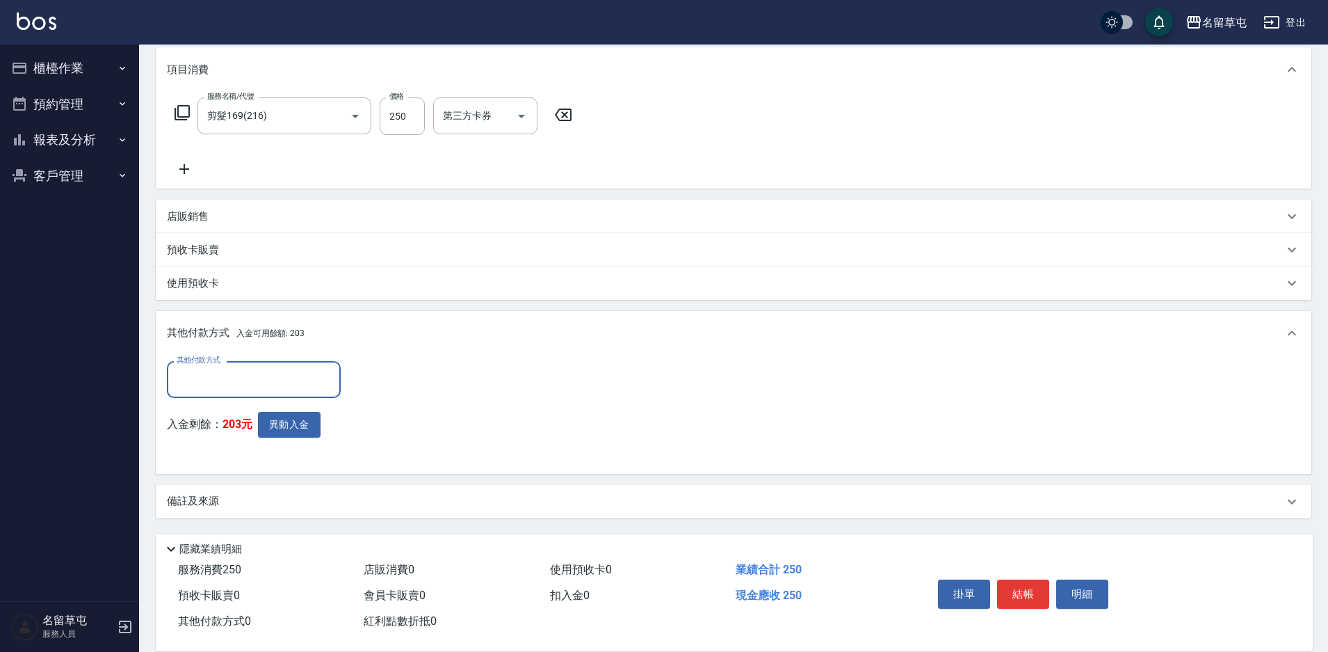
click at [262, 380] on input "其他付款方式" at bounding box center [253, 379] width 161 height 24
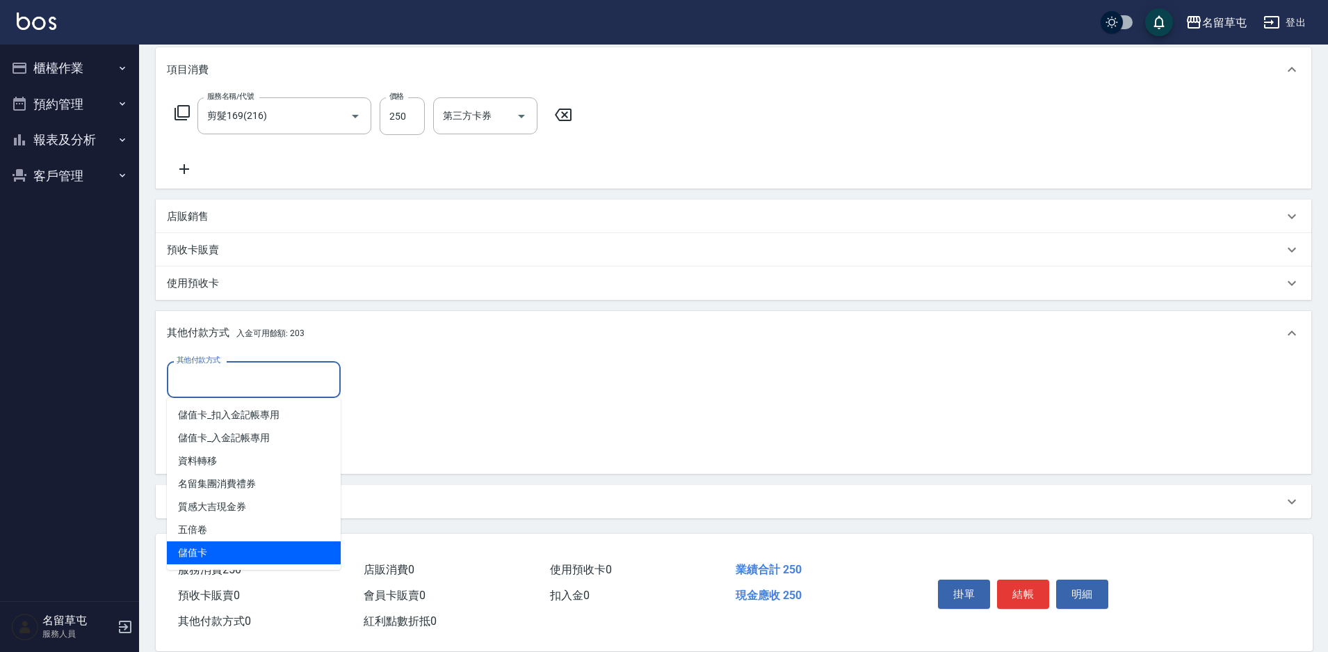
click at [222, 544] on span "儲值卡" at bounding box center [254, 552] width 174 height 23
type input "儲值卡"
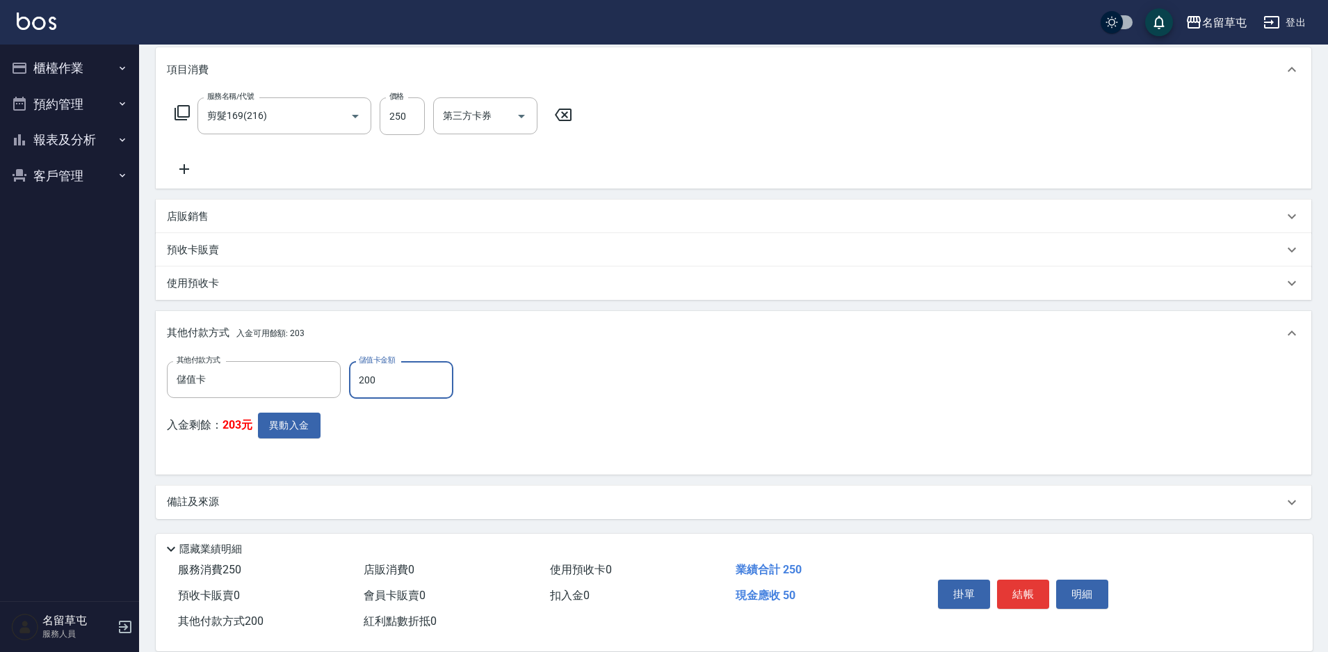
type input "200"
drag, startPoint x: 585, startPoint y: 417, endPoint x: 508, endPoint y: 472, distance: 93.8
click at [585, 419] on div "其他付款方式 儲值卡 其他付款方式 儲值卡金額 200 儲值卡金額 入金剩餘： 203元 異動入金" at bounding box center [734, 412] width 1134 height 102
click at [310, 425] on button "異動入金" at bounding box center [289, 425] width 63 height 26
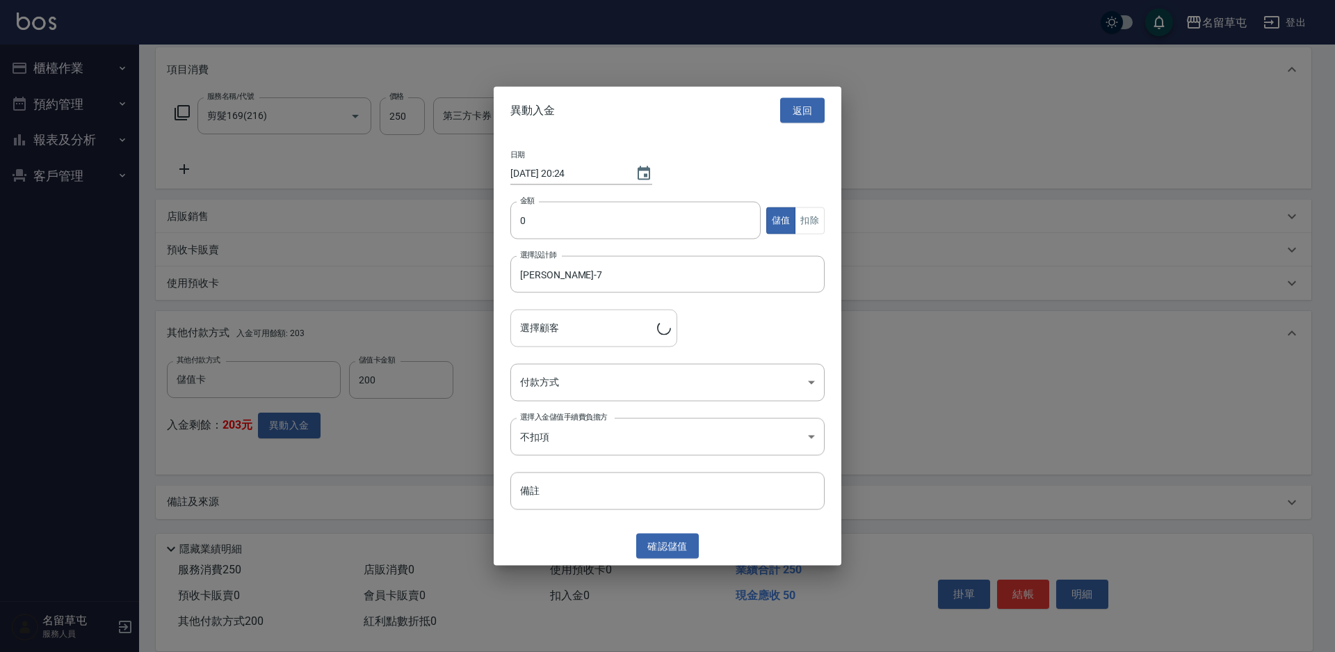
type input "劉世傑/0908537008"
click at [556, 228] on input "0" at bounding box center [636, 221] width 250 height 38
type input "200"
click at [794, 224] on button "儲值" at bounding box center [781, 220] width 30 height 27
click at [821, 229] on button "扣除" at bounding box center [810, 220] width 30 height 27
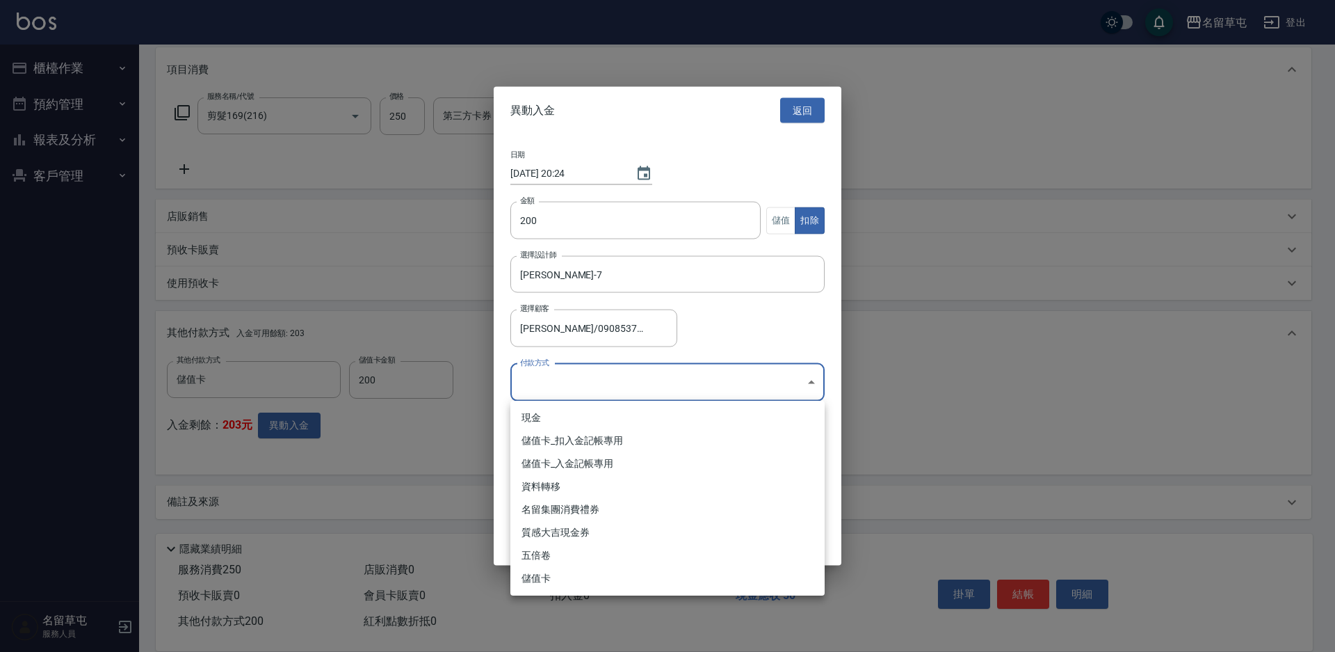
click at [562, 385] on body "名留草屯 登出 櫃檯作業 打帳單 帳單列表 現金收支登錄 材料自購登錄 每日結帳 排班表 現場電腦打卡 預約管理 預約管理 單日預約紀錄 單週預約紀錄 報表及…" at bounding box center [667, 235] width 1335 height 833
click at [545, 446] on li "儲值卡_扣入金記帳專用" at bounding box center [668, 440] width 314 height 23
type input "儲值卡_扣入金記帳專用"
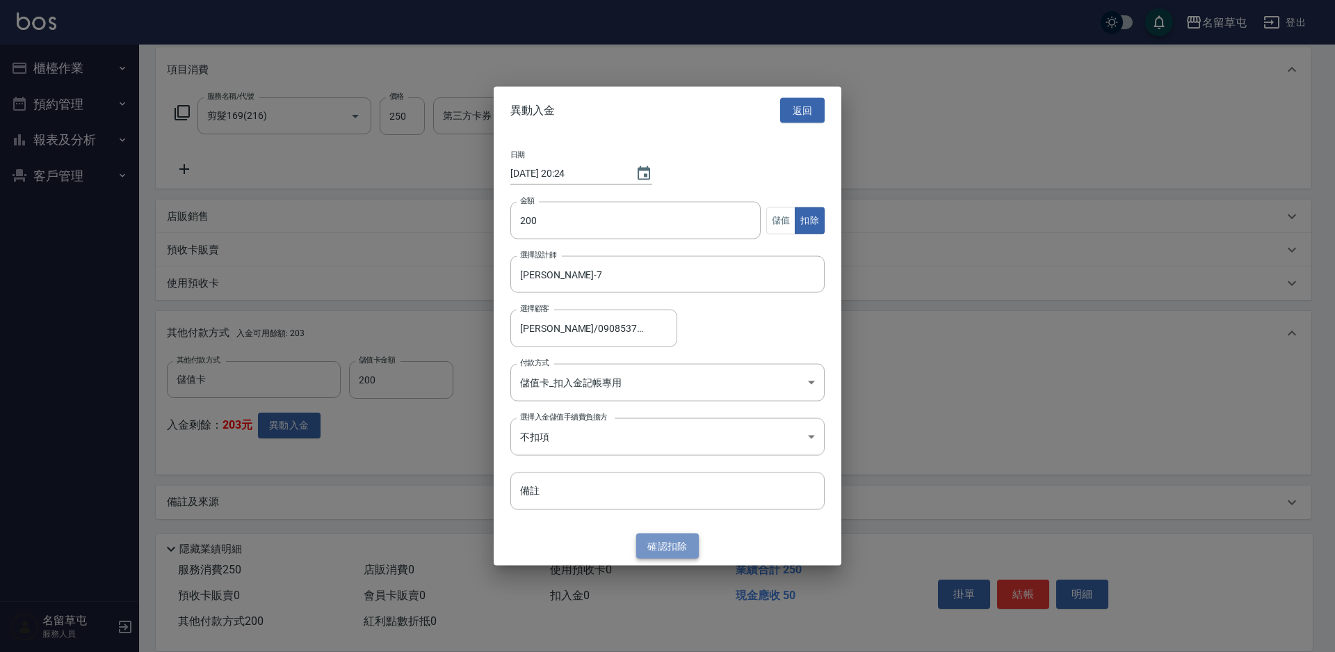
click at [657, 545] on button "確認 扣除" at bounding box center [667, 546] width 63 height 26
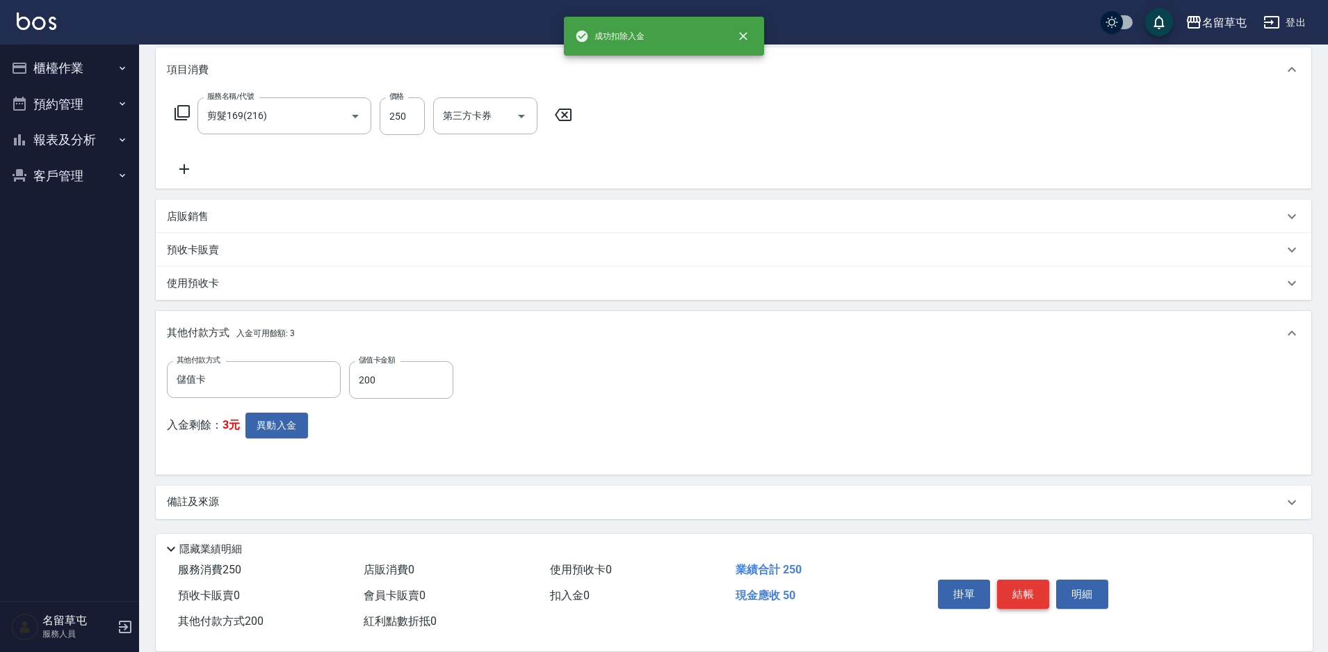
click at [1027, 584] on button "結帳" at bounding box center [1023, 593] width 52 height 29
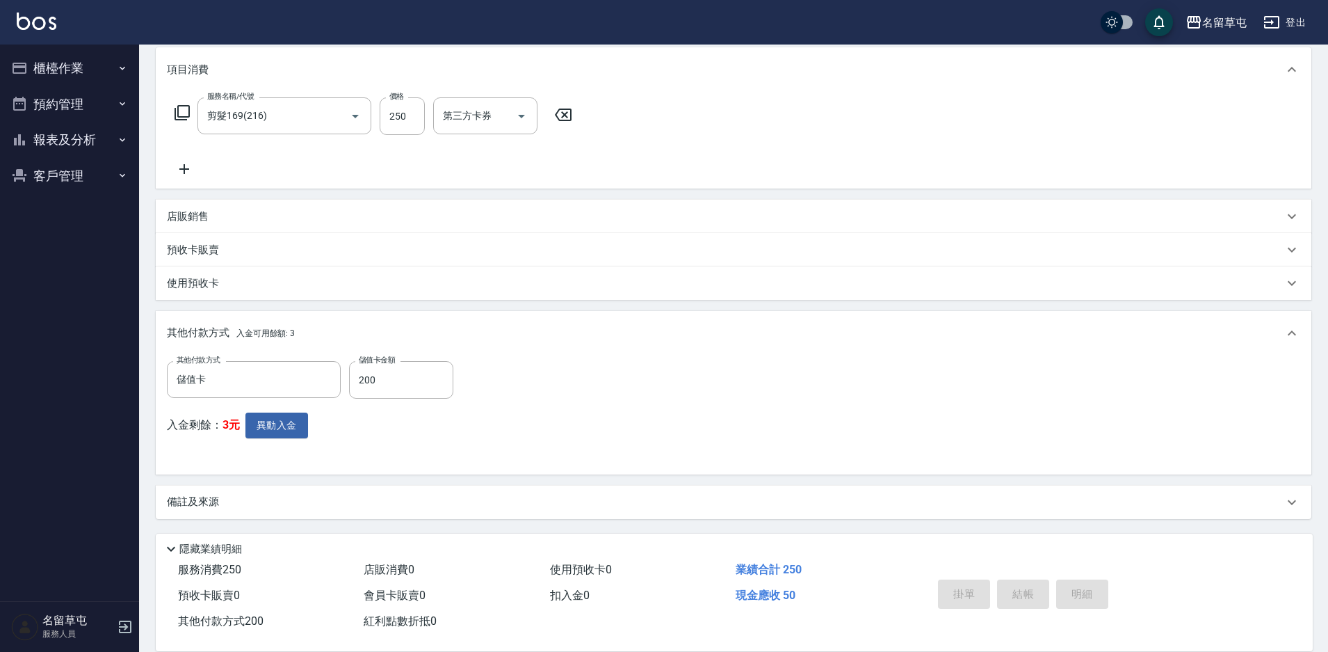
type input "2025/09/23 20:24"
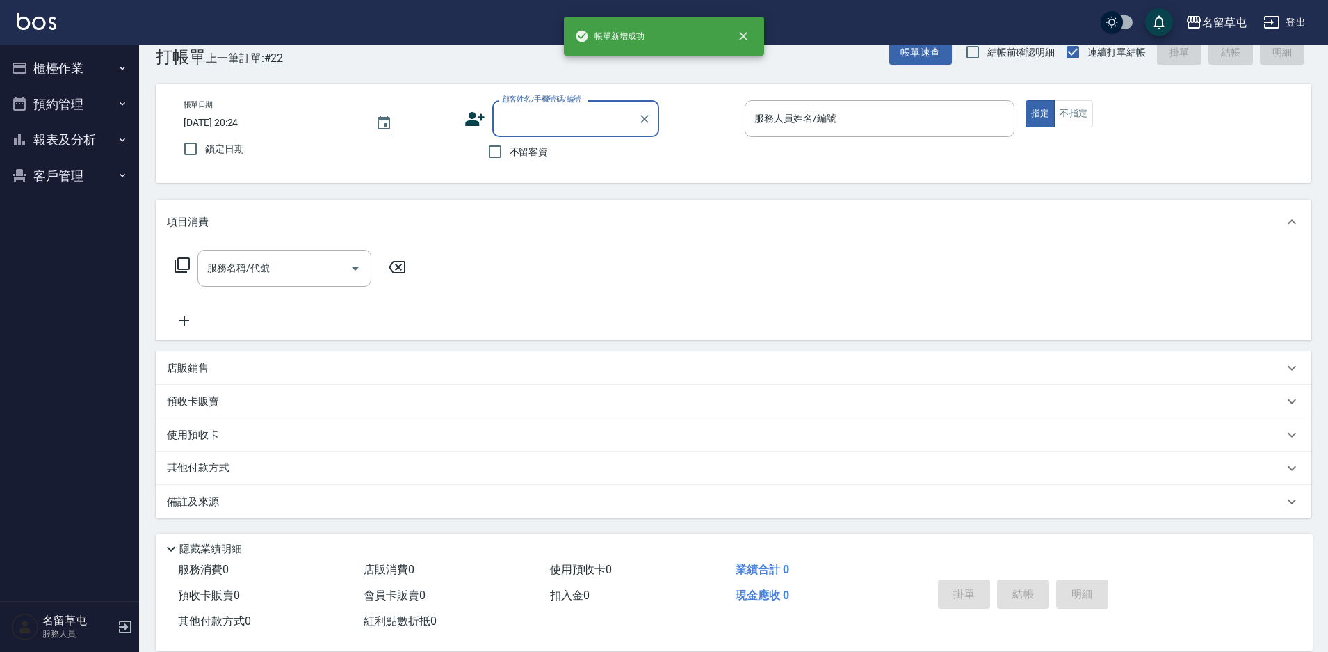
scroll to position [0, 0]
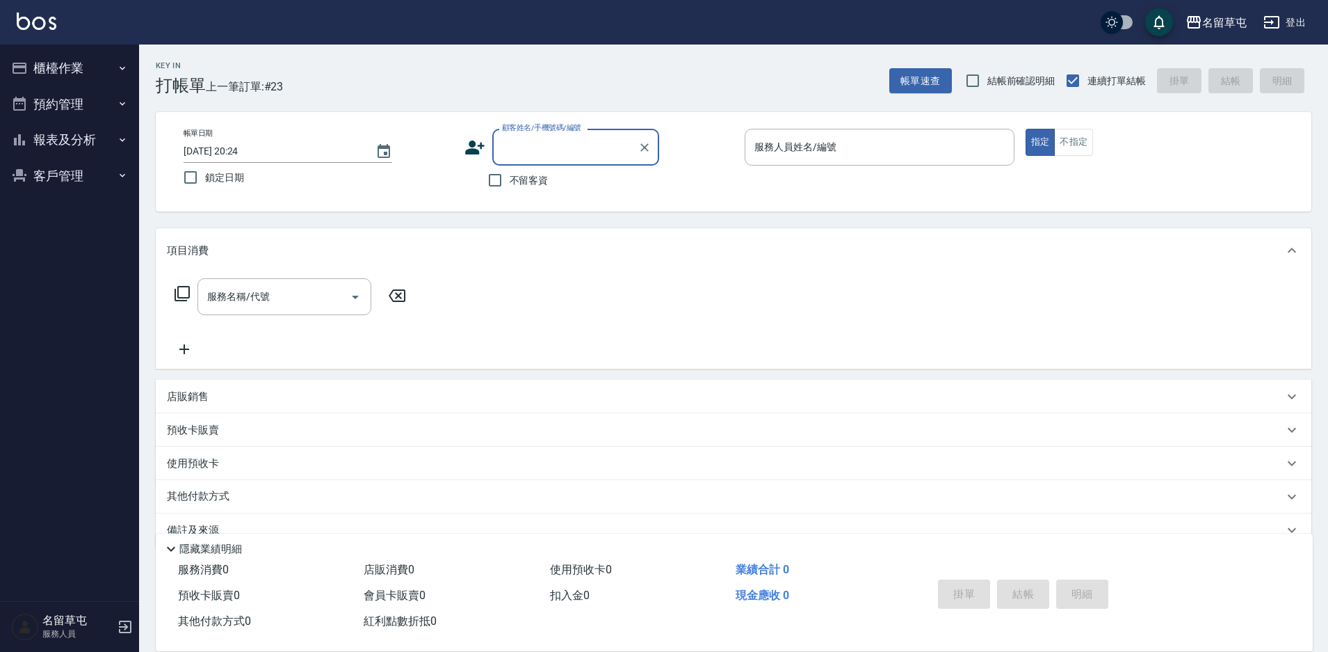
click at [37, 152] on button "報表及分析" at bounding box center [70, 140] width 128 height 36
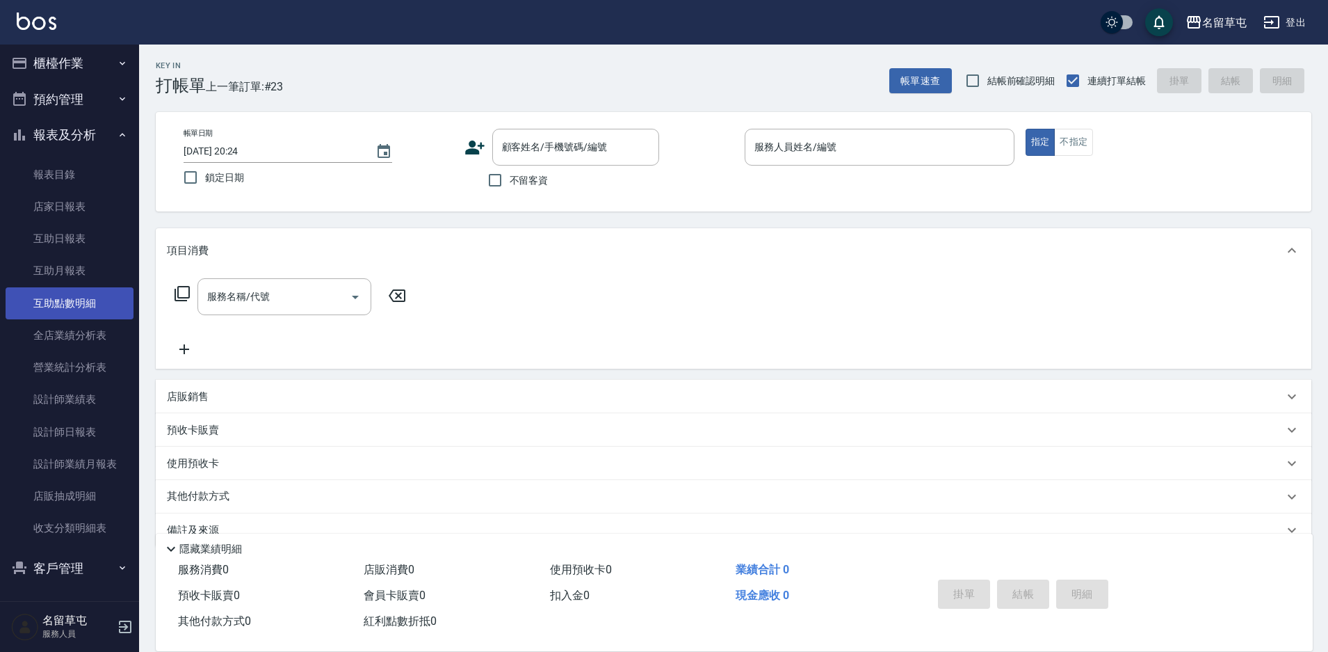
scroll to position [6, 0]
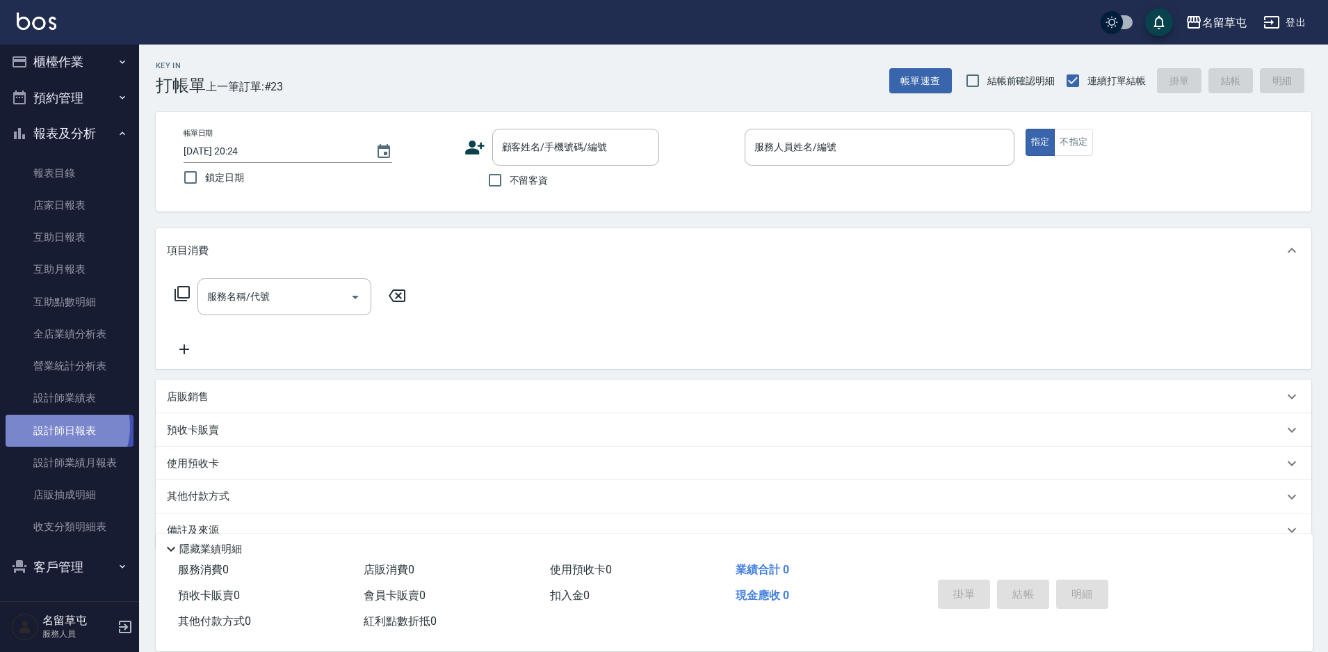
click at [57, 426] on link "設計師日報表" at bounding box center [70, 431] width 128 height 32
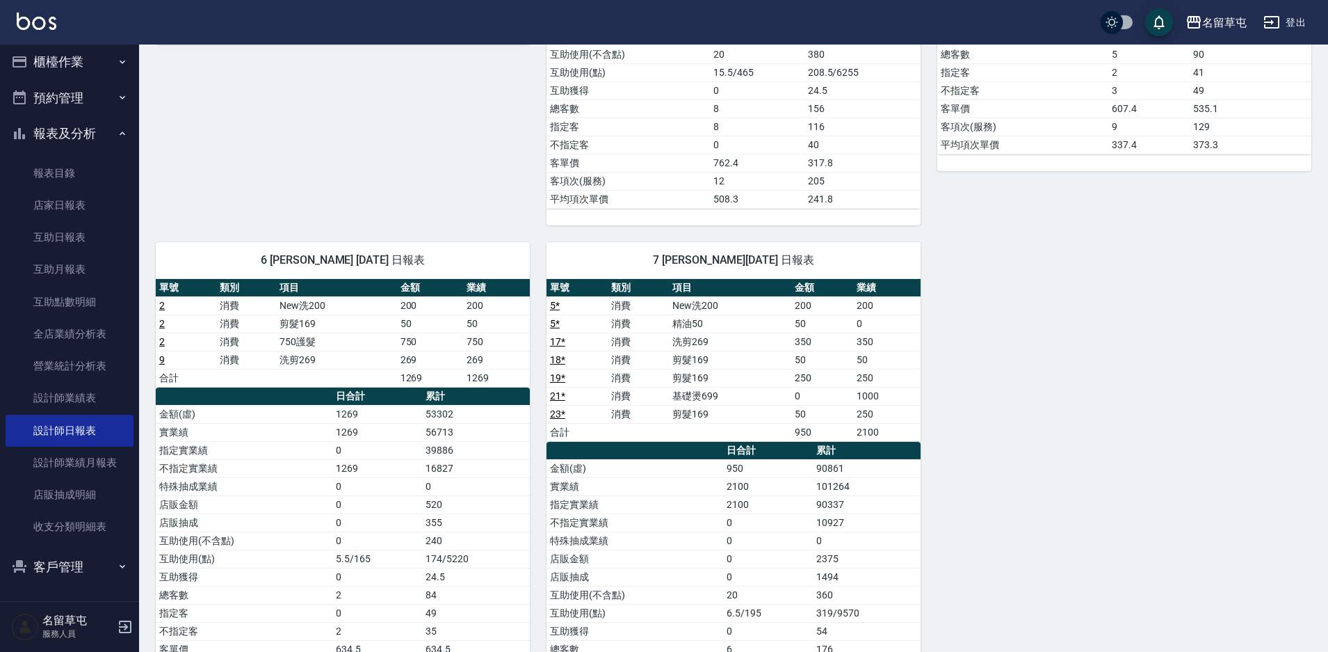
scroll to position [556, 0]
